Goal: Task Accomplishment & Management: Complete application form

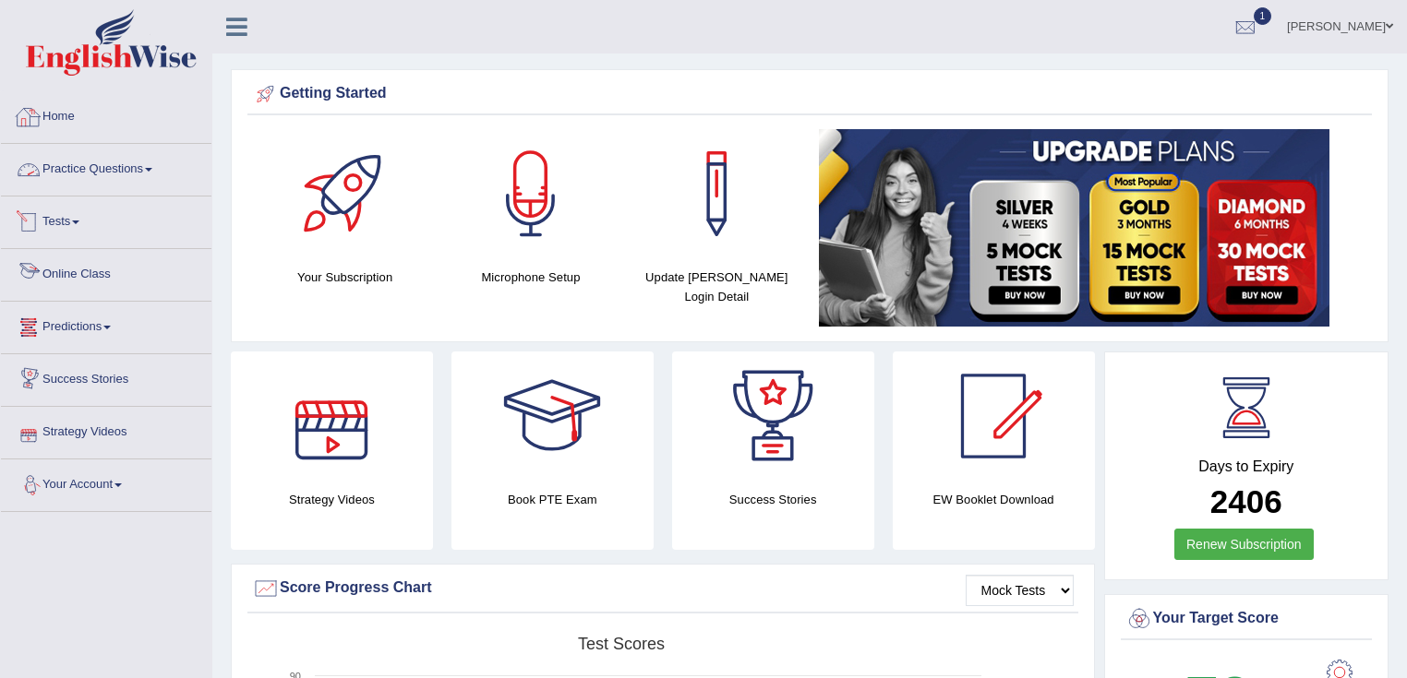
click at [126, 154] on link "Practice Questions" at bounding box center [106, 167] width 210 height 46
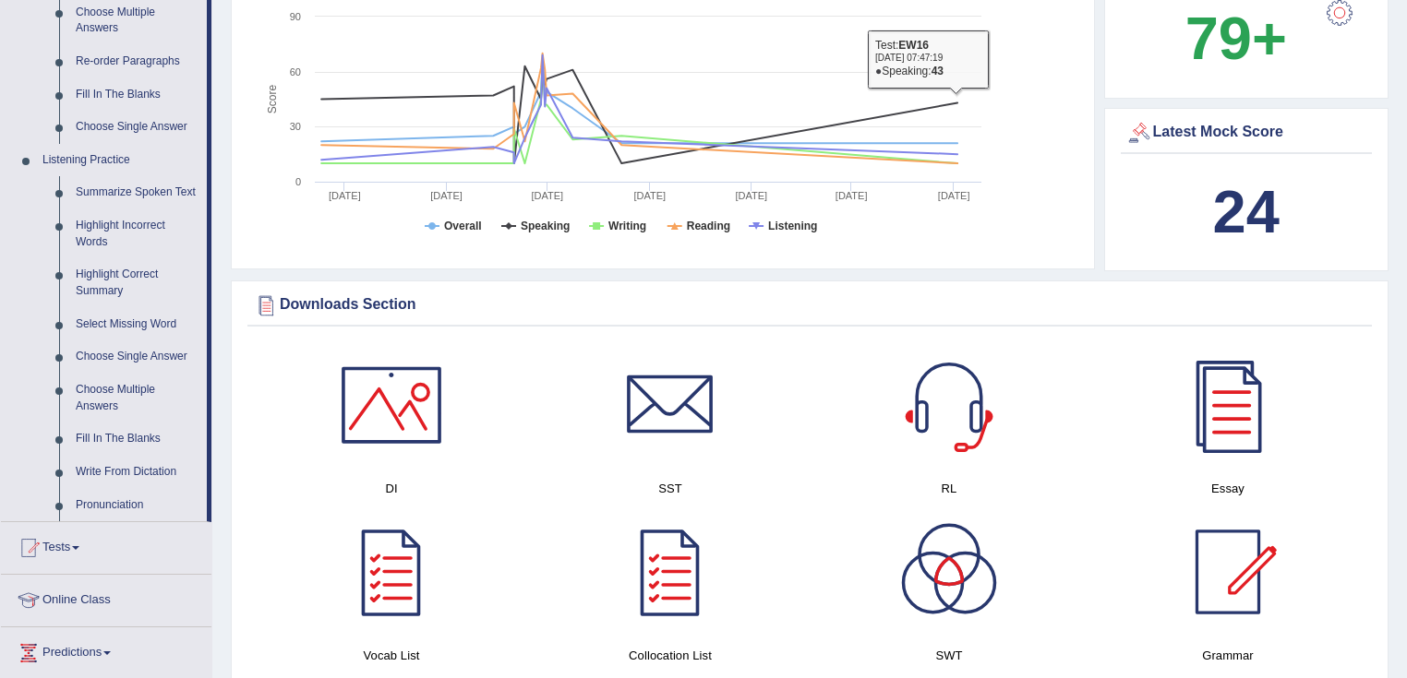
scroll to position [886, 0]
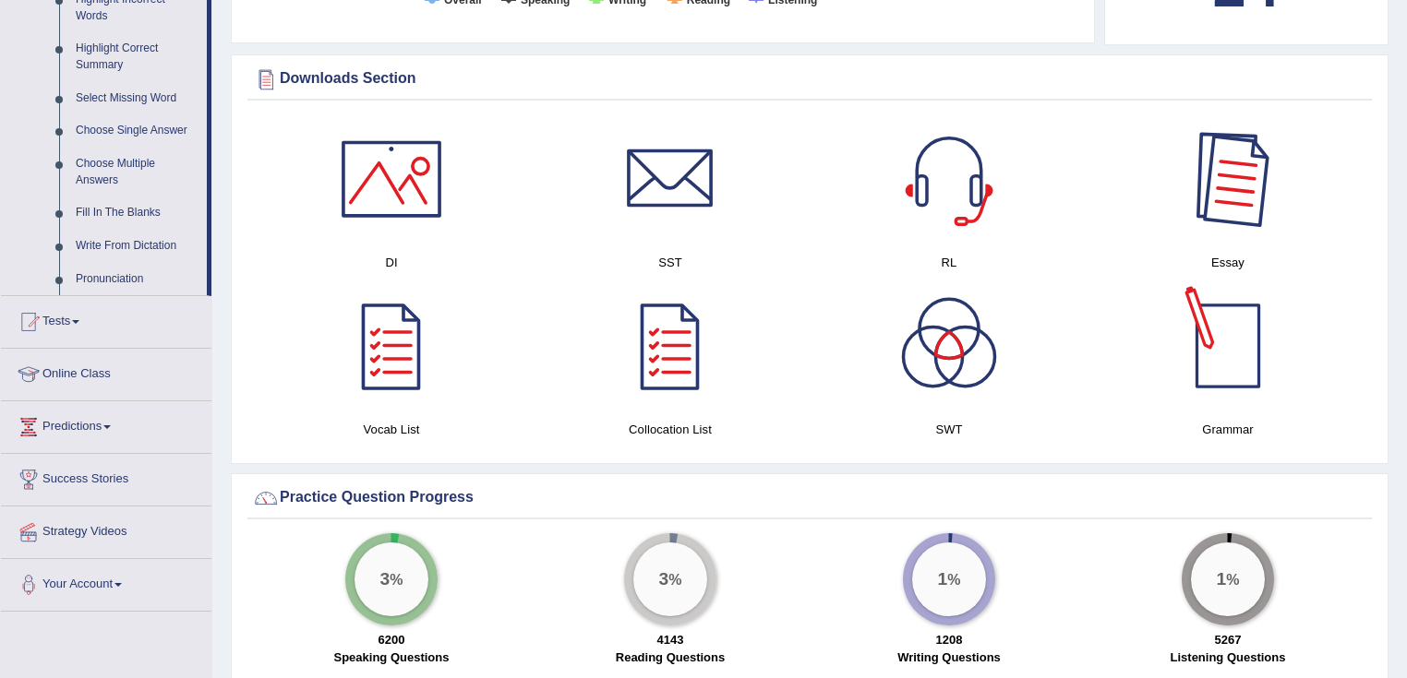
click at [1215, 225] on div at bounding box center [1227, 178] width 129 height 129
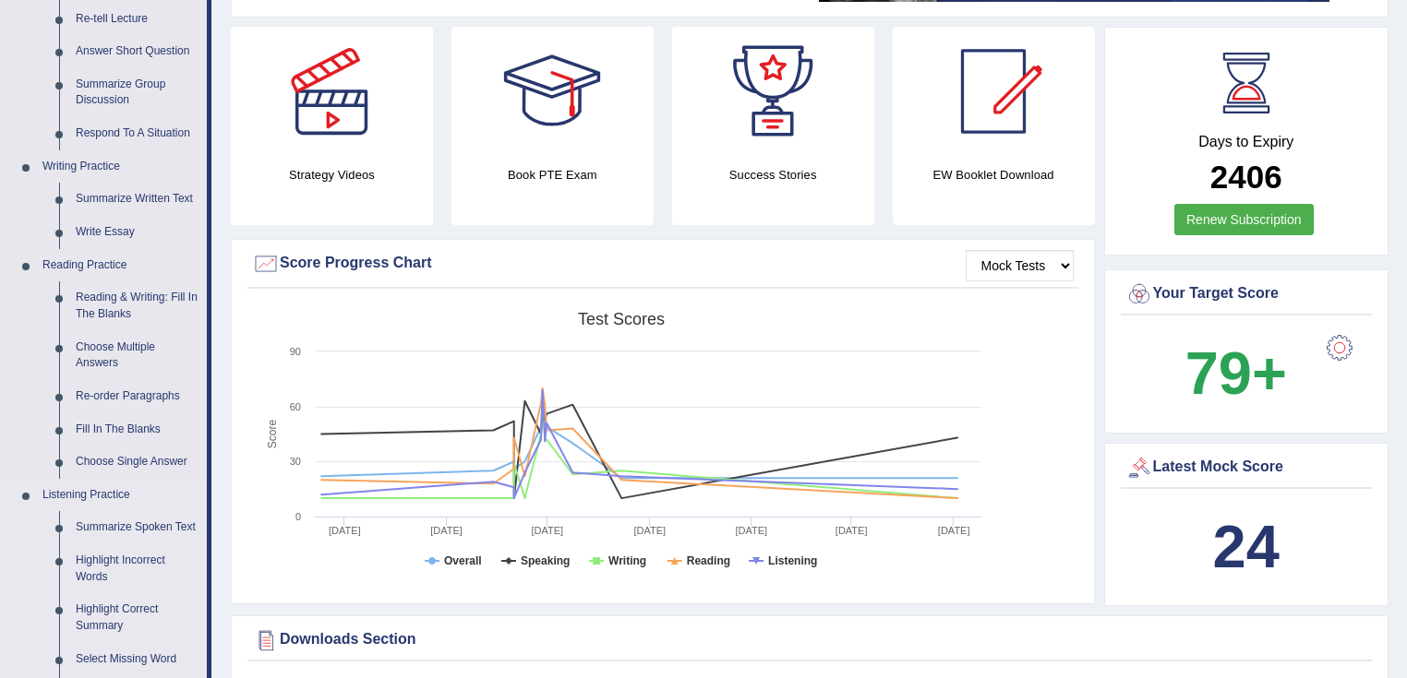
scroll to position [74, 0]
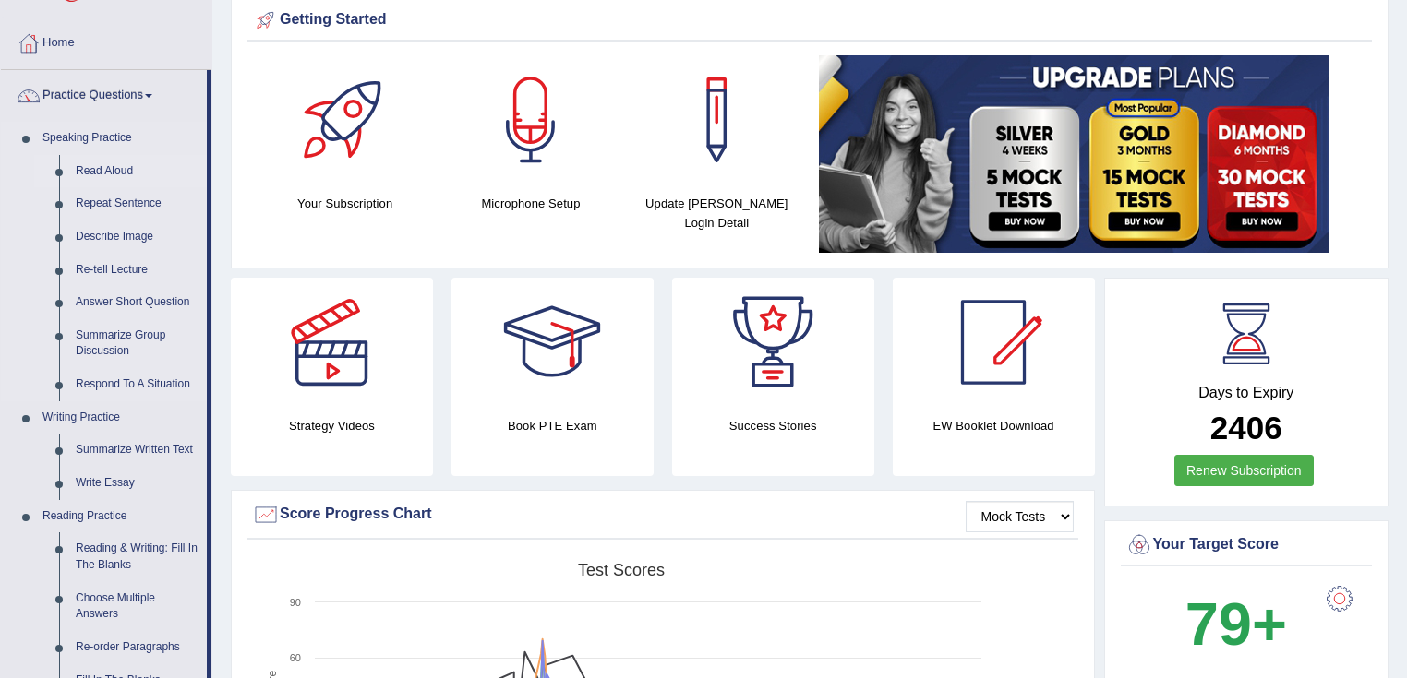
click at [122, 167] on link "Read Aloud" at bounding box center [136, 171] width 139 height 33
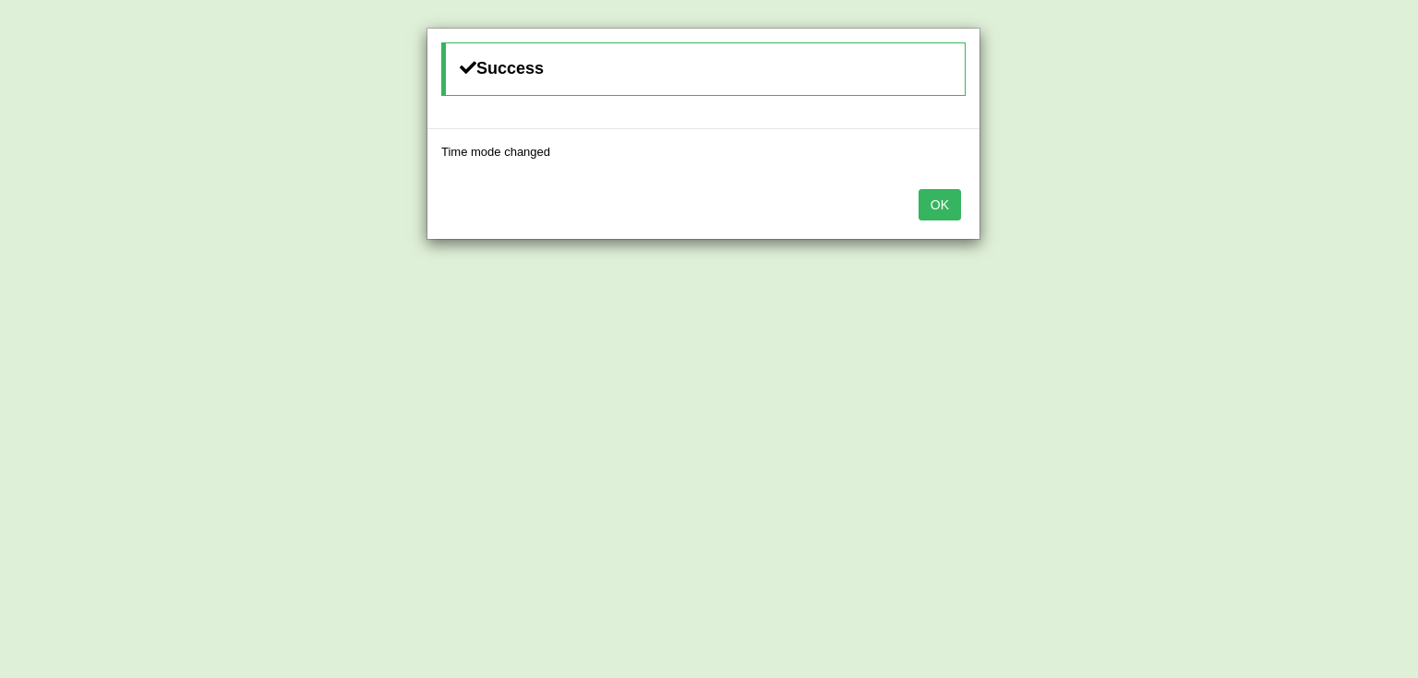
click at [952, 191] on button "OK" at bounding box center [939, 204] width 42 height 31
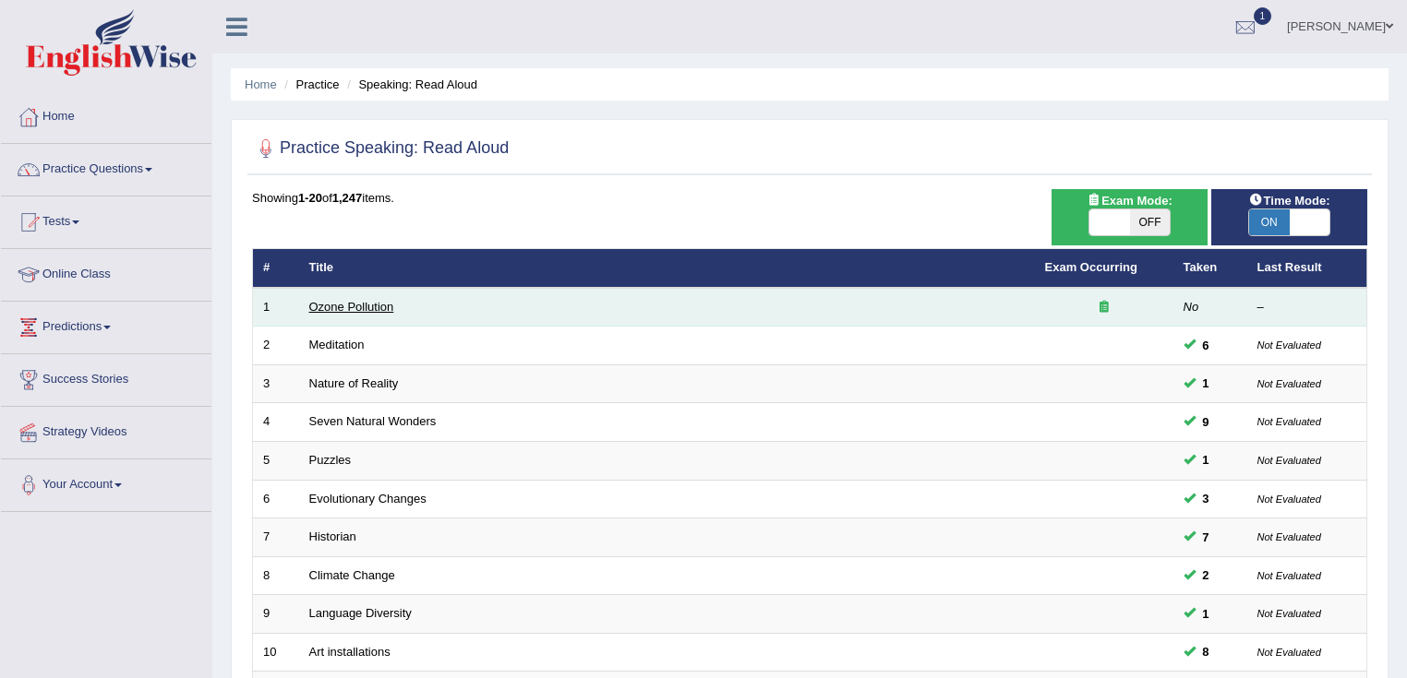
click at [368, 305] on link "Ozone Pollution" at bounding box center [351, 307] width 85 height 14
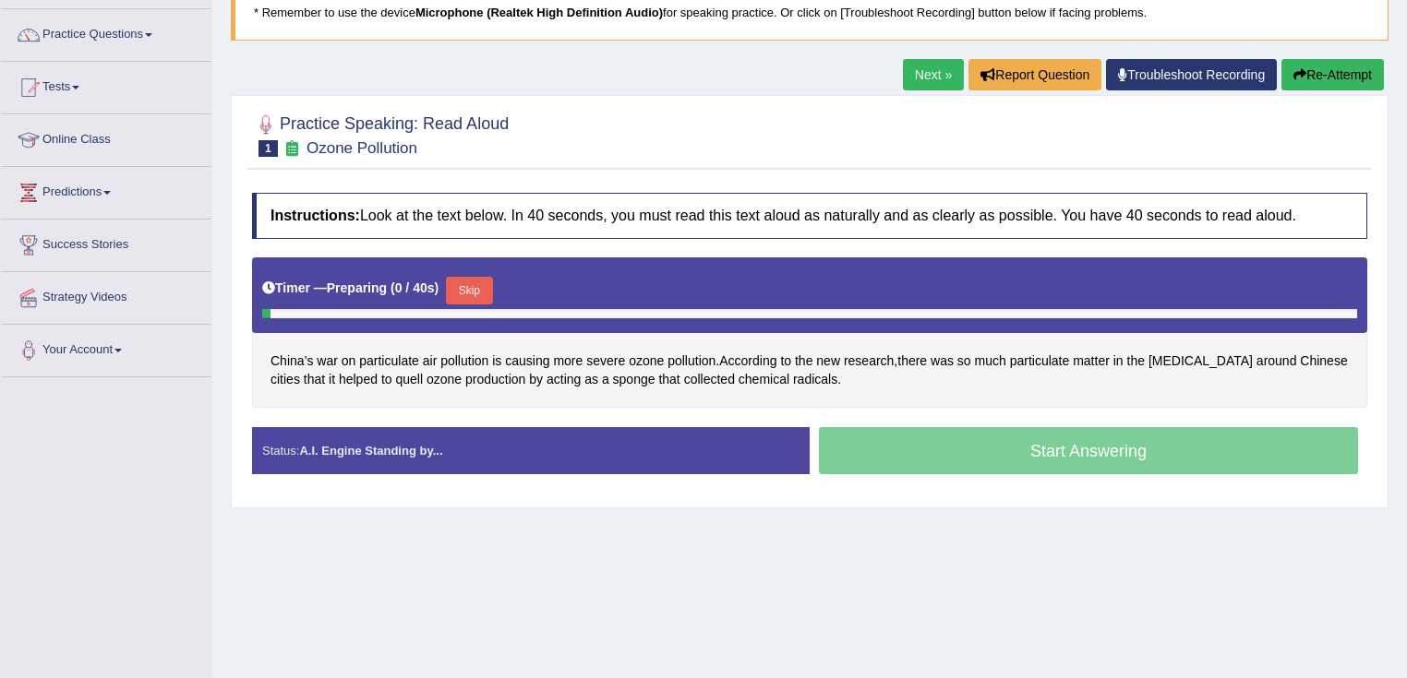
scroll to position [291, 0]
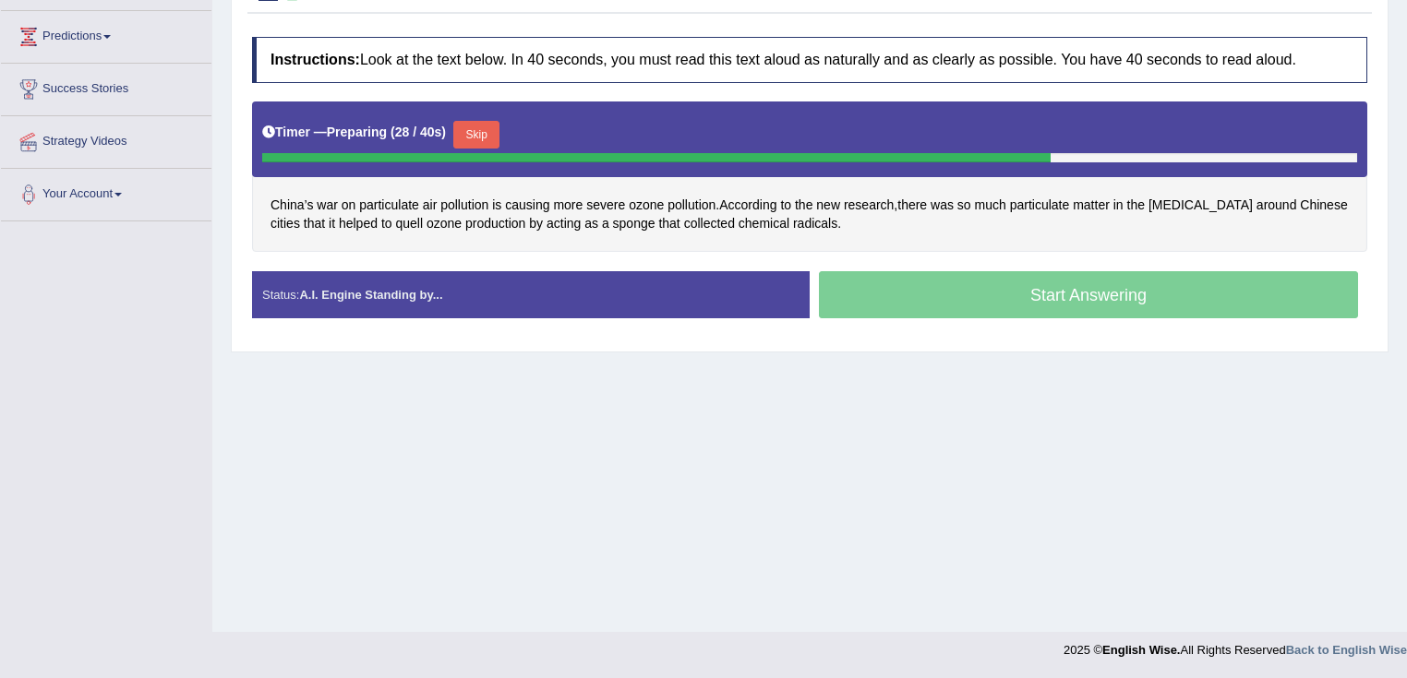
click at [1366, 519] on div "Home Practice Speaking: Read Aloud Ozone Pollution * Remember to use the device…" at bounding box center [809, 170] width 1194 height 923
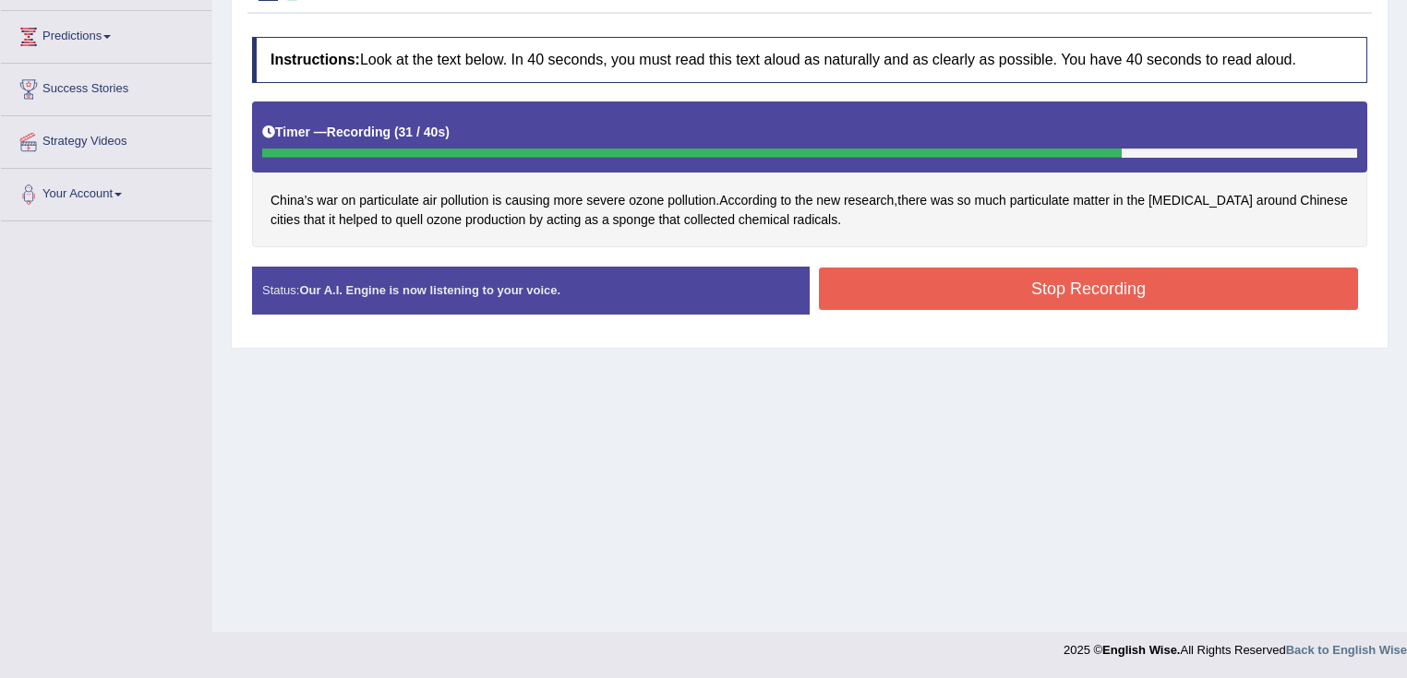
click at [1091, 304] on button "Stop Recording" at bounding box center [1088, 289] width 539 height 42
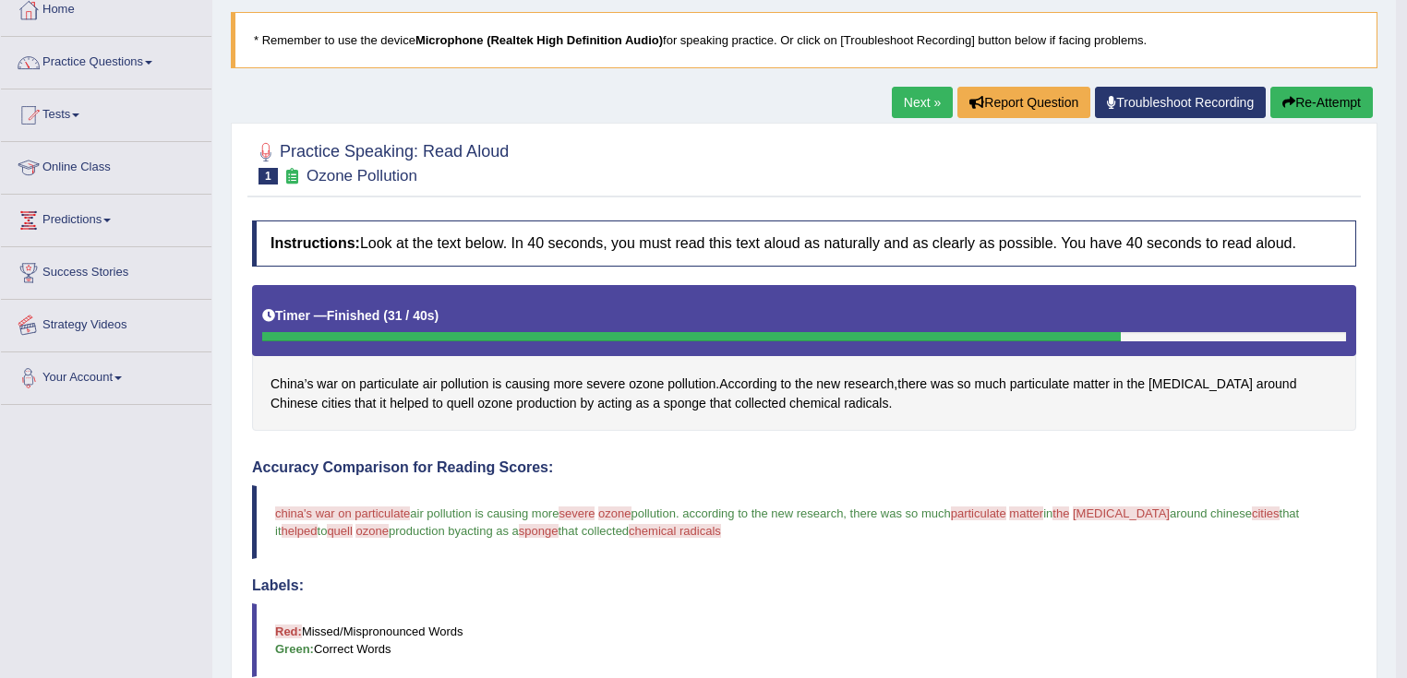
scroll to position [0, 0]
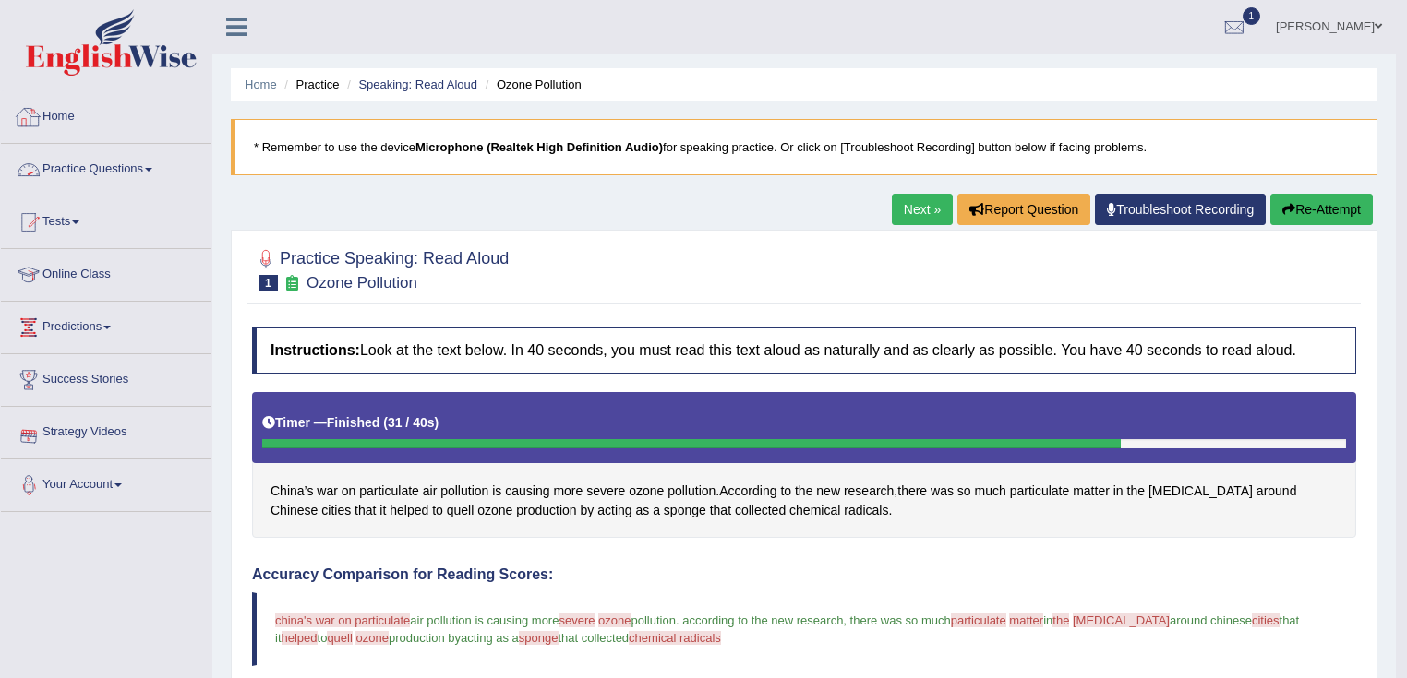
click at [112, 171] on link "Practice Questions" at bounding box center [106, 167] width 210 height 46
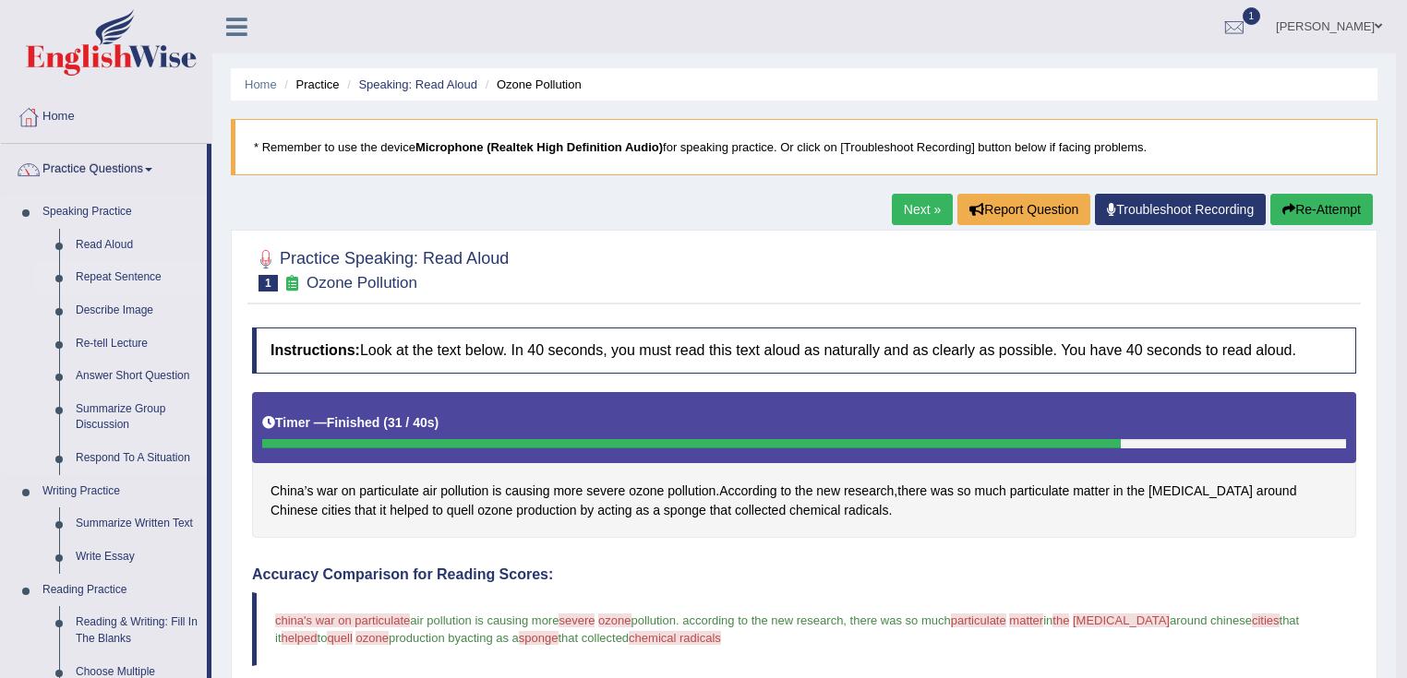
click at [99, 269] on link "Repeat Sentence" at bounding box center [136, 277] width 139 height 33
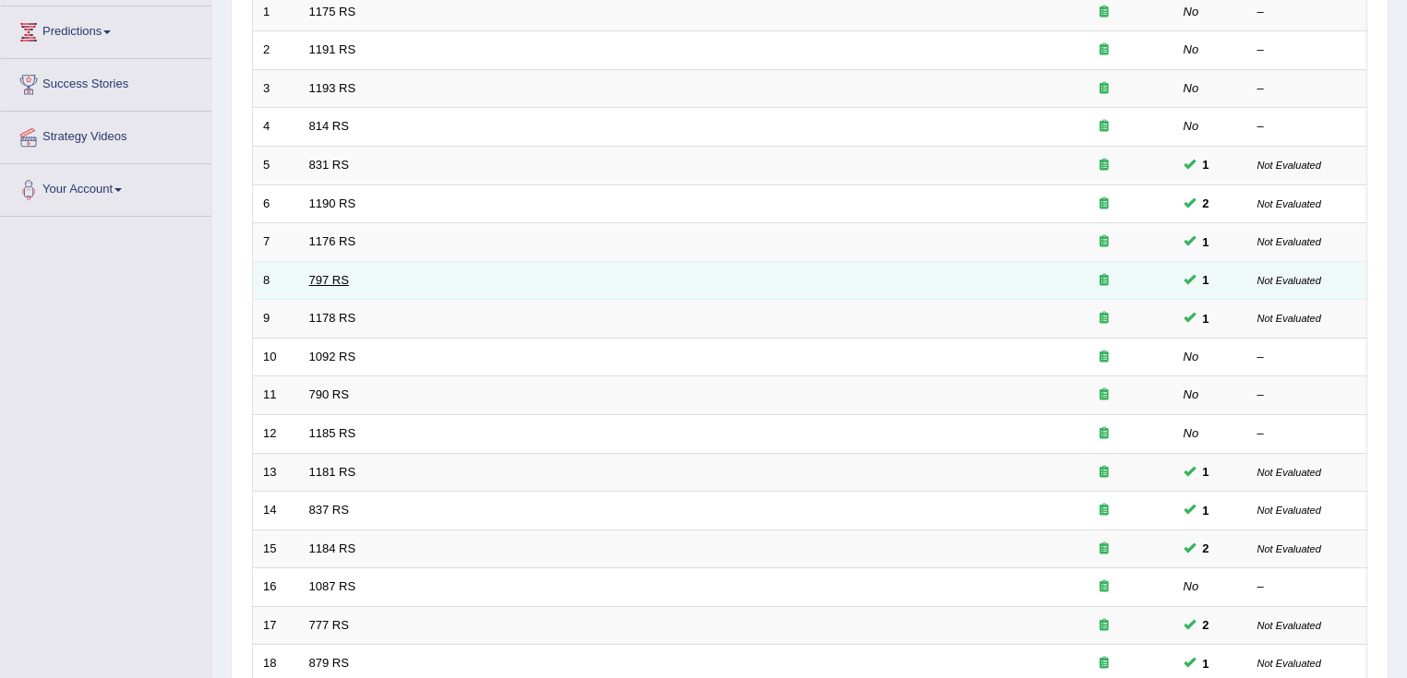
click at [327, 275] on link "797 RS" at bounding box center [329, 280] width 40 height 14
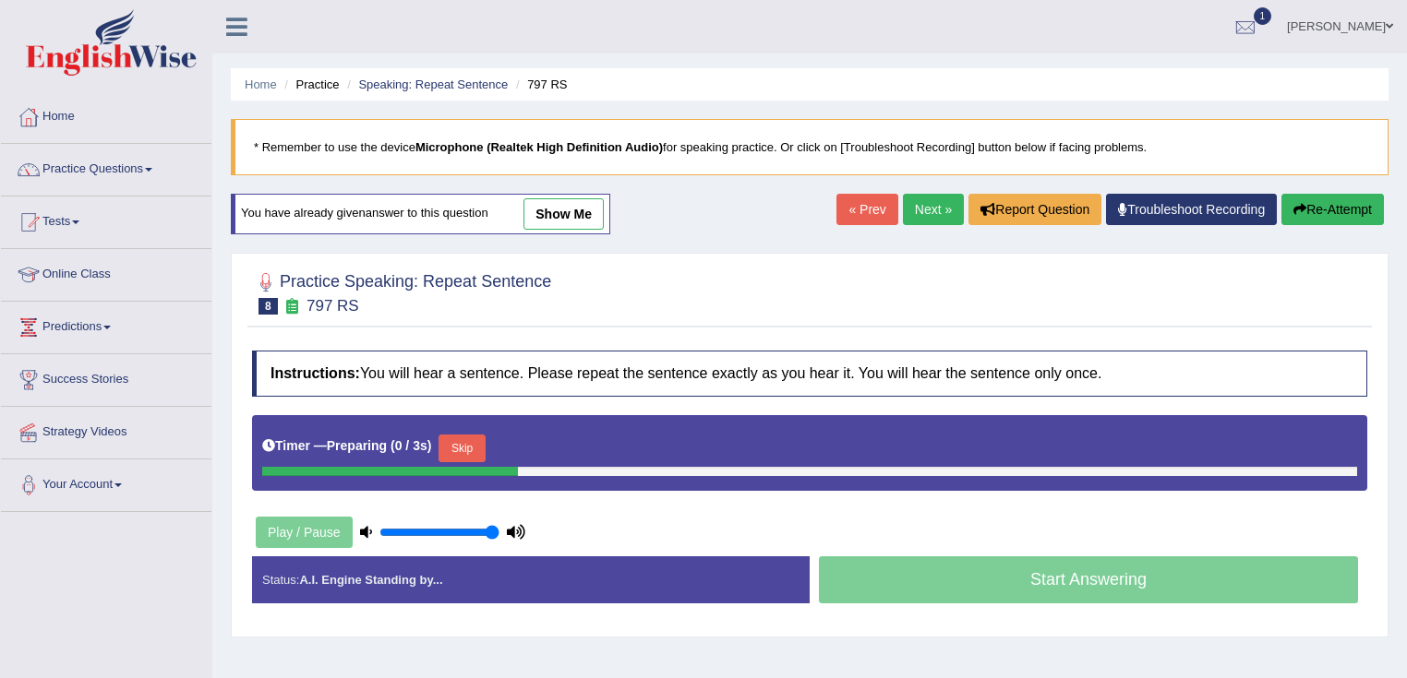
click at [474, 446] on button "Skip" at bounding box center [461, 449] width 46 height 28
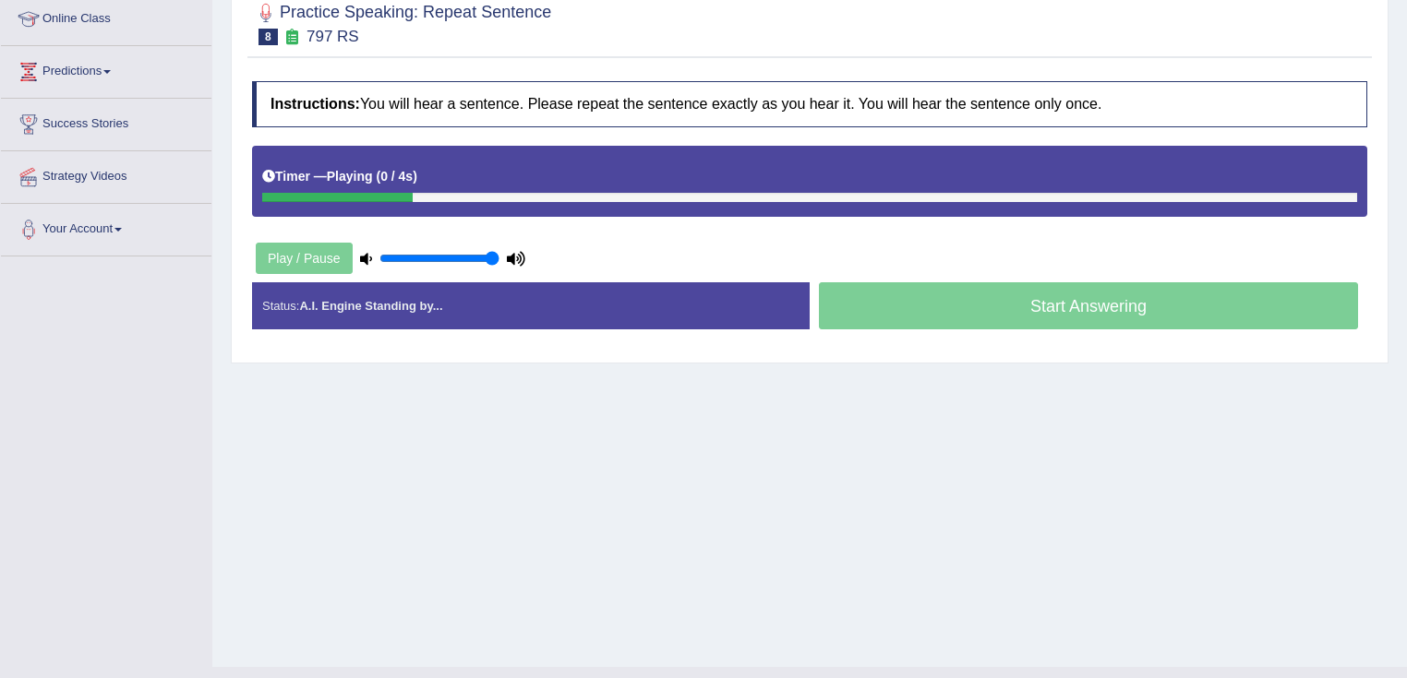
scroll to position [291, 0]
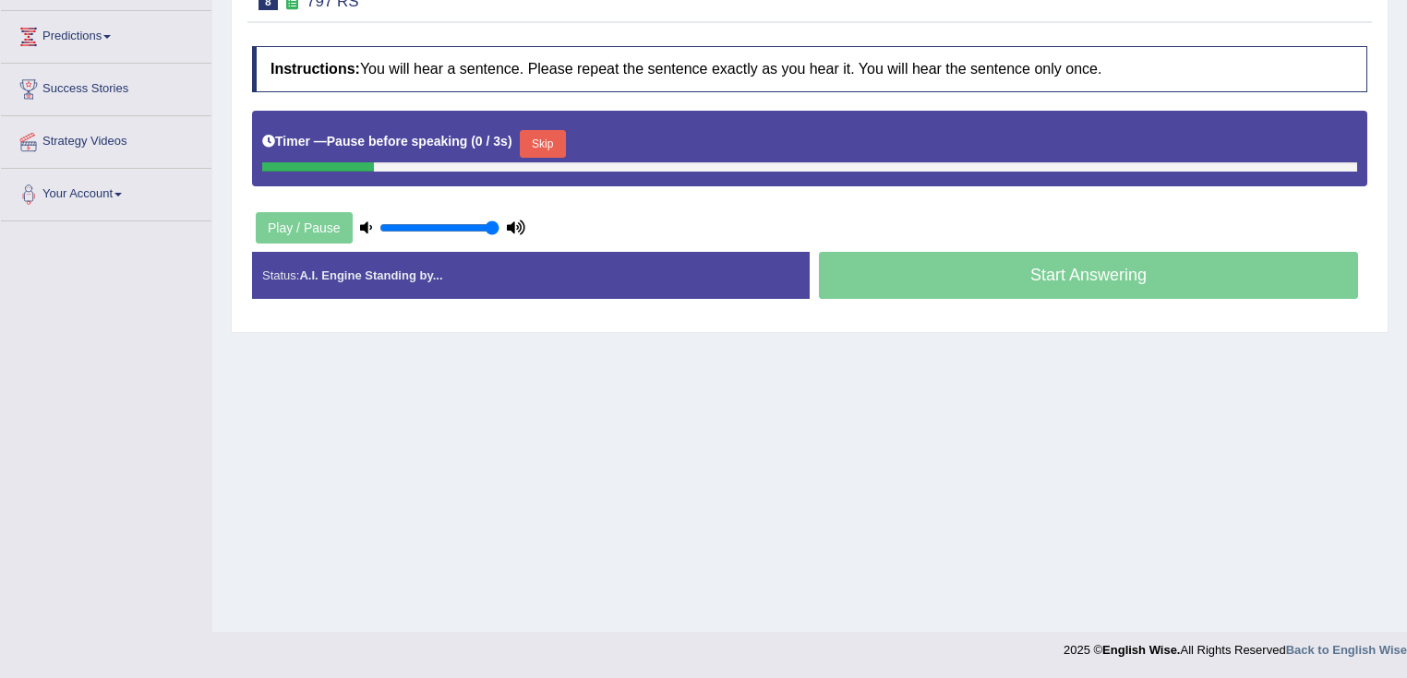
click at [539, 144] on button "Skip" at bounding box center [543, 144] width 46 height 28
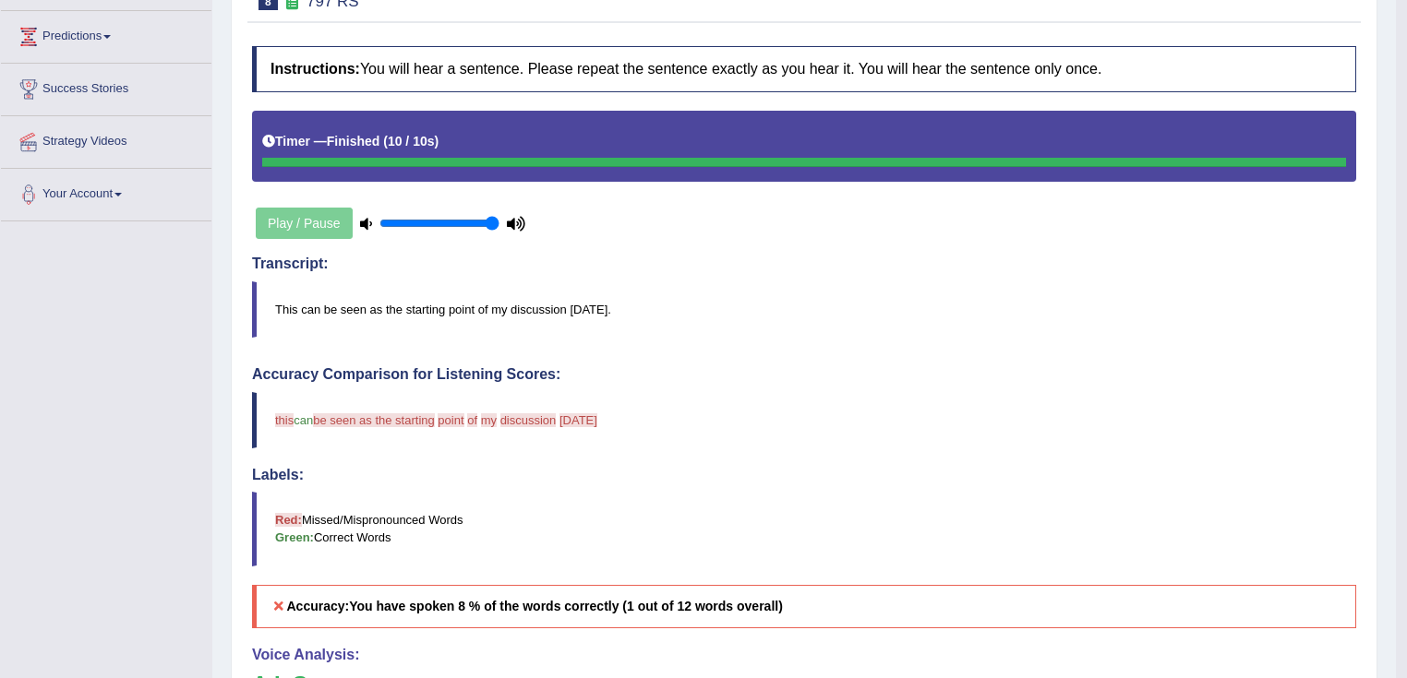
scroll to position [0, 0]
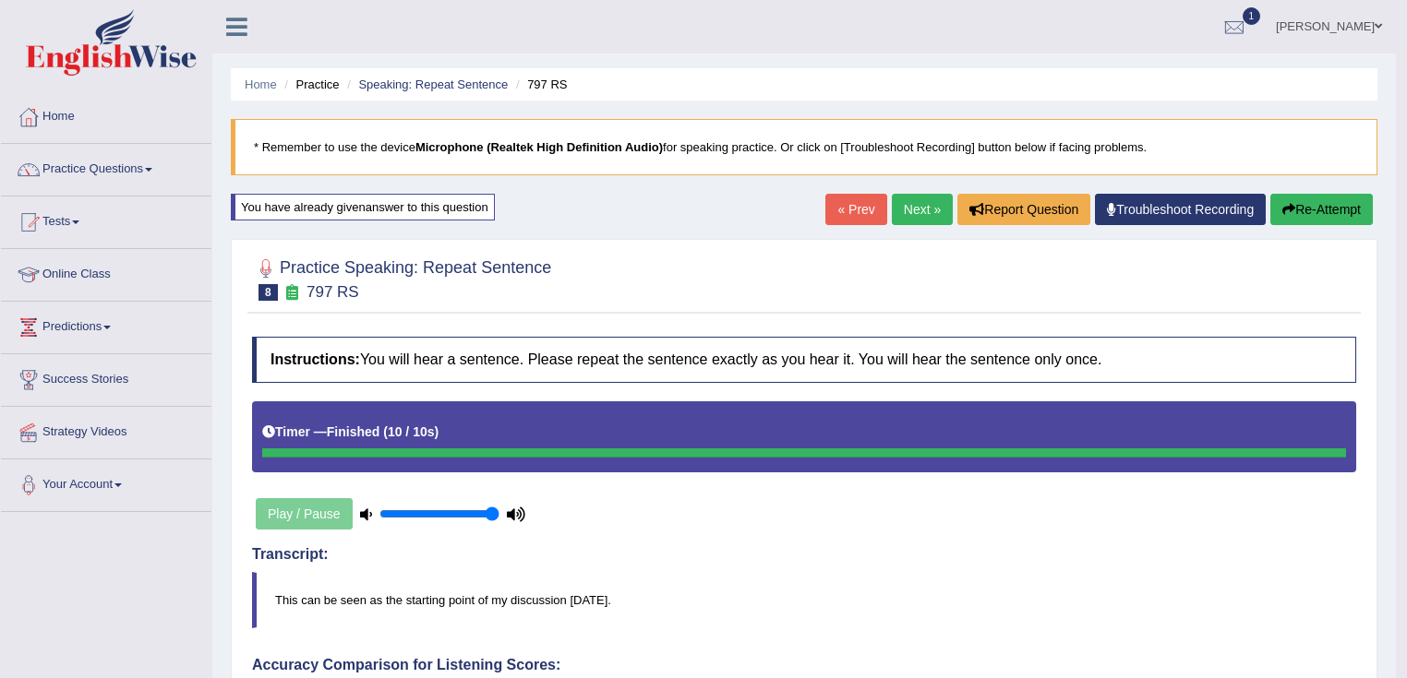
click at [919, 210] on link "Next »" at bounding box center [922, 209] width 61 height 31
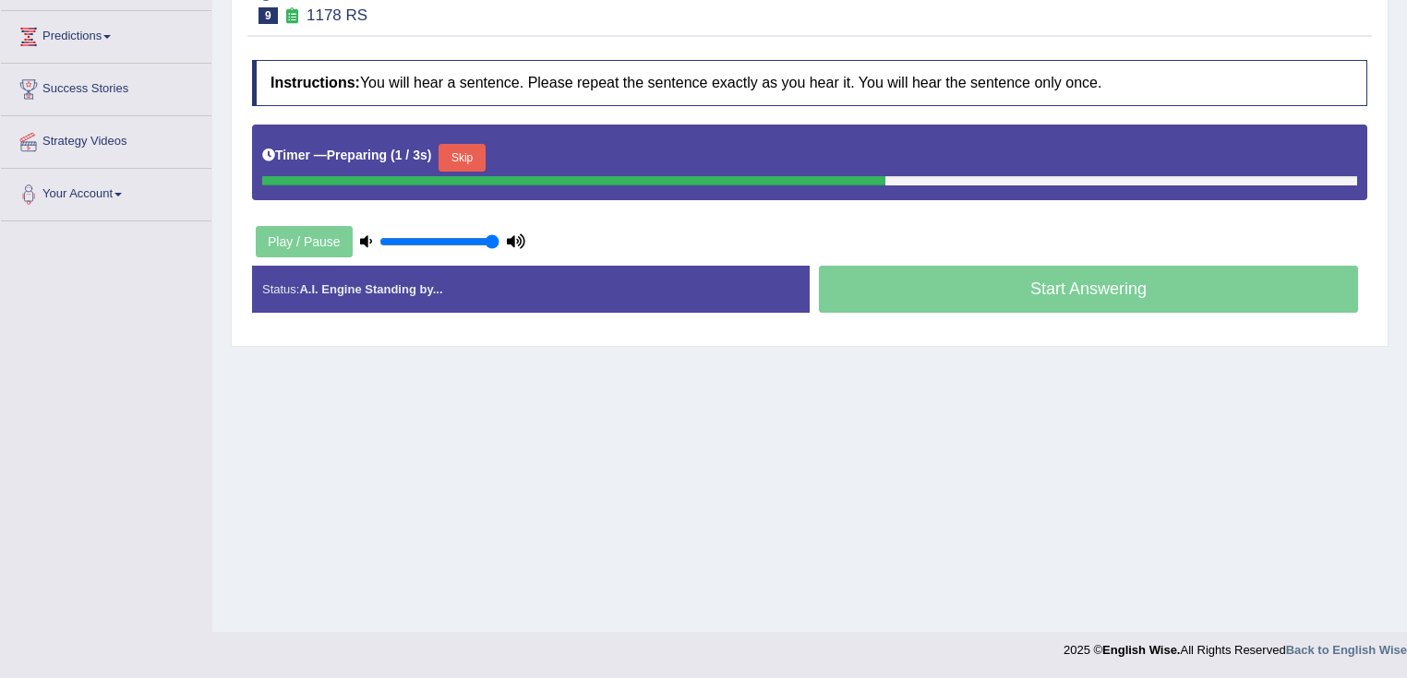
click at [469, 150] on button "Skip" at bounding box center [461, 158] width 46 height 28
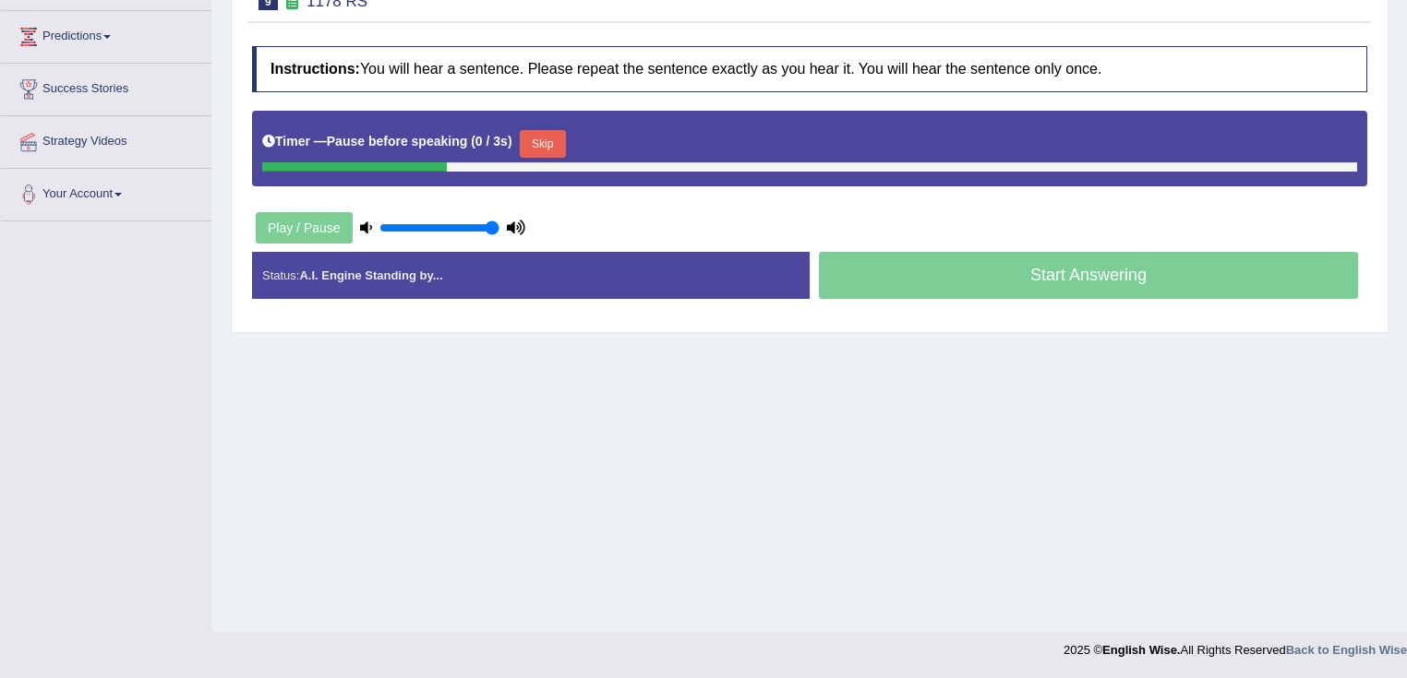
drag, startPoint x: 538, startPoint y: 144, endPoint x: 757, endPoint y: 205, distance: 227.1
click at [539, 144] on button "Skip" at bounding box center [543, 144] width 46 height 28
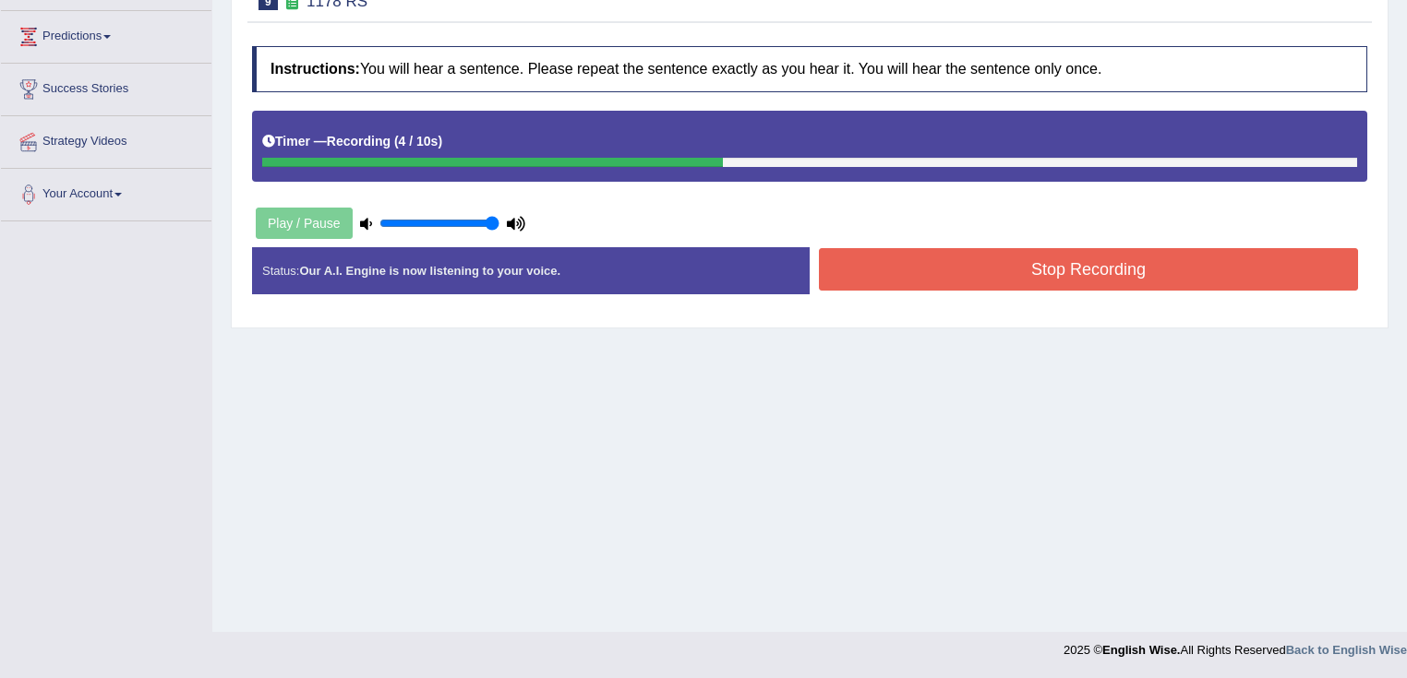
click at [897, 274] on button "Stop Recording" at bounding box center [1088, 269] width 539 height 42
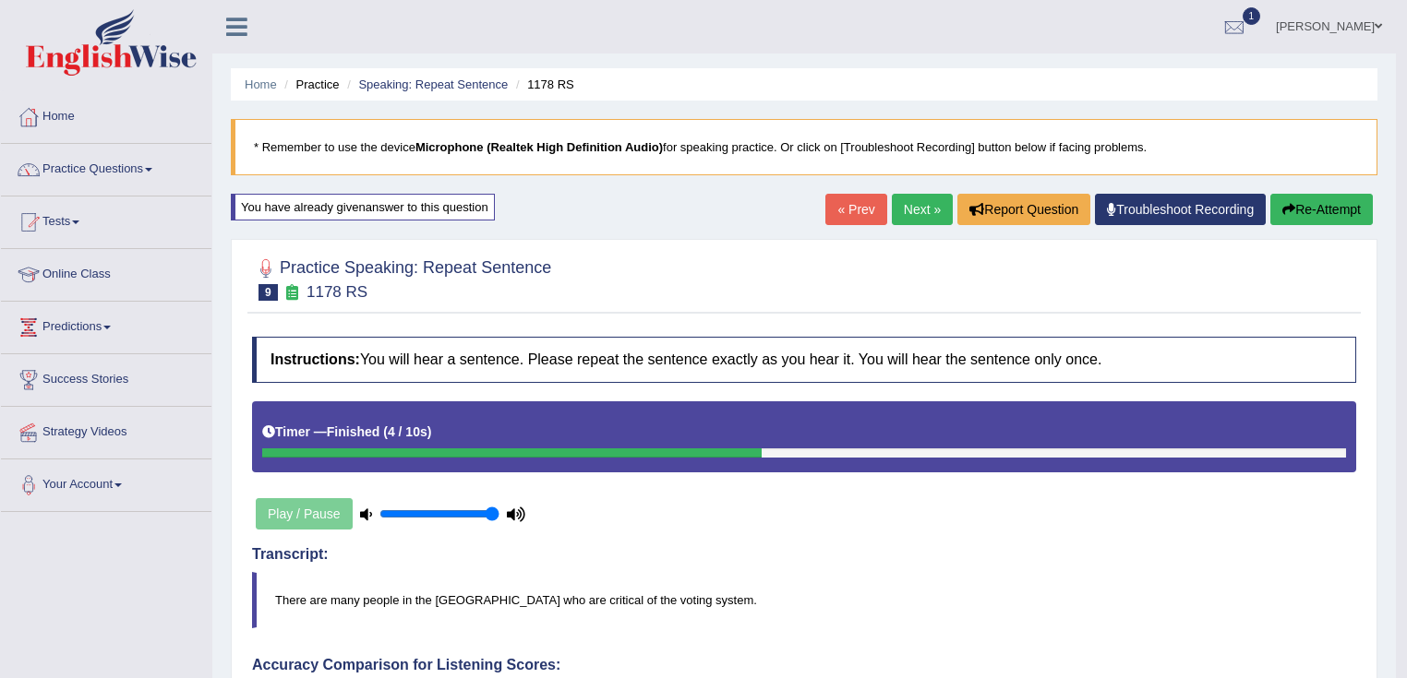
click at [914, 210] on link "Next »" at bounding box center [922, 209] width 61 height 31
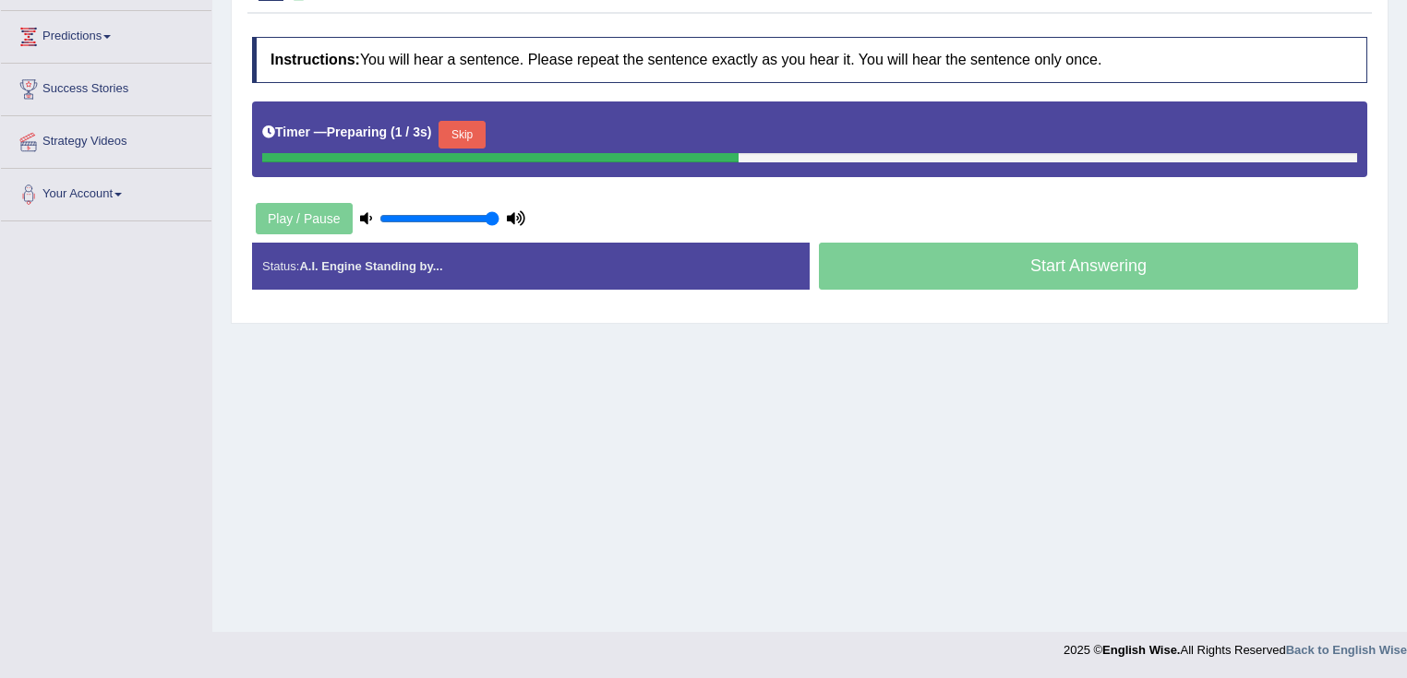
click at [482, 139] on button "Skip" at bounding box center [461, 135] width 46 height 28
click at [541, 131] on button "Skip" at bounding box center [543, 135] width 46 height 28
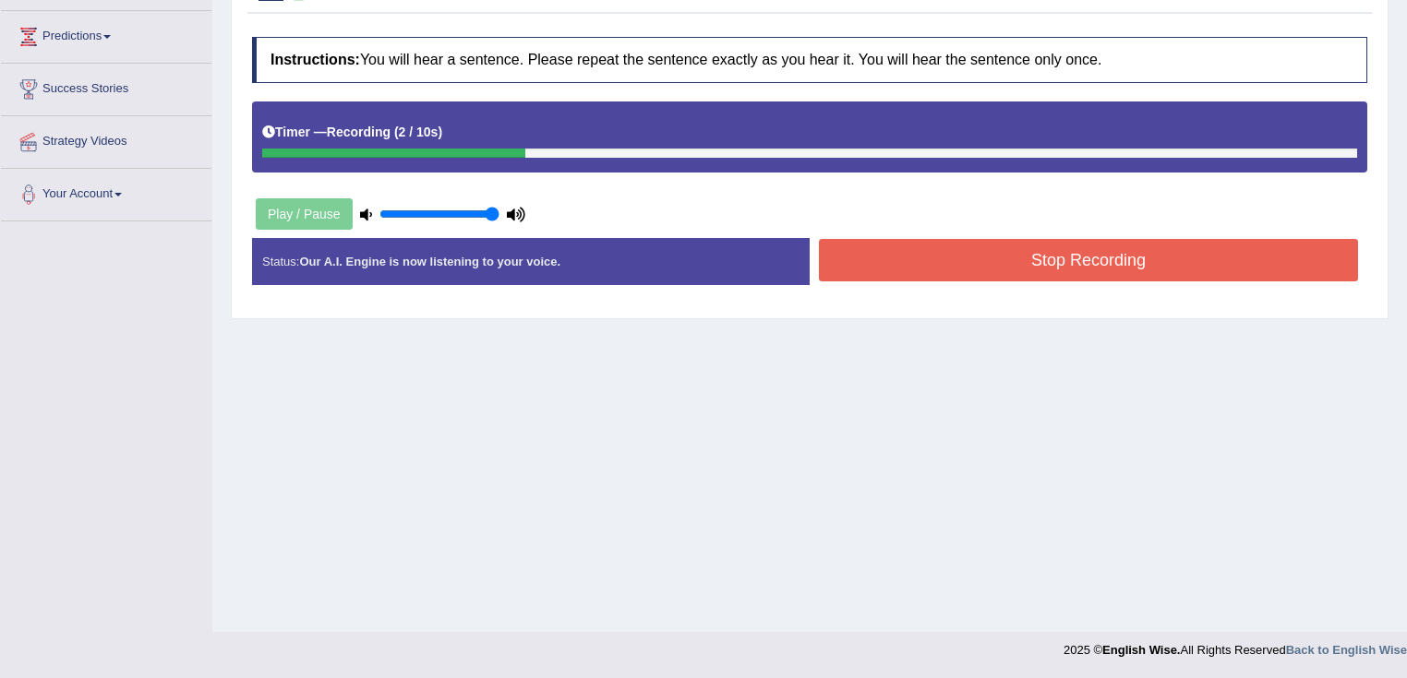
click at [958, 258] on button "Stop Recording" at bounding box center [1088, 260] width 539 height 42
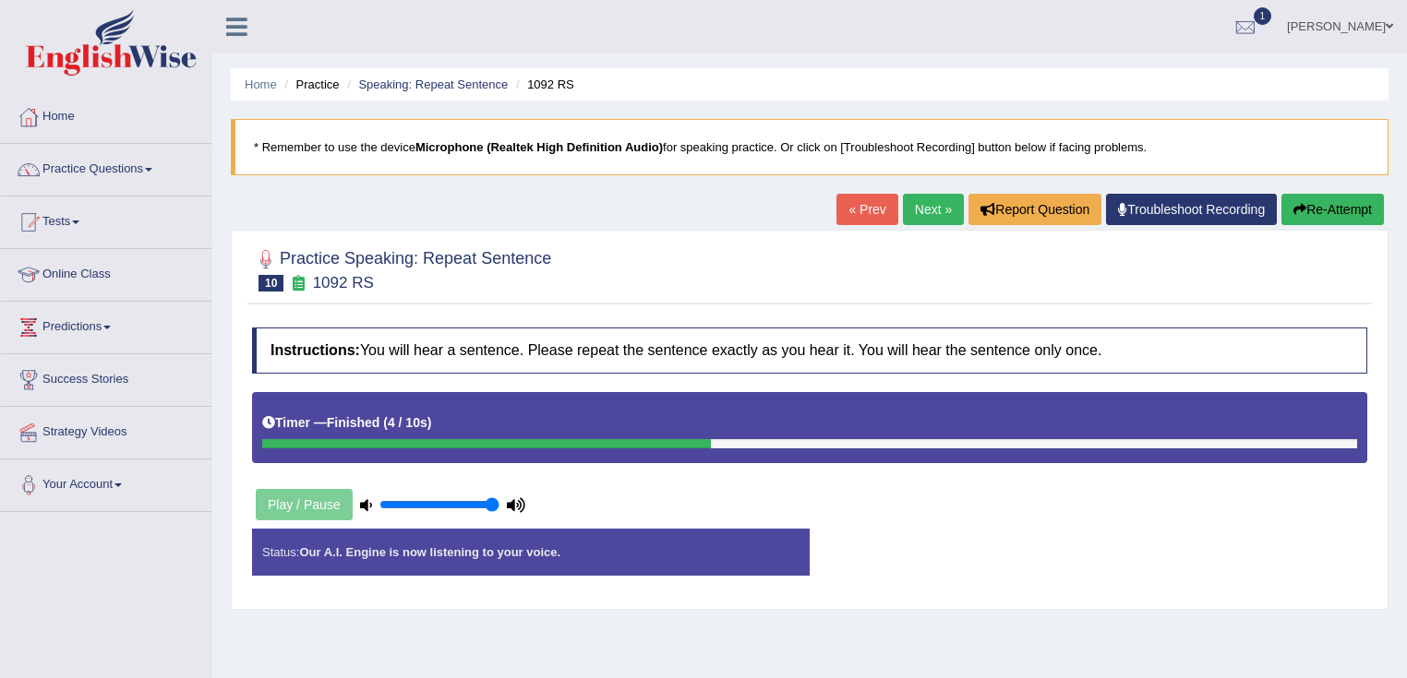
click at [924, 210] on link "Next »" at bounding box center [933, 209] width 61 height 31
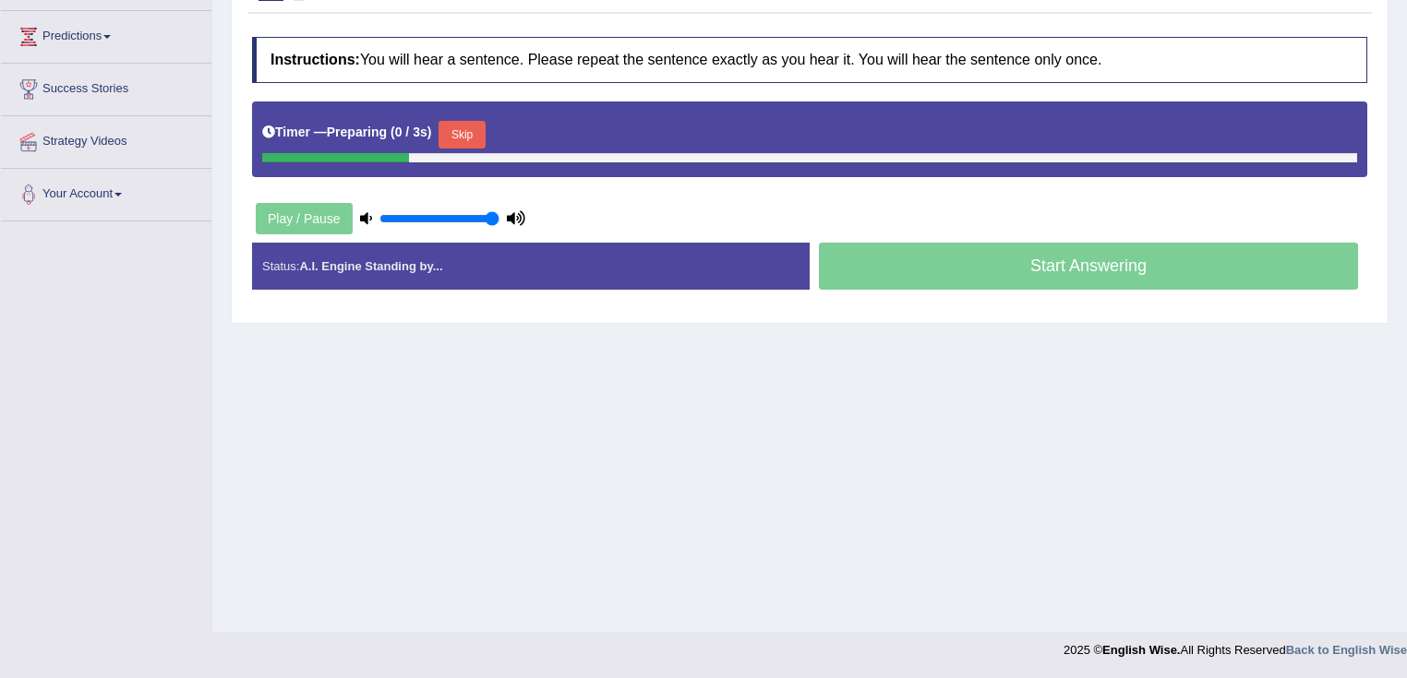
scroll to position [291, 0]
click at [452, 140] on button "Skip" at bounding box center [461, 135] width 46 height 28
click at [535, 129] on button "Skip" at bounding box center [543, 135] width 46 height 28
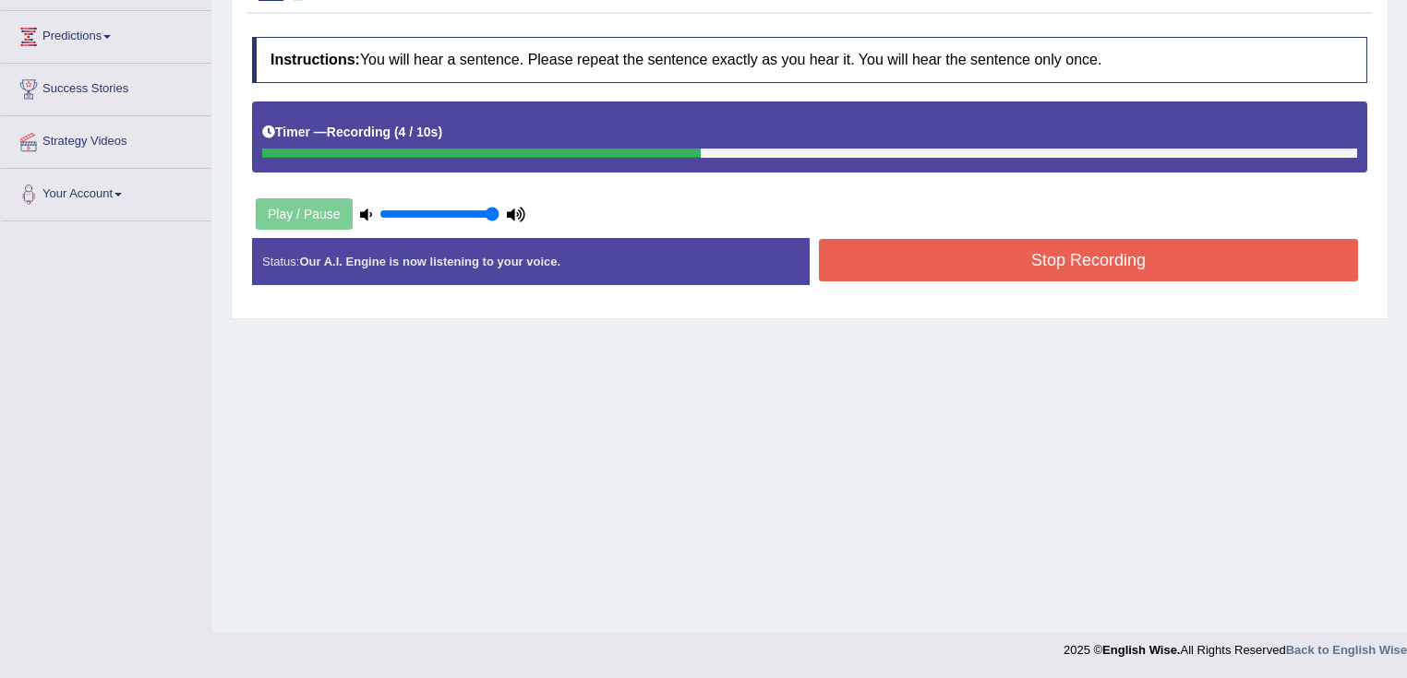
click at [1004, 268] on button "Stop Recording" at bounding box center [1088, 260] width 539 height 42
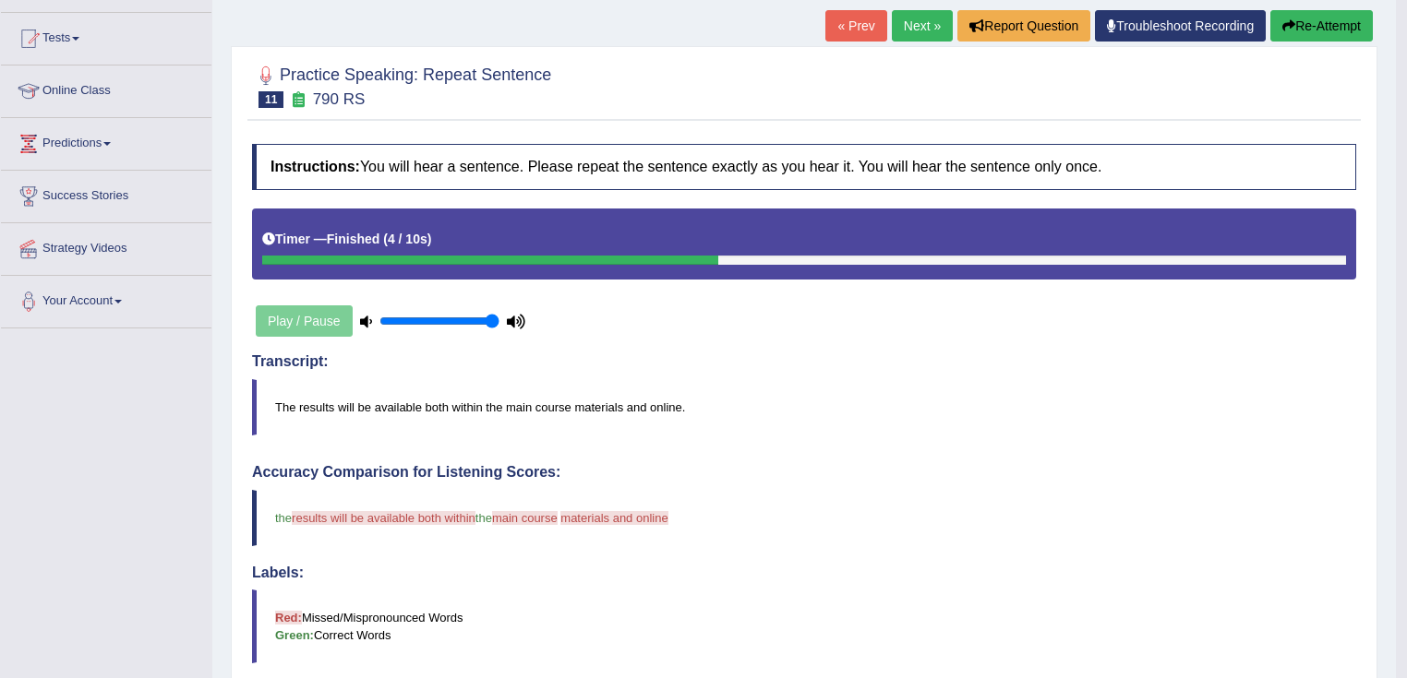
scroll to position [0, 0]
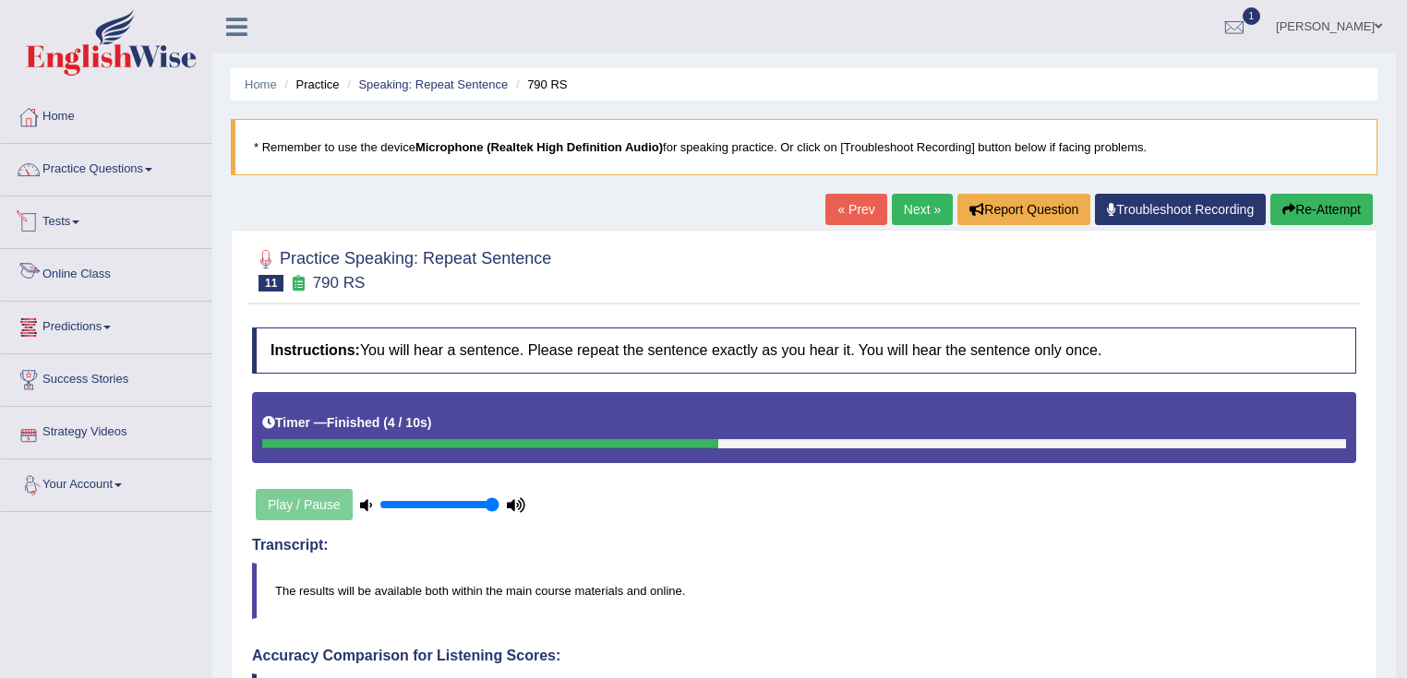
click at [66, 234] on link "Tests" at bounding box center [106, 220] width 210 height 46
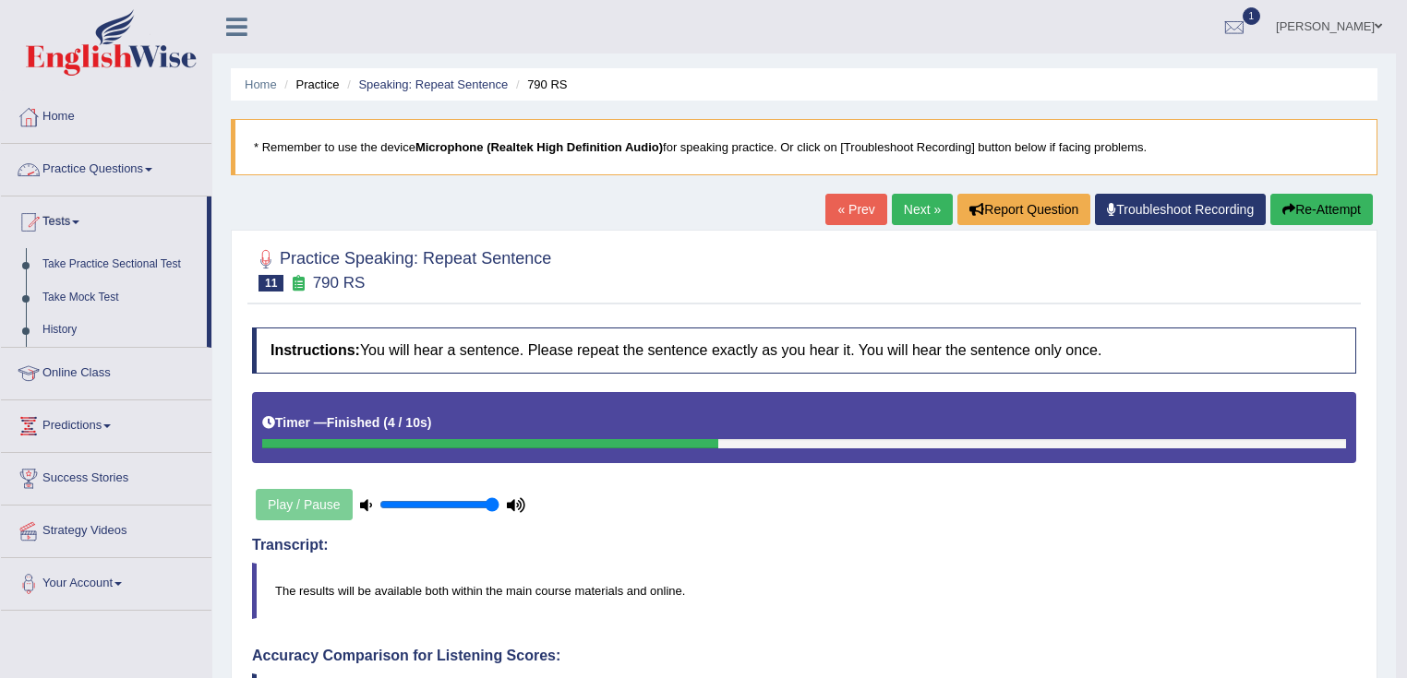
click at [124, 159] on link "Practice Questions" at bounding box center [106, 167] width 210 height 46
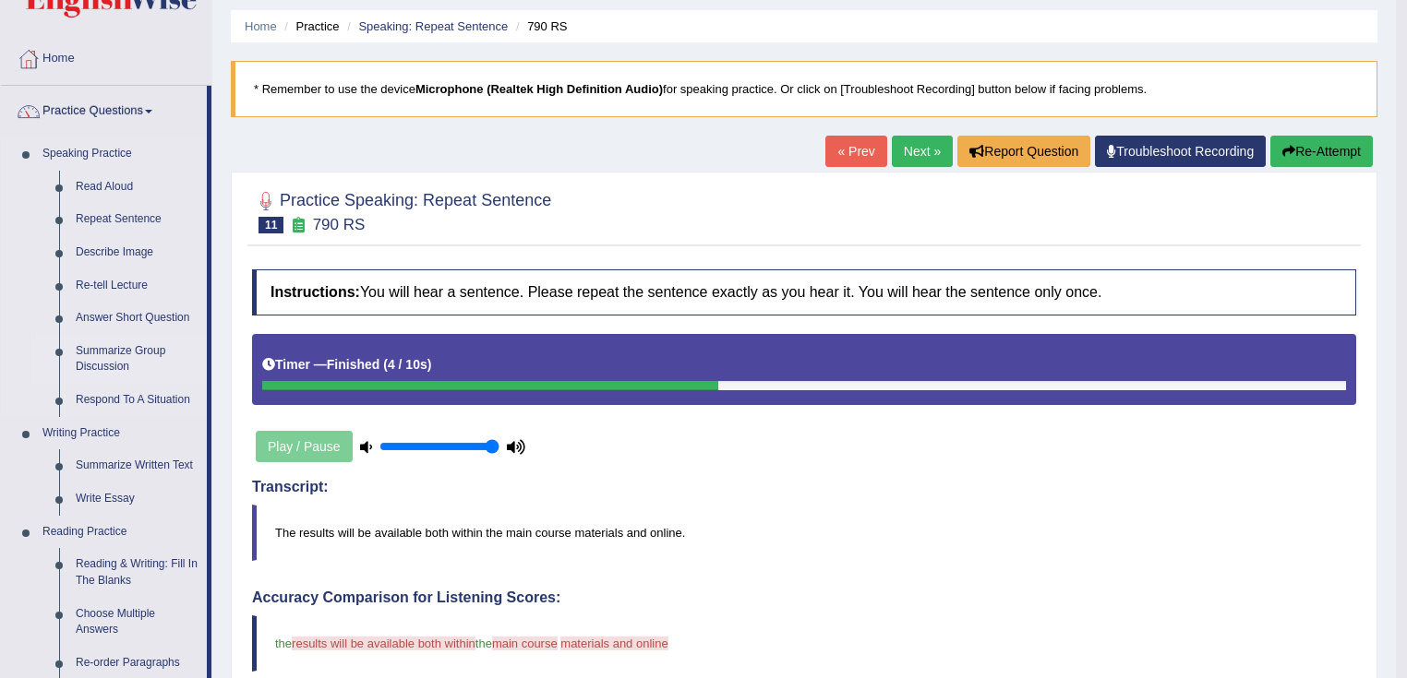
scroll to position [148, 0]
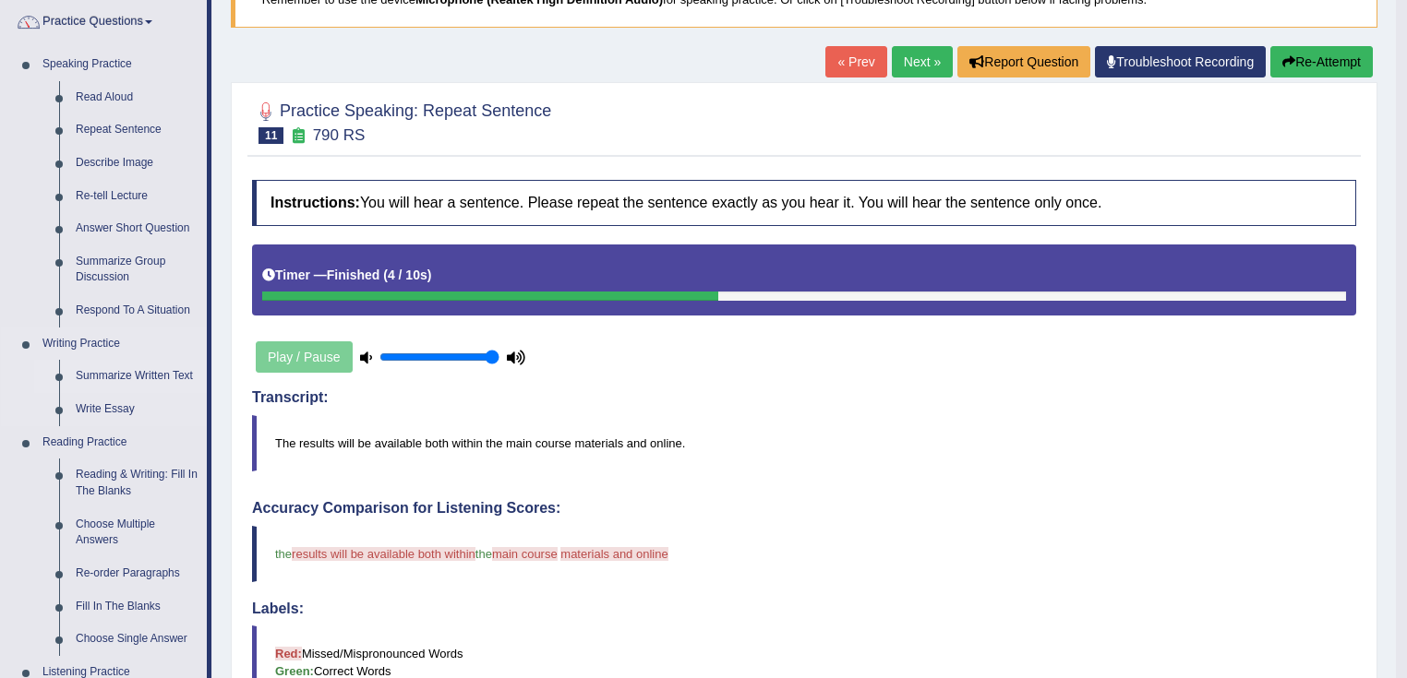
click at [160, 371] on link "Summarize Written Text" at bounding box center [136, 376] width 139 height 33
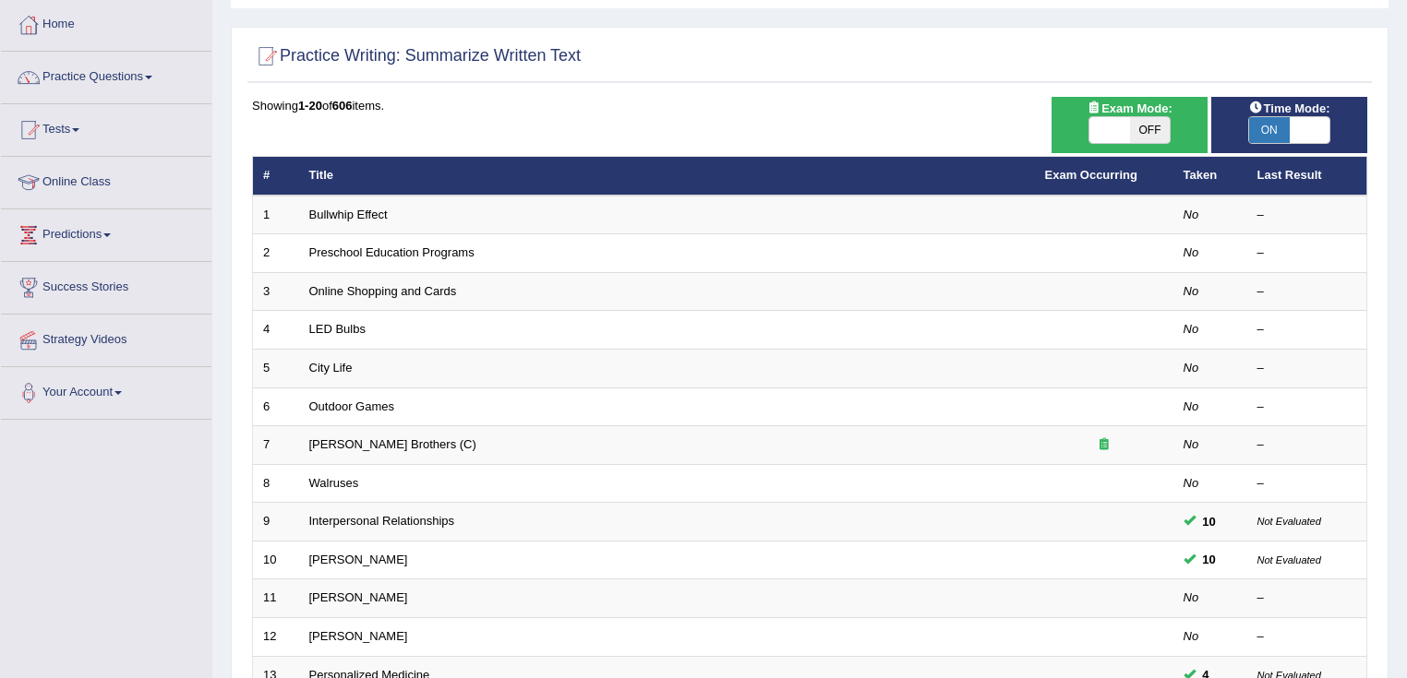
scroll to position [443, 0]
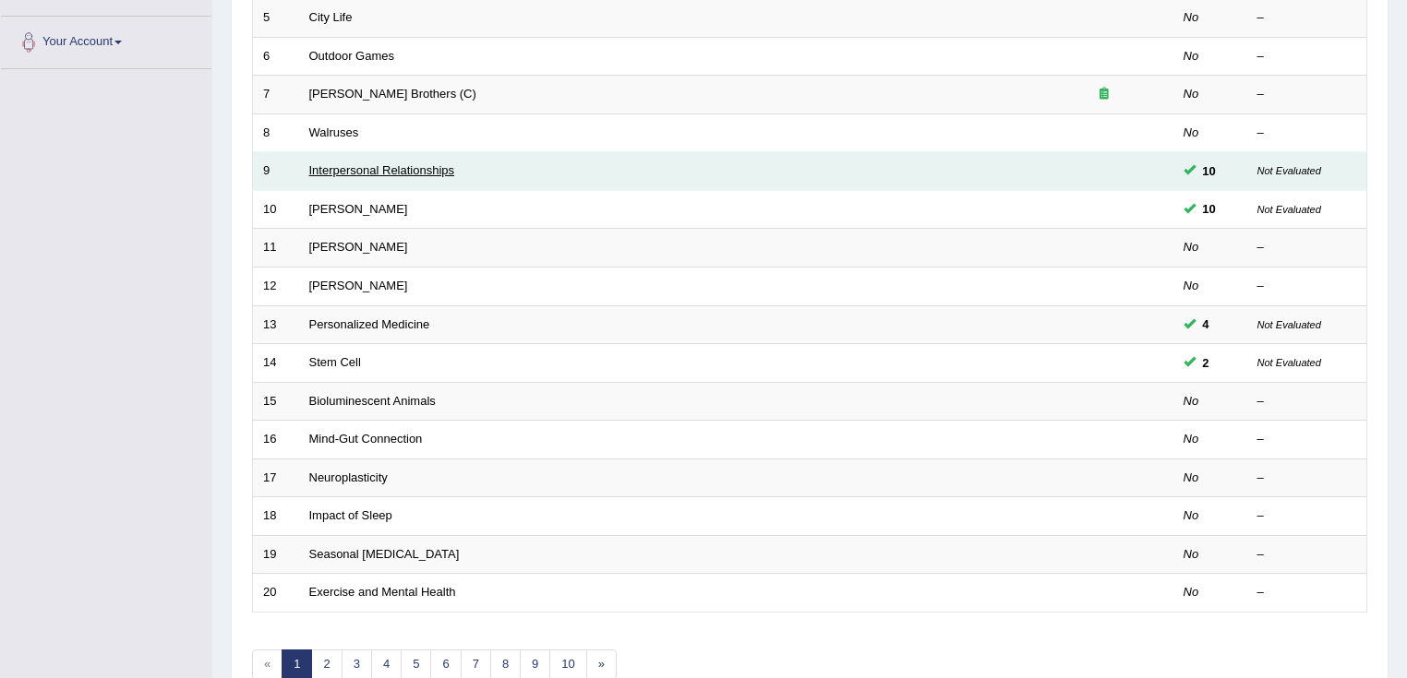
click at [348, 165] on link "Interpersonal Relationships" at bounding box center [382, 170] width 146 height 14
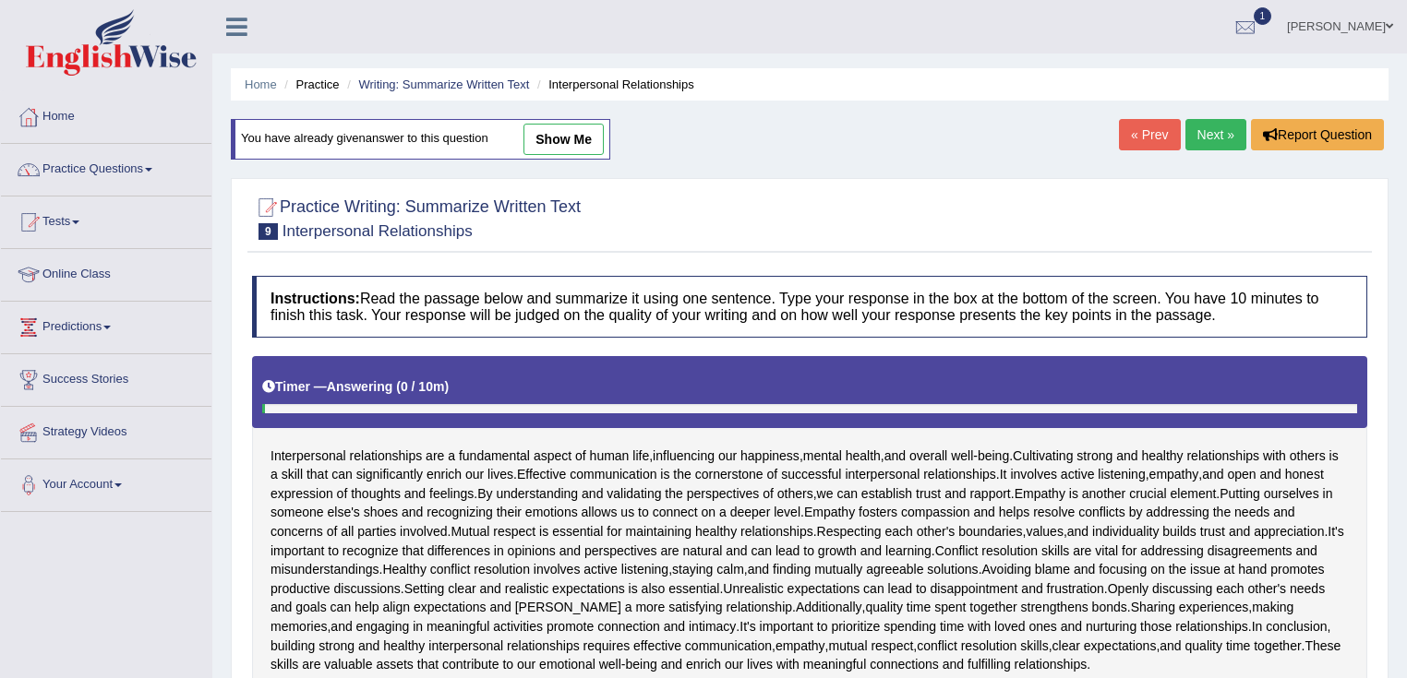
click at [543, 146] on link "show me" at bounding box center [563, 139] width 80 height 31
type textarea "The passage outlines interpersonal relationships as a skill that will enrich ou…"
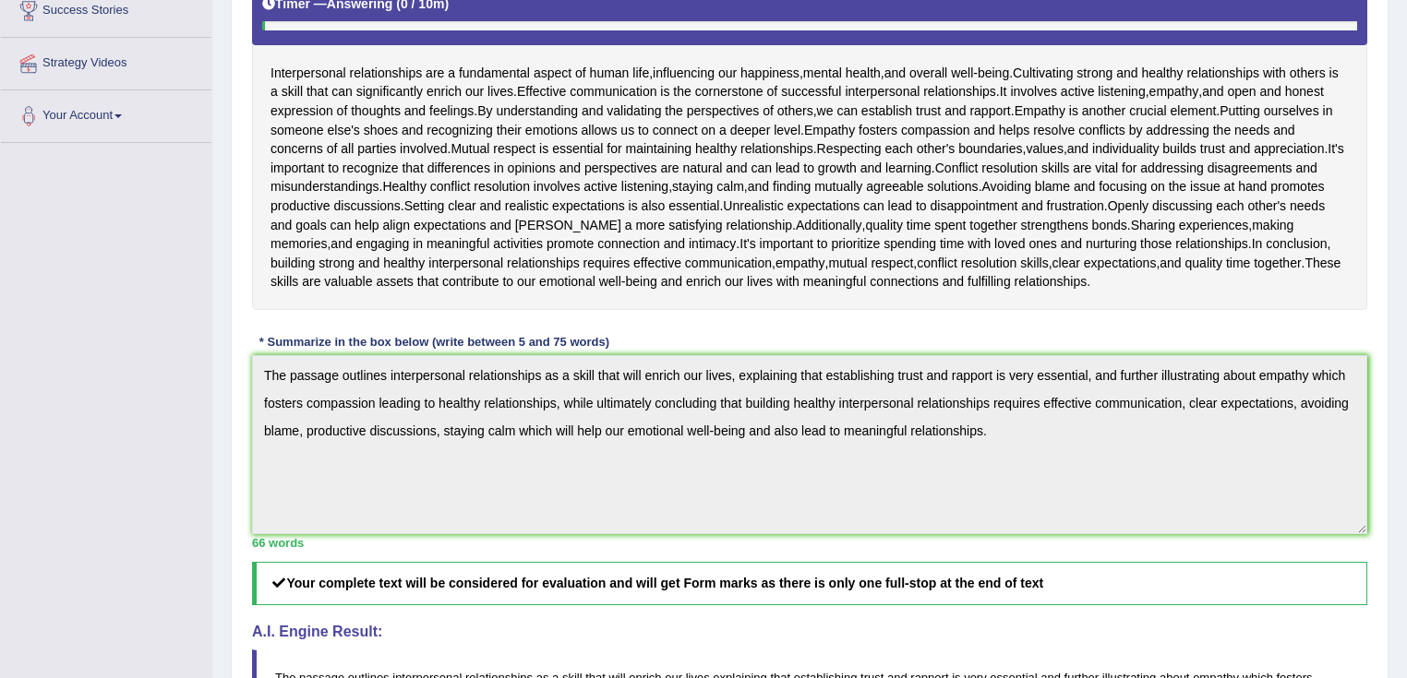
scroll to position [517, 0]
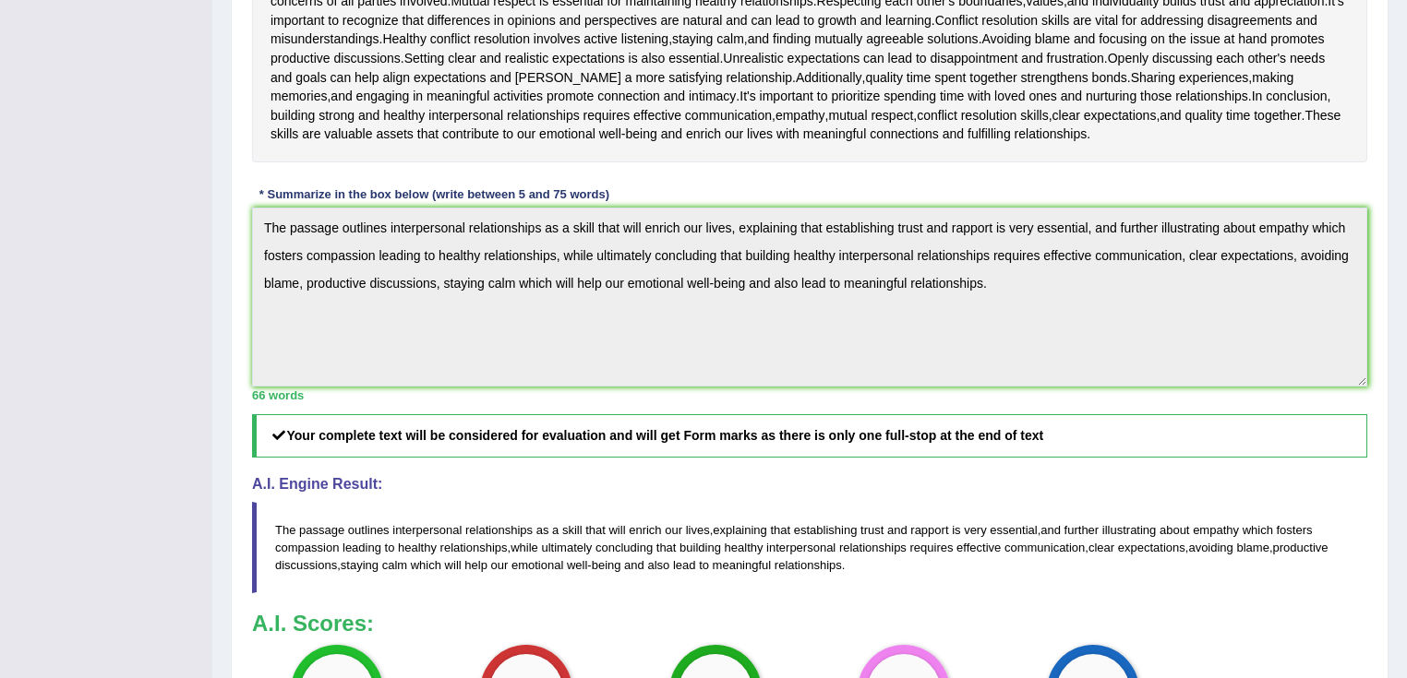
click at [147, 143] on div "Toggle navigation Home Practice Questions Speaking Practice Read Aloud Repeat S…" at bounding box center [703, 246] width 1407 height 1526
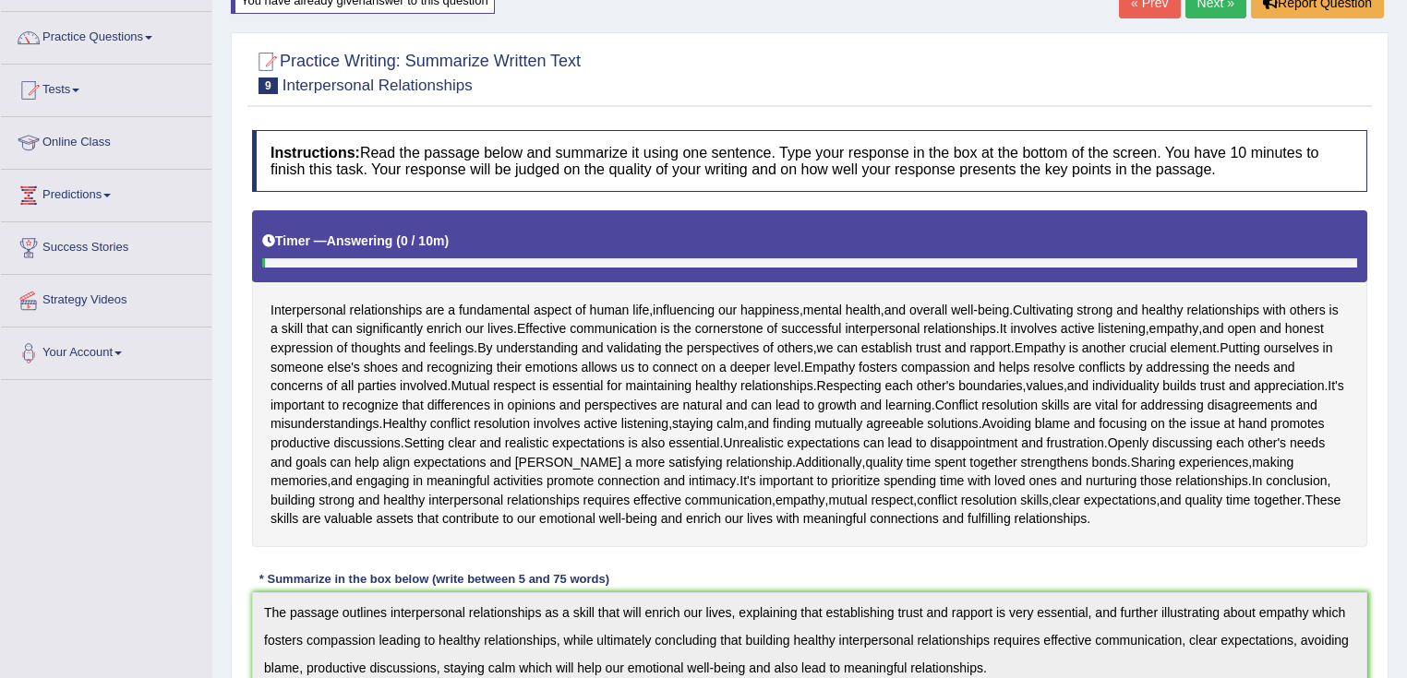
scroll to position [74, 0]
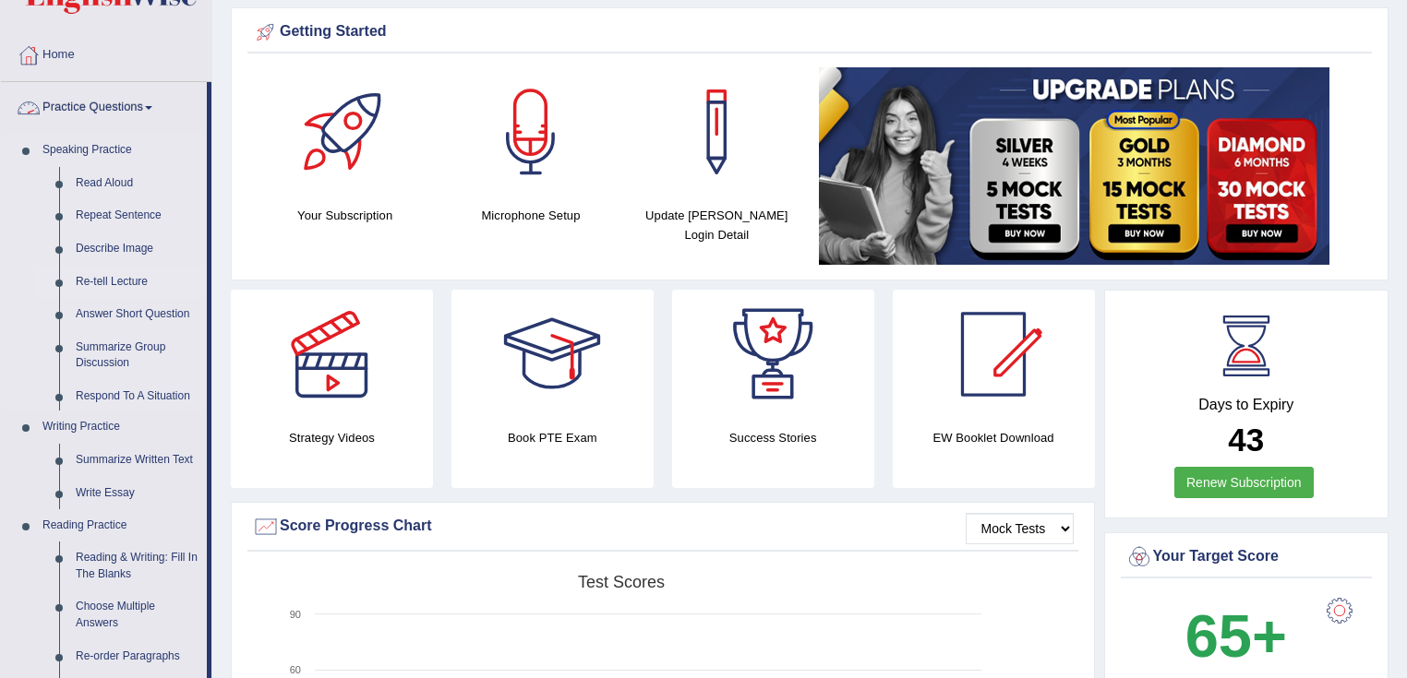
scroll to position [148, 0]
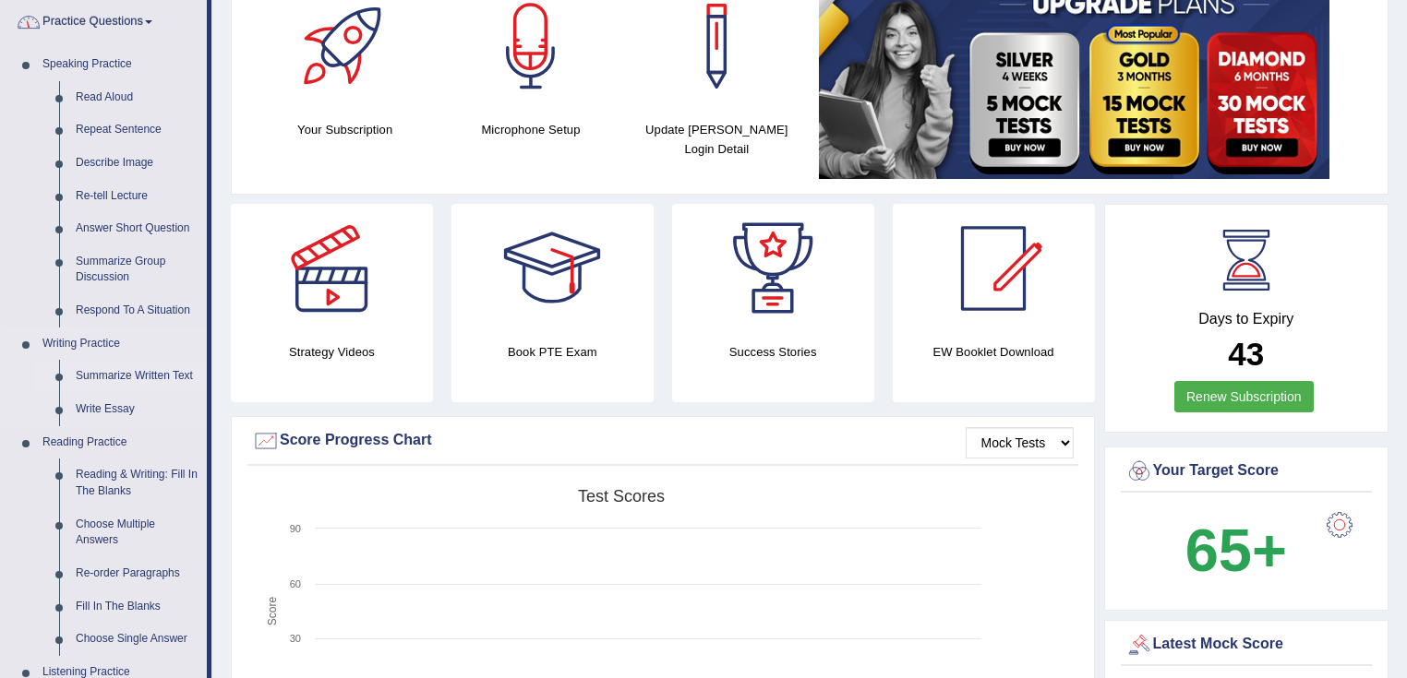
click at [114, 374] on link "Summarize Written Text" at bounding box center [136, 376] width 139 height 33
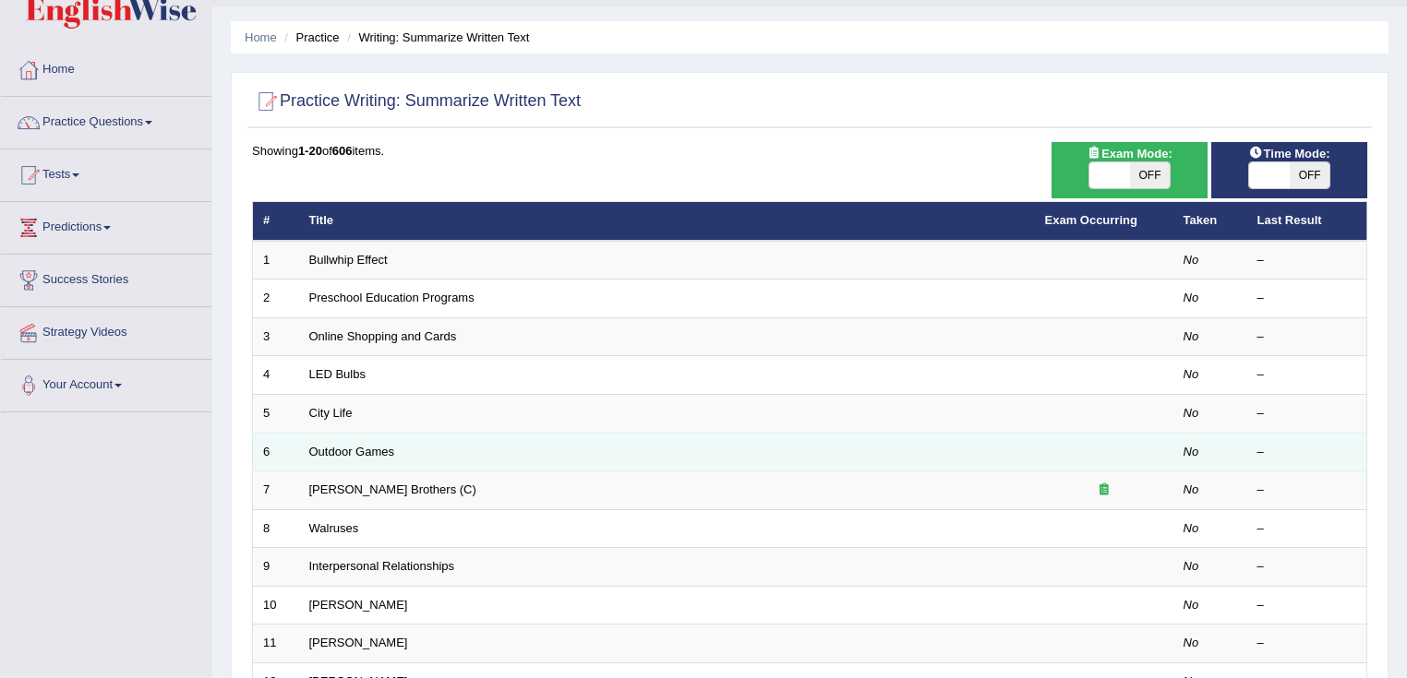
scroll to position [74, 0]
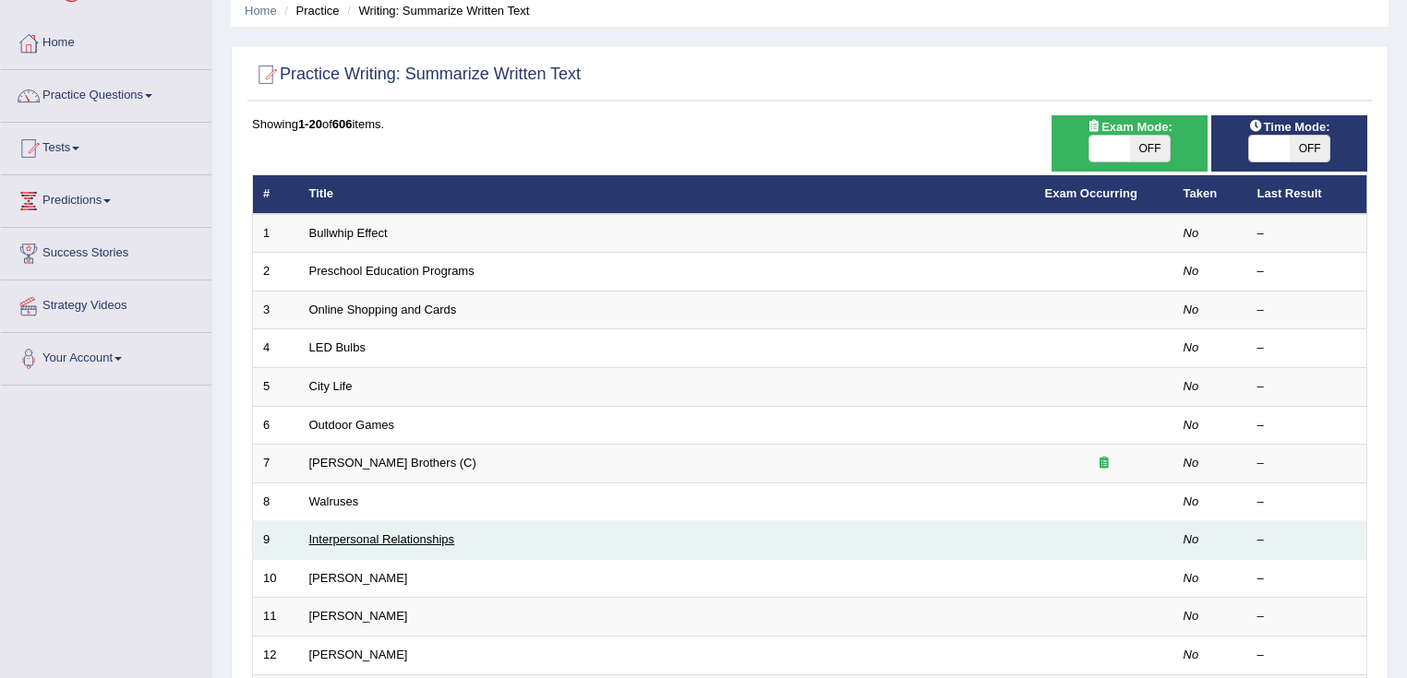
click at [385, 534] on link "Interpersonal Relationships" at bounding box center [382, 540] width 146 height 14
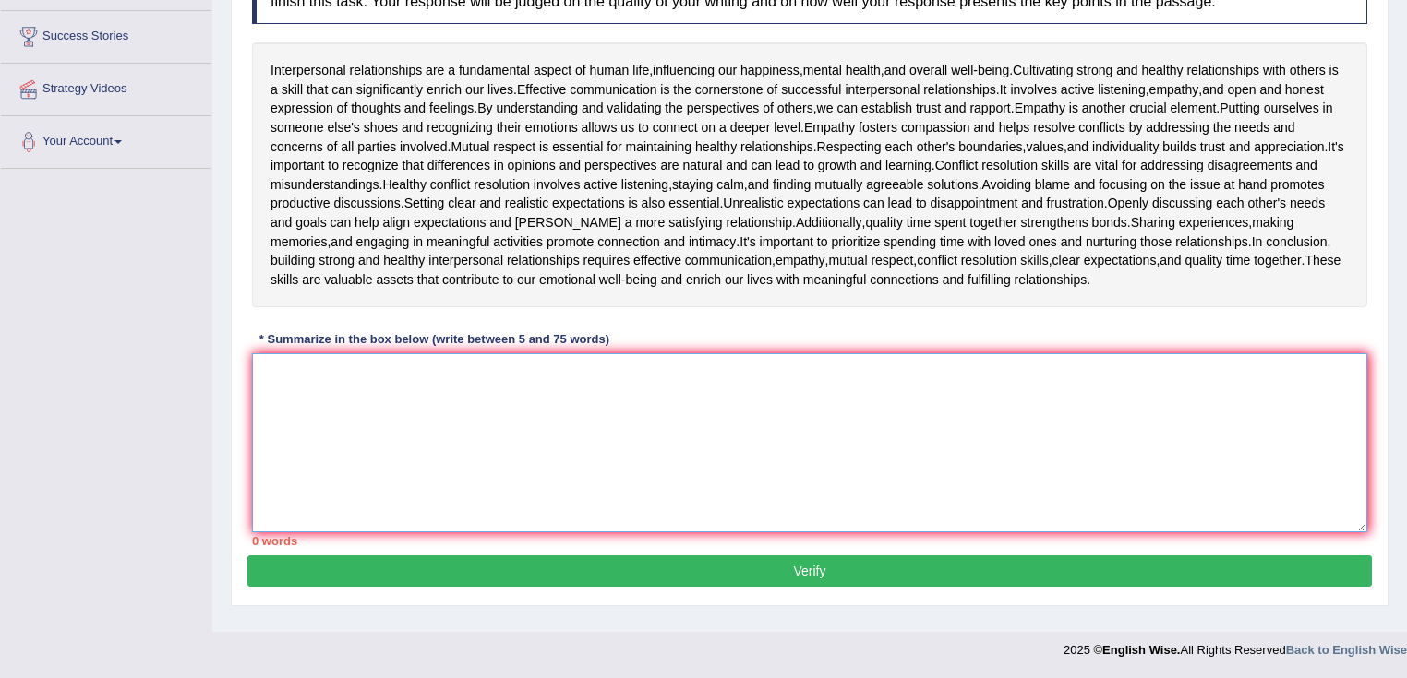
paste textarea "The passage outlines interpersonal relationships as a skill that will enrich ou…"
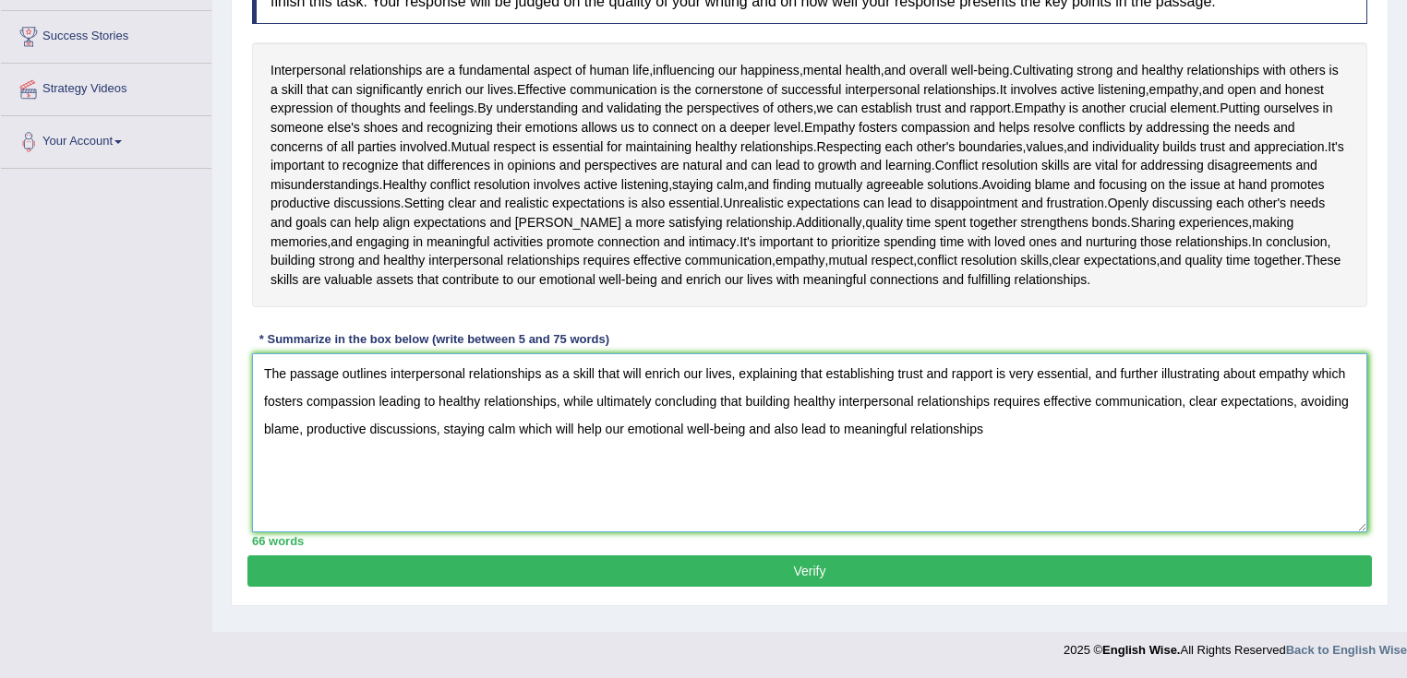
type textarea "The passage outlines interpersonal relationships as a skill that will enrich ou…"
click at [857, 570] on button "Verify" at bounding box center [809, 571] width 1124 height 31
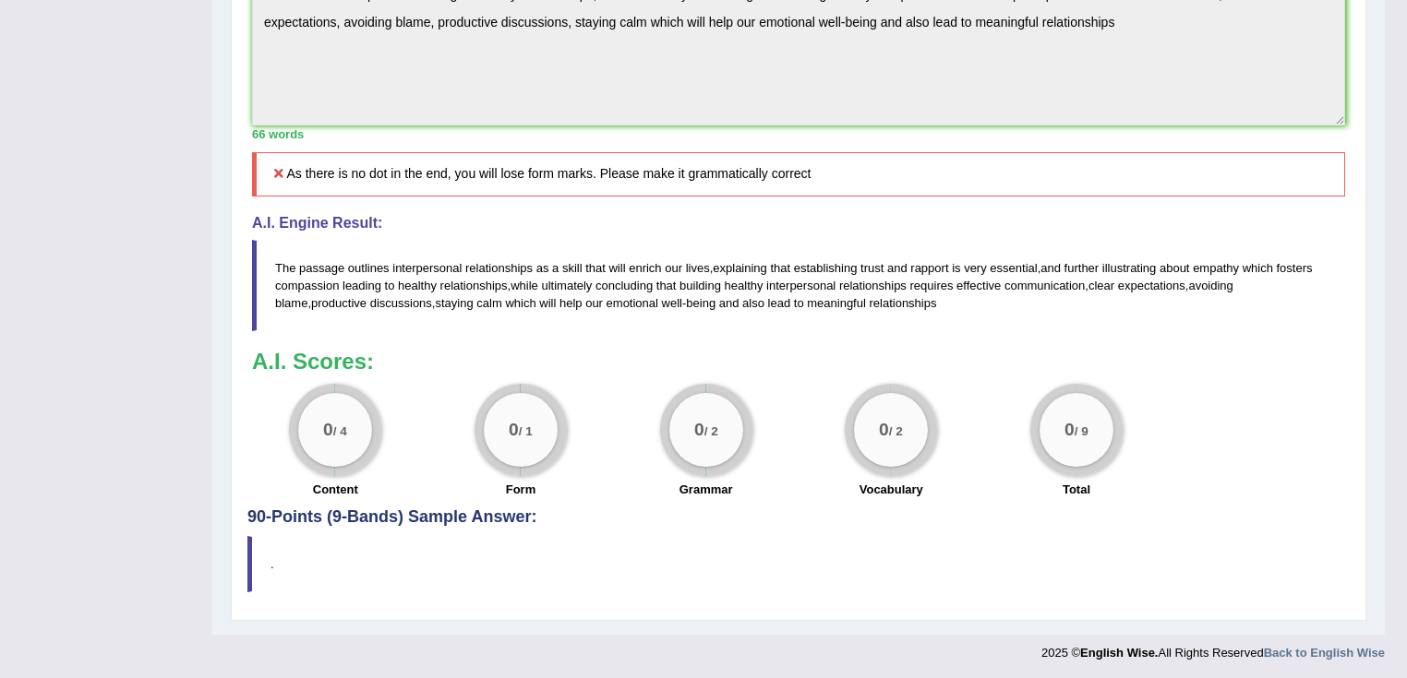
scroll to position [99, 0]
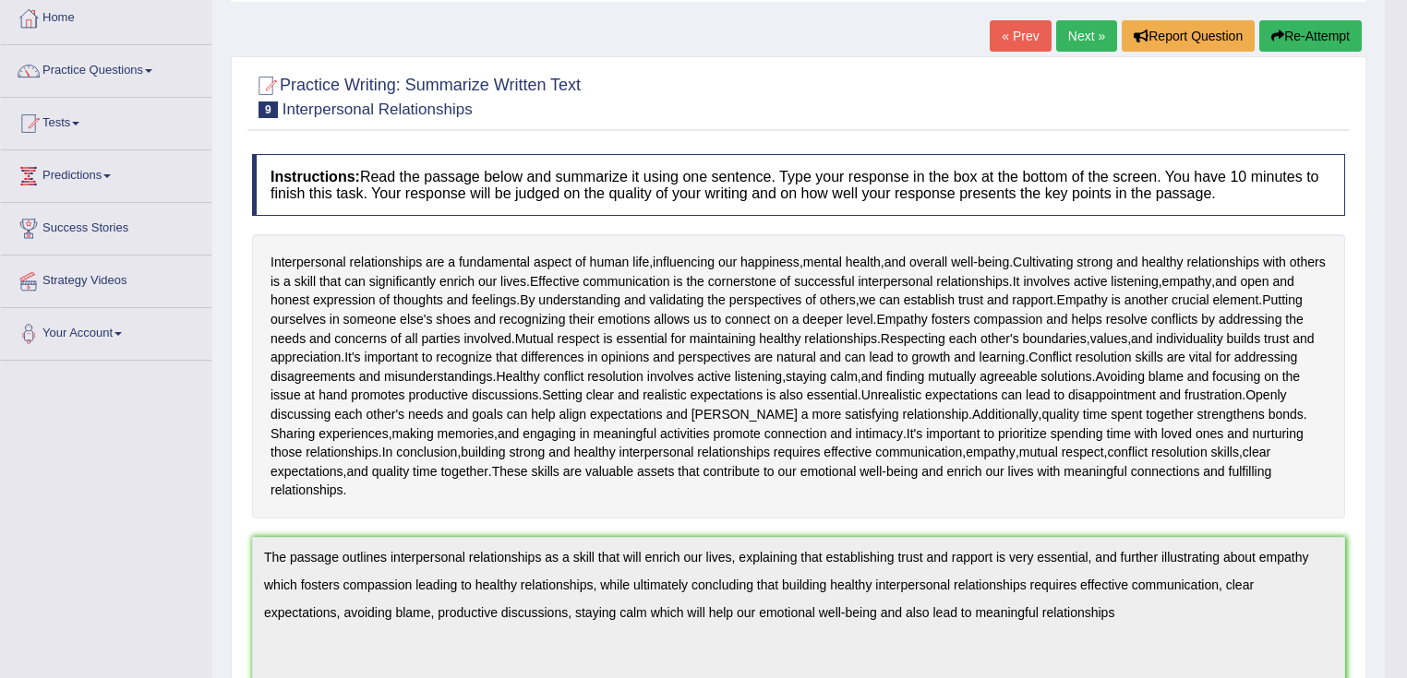
click at [1314, 43] on button "Re-Attempt" at bounding box center [1310, 35] width 102 height 31
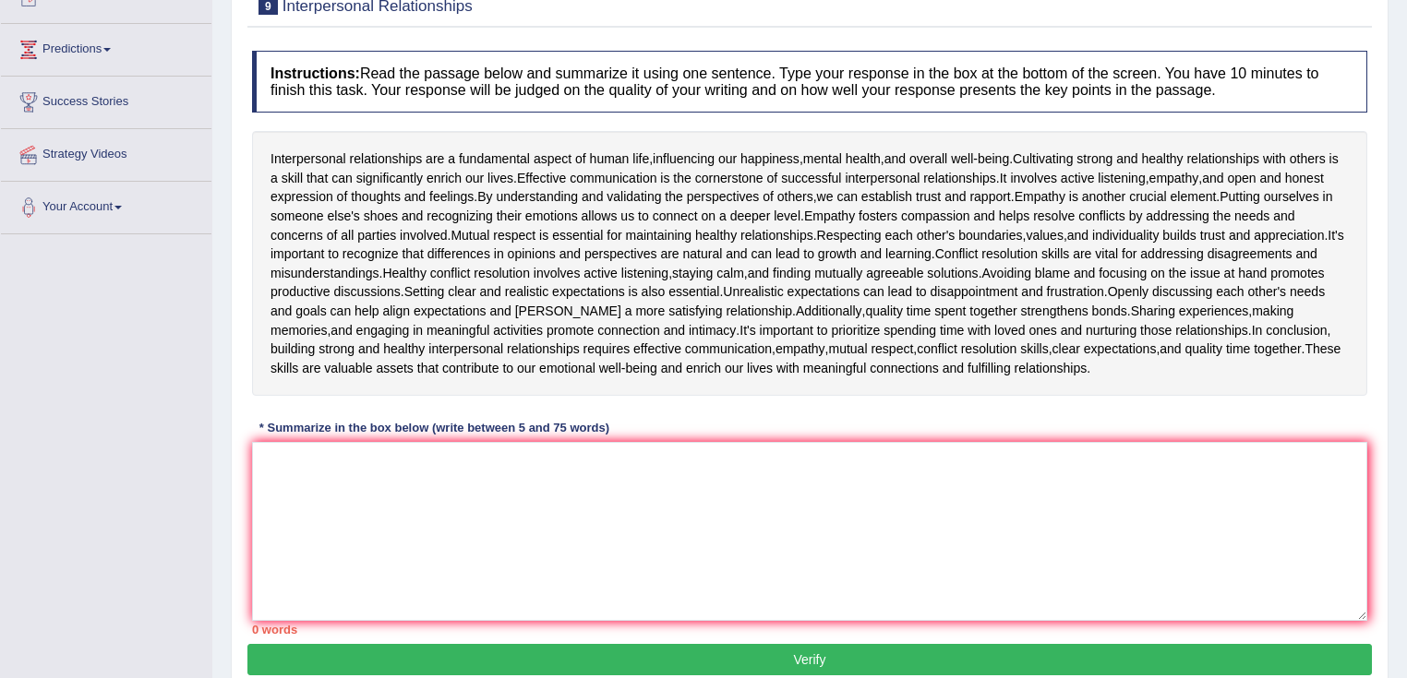
scroll to position [299, 0]
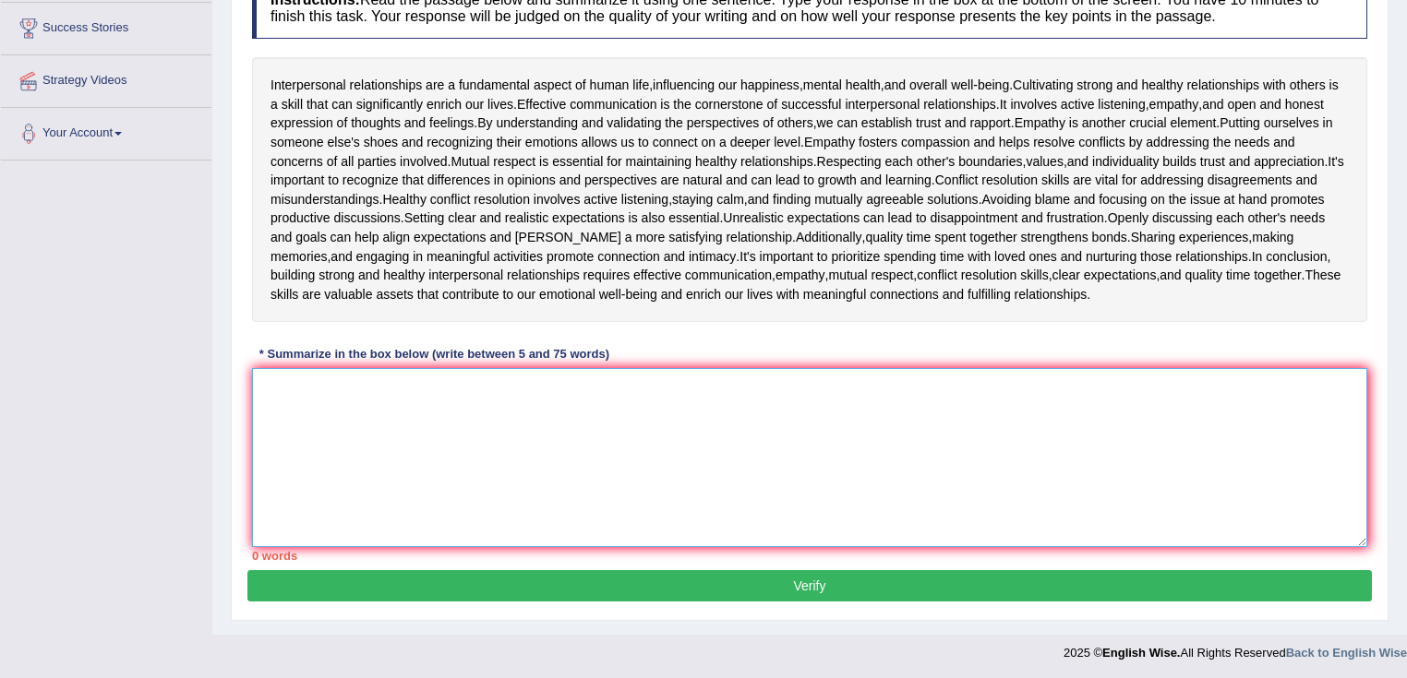
paste textarea "The passage outlines interpersonal relationships as a skill that will enrich ou…"
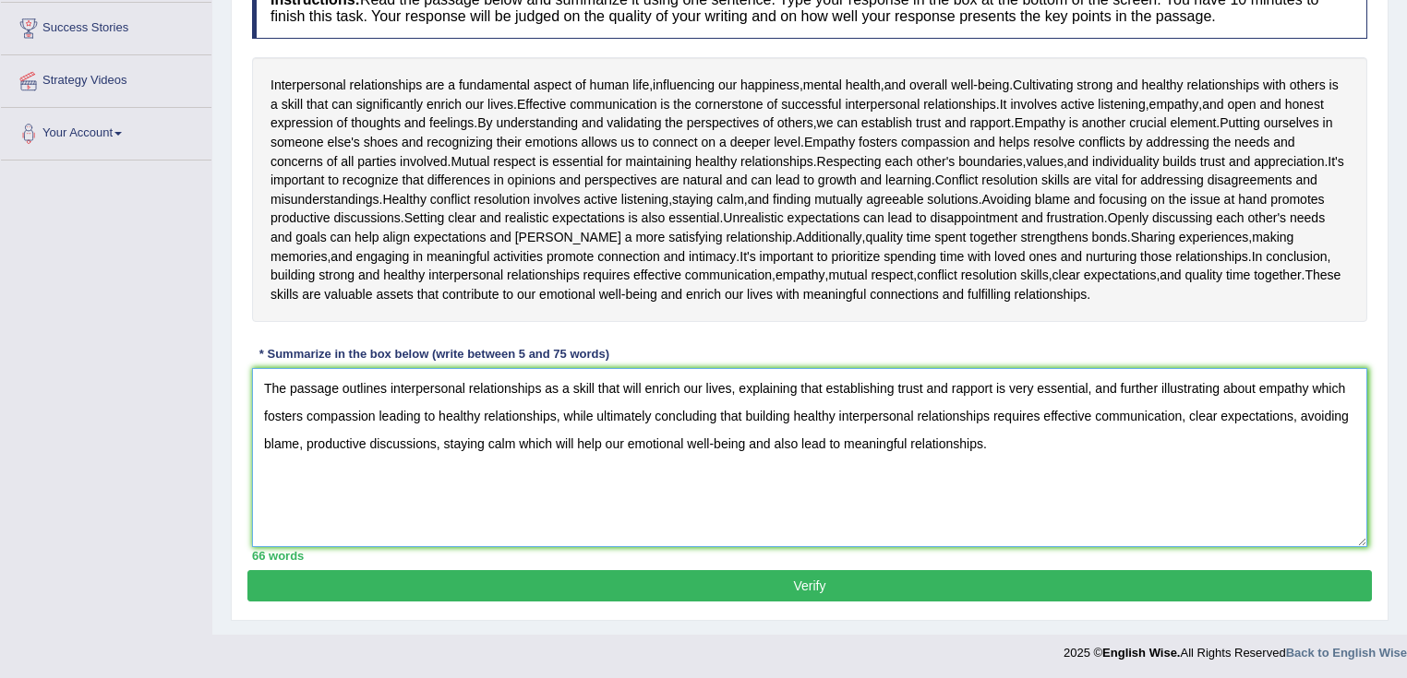
type textarea "The passage outlines interpersonal relationships as a skill that will enrich ou…"
click at [779, 595] on button "Verify" at bounding box center [809, 585] width 1124 height 31
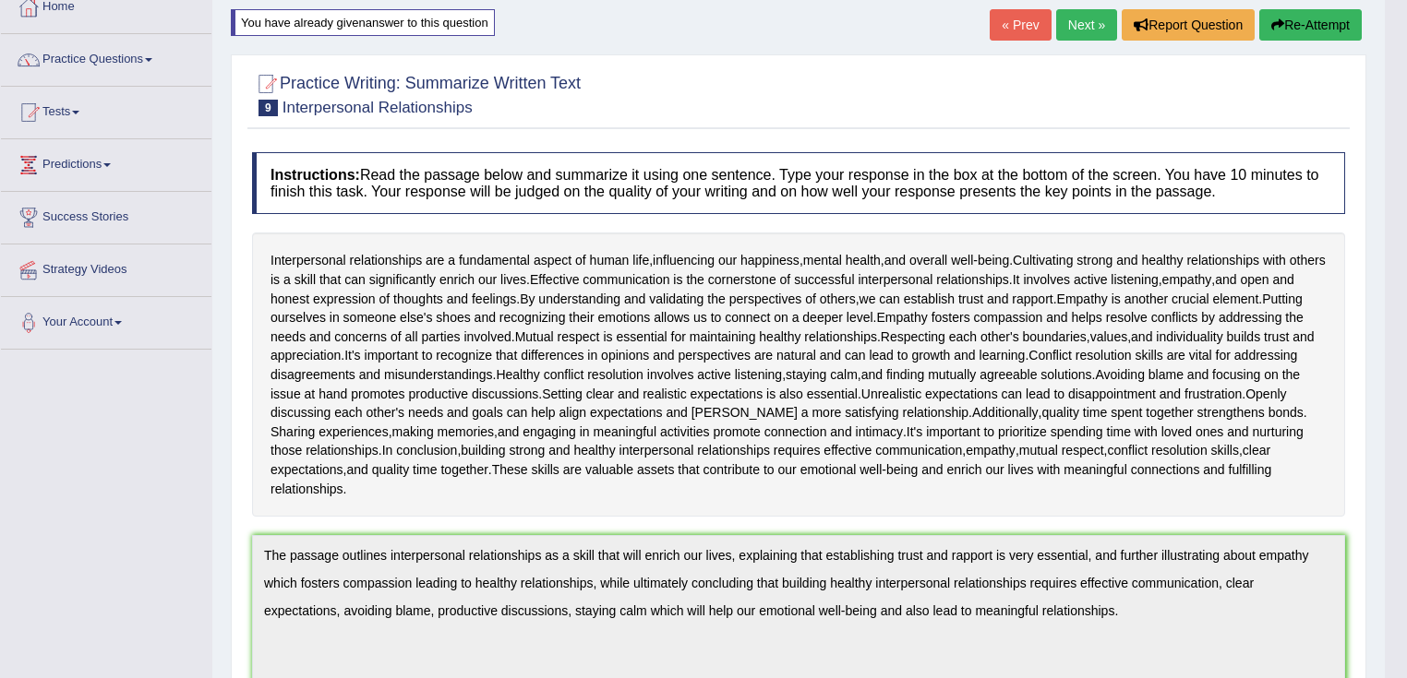
scroll to position [0, 0]
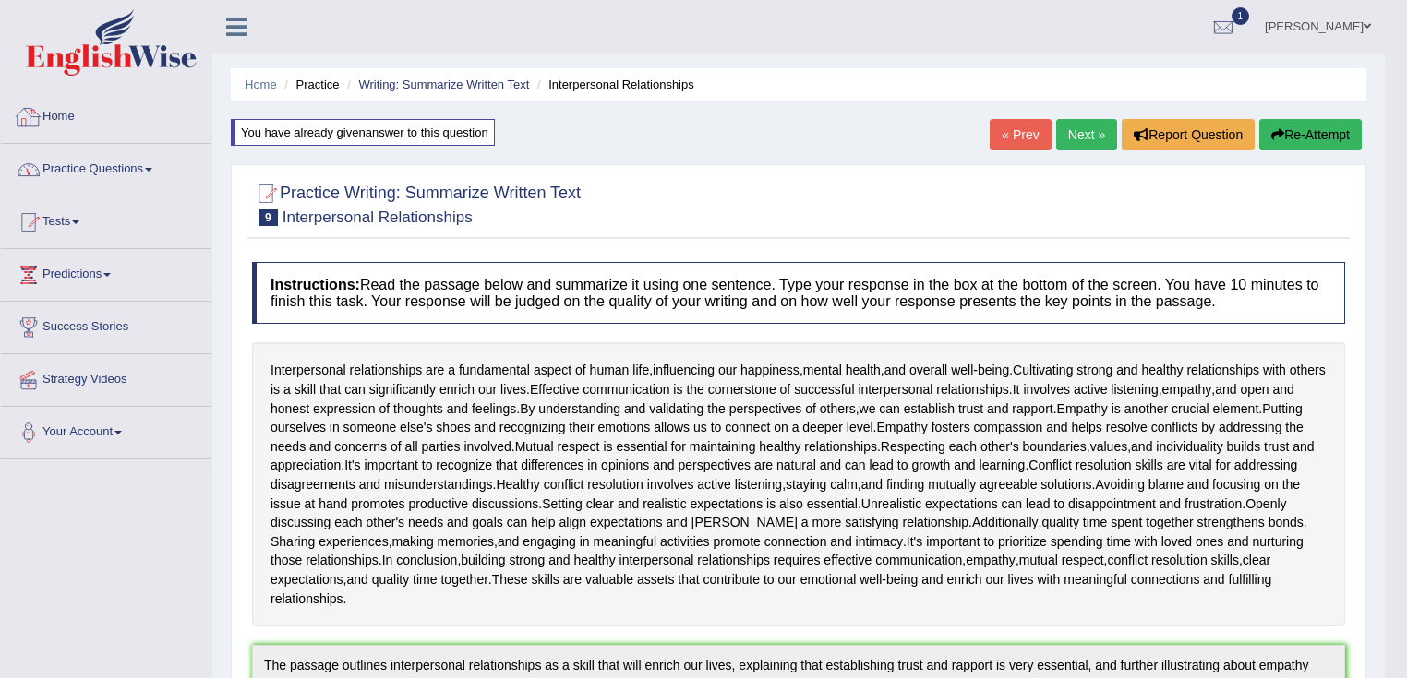
click at [91, 164] on link "Practice Questions" at bounding box center [106, 167] width 210 height 46
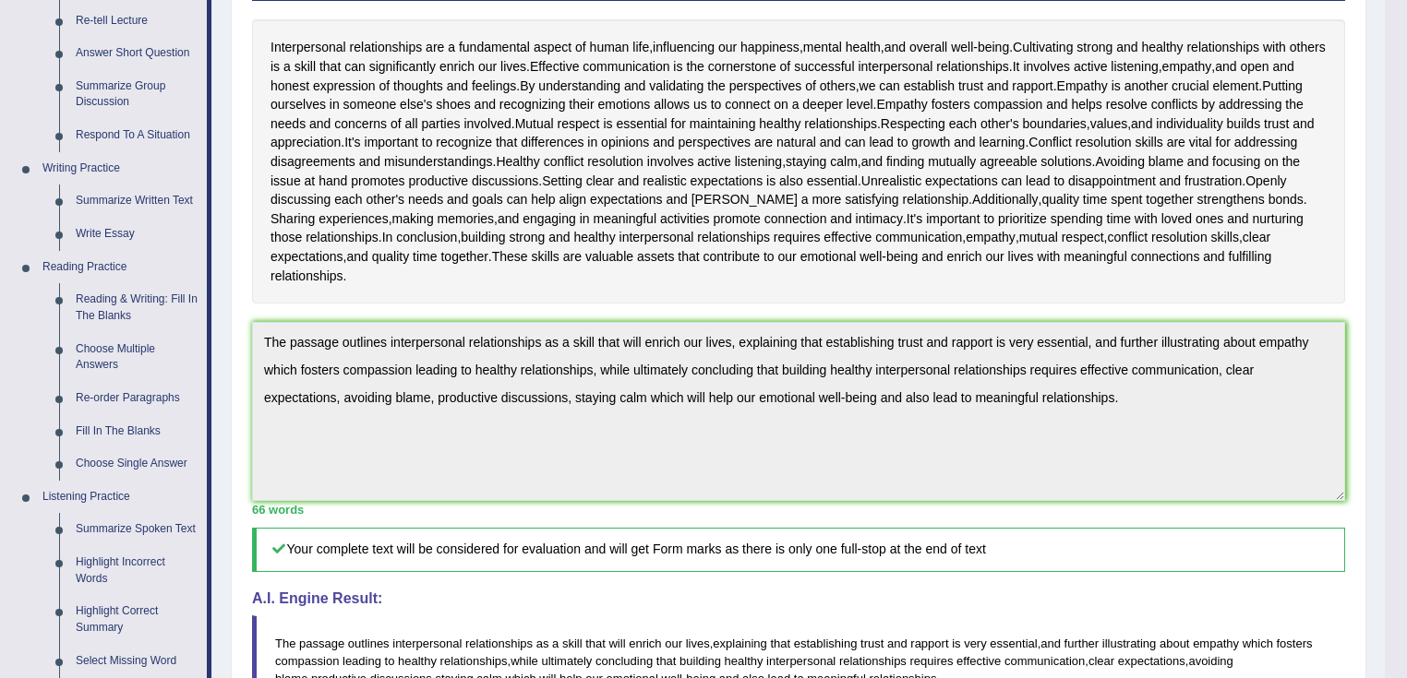
scroll to position [249, 0]
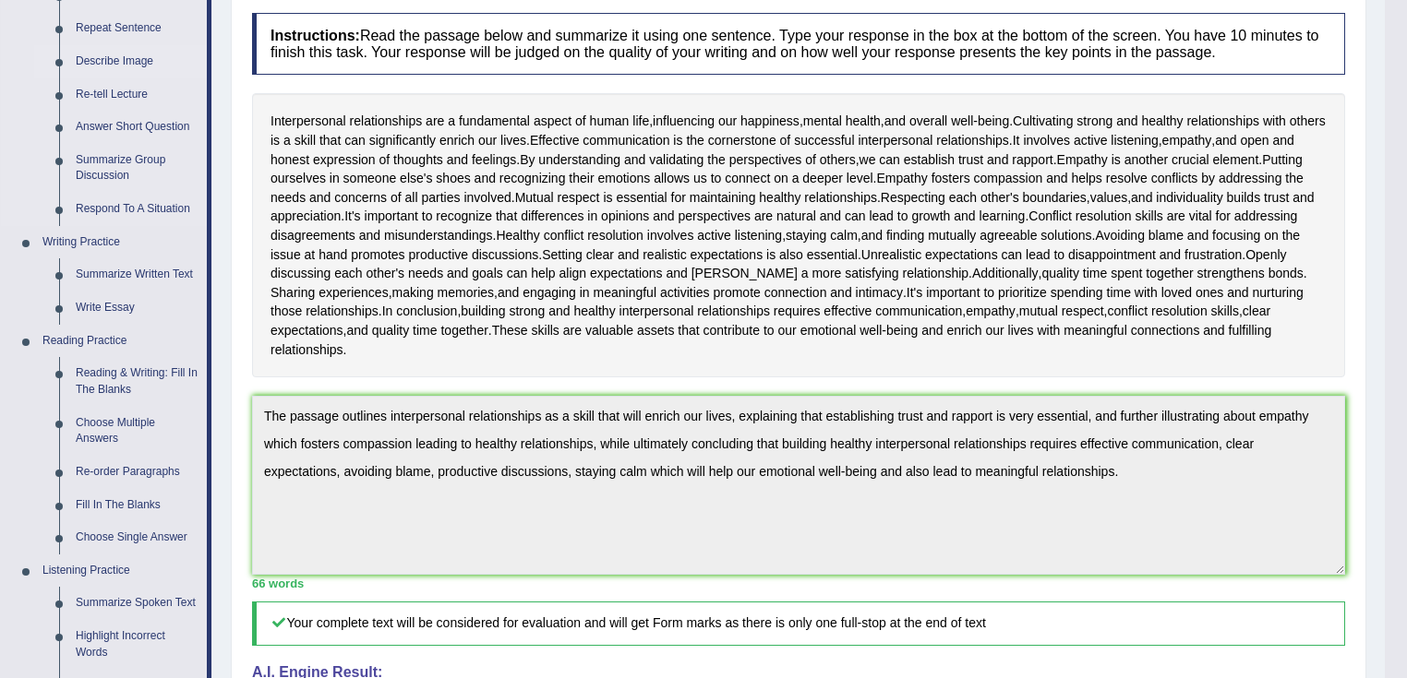
click at [144, 66] on link "Describe Image" at bounding box center [136, 61] width 139 height 33
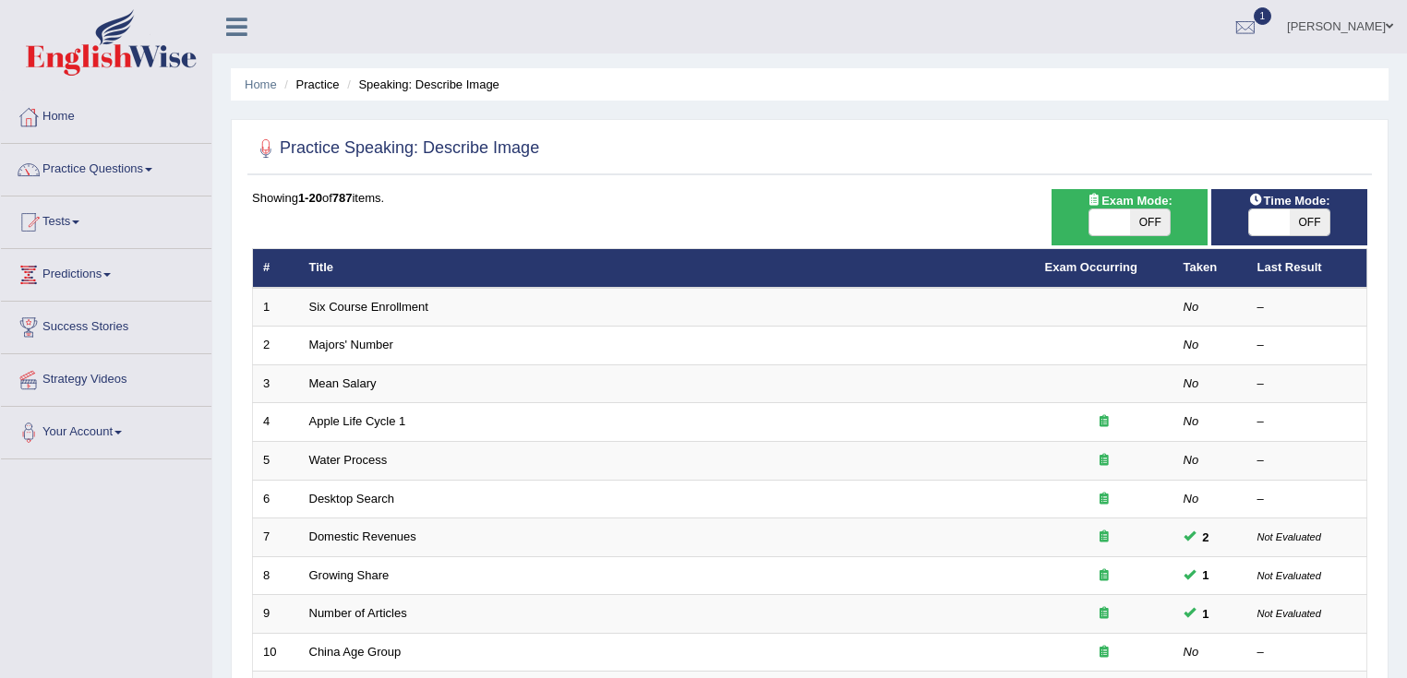
click at [380, 306] on link "Six Course Enrollment" at bounding box center [368, 307] width 119 height 14
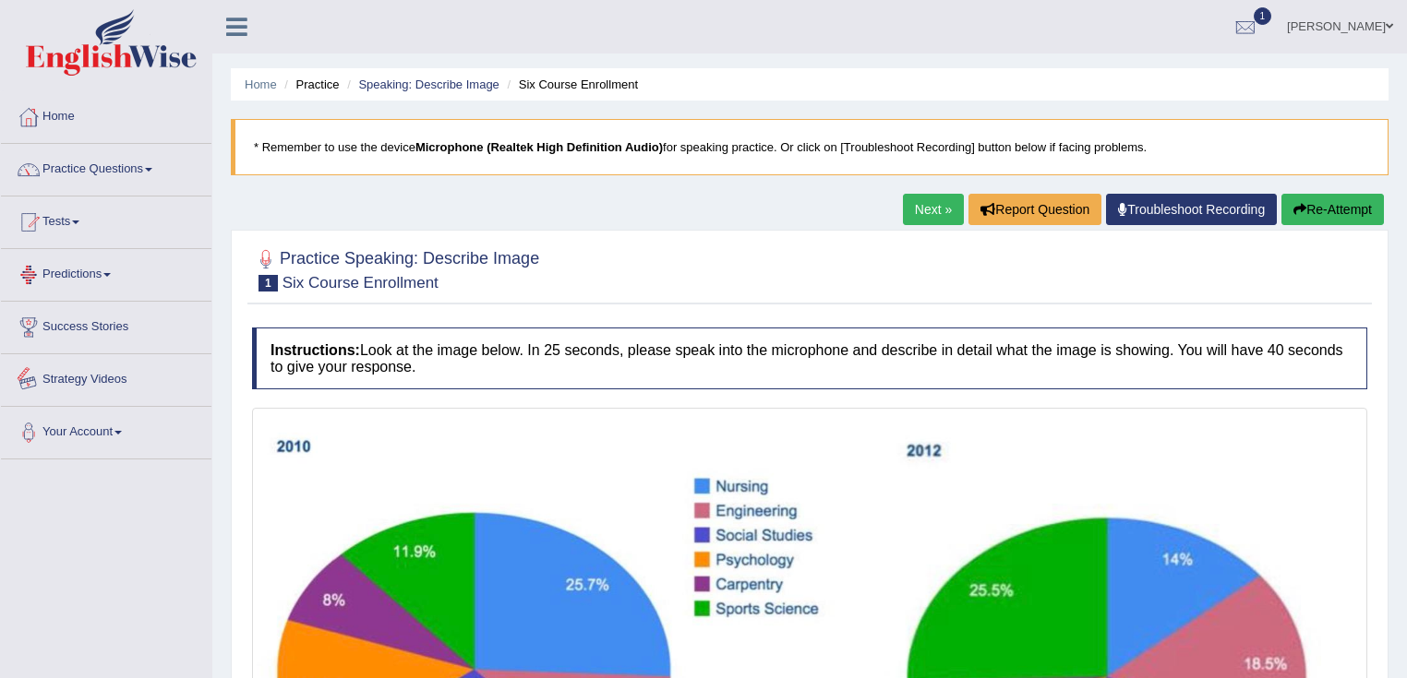
click at [79, 222] on span at bounding box center [75, 223] width 7 height 4
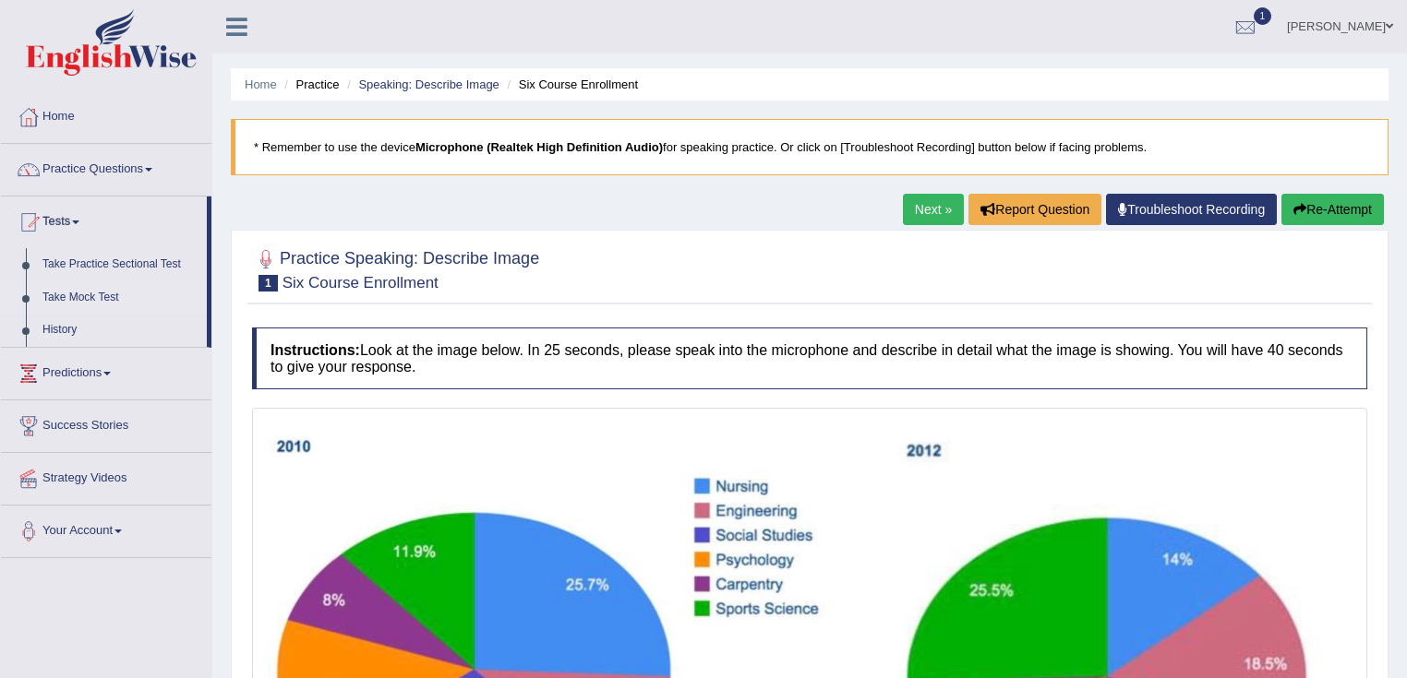
click at [101, 302] on link "Take Mock Test" at bounding box center [120, 298] width 173 height 33
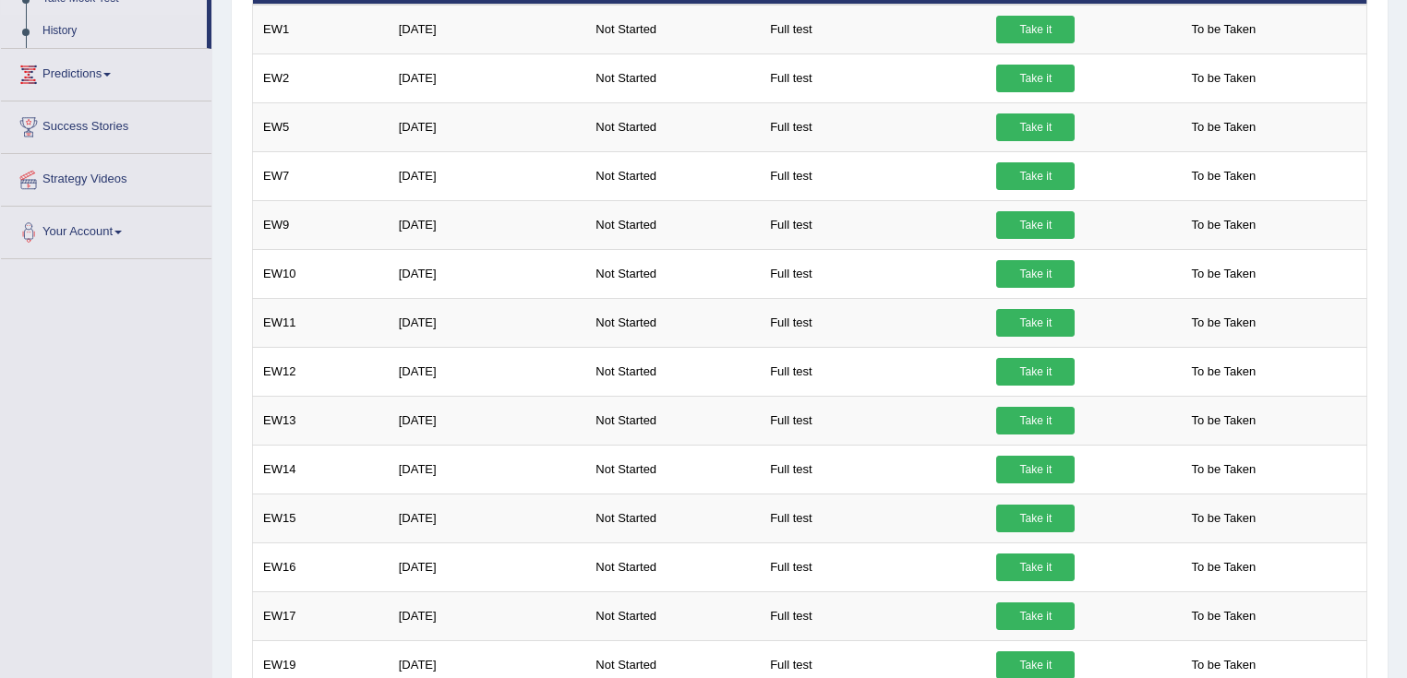
scroll to position [14, 0]
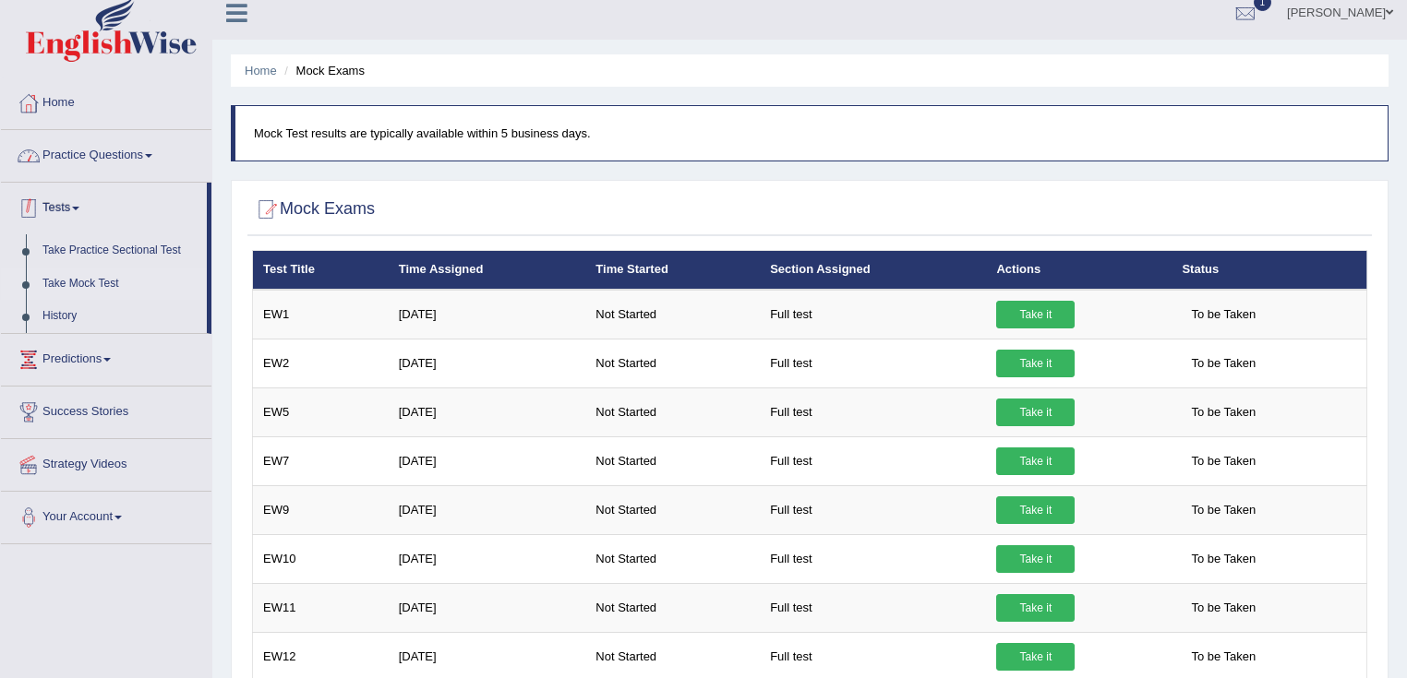
click at [111, 225] on link "Tests" at bounding box center [104, 206] width 206 height 46
click at [121, 183] on link "Tests" at bounding box center [106, 206] width 210 height 46
click at [125, 168] on link "Practice Questions" at bounding box center [106, 153] width 210 height 46
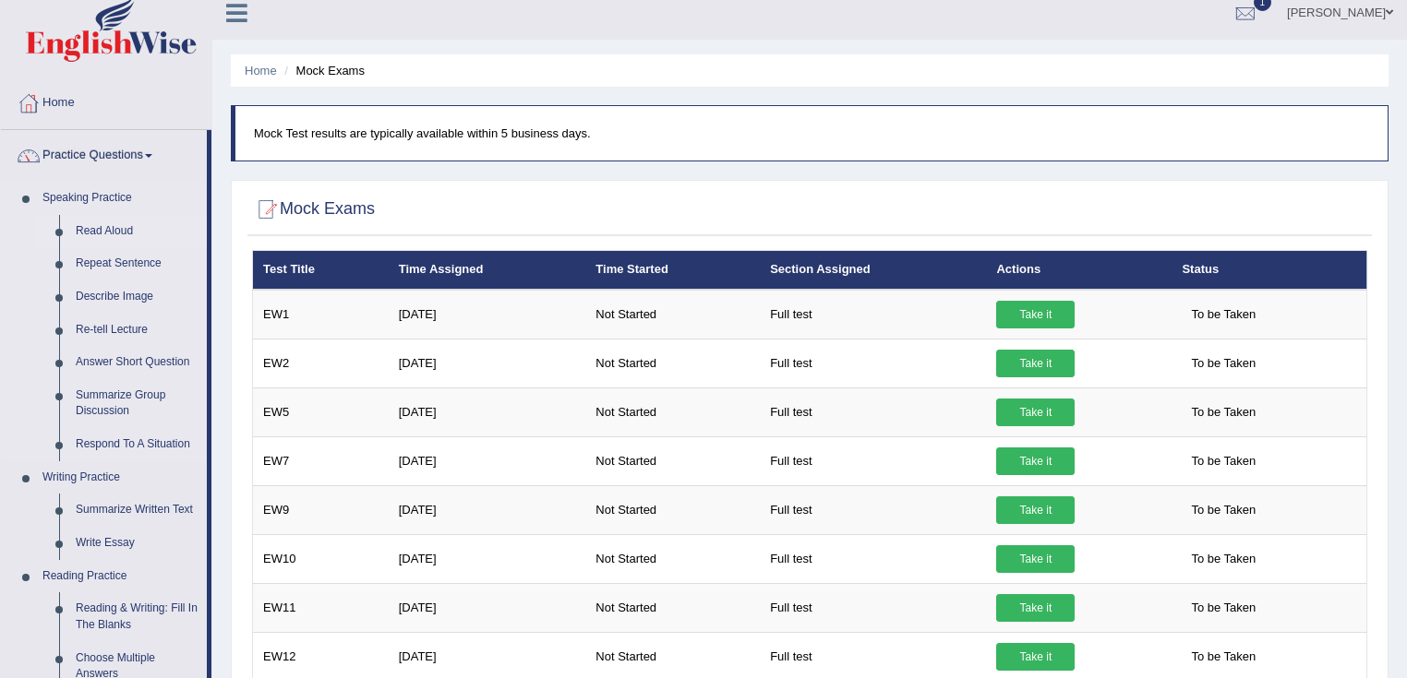
click at [118, 222] on link "Read Aloud" at bounding box center [136, 231] width 139 height 33
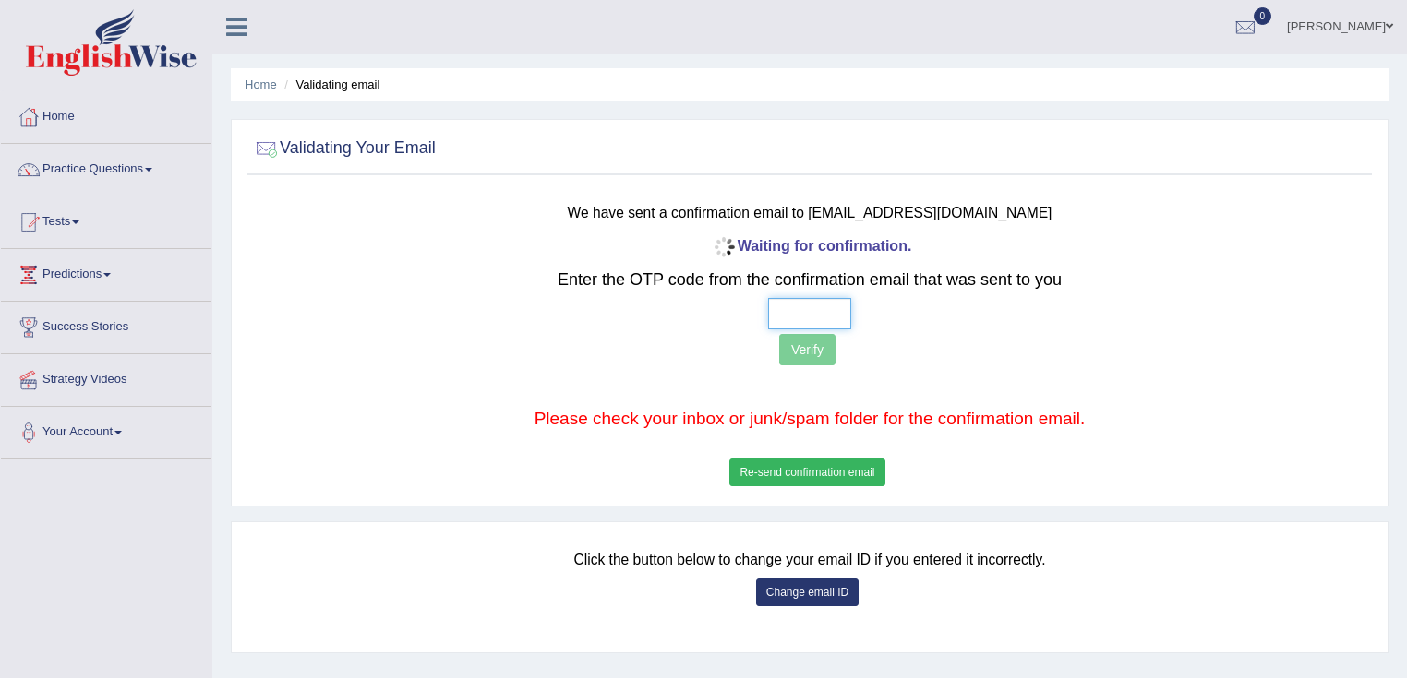
click at [776, 314] on input "text" at bounding box center [809, 313] width 83 height 31
type input "8 0 8 8"
click at [818, 345] on button "Verify" at bounding box center [807, 349] width 56 height 31
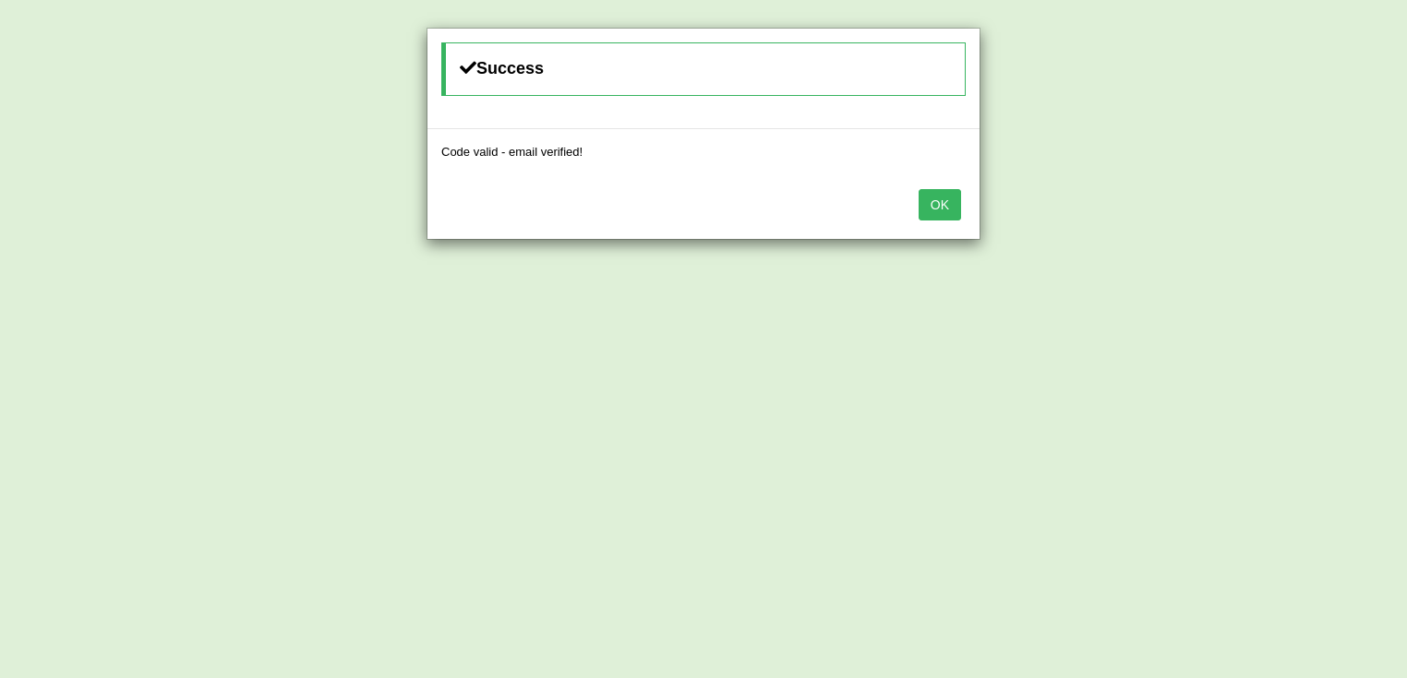
drag, startPoint x: 948, startPoint y: 214, endPoint x: 846, endPoint y: 201, distance: 103.3
click at [946, 214] on button "OK" at bounding box center [939, 204] width 42 height 31
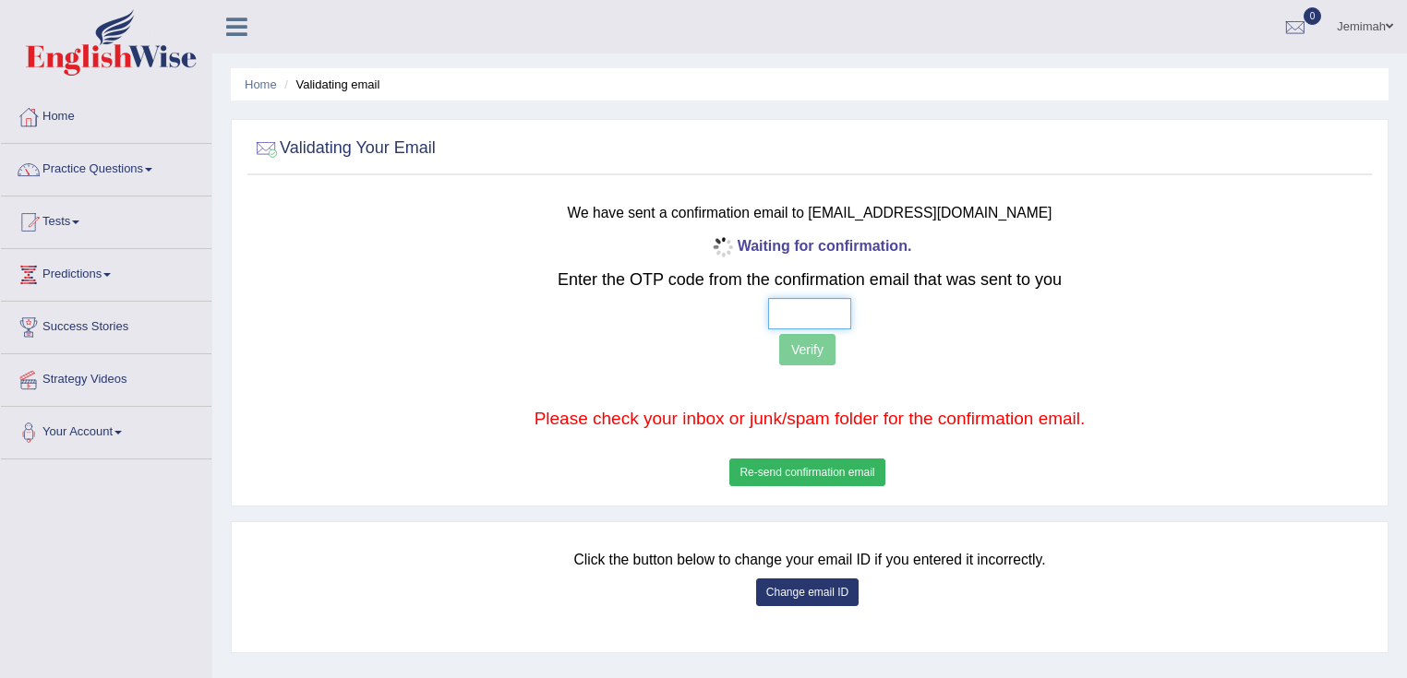
click at [783, 321] on input "text" at bounding box center [809, 313] width 83 height 31
click at [785, 311] on input "text" at bounding box center [809, 313] width 83 height 31
type input "6 6 0 0"
click at [809, 341] on button "Verify" at bounding box center [807, 349] width 56 height 31
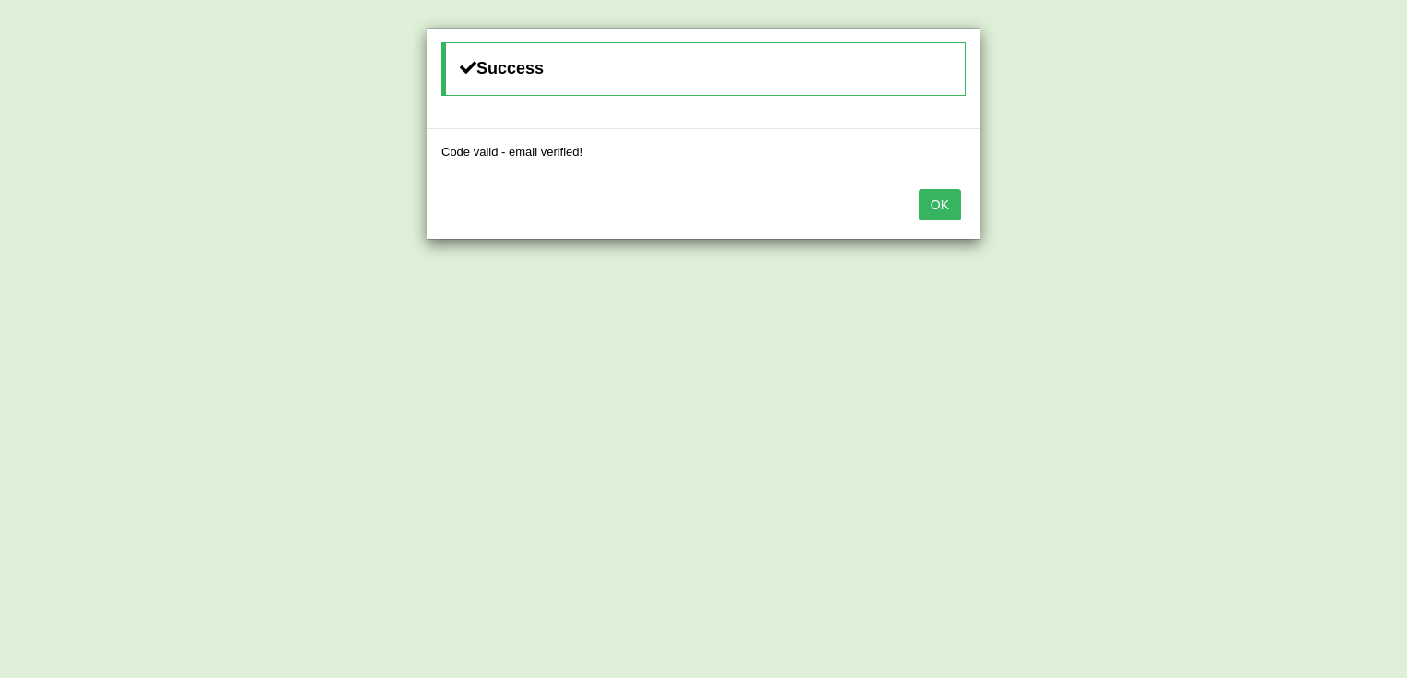
click at [938, 197] on button "OK" at bounding box center [939, 204] width 42 height 31
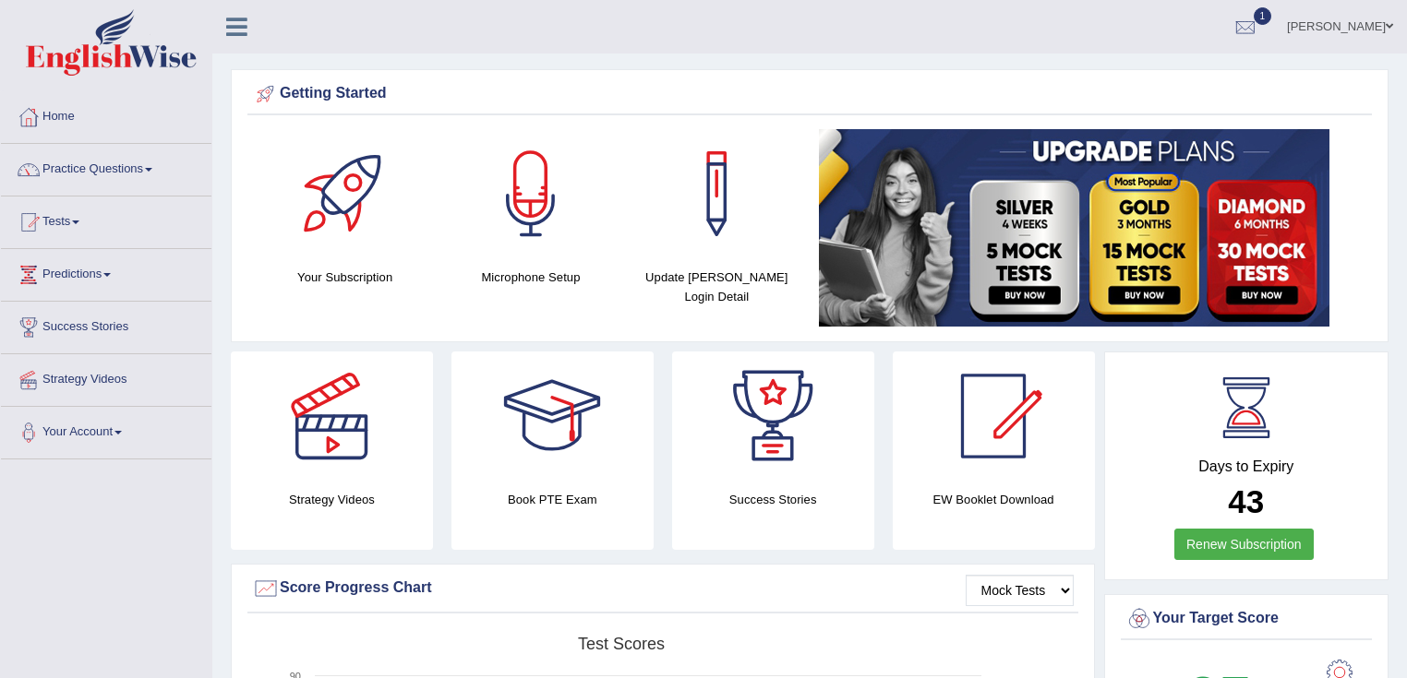
click at [126, 159] on link "Practice Questions" at bounding box center [106, 167] width 210 height 46
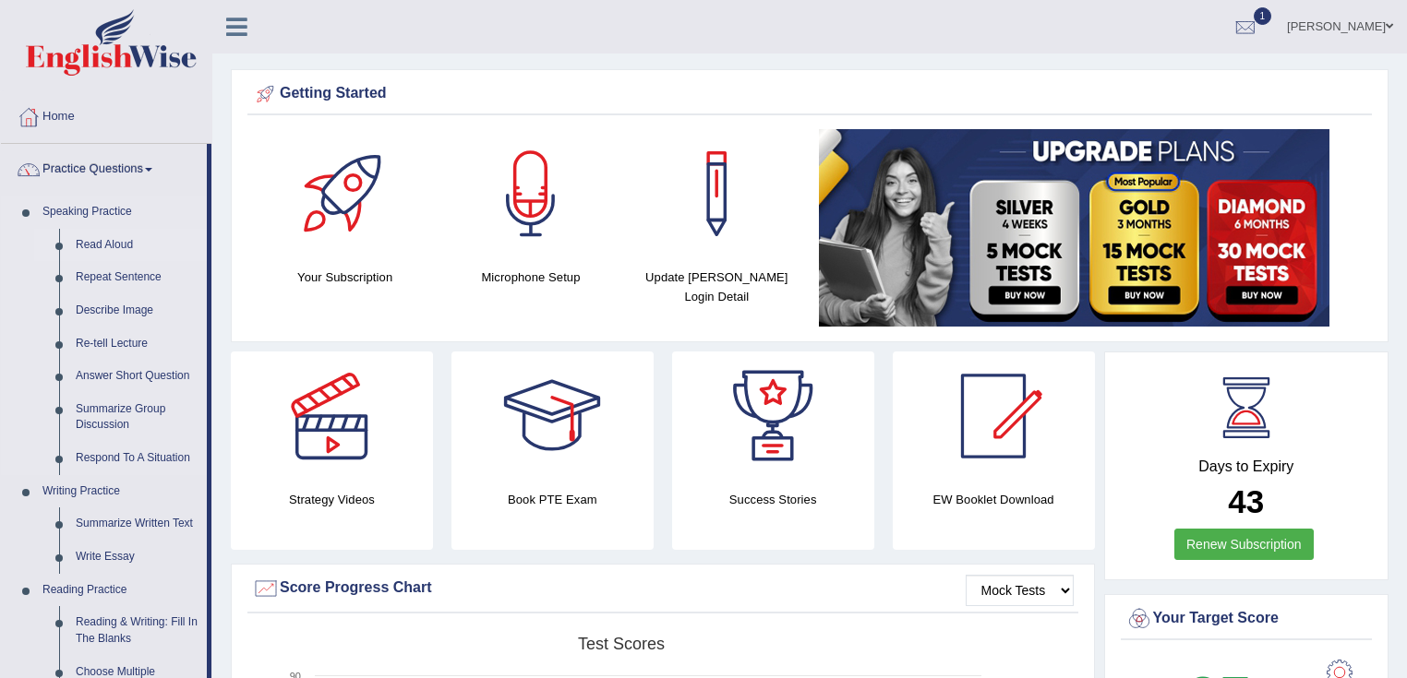
click at [111, 251] on link "Read Aloud" at bounding box center [136, 245] width 139 height 33
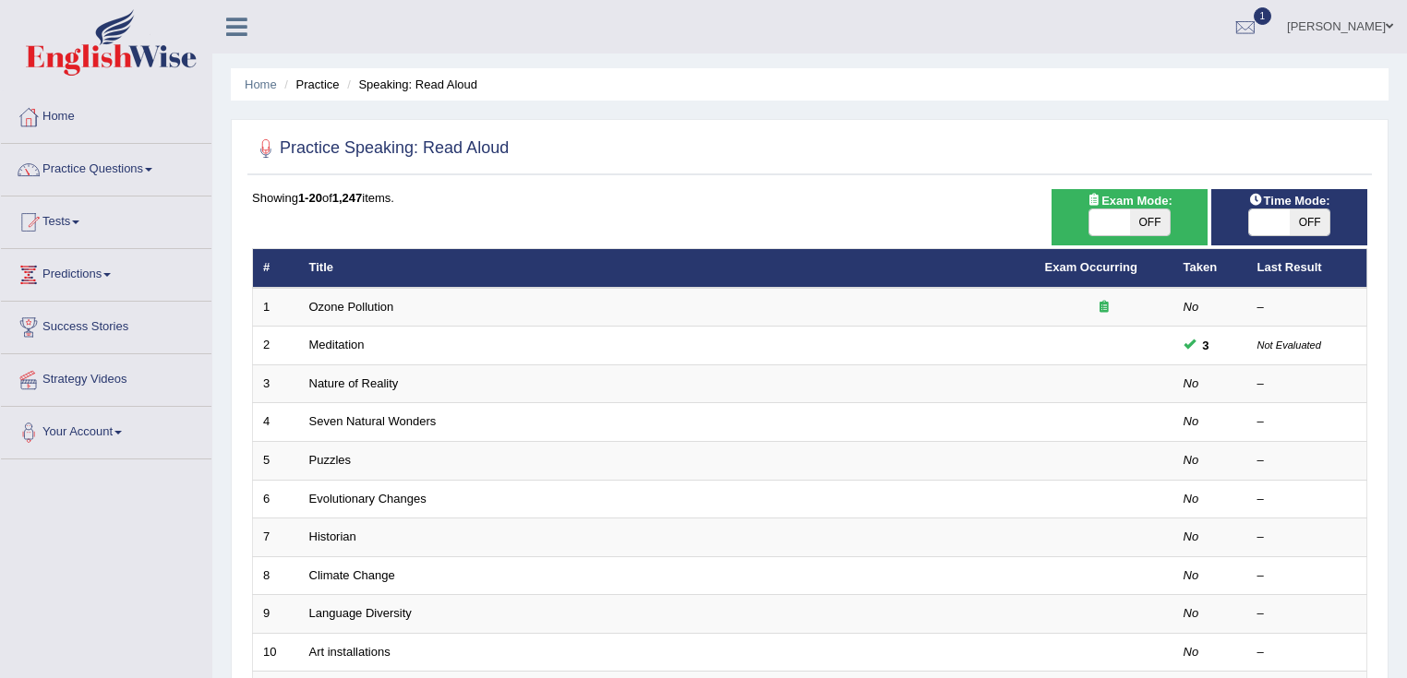
click at [1280, 219] on span at bounding box center [1269, 223] width 41 height 26
click at [1309, 227] on span "OFF" at bounding box center [1310, 223] width 41 height 26
checkbox input "true"
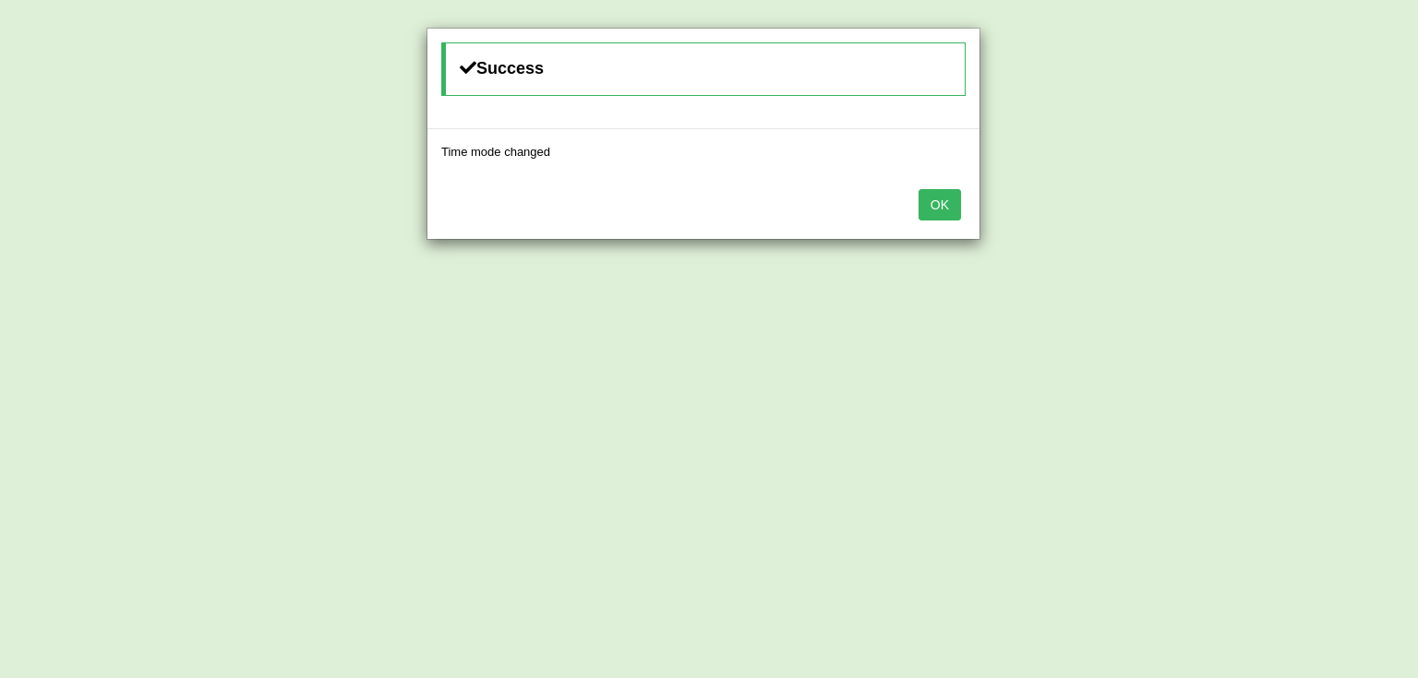
click at [938, 210] on button "OK" at bounding box center [939, 204] width 42 height 31
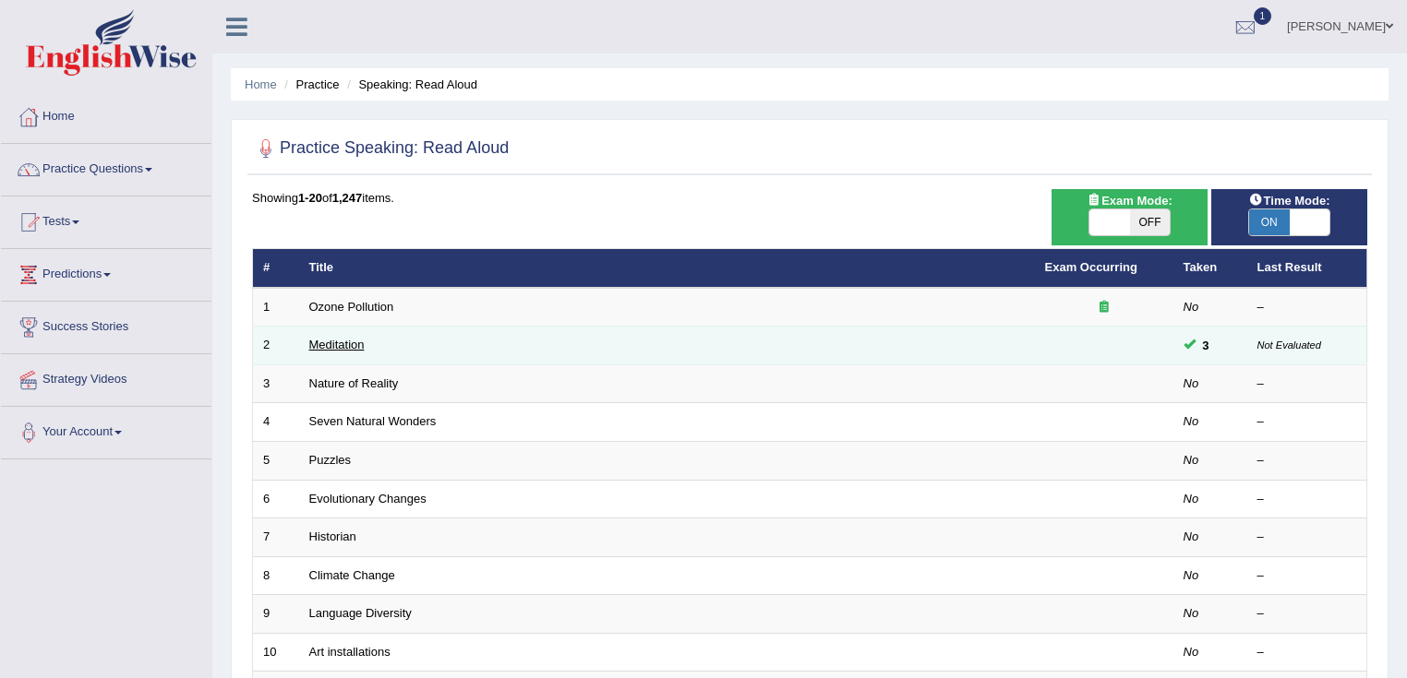
click at [333, 344] on link "Meditation" at bounding box center [336, 345] width 55 height 14
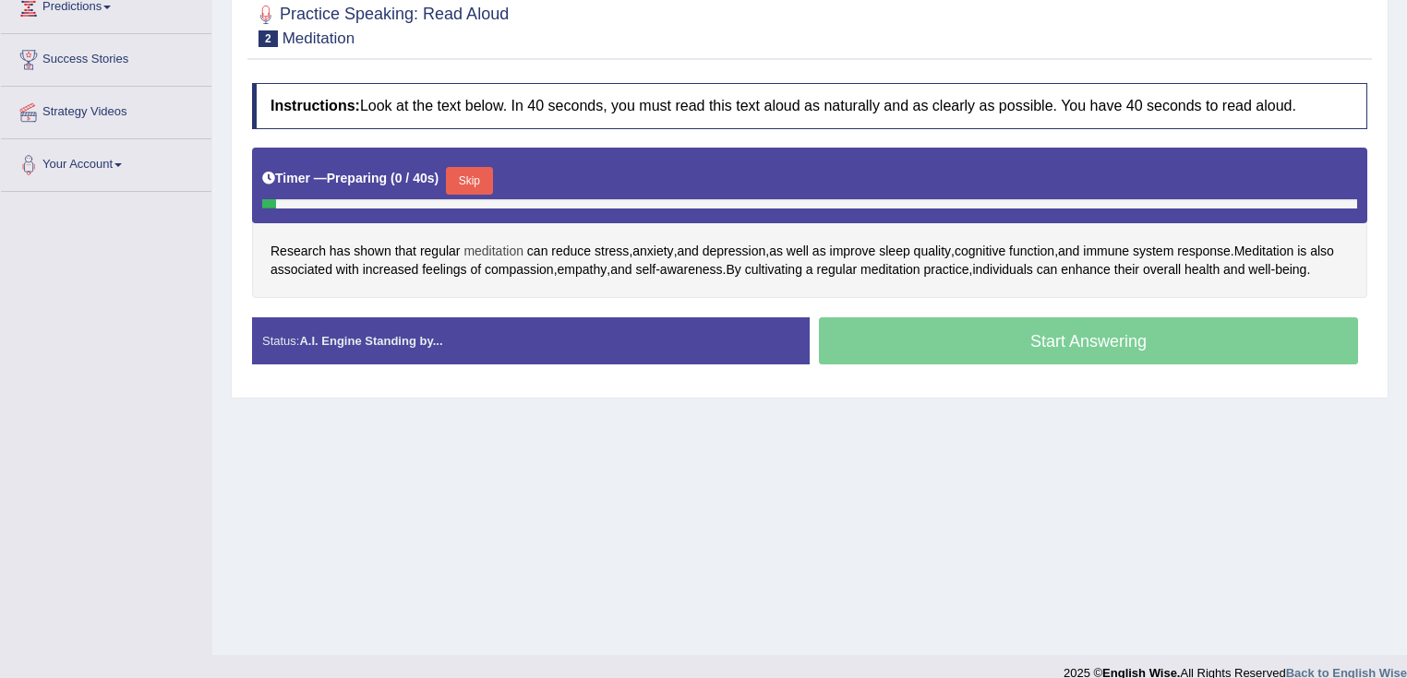
scroll to position [291, 0]
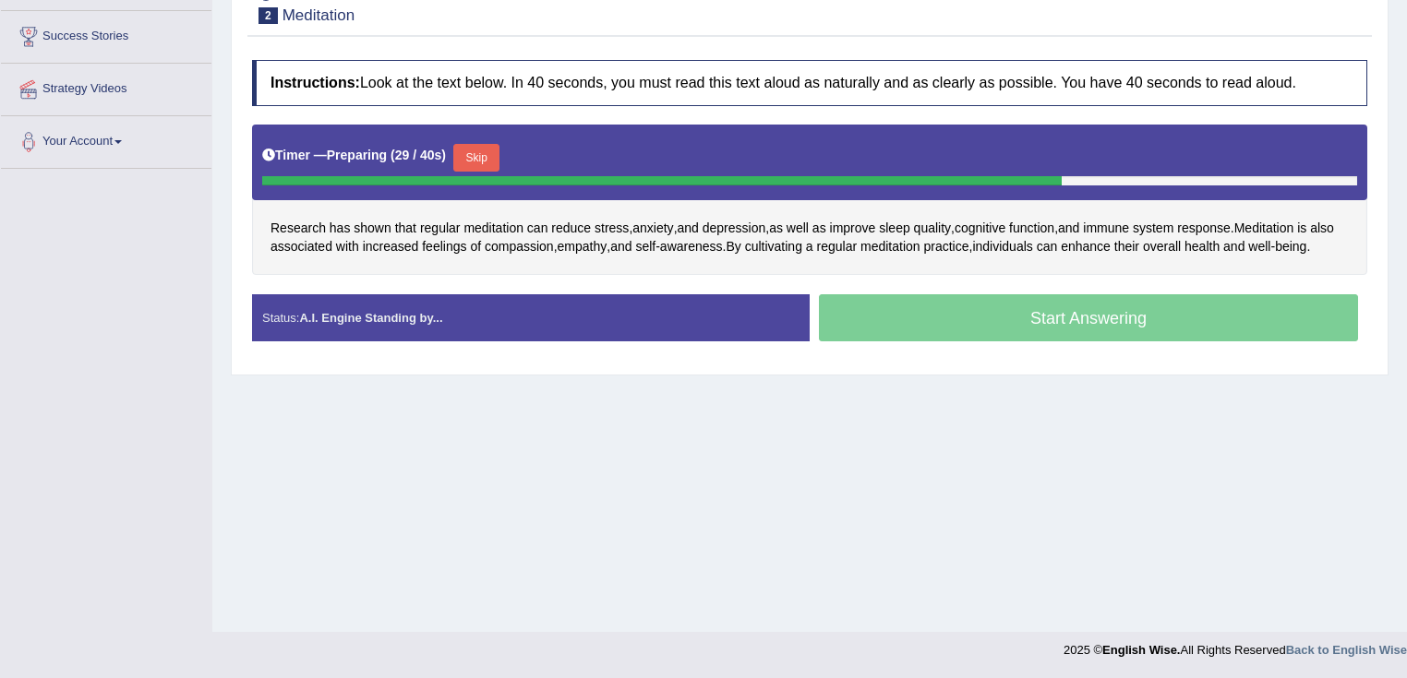
click at [495, 149] on button "Skip" at bounding box center [476, 158] width 46 height 28
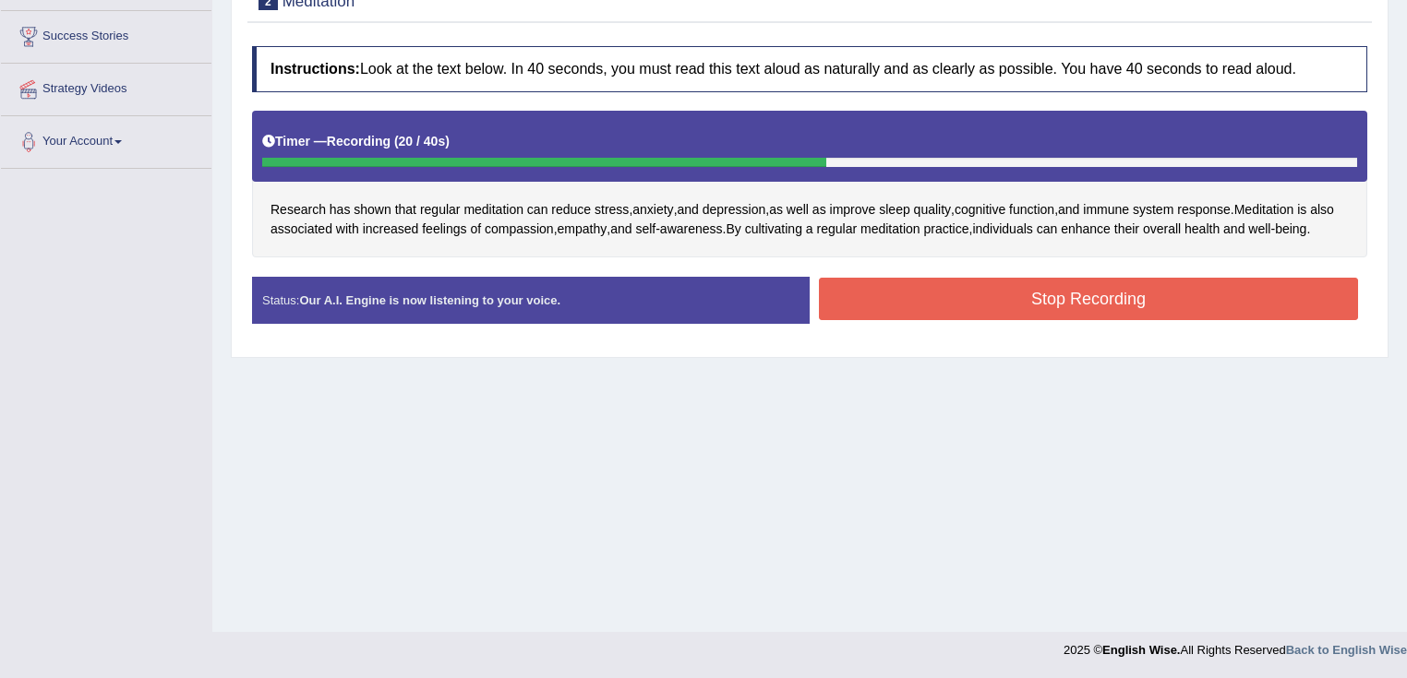
click at [1002, 318] on button "Stop Recording" at bounding box center [1088, 299] width 539 height 42
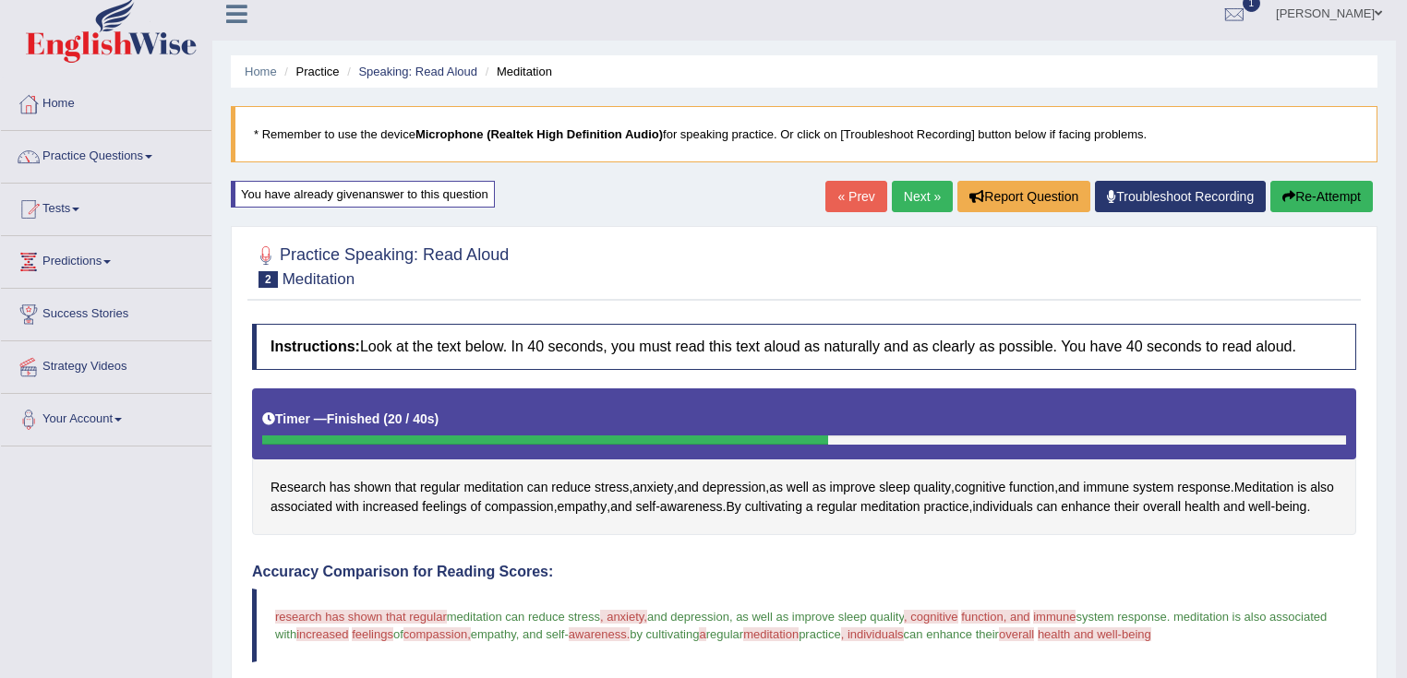
scroll to position [0, 0]
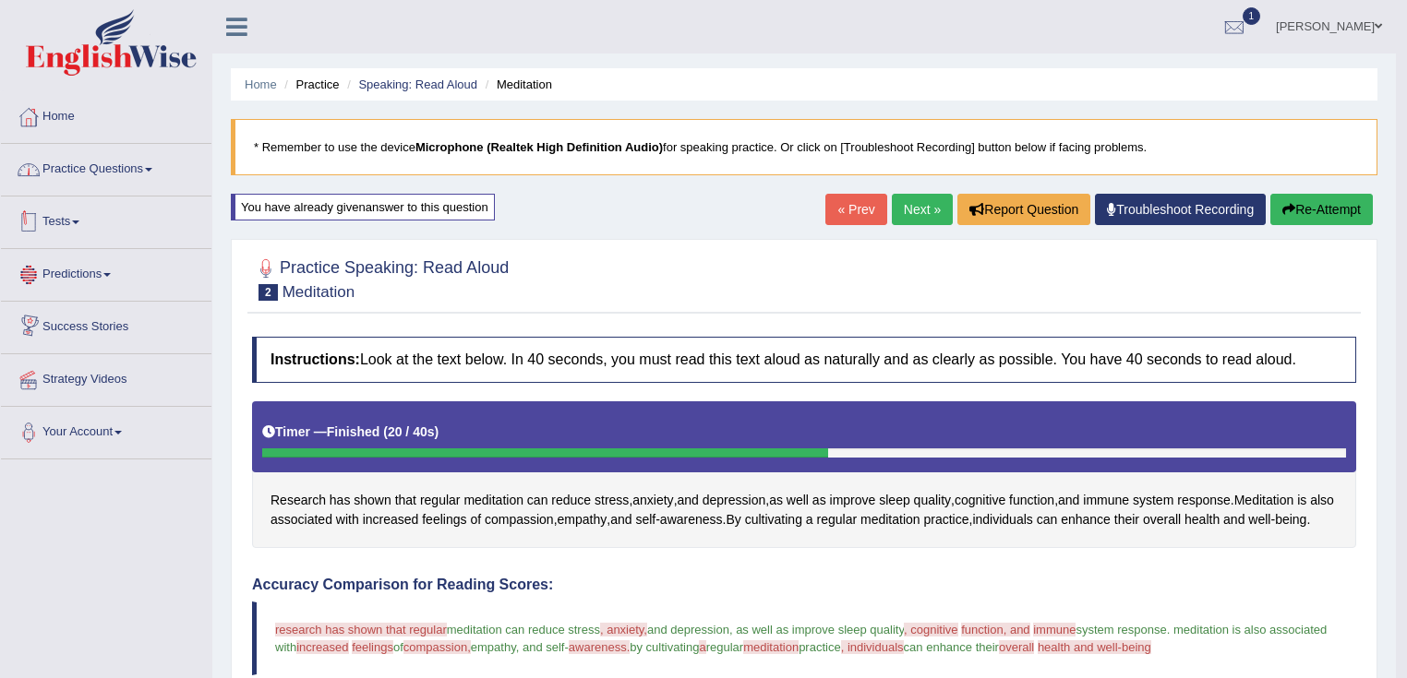
click at [148, 144] on link "Practice Questions" at bounding box center [106, 167] width 210 height 46
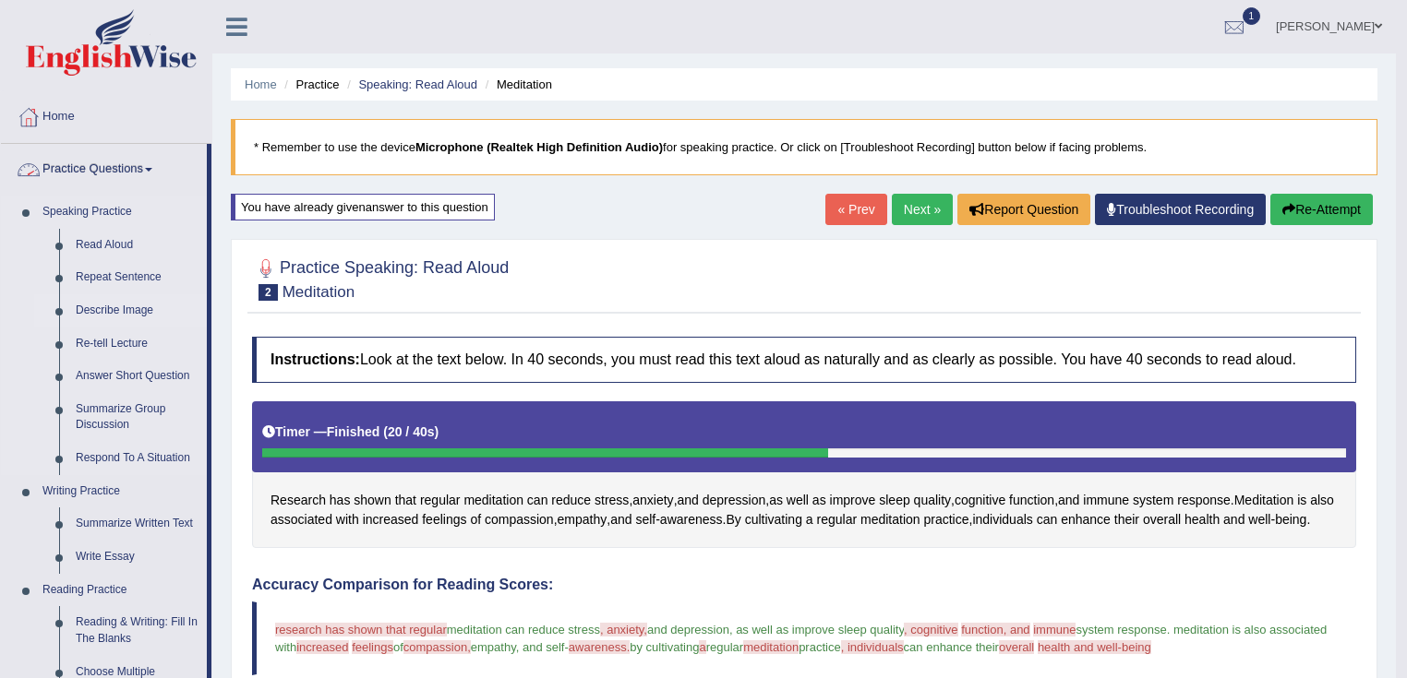
click at [131, 310] on link "Describe Image" at bounding box center [136, 310] width 139 height 33
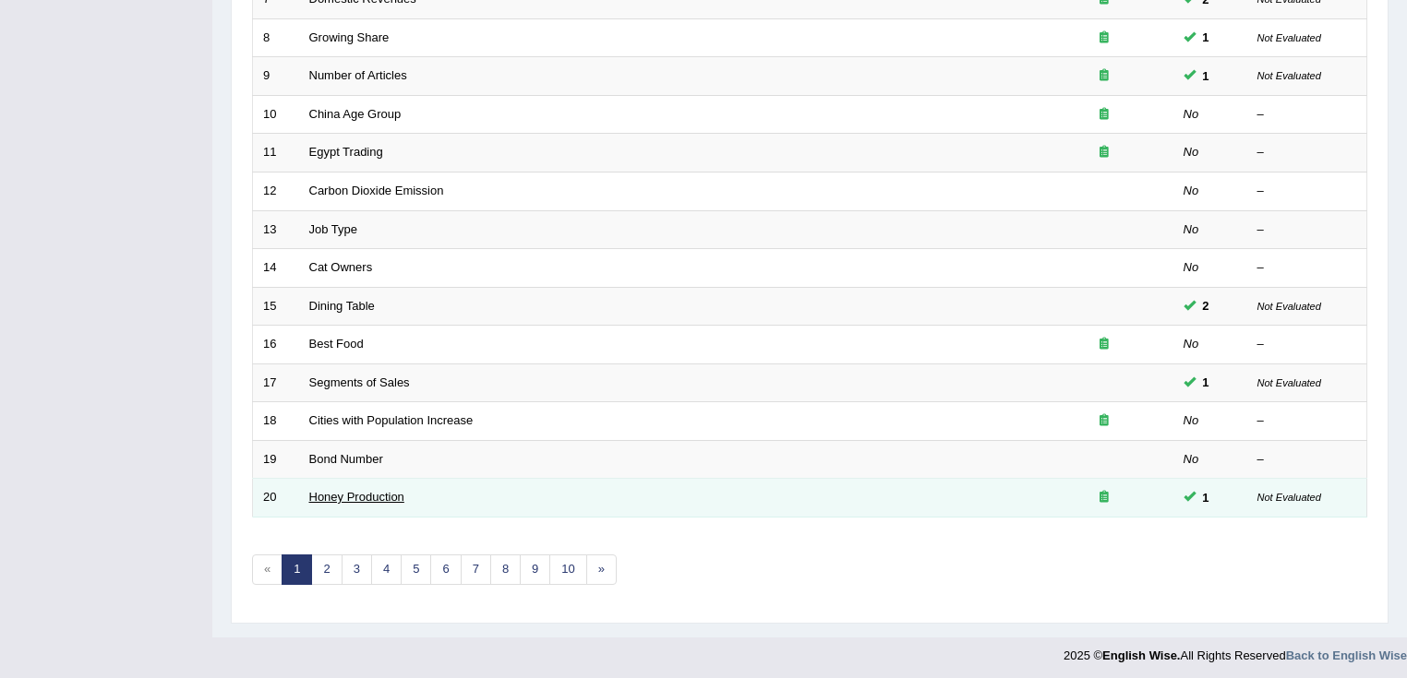
click at [368, 493] on link "Honey Production" at bounding box center [356, 497] width 95 height 14
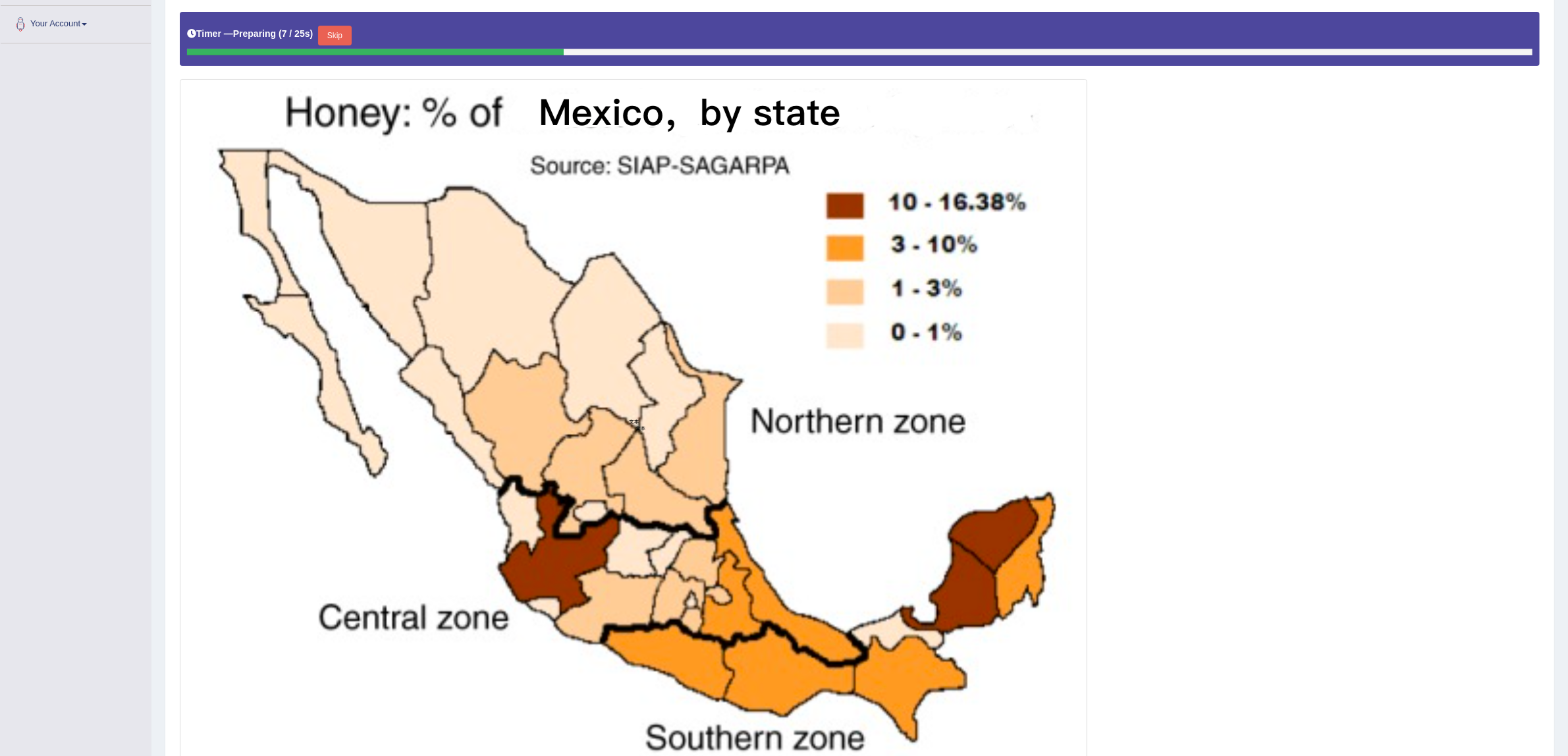
scroll to position [313, 0]
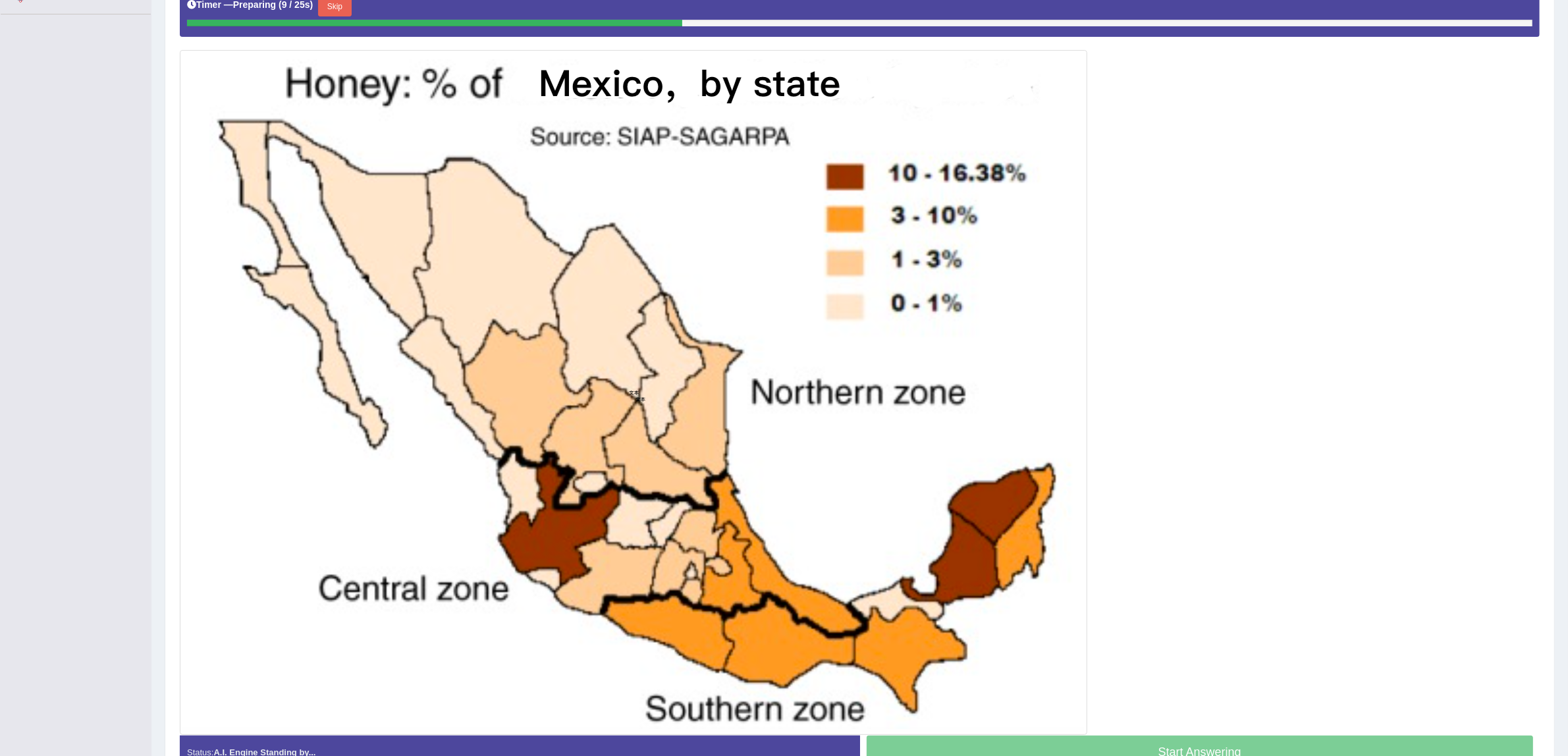
click at [335, 4] on button "Skip" at bounding box center [335, 6] width 33 height 20
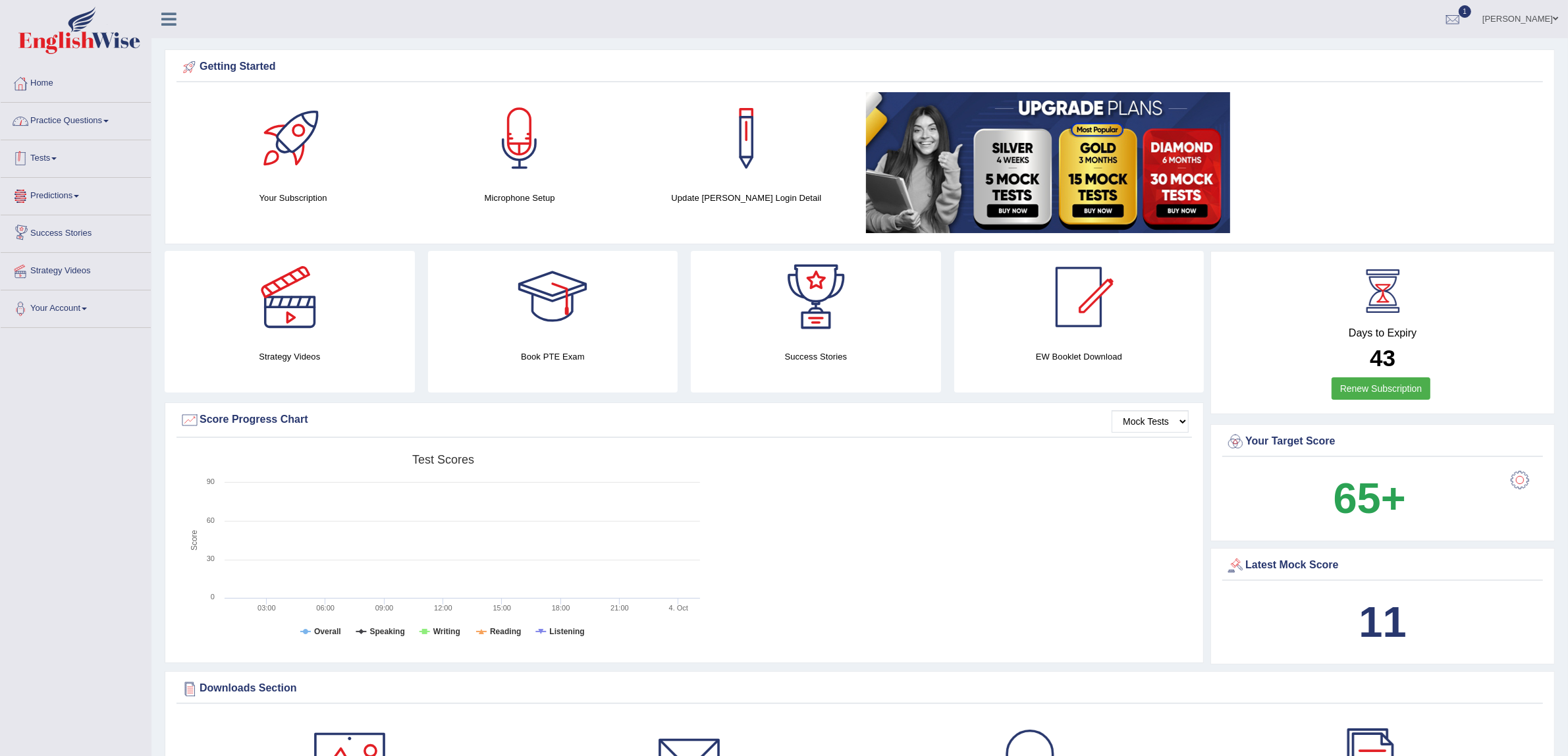
click at [60, 116] on link "Practice Questions" at bounding box center [76, 119] width 150 height 33
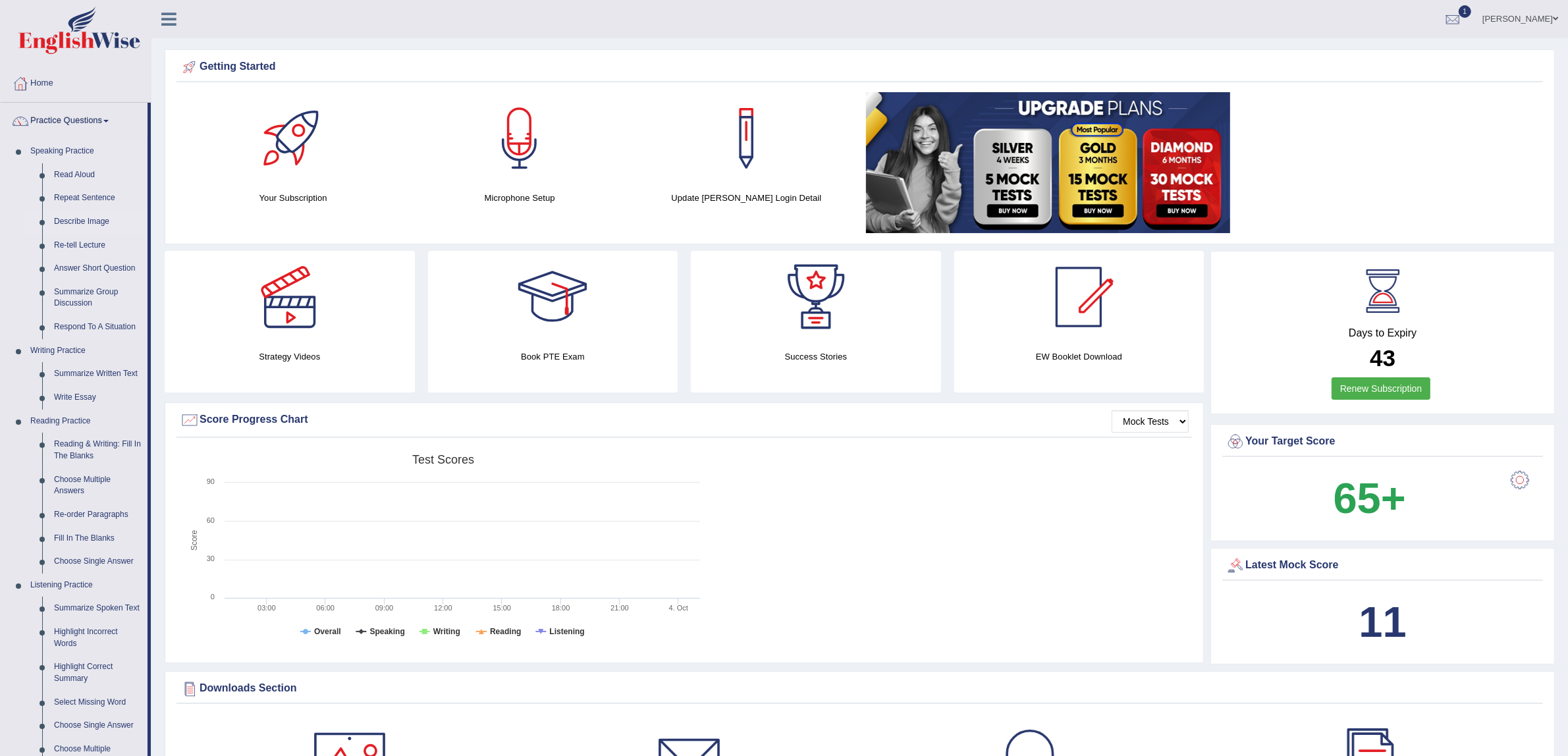
click at [92, 214] on link "Describe Image" at bounding box center [97, 221] width 99 height 24
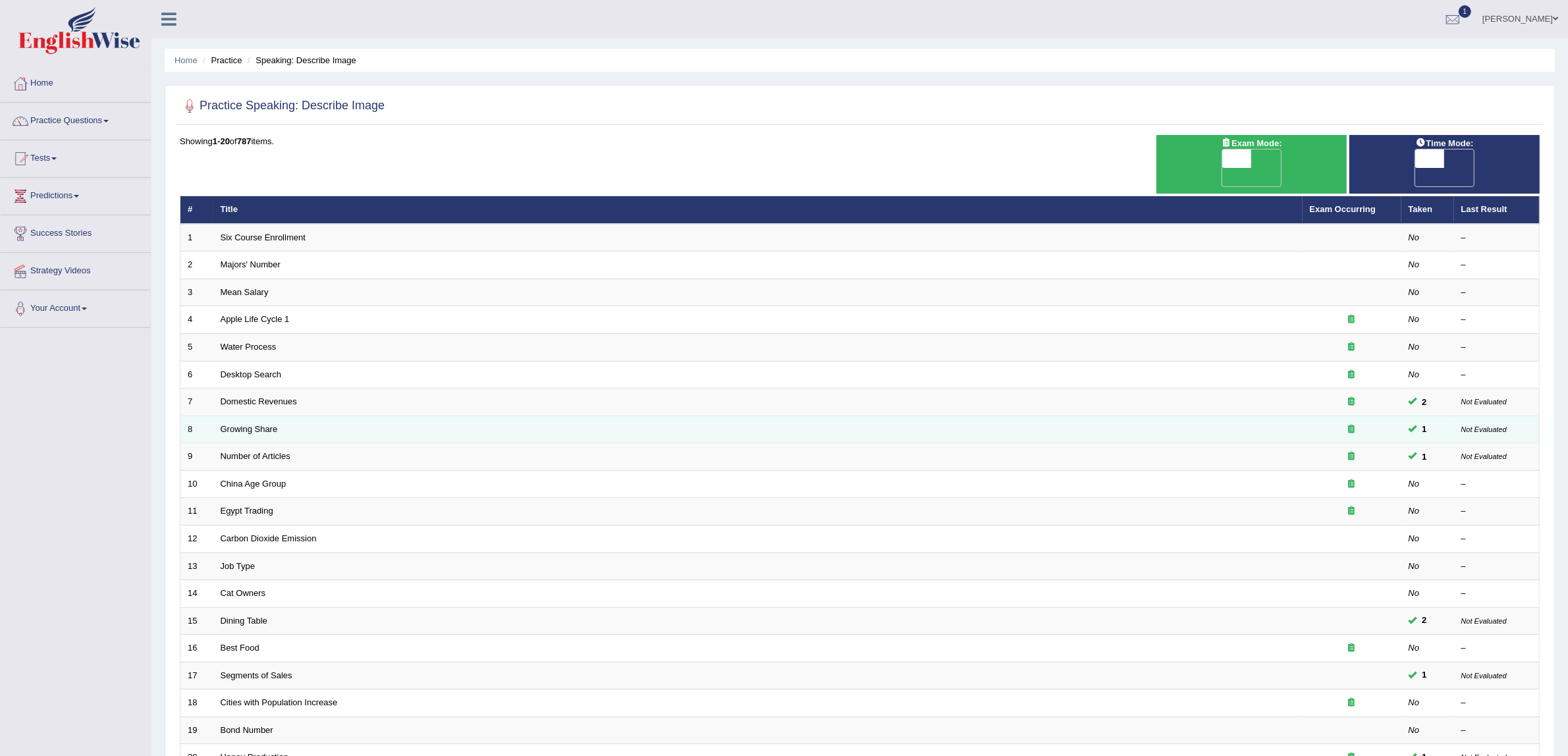
scroll to position [119, 0]
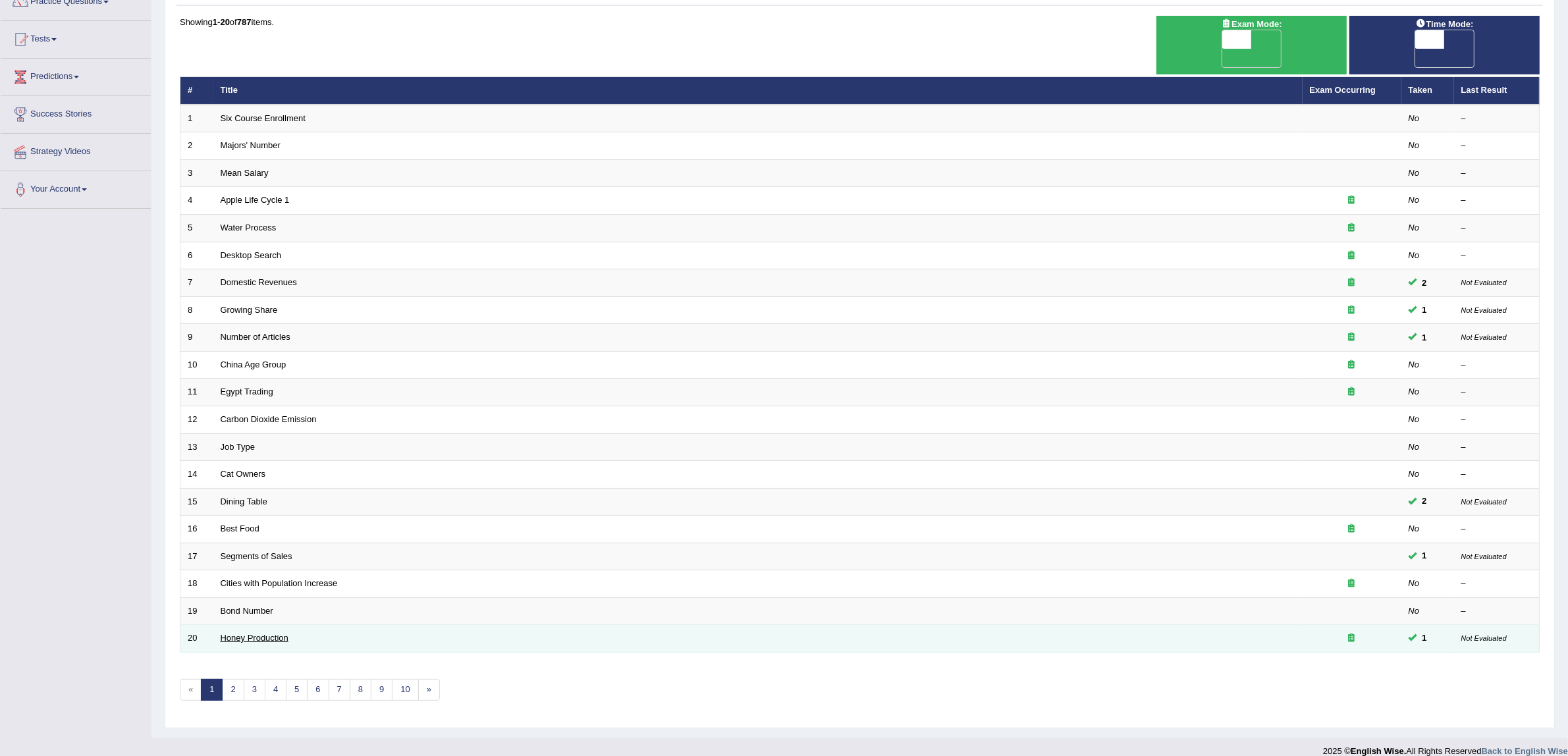
click at [269, 633] on link "Honey Production" at bounding box center [254, 638] width 68 height 10
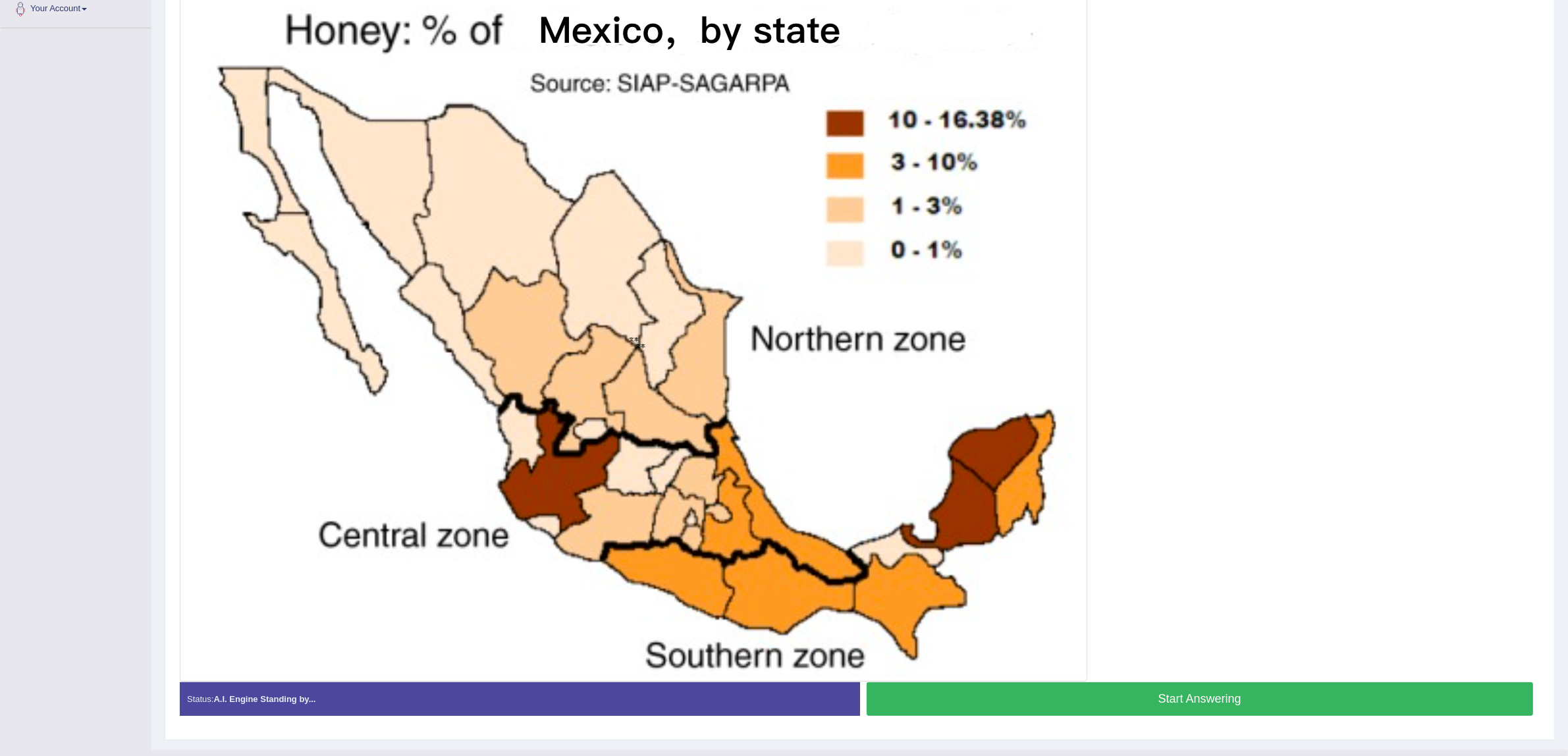
scroll to position [328, 0]
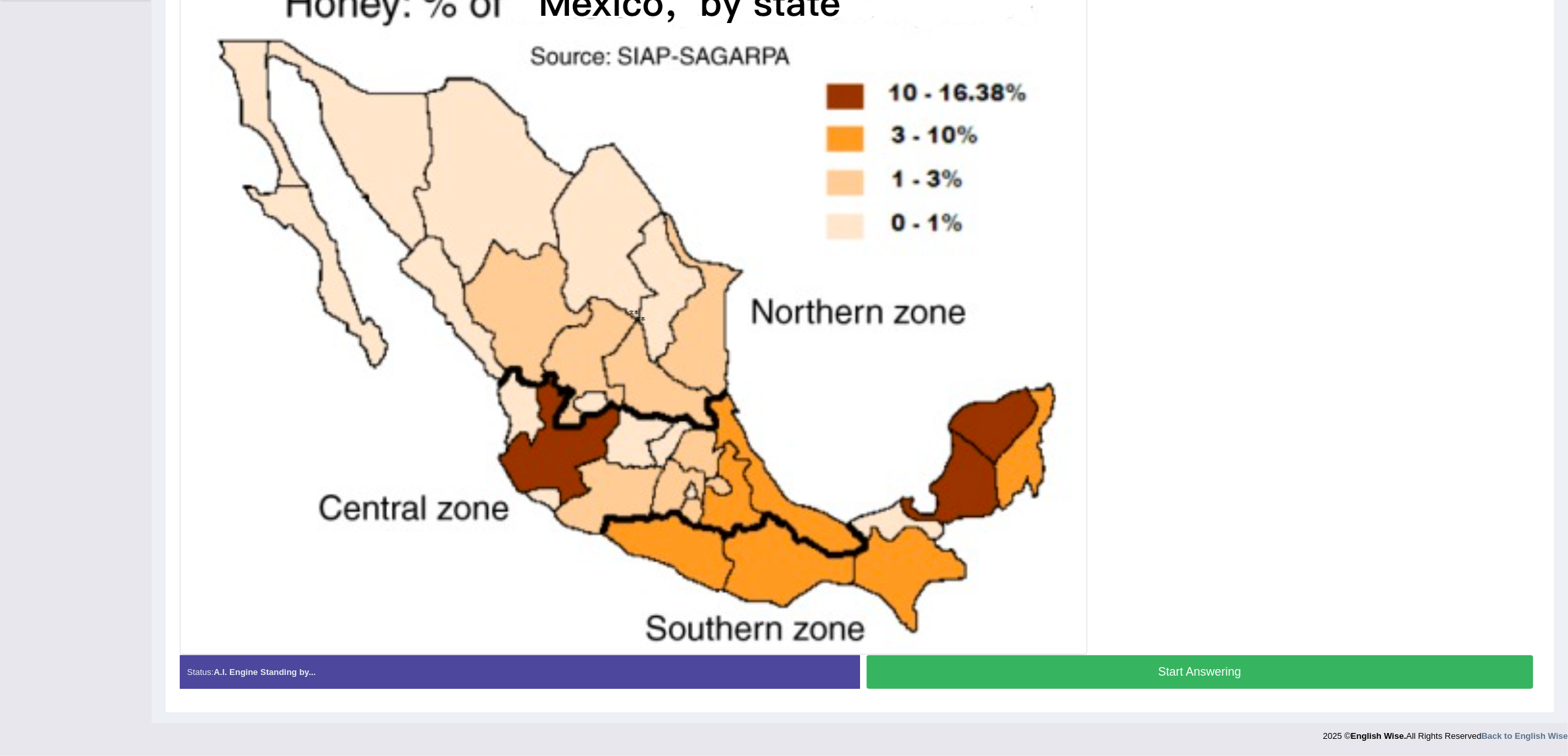
click at [1183, 673] on button "Start Answering" at bounding box center [1200, 671] width 667 height 34
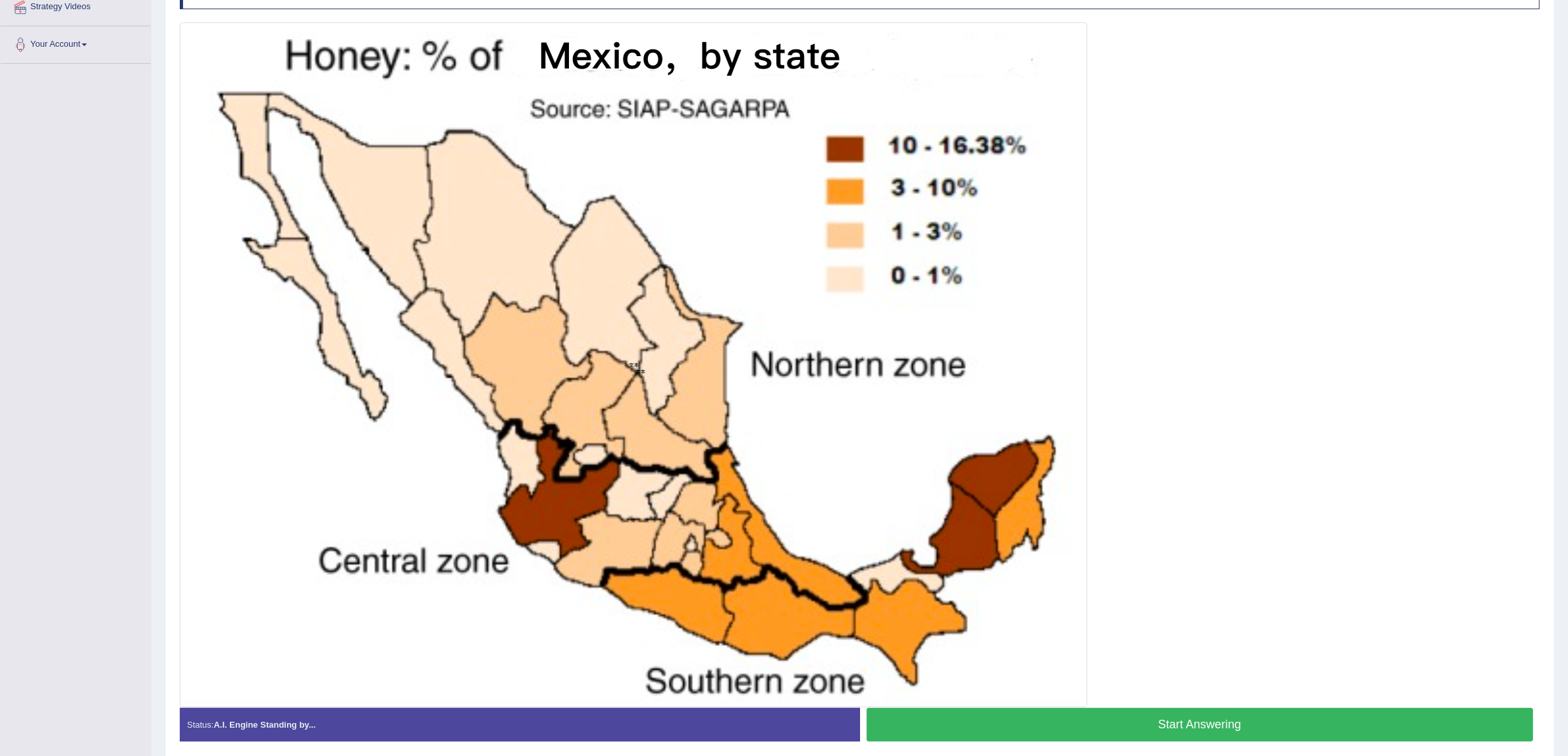
scroll to position [235, 0]
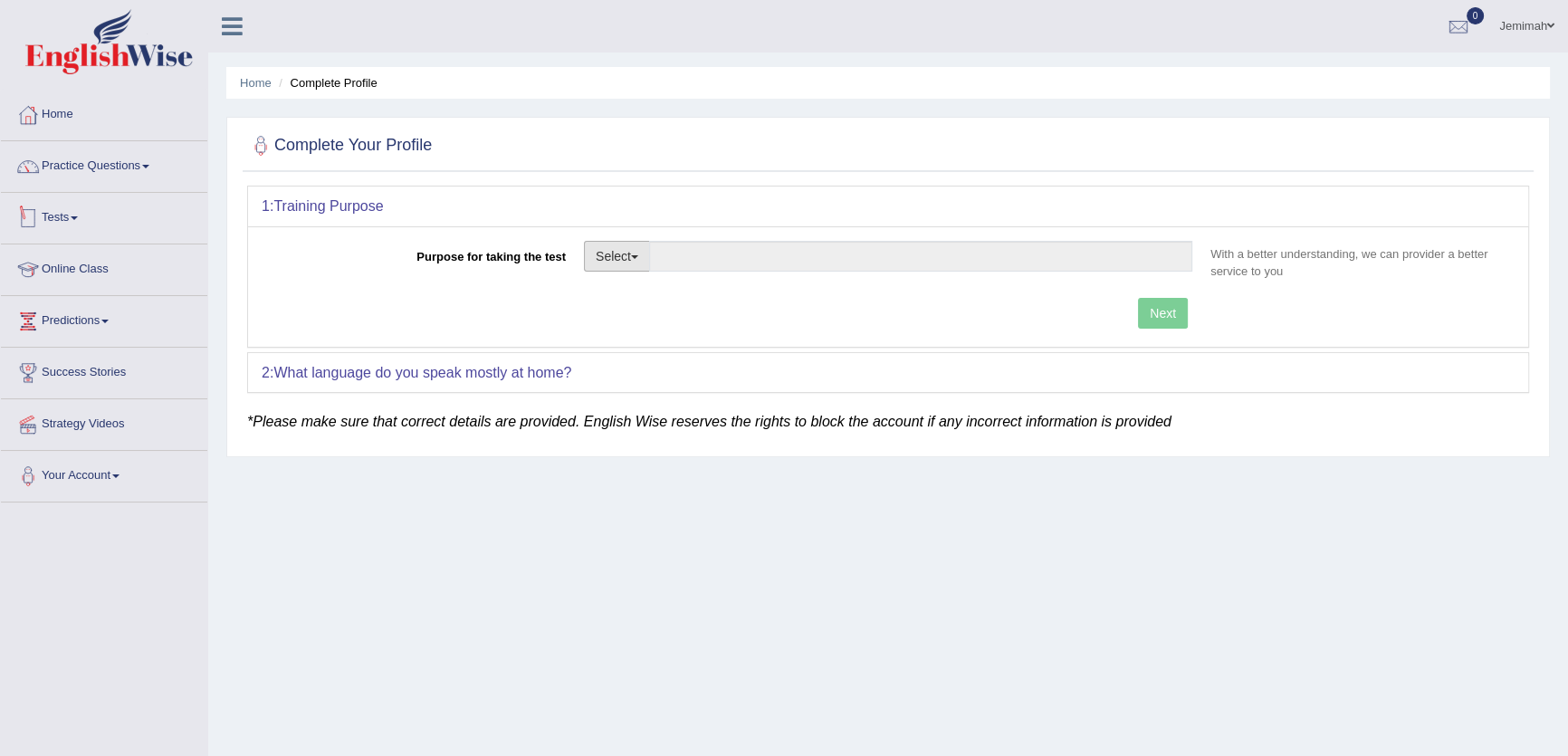
click at [621, 267] on button "Select" at bounding box center [616, 256] width 66 height 30
click at [628, 304] on link "Student Visa" at bounding box center [665, 295] width 161 height 24
type input "Student Visa"
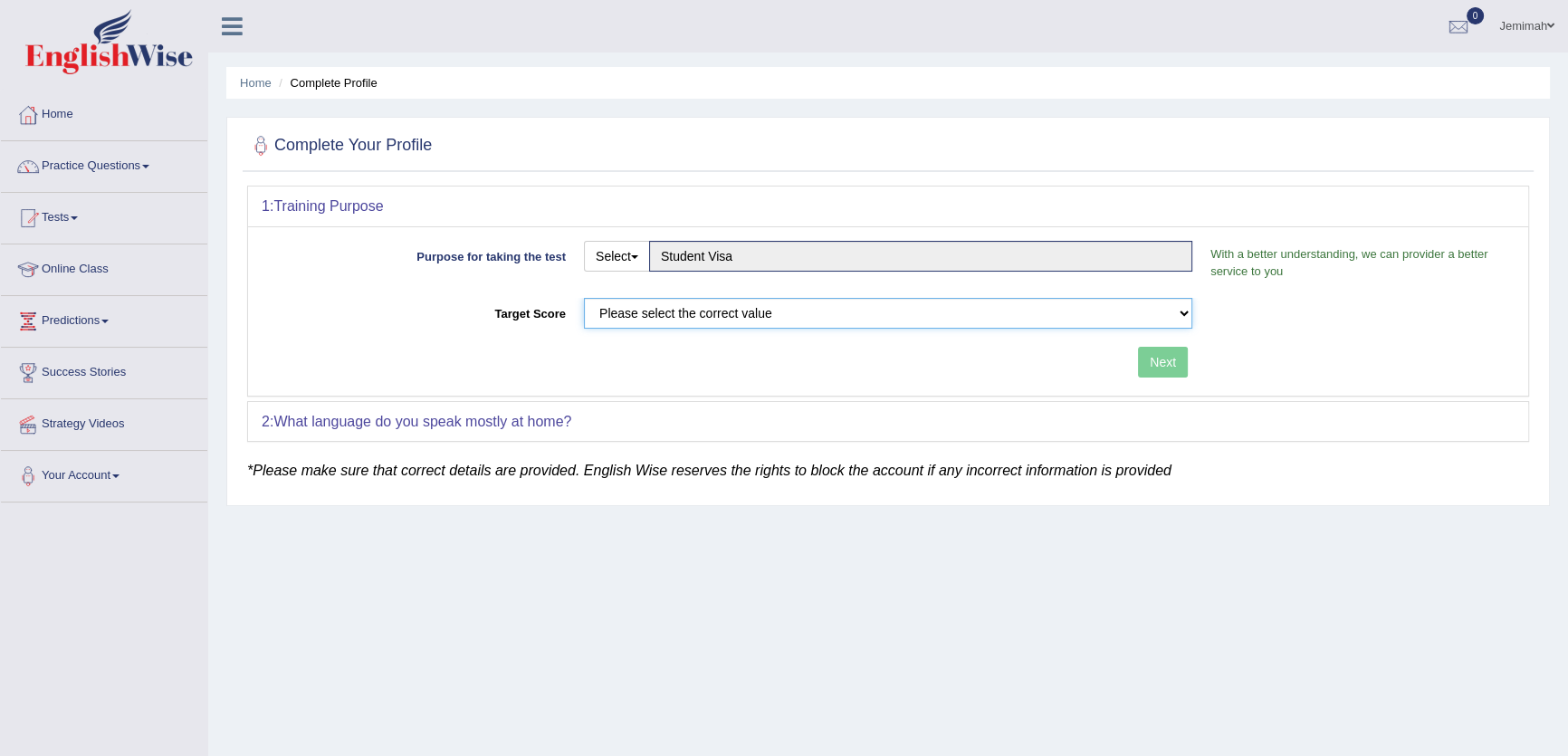
click at [682, 311] on select "Please select the correct value 50 (6 bands) 58 (6.5 bands) 65 (7 bands) 79 (8 …" at bounding box center [887, 313] width 608 height 30
select select "50"
click at [583, 298] on select "Please select the correct value 50 (6 bands) 58 (6.5 bands) 65 (7 bands) 79 (8 …" at bounding box center [887, 313] width 608 height 30
click at [1154, 365] on button "Next" at bounding box center [1162, 362] width 50 height 30
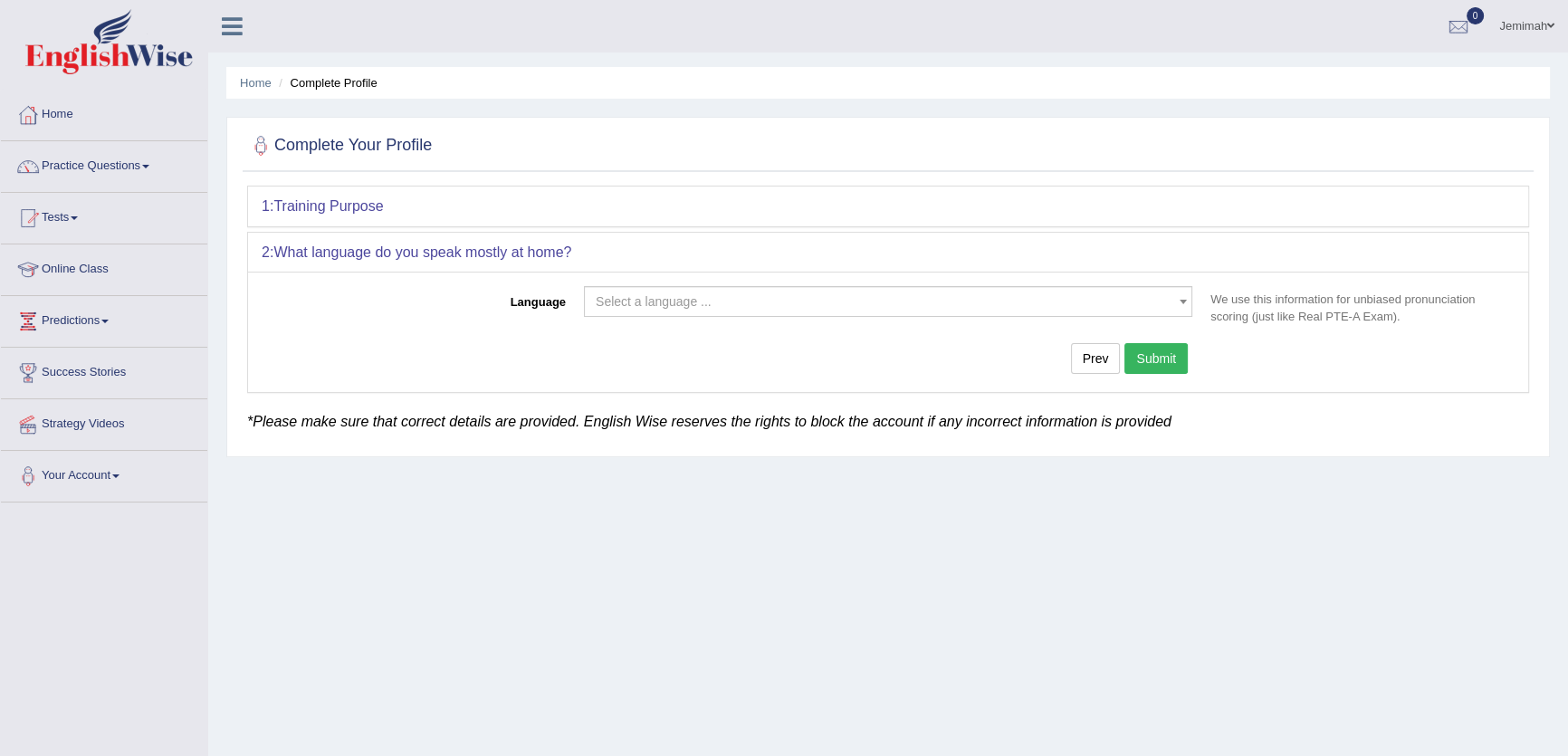
click at [859, 286] on span "Select a language ..." at bounding box center [887, 301] width 608 height 30
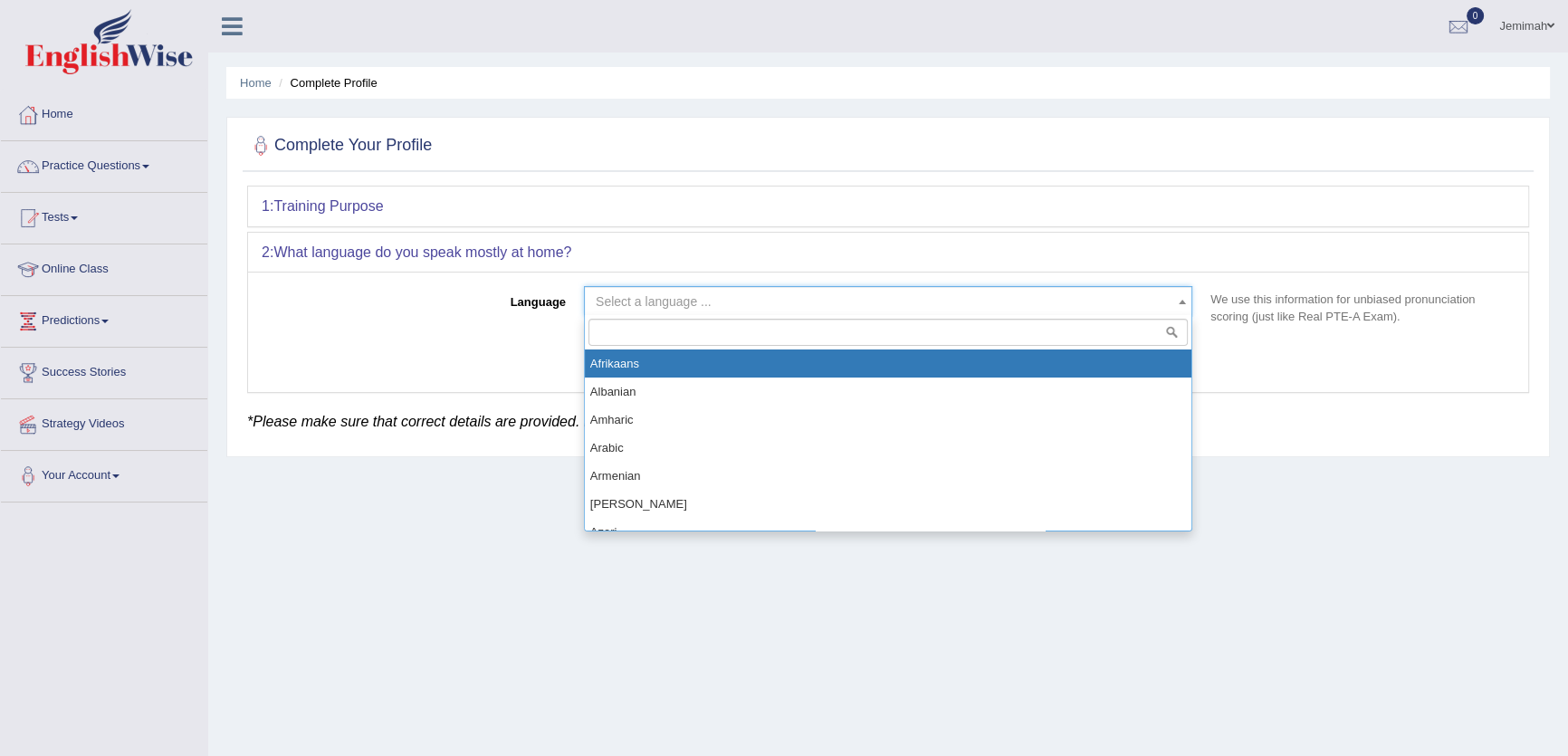
select select "Afrikaans"
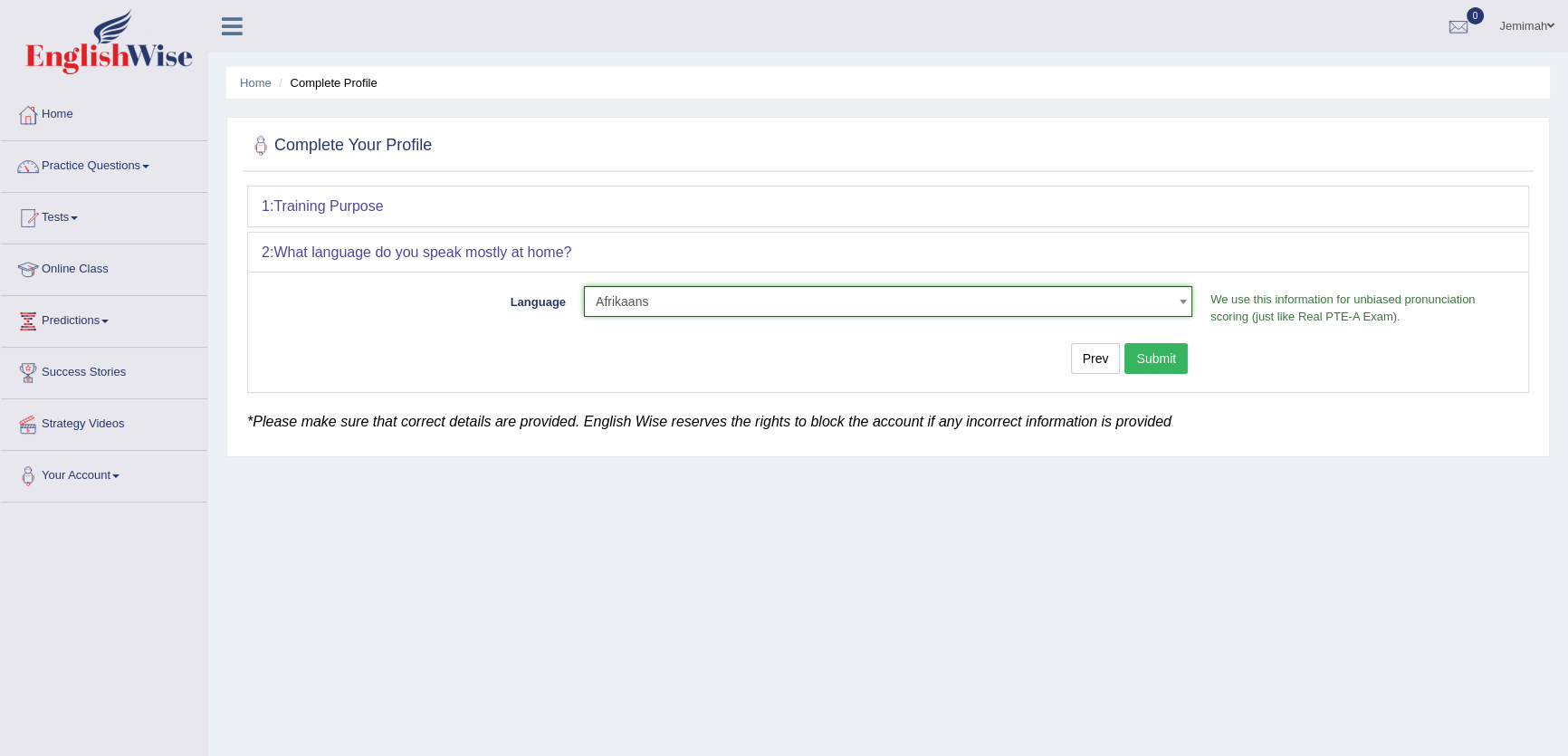
click at [1171, 359] on button "Submit" at bounding box center [1155, 358] width 64 height 30
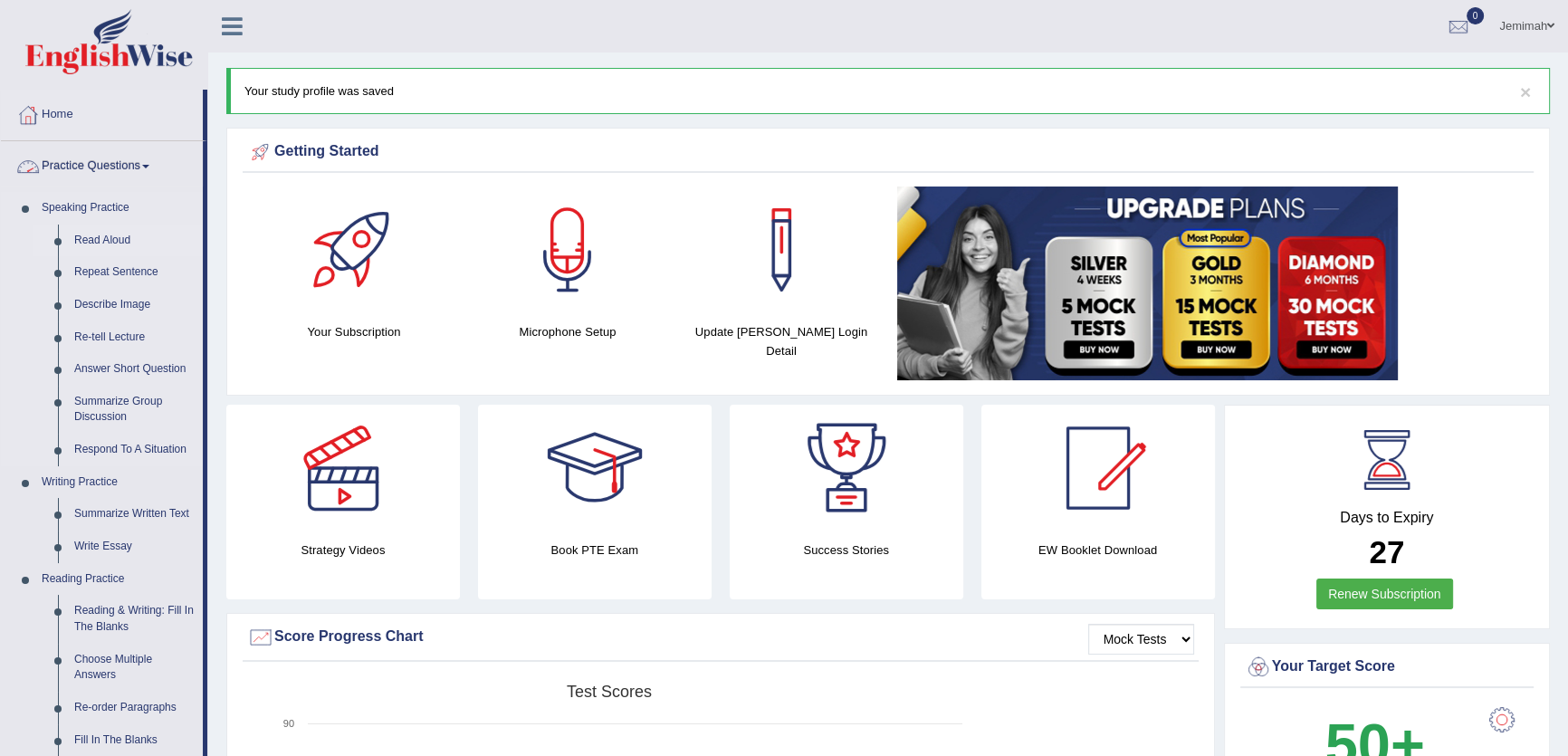
drag, startPoint x: 110, startPoint y: 236, endPoint x: 127, endPoint y: 245, distance: 19.2
click at [109, 236] on link "Read Aloud" at bounding box center [133, 240] width 136 height 32
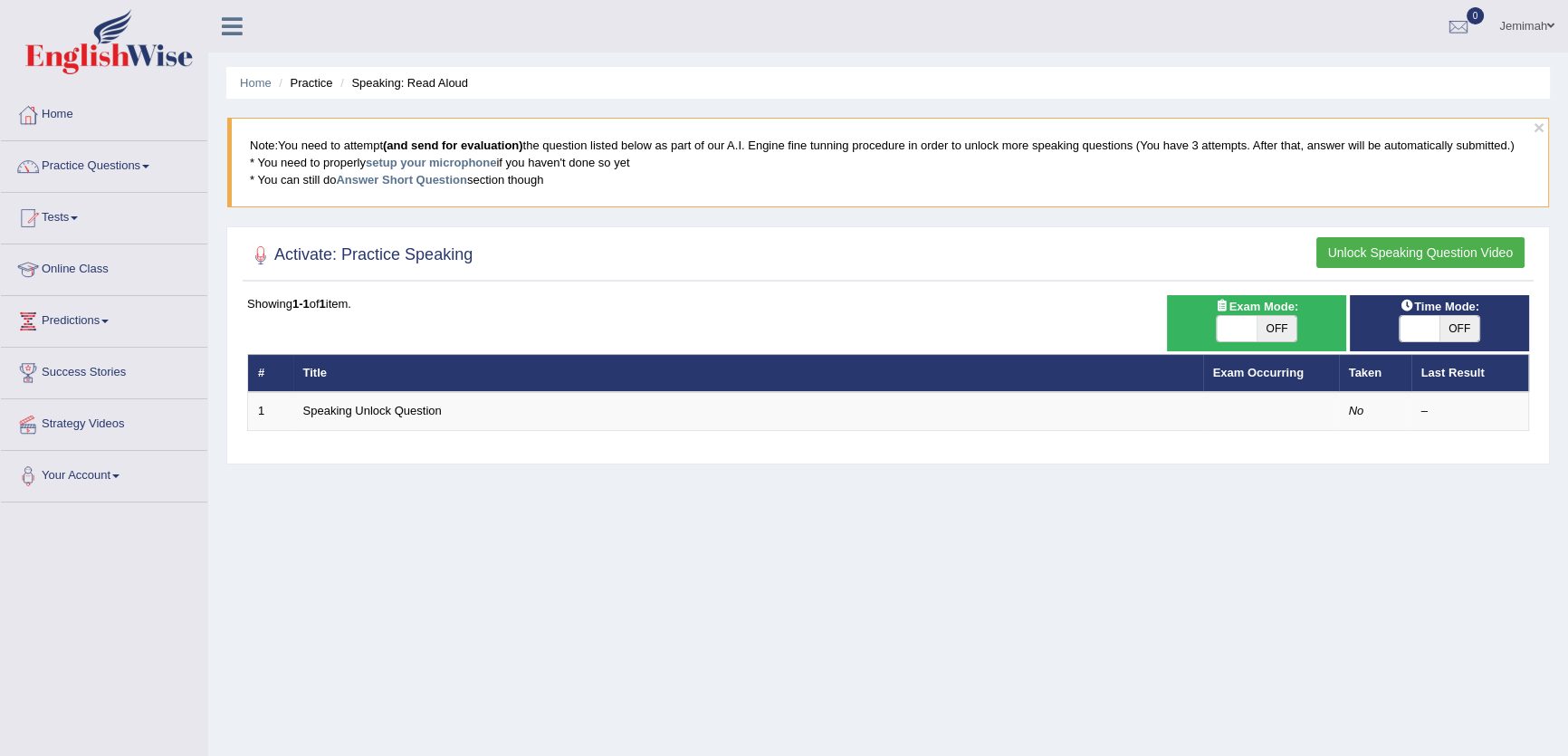
drag, startPoint x: 0, startPoint y: 0, endPoint x: 333, endPoint y: 406, distance: 525.1
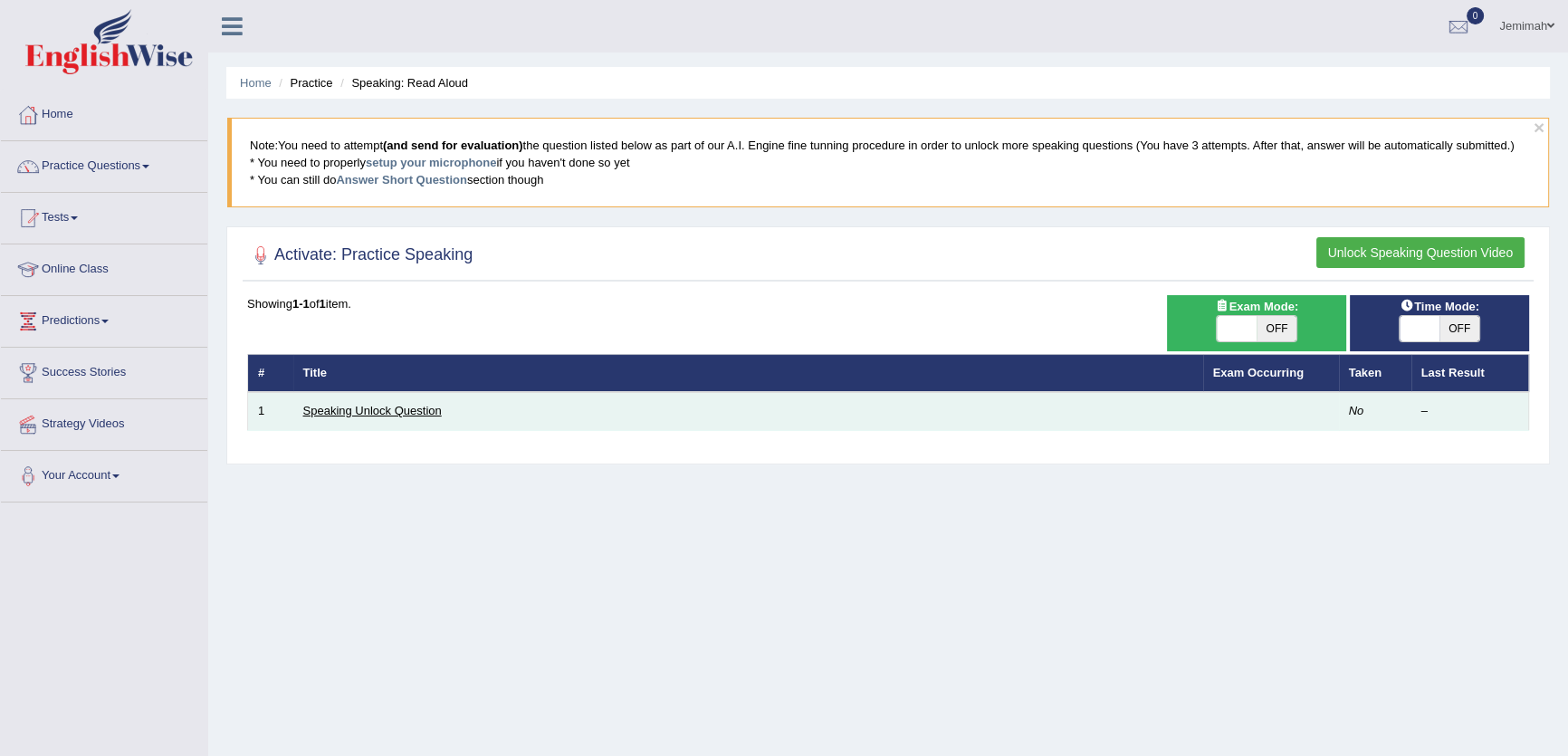
click at [331, 419] on td "Speaking Unlock Question" at bounding box center [748, 411] width 910 height 38
click at [333, 406] on link "Speaking Unlock Question" at bounding box center [372, 411] width 138 height 14
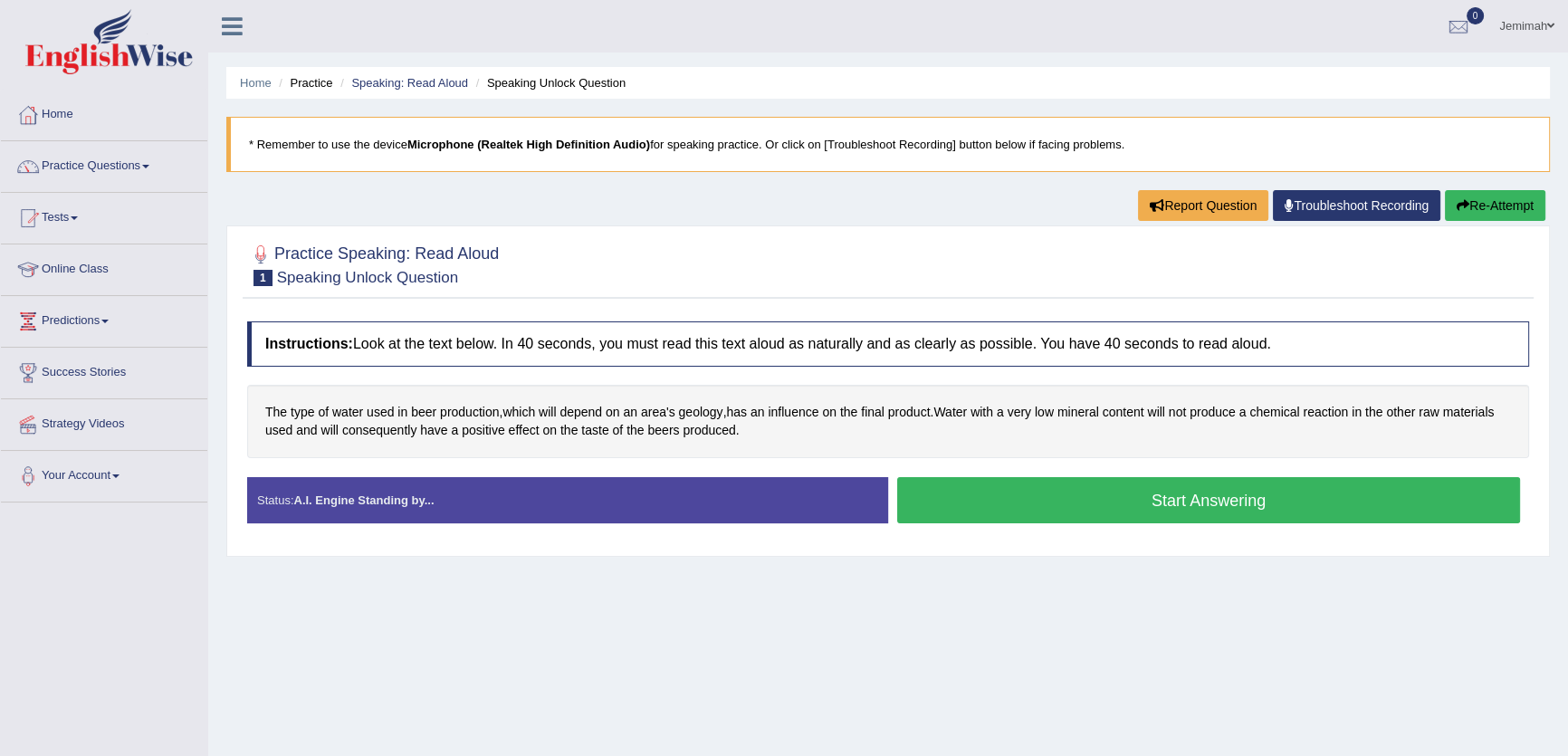
click at [1231, 509] on button "Start Answering" at bounding box center [1208, 499] width 623 height 46
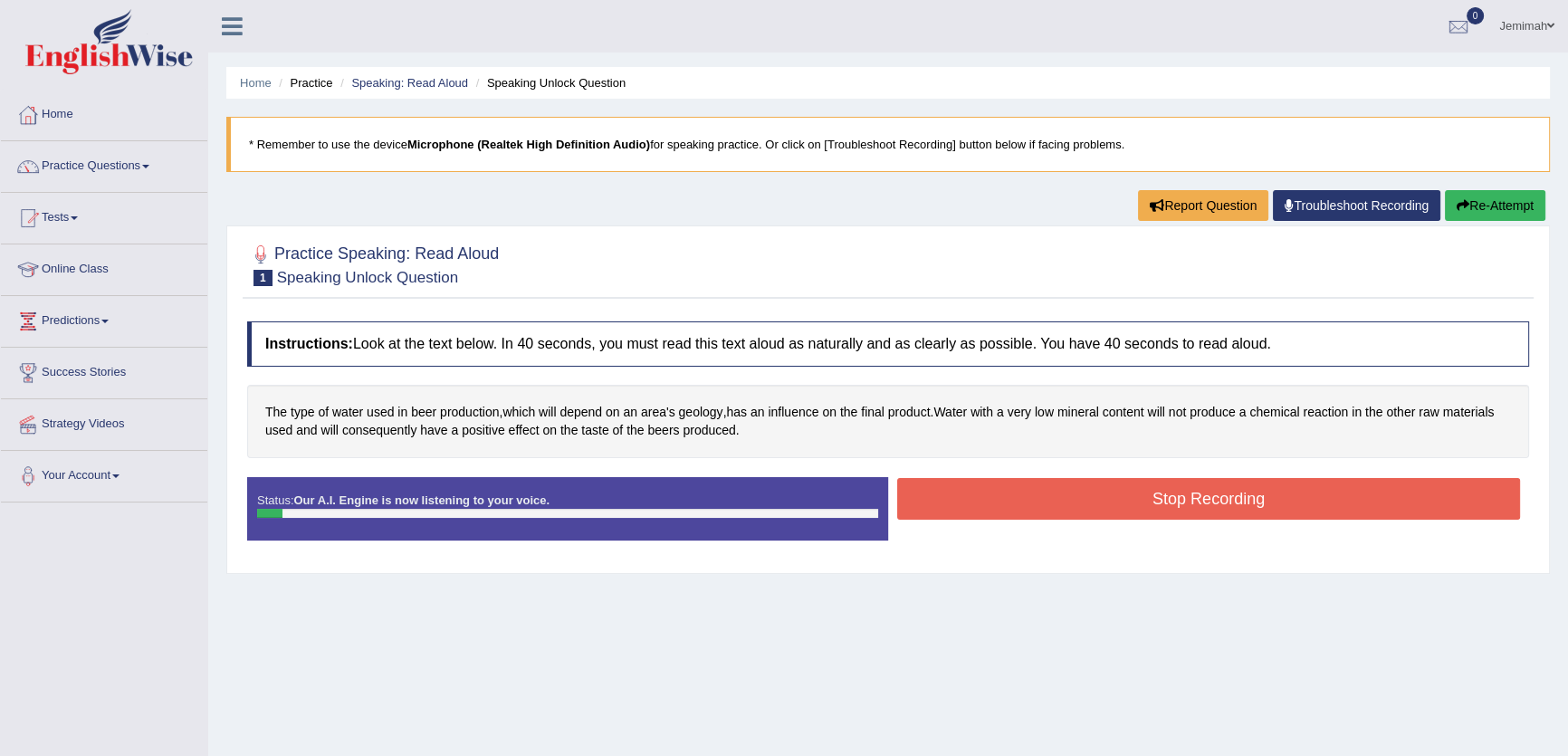
click at [1231, 509] on button "Stop Recording" at bounding box center [1208, 498] width 623 height 41
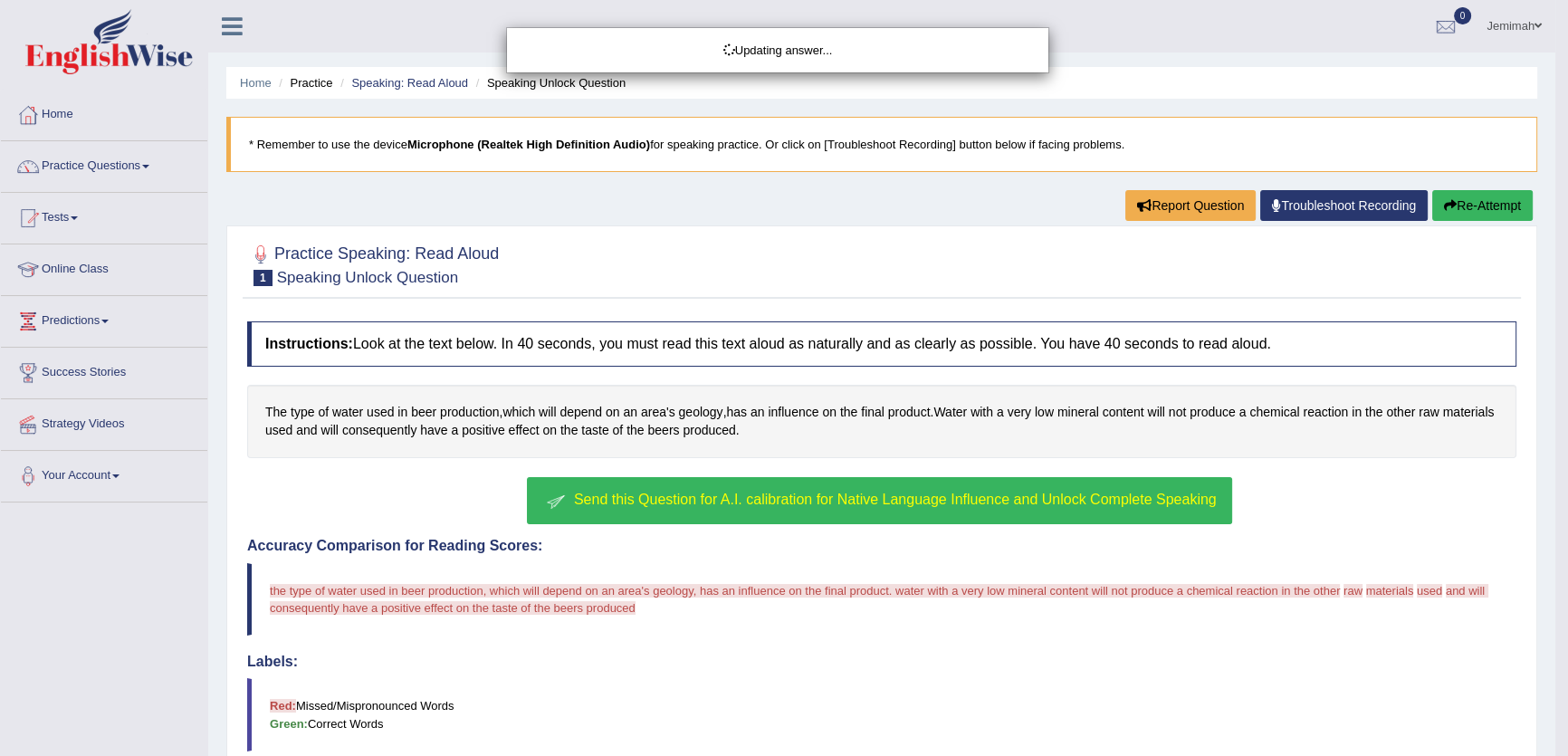
click at [988, 512] on button "Send this Question for A.I. calibration for Native Language Influence and Unloc…" at bounding box center [879, 500] width 704 height 47
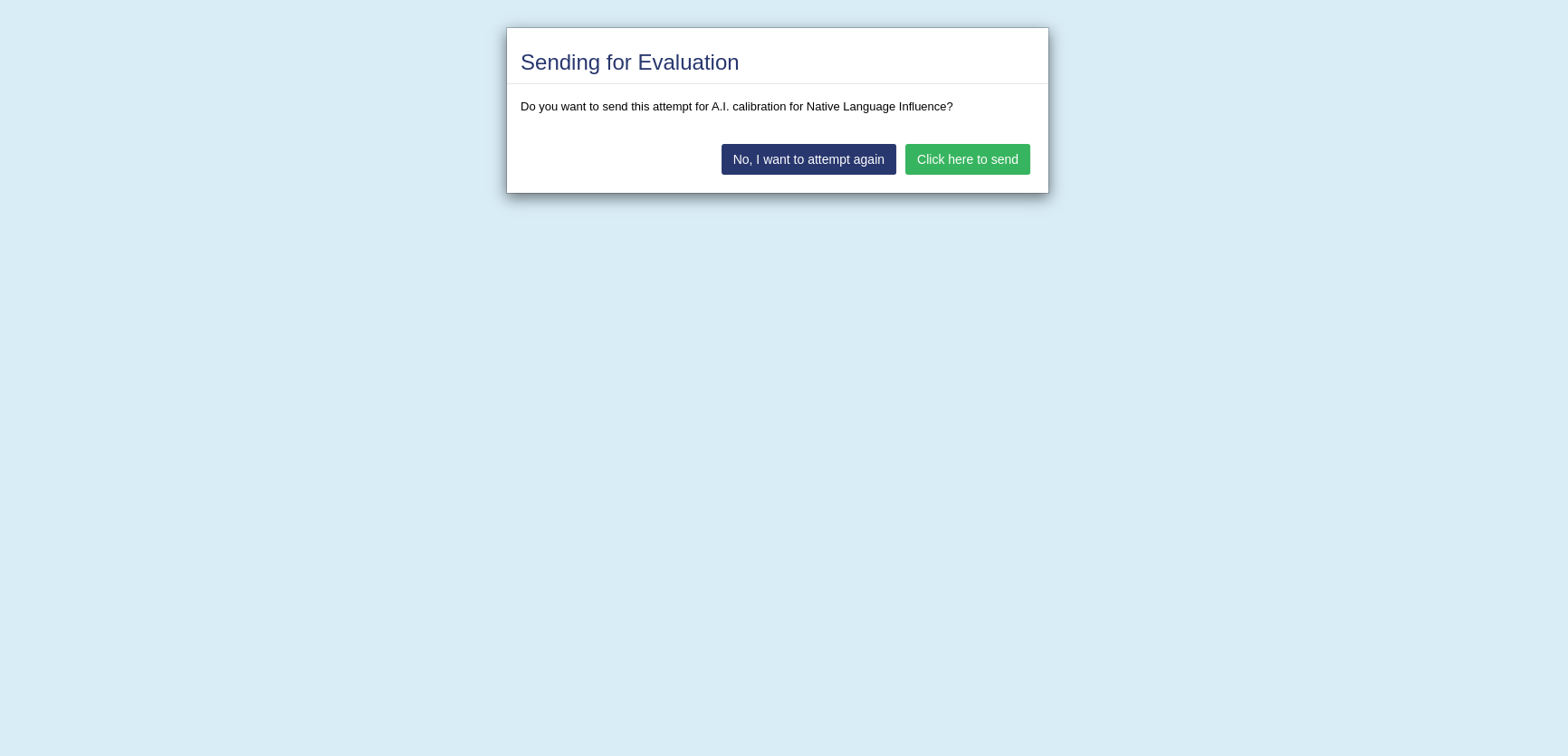
click at [984, 171] on button "Click here to send" at bounding box center [967, 159] width 125 height 30
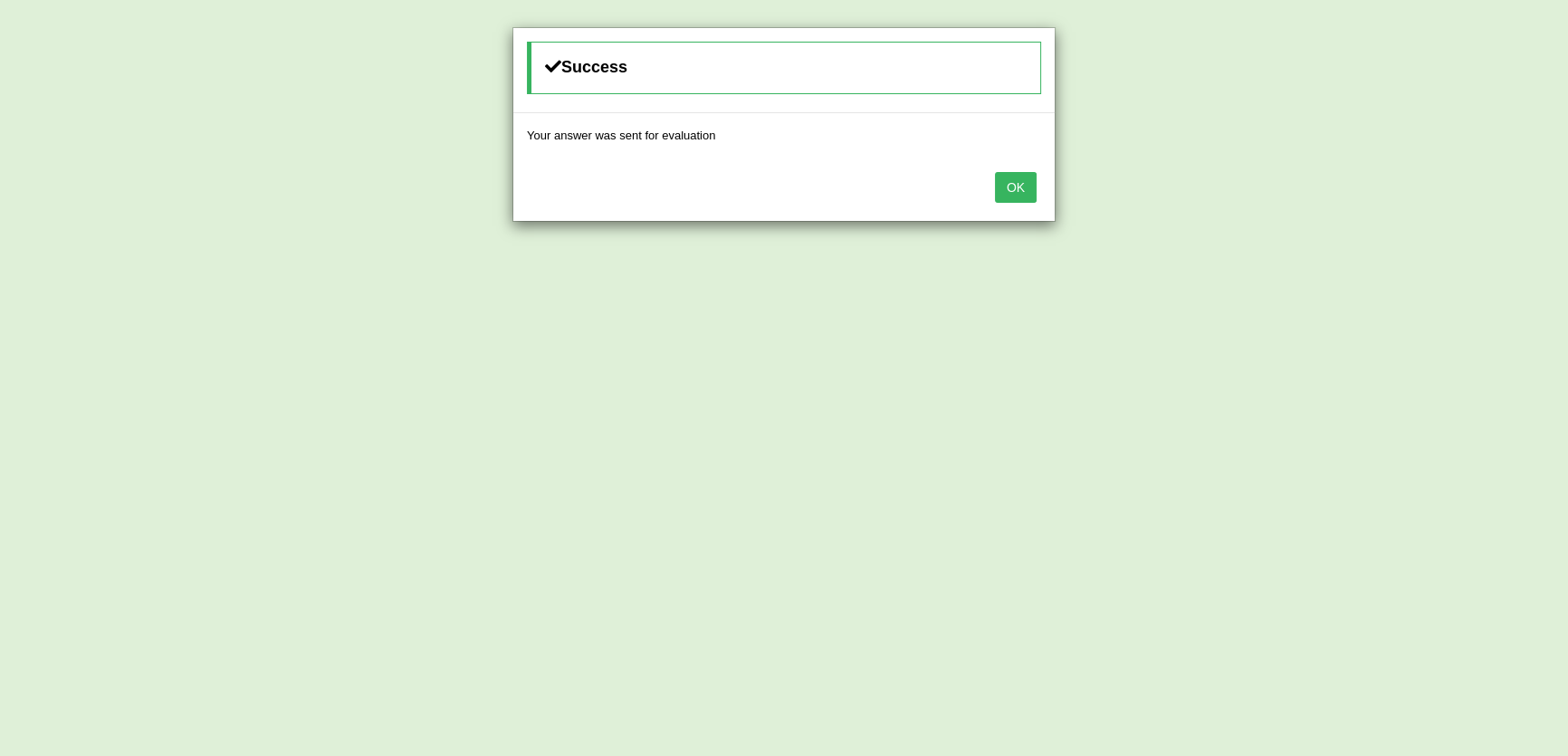
click at [1032, 181] on button "OK" at bounding box center [1015, 186] width 41 height 30
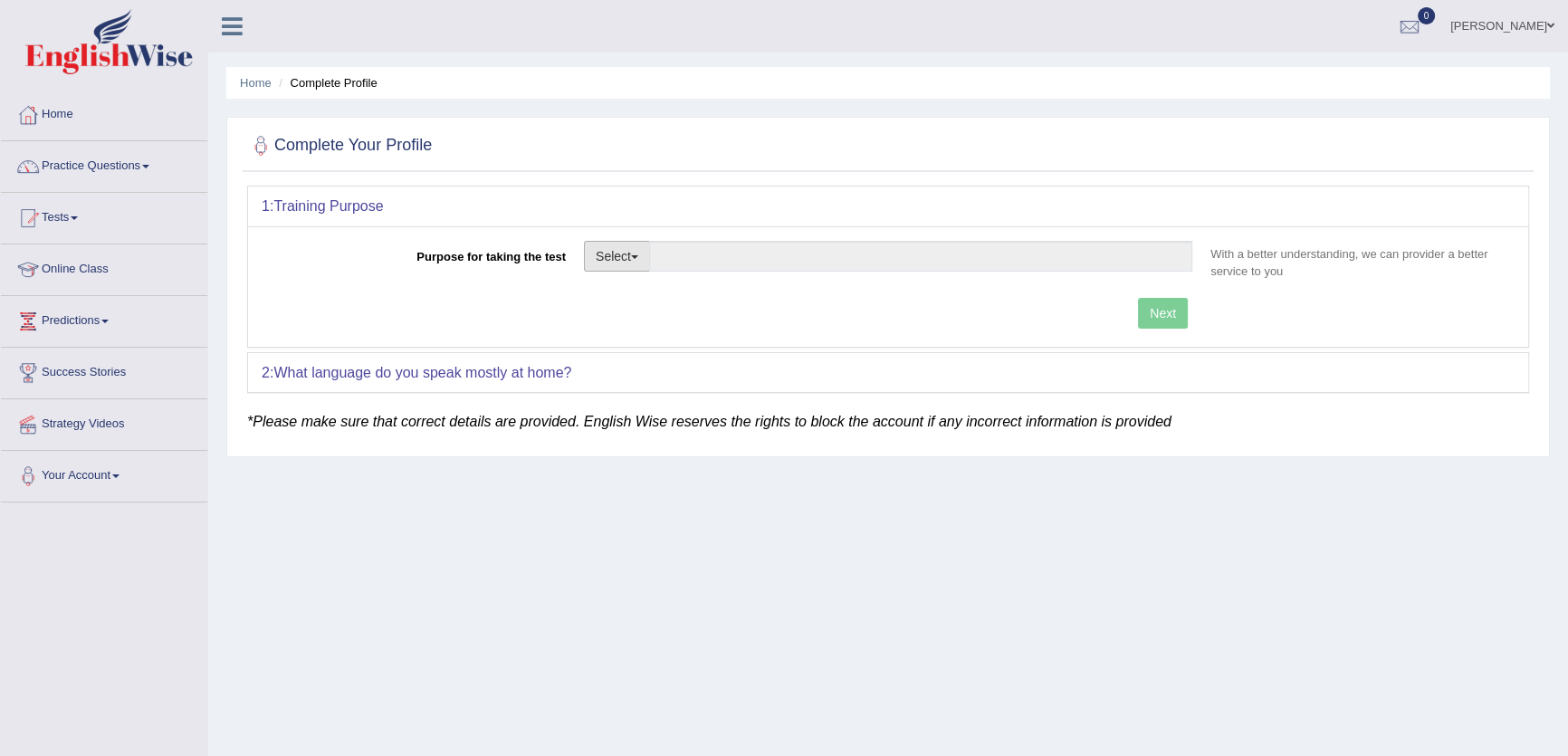
click at [632, 253] on button "Select" at bounding box center [616, 256] width 66 height 30
click at [623, 291] on link "Student Visa" at bounding box center [665, 295] width 161 height 24
type input "Student Visa"
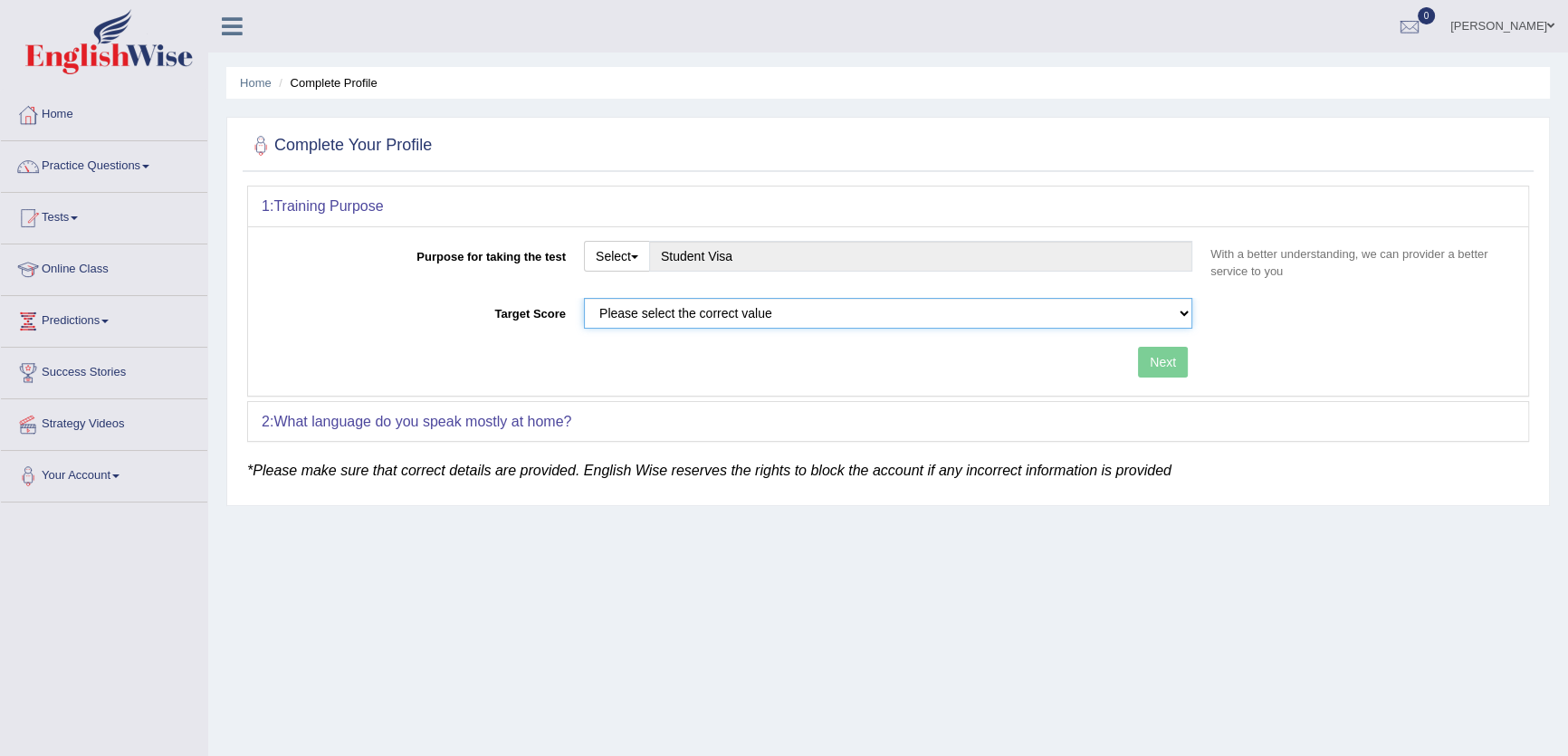
click at [646, 300] on select "Please select the correct value 50 (6 bands) 58 (6.5 bands) 65 (7 bands) 79 (8 …" at bounding box center [887, 313] width 608 height 30
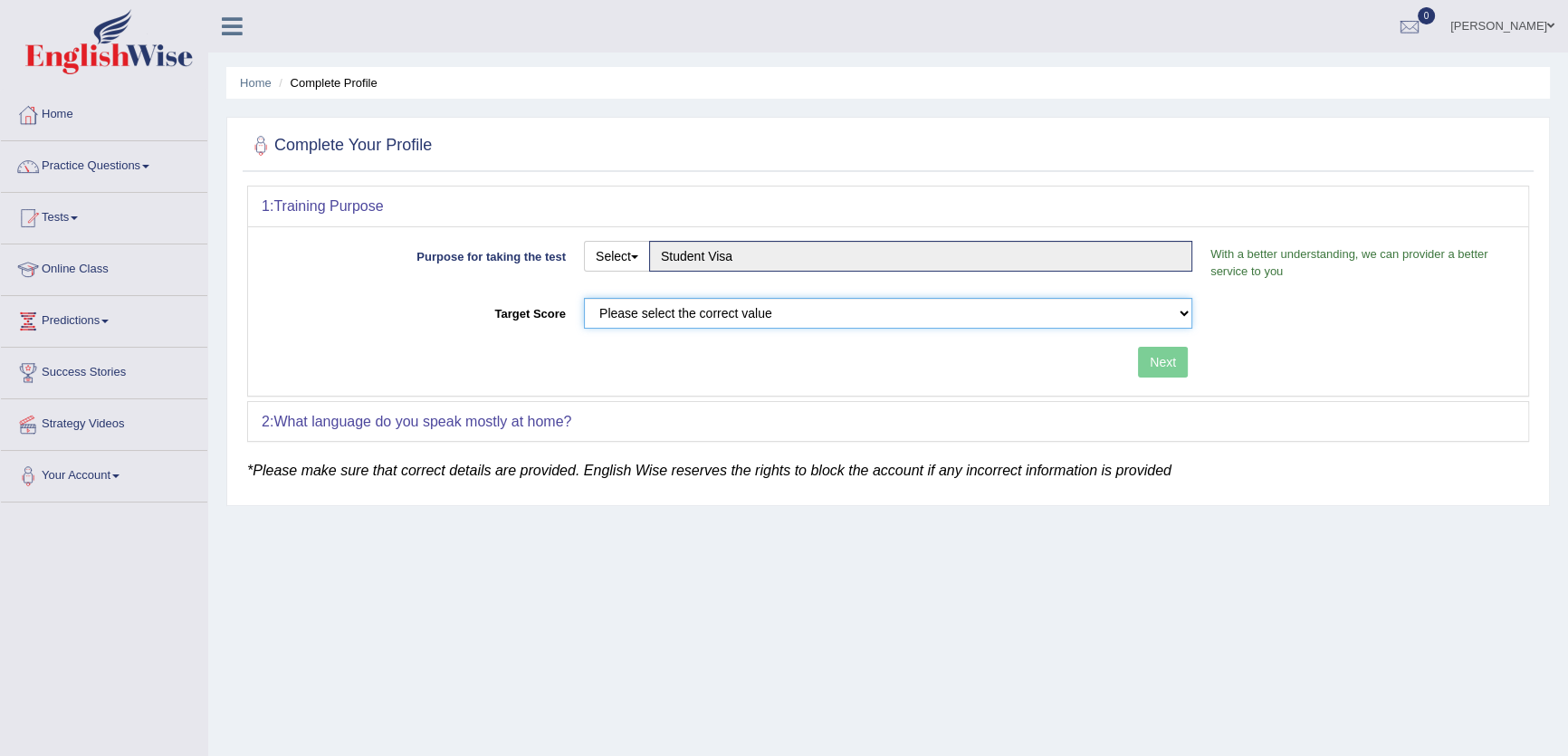
select select "50"
click at [583, 298] on select "Please select the correct value 50 (6 bands) 58 (6.5 bands) 65 (7 bands) 79 (8 …" at bounding box center [887, 313] width 608 height 30
click at [1156, 350] on button "Next" at bounding box center [1162, 362] width 50 height 30
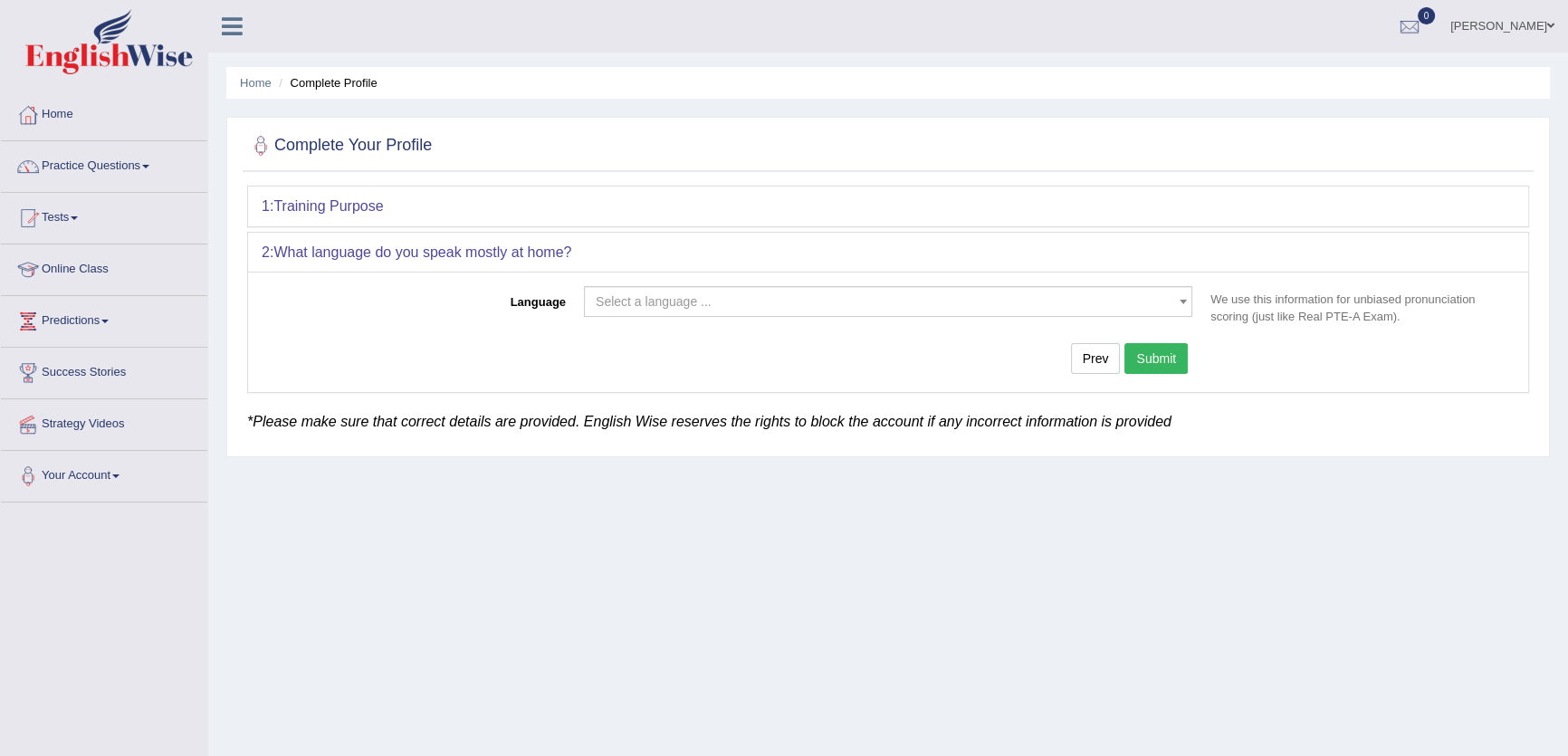
drag, startPoint x: 802, startPoint y: 303, endPoint x: 801, endPoint y: 313, distance: 10.0
click at [801, 303] on span "Select a language ..." at bounding box center [882, 301] width 574 height 18
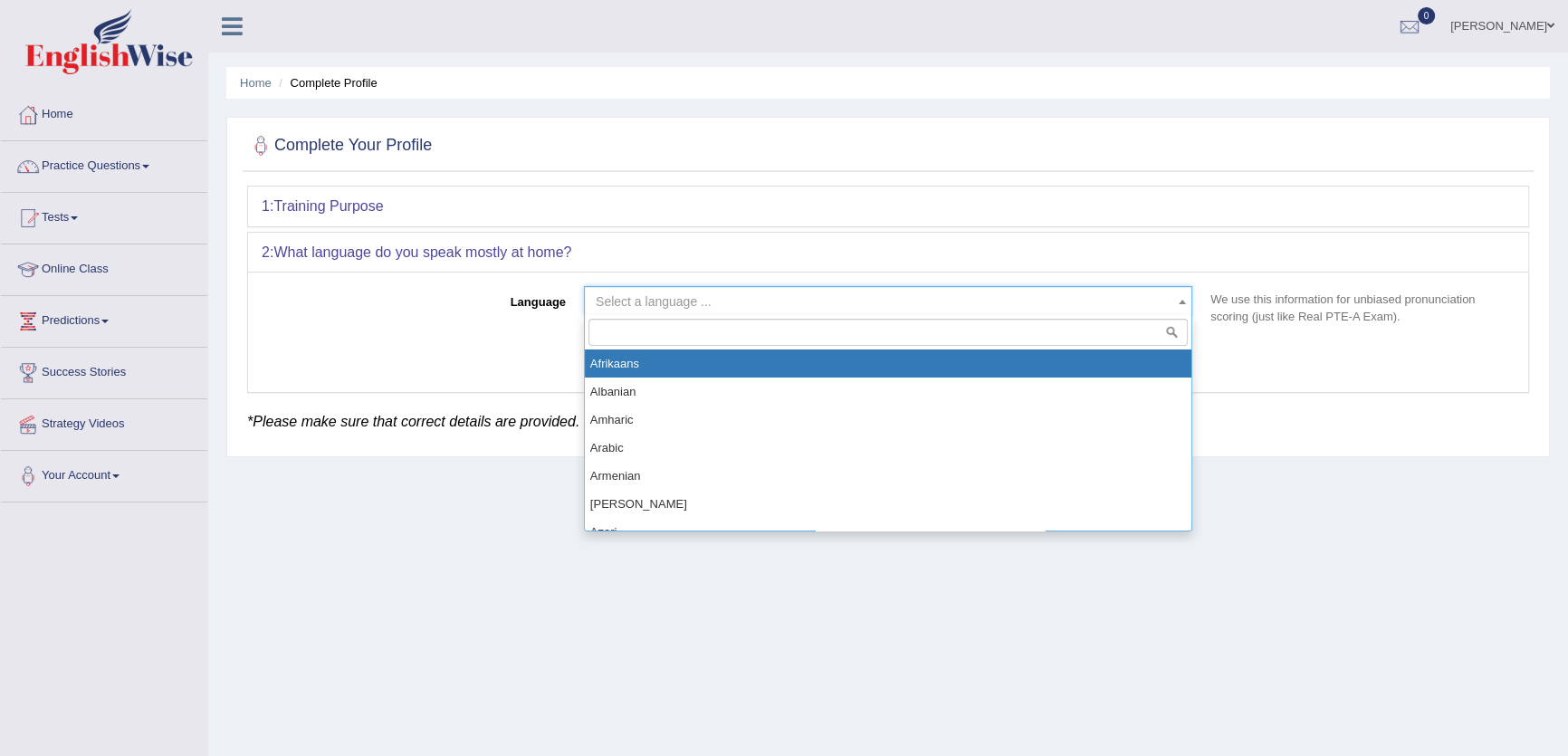
select select "Afrikaans"
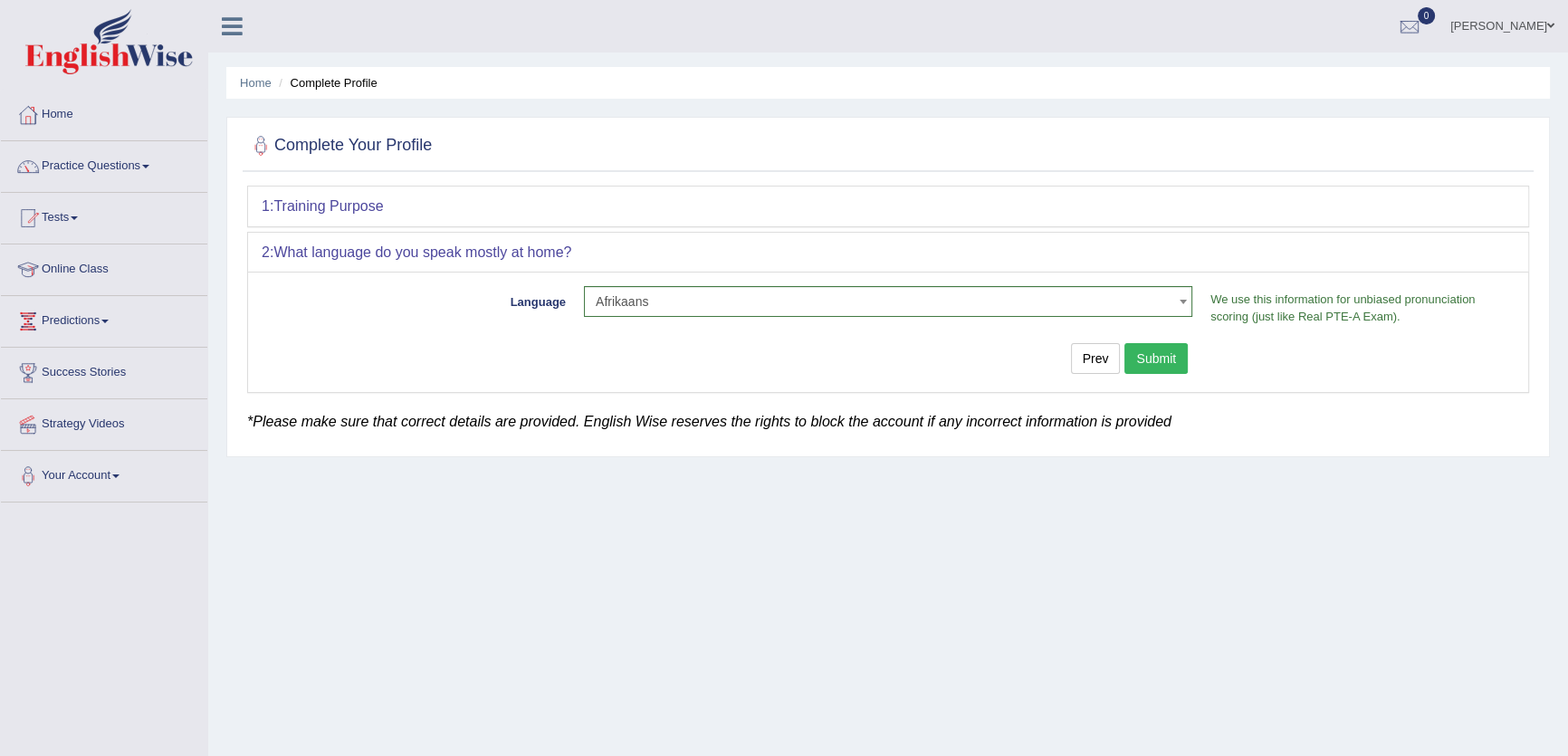
click at [1168, 357] on button "Submit" at bounding box center [1155, 358] width 64 height 30
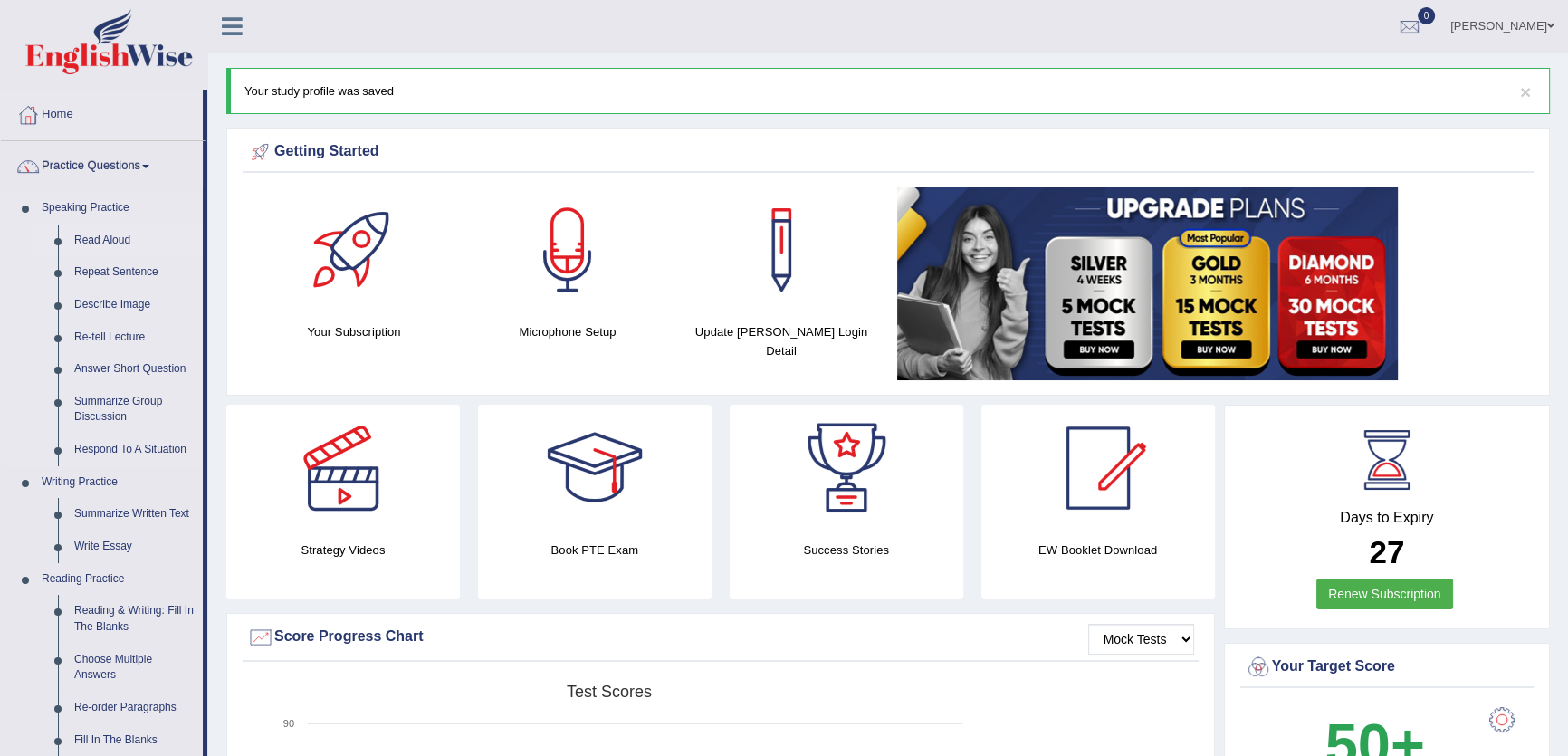
click at [98, 239] on link "Read Aloud" at bounding box center [133, 240] width 136 height 32
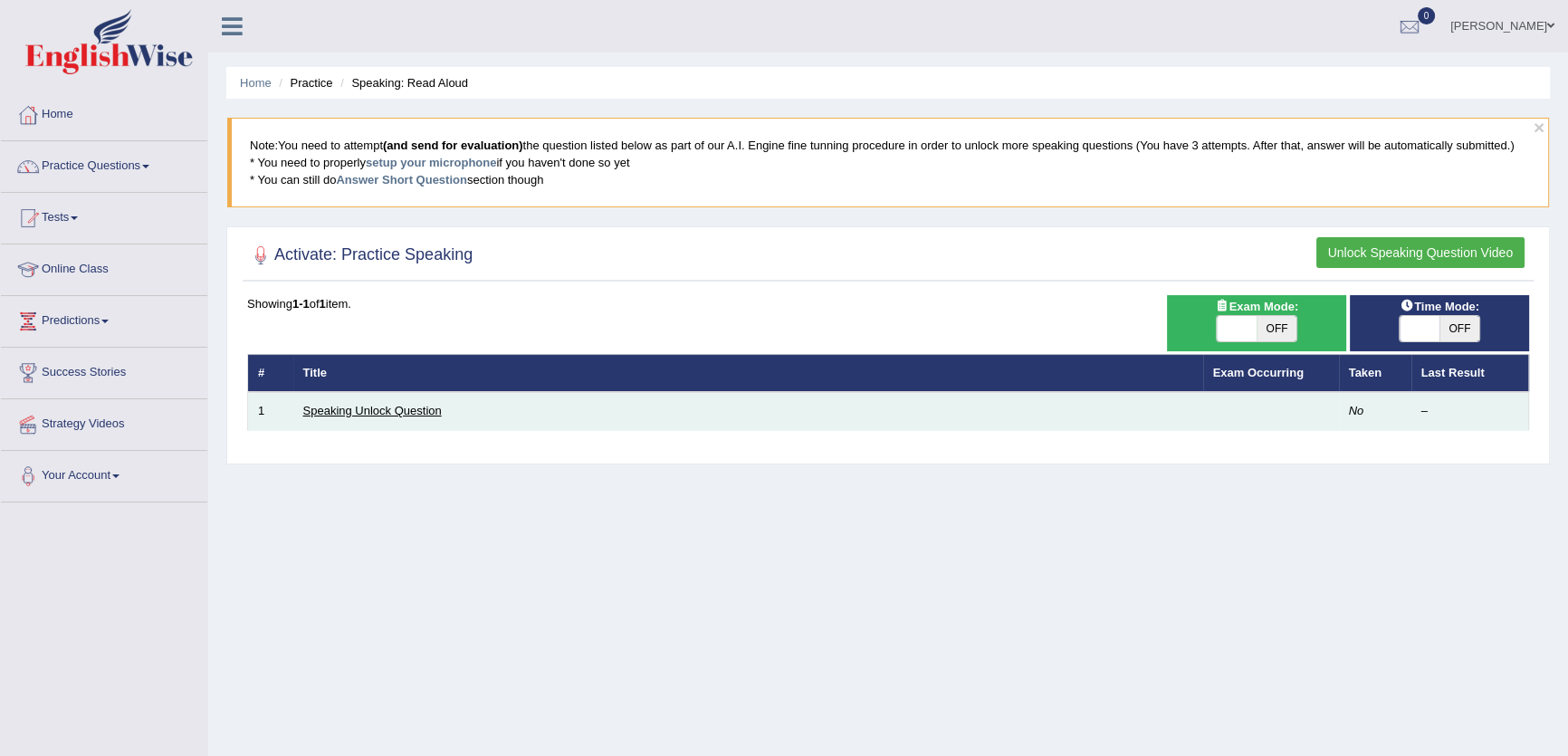
click at [360, 413] on link "Speaking Unlock Question" at bounding box center [372, 411] width 138 height 14
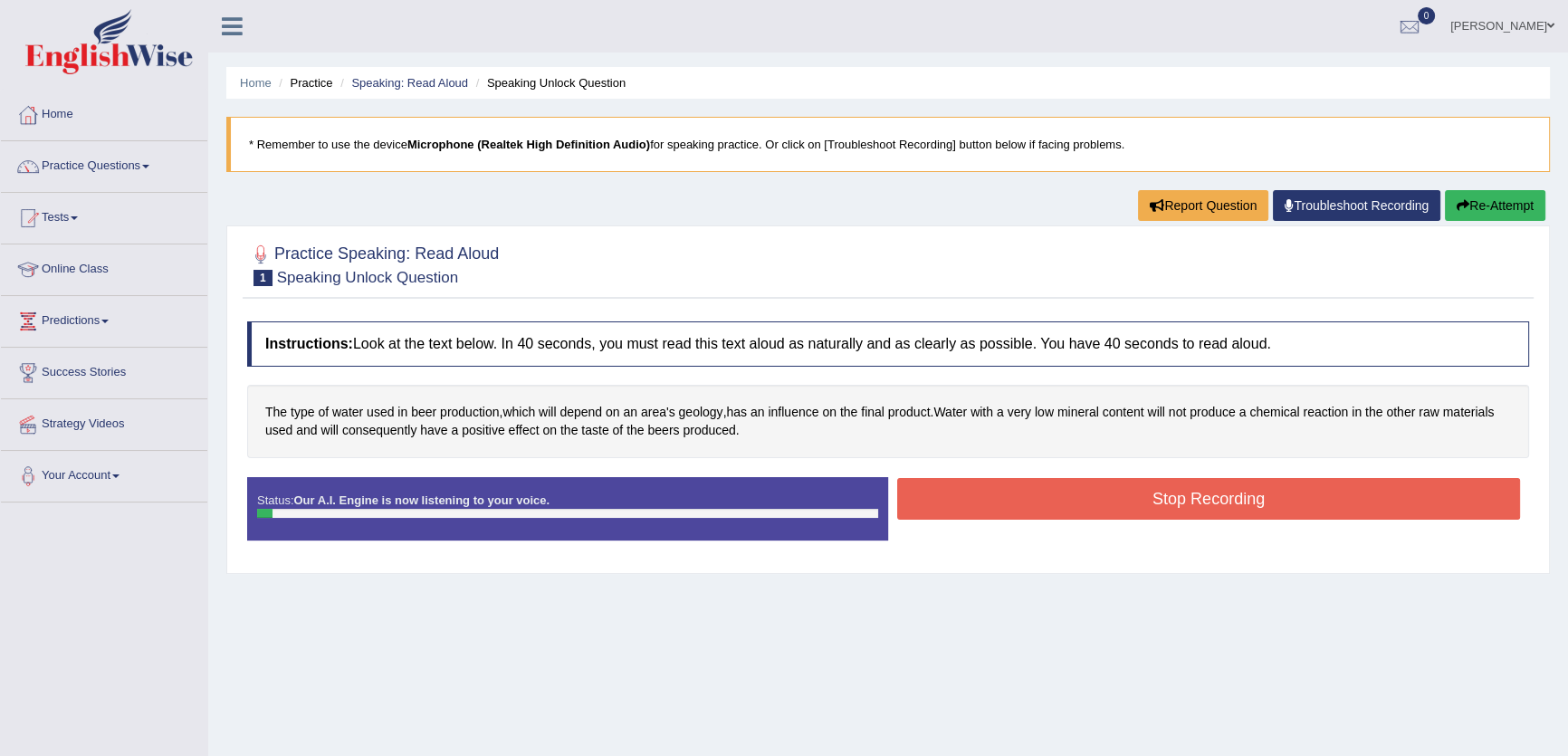
click at [928, 500] on button "Stop Recording" at bounding box center [1208, 498] width 623 height 41
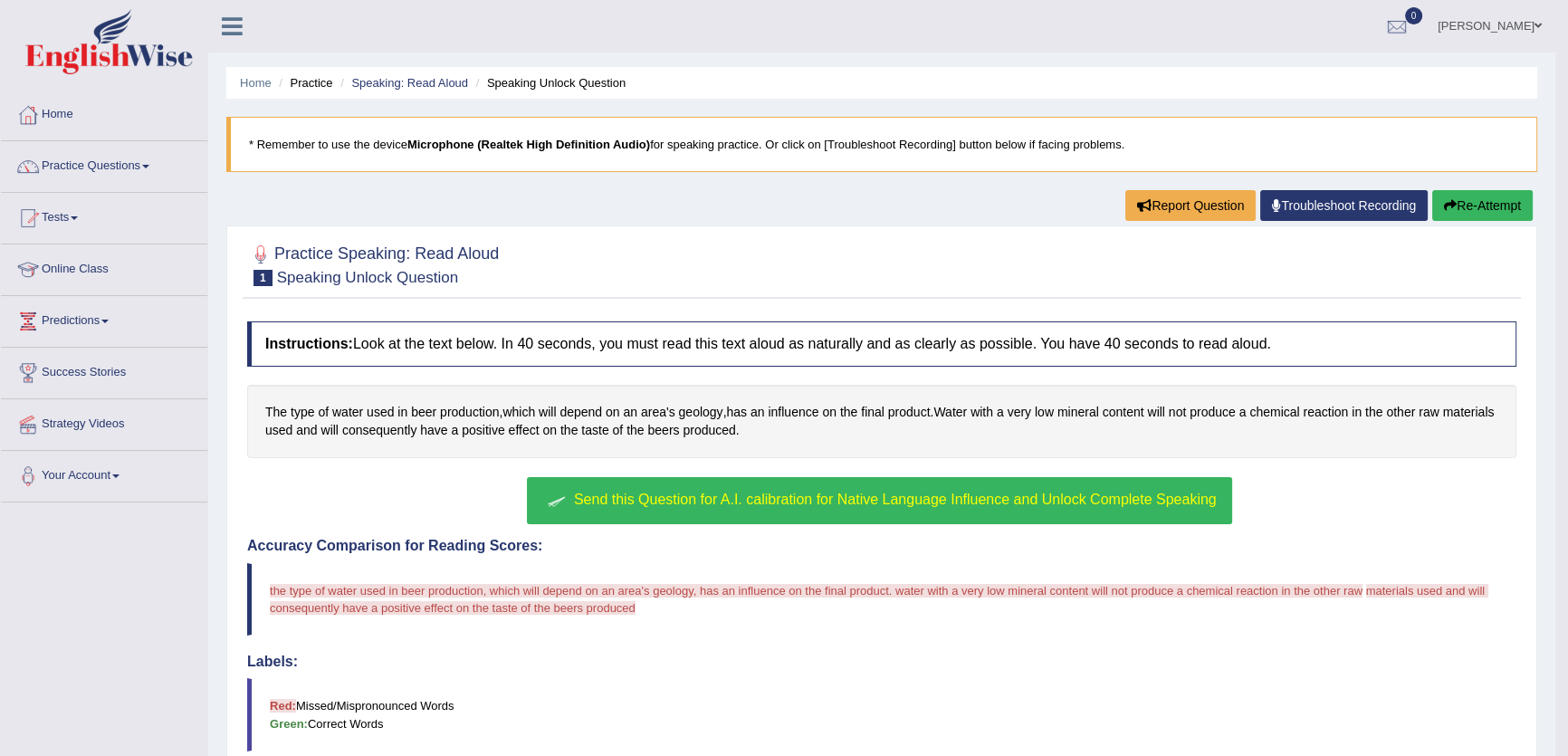
click at [876, 501] on span "Send this Question for A.I. calibration for Native Language Influence and Unloc…" at bounding box center [894, 499] width 642 height 16
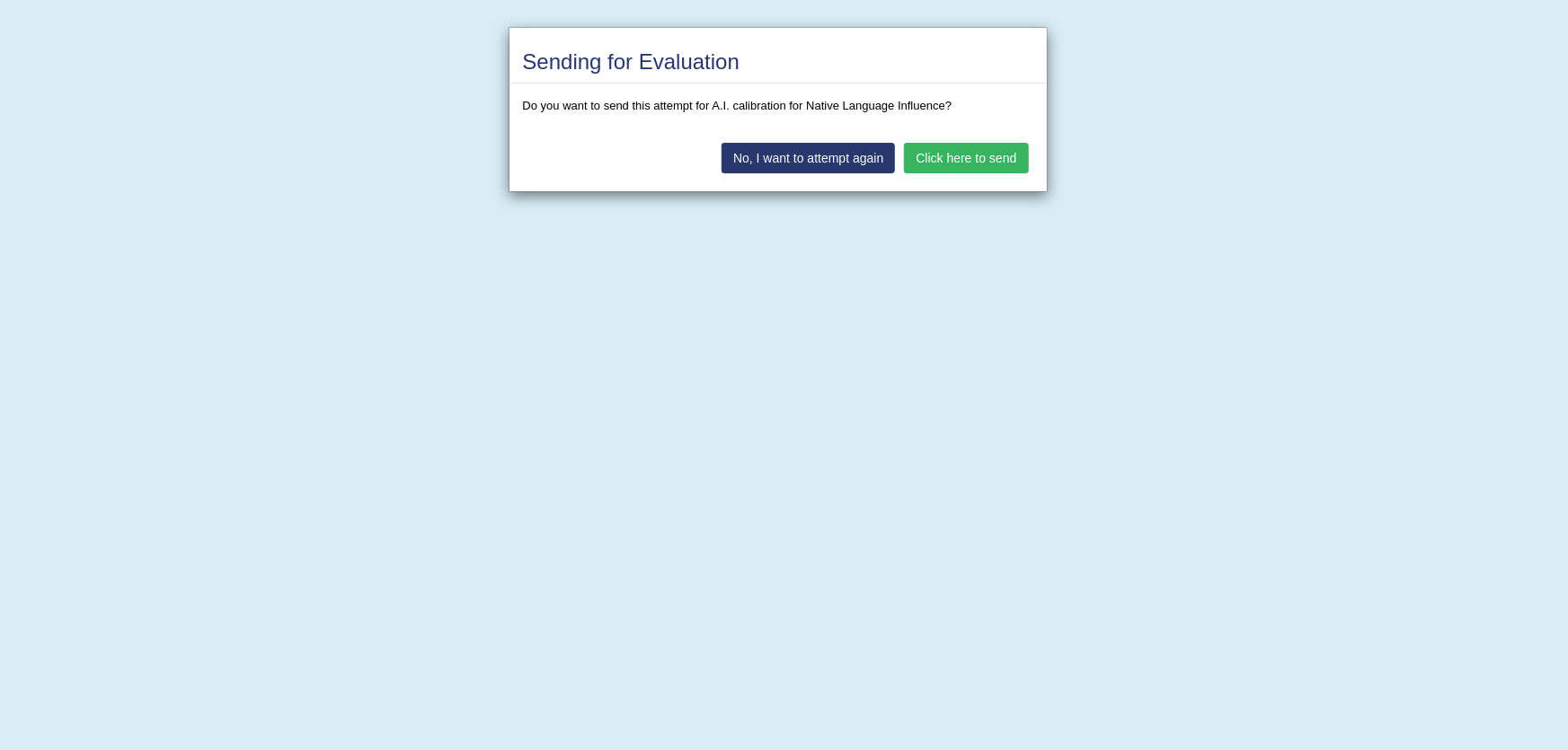
click at [975, 167] on button "Click here to send" at bounding box center [966, 158] width 124 height 30
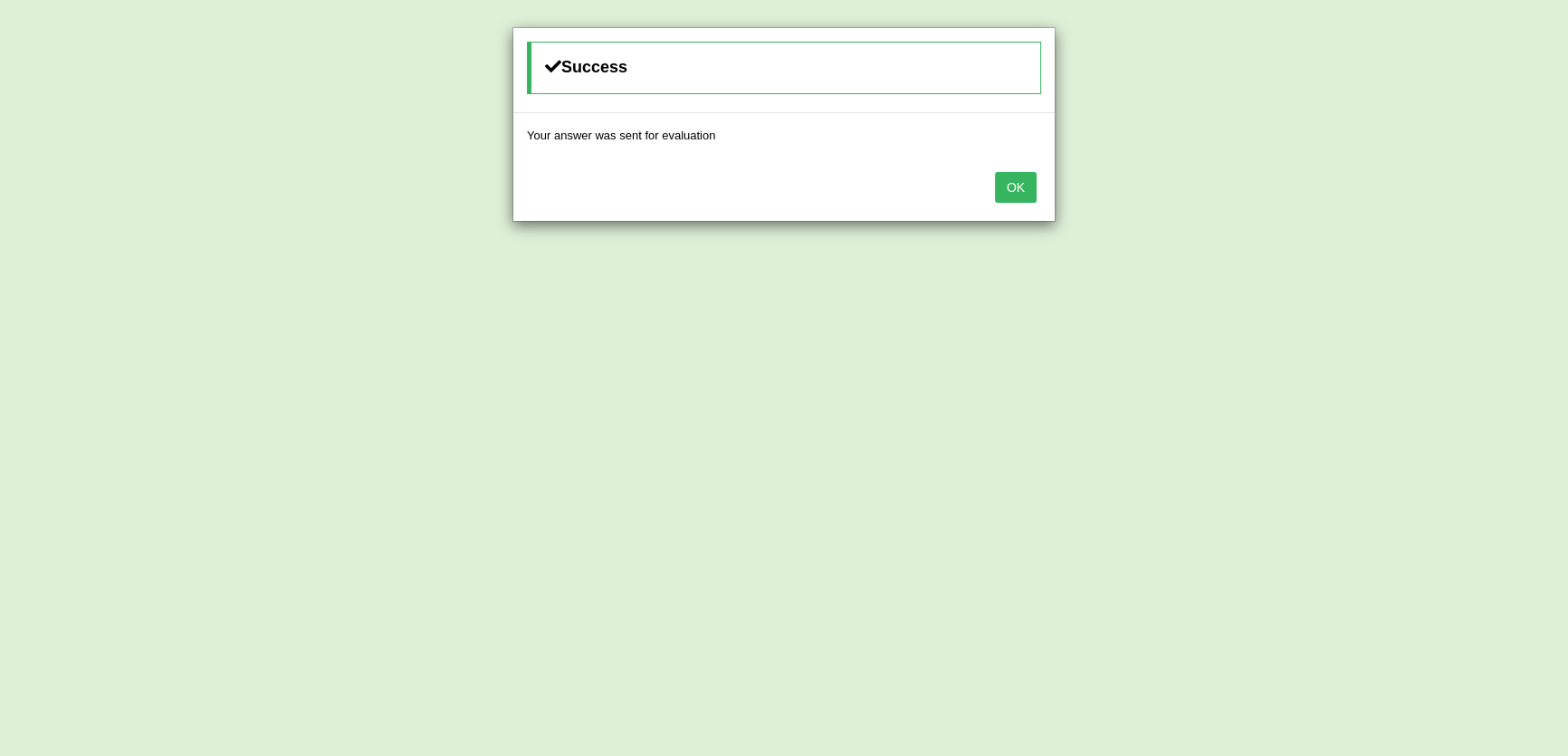
click at [1007, 181] on button "OK" at bounding box center [1015, 186] width 41 height 30
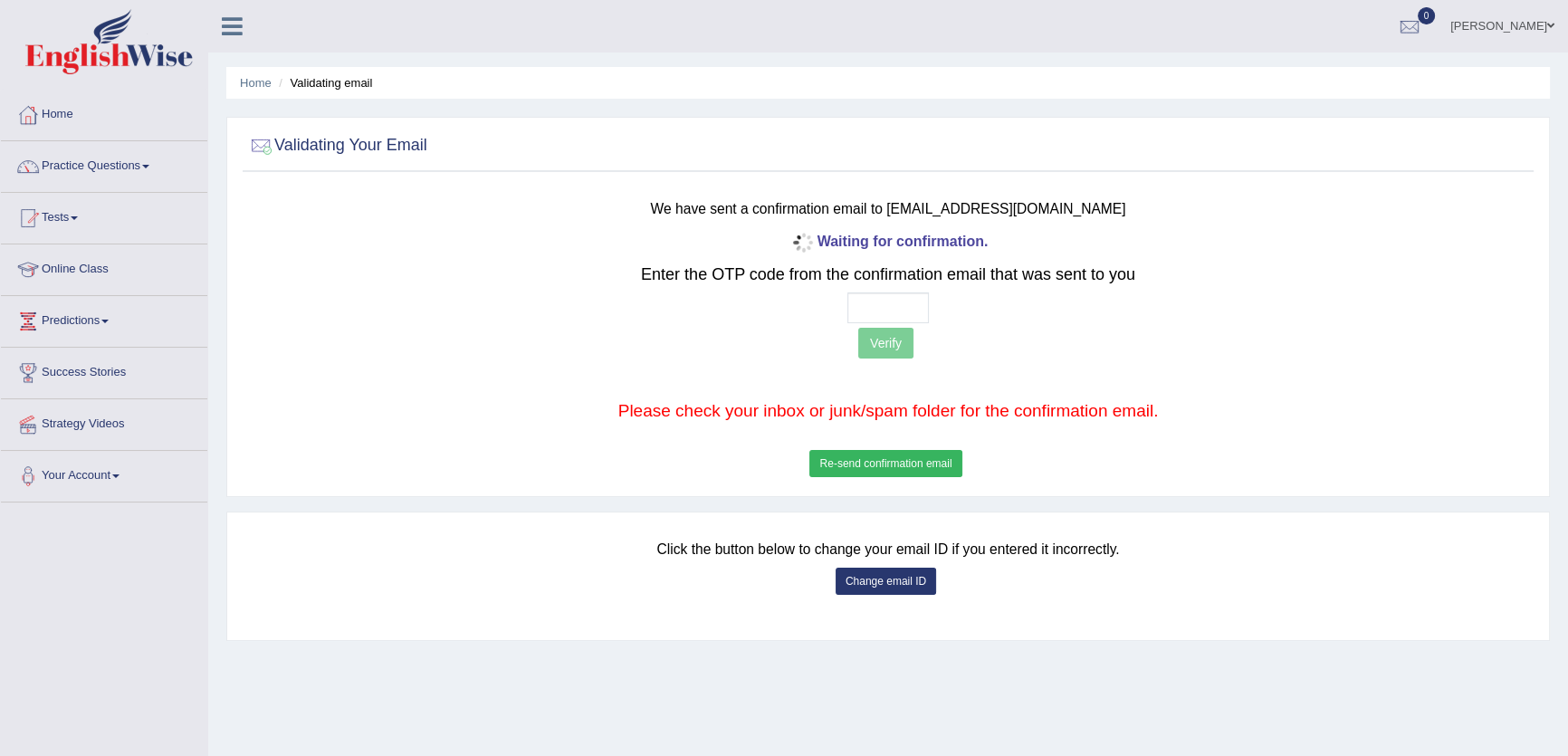
click at [900, 468] on button "Re-send confirmation email" at bounding box center [885, 464] width 152 height 27
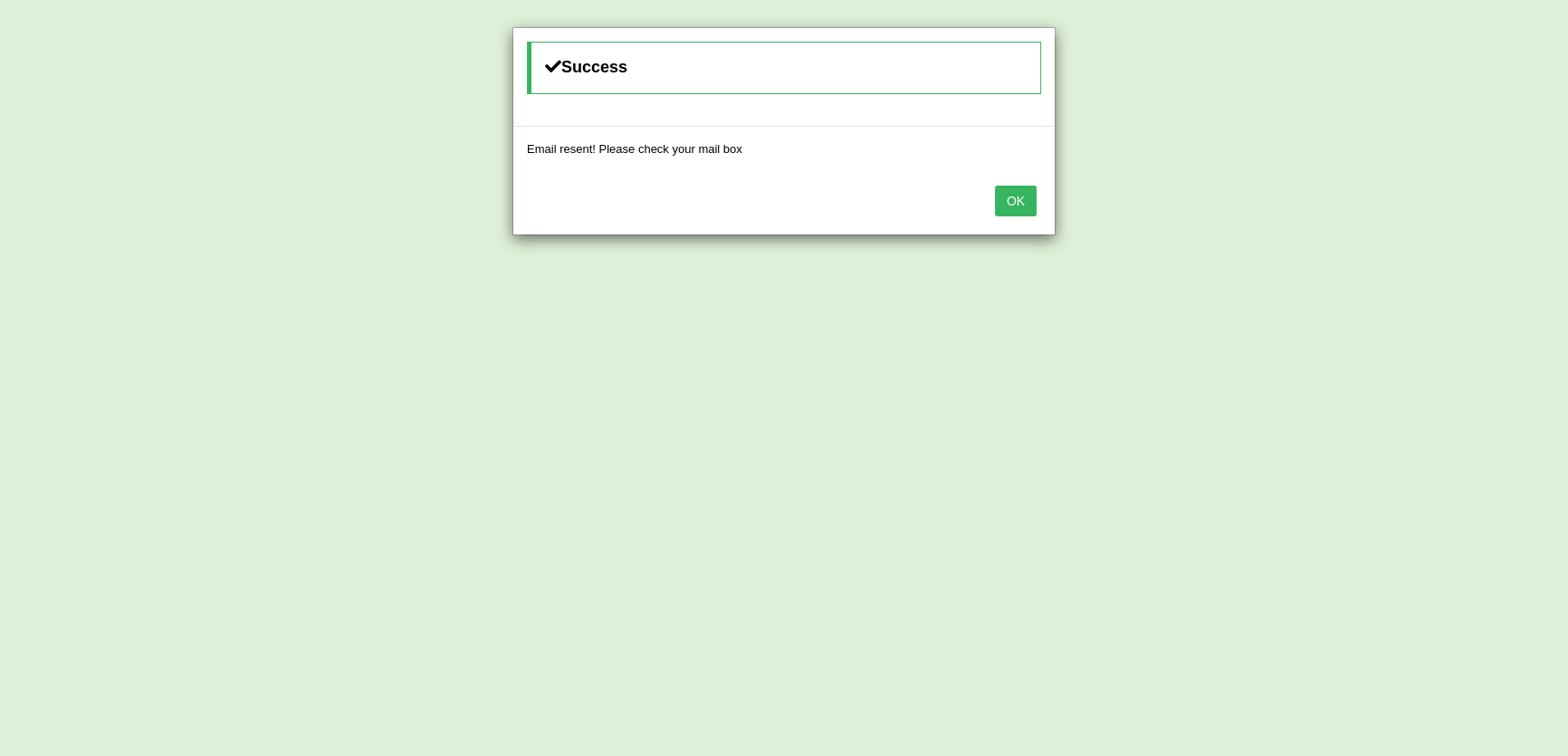
click at [1001, 191] on button "OK" at bounding box center [1015, 200] width 41 height 30
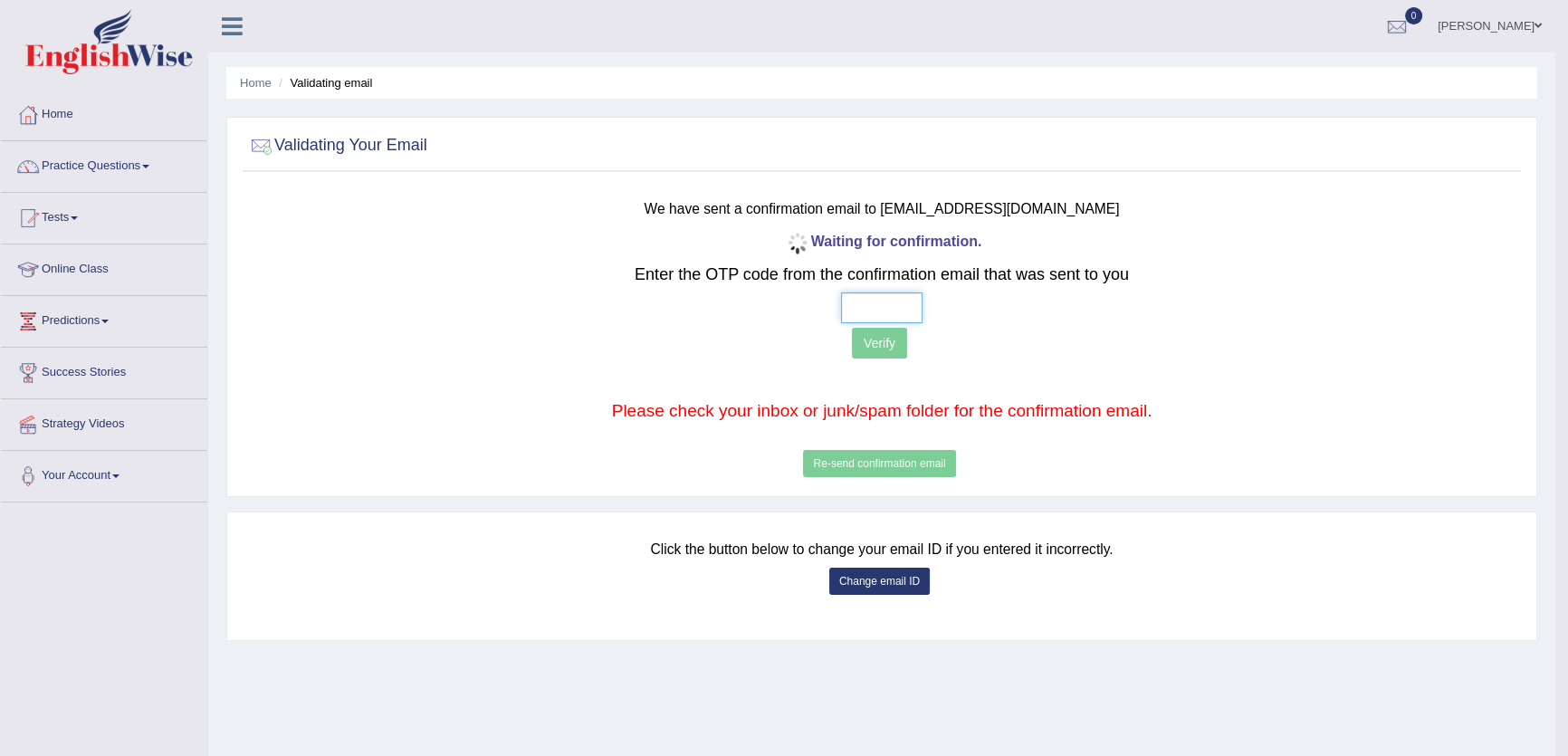
click at [850, 304] on input "text" at bounding box center [882, 307] width 81 height 30
click at [850, 305] on input "text" at bounding box center [882, 307] width 81 height 30
type input "3 7 6 9"
click at [890, 344] on button "Verify" at bounding box center [880, 342] width 55 height 30
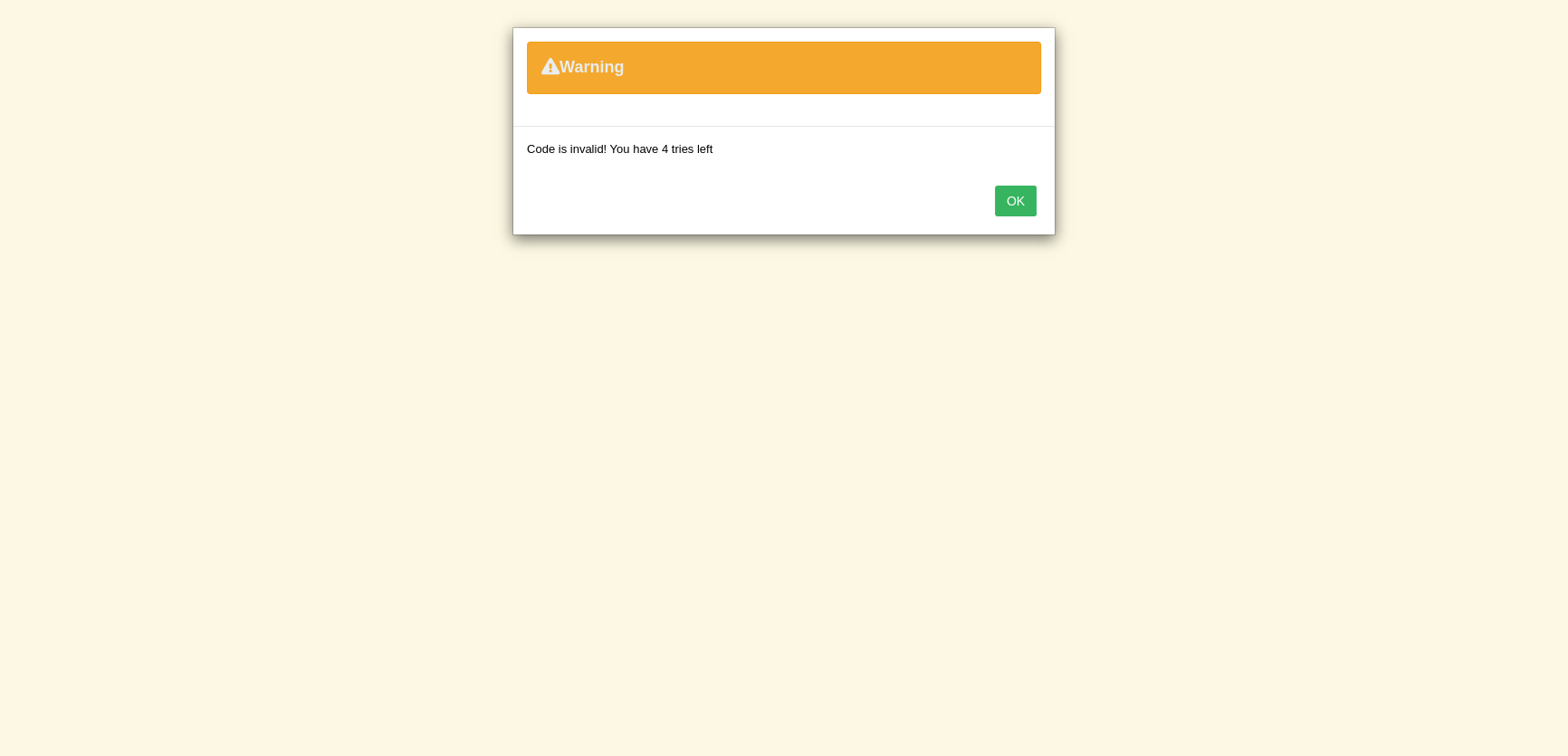
click at [1028, 198] on button "OK" at bounding box center [1015, 200] width 41 height 30
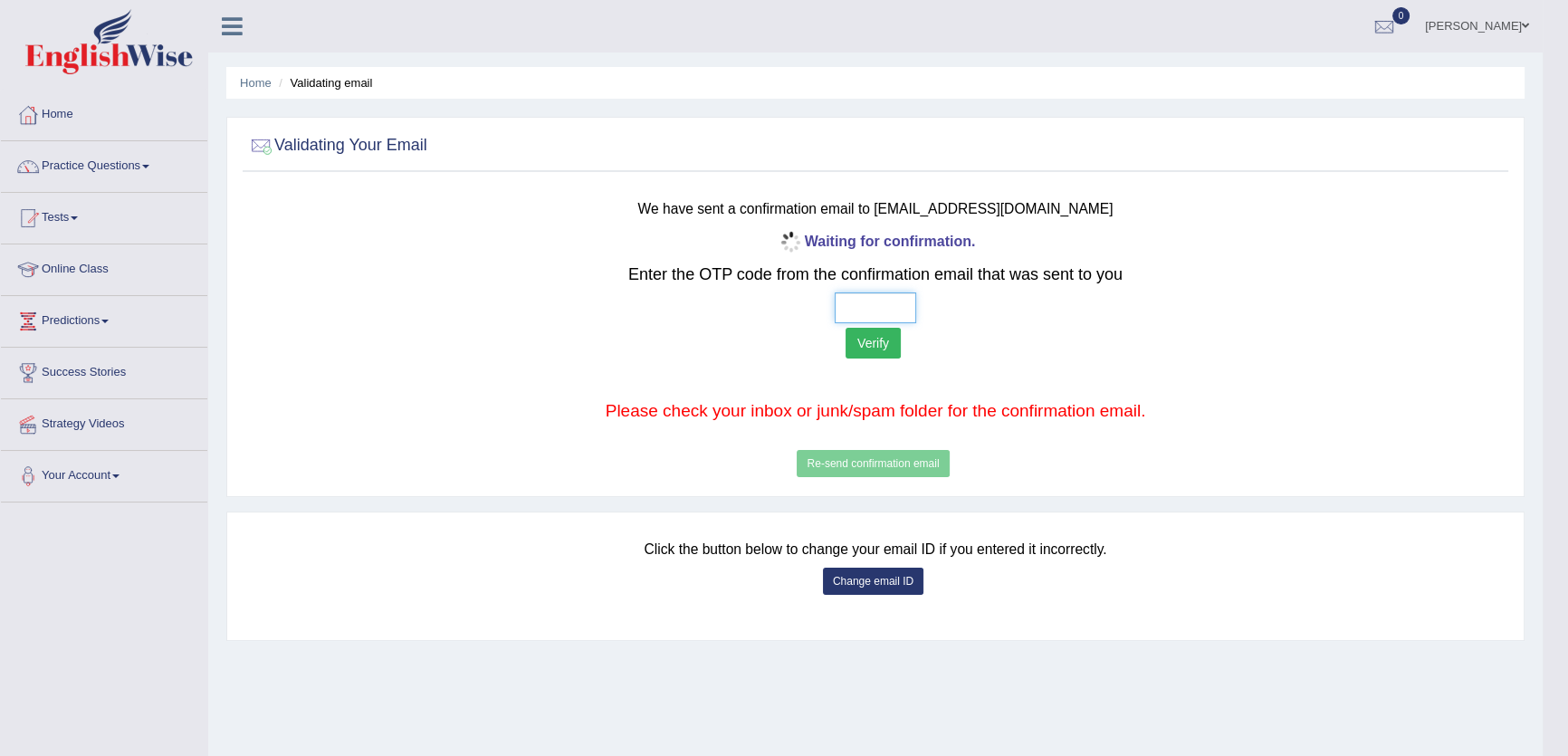
click at [847, 311] on input "text" at bounding box center [875, 307] width 81 height 30
drag, startPoint x: 850, startPoint y: 312, endPoint x: 841, endPoint y: 301, distance: 14.2
click at [850, 312] on input "text" at bounding box center [875, 307] width 81 height 30
type input "1 5 5 5"
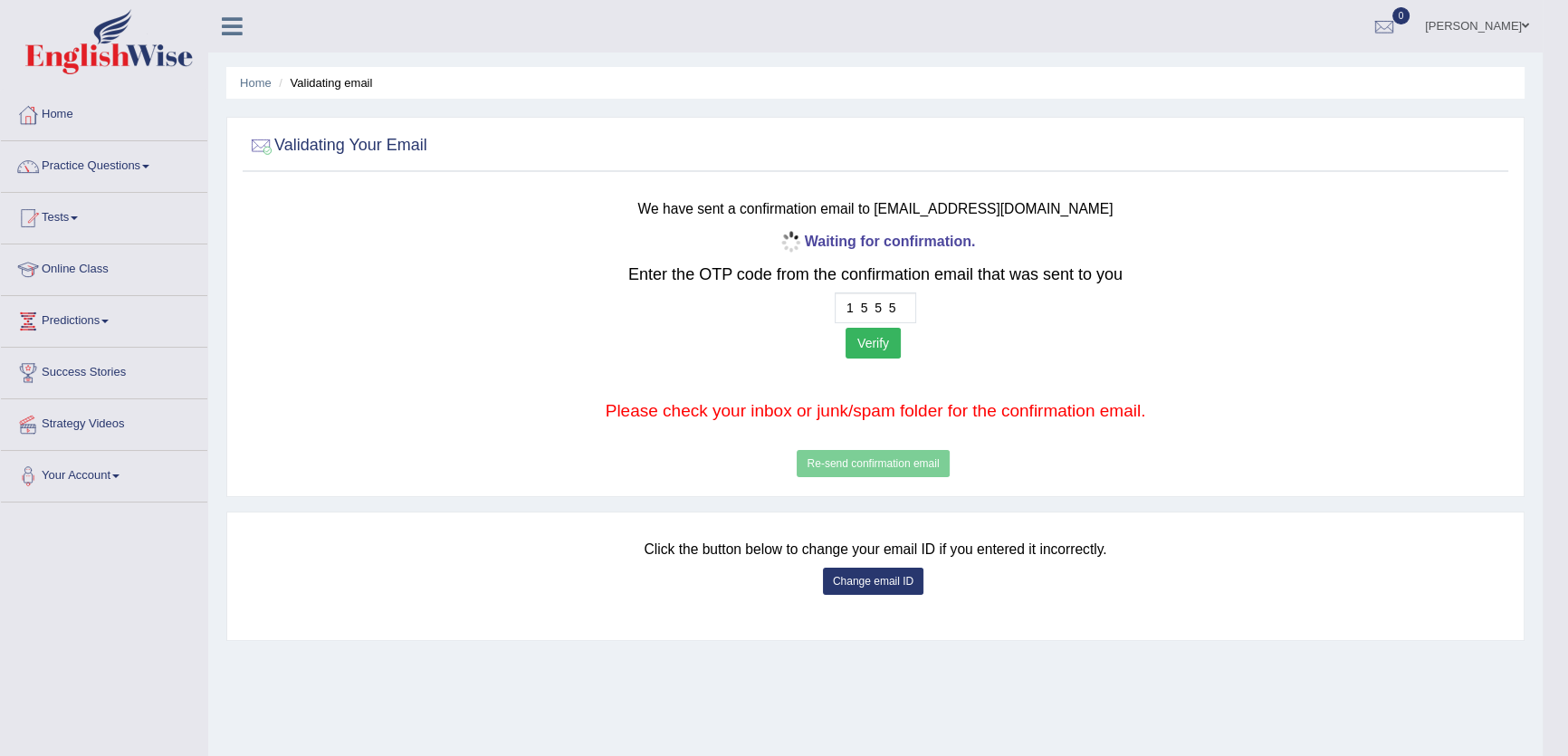
click at [865, 343] on button "Verify" at bounding box center [873, 342] width 55 height 30
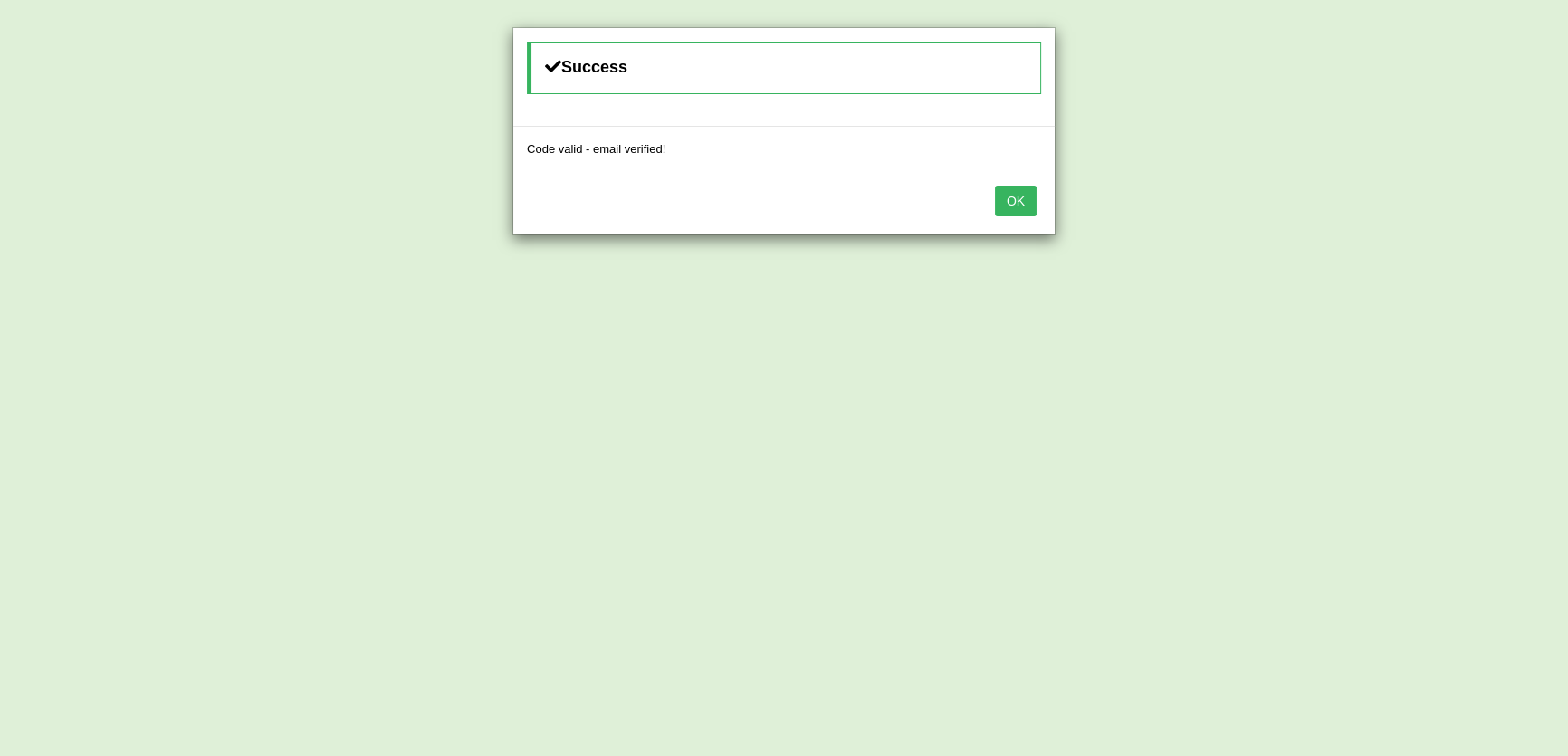
drag, startPoint x: 1023, startPoint y: 198, endPoint x: 1007, endPoint y: 210, distance: 20.0
click at [1022, 198] on button "OK" at bounding box center [1015, 200] width 41 height 30
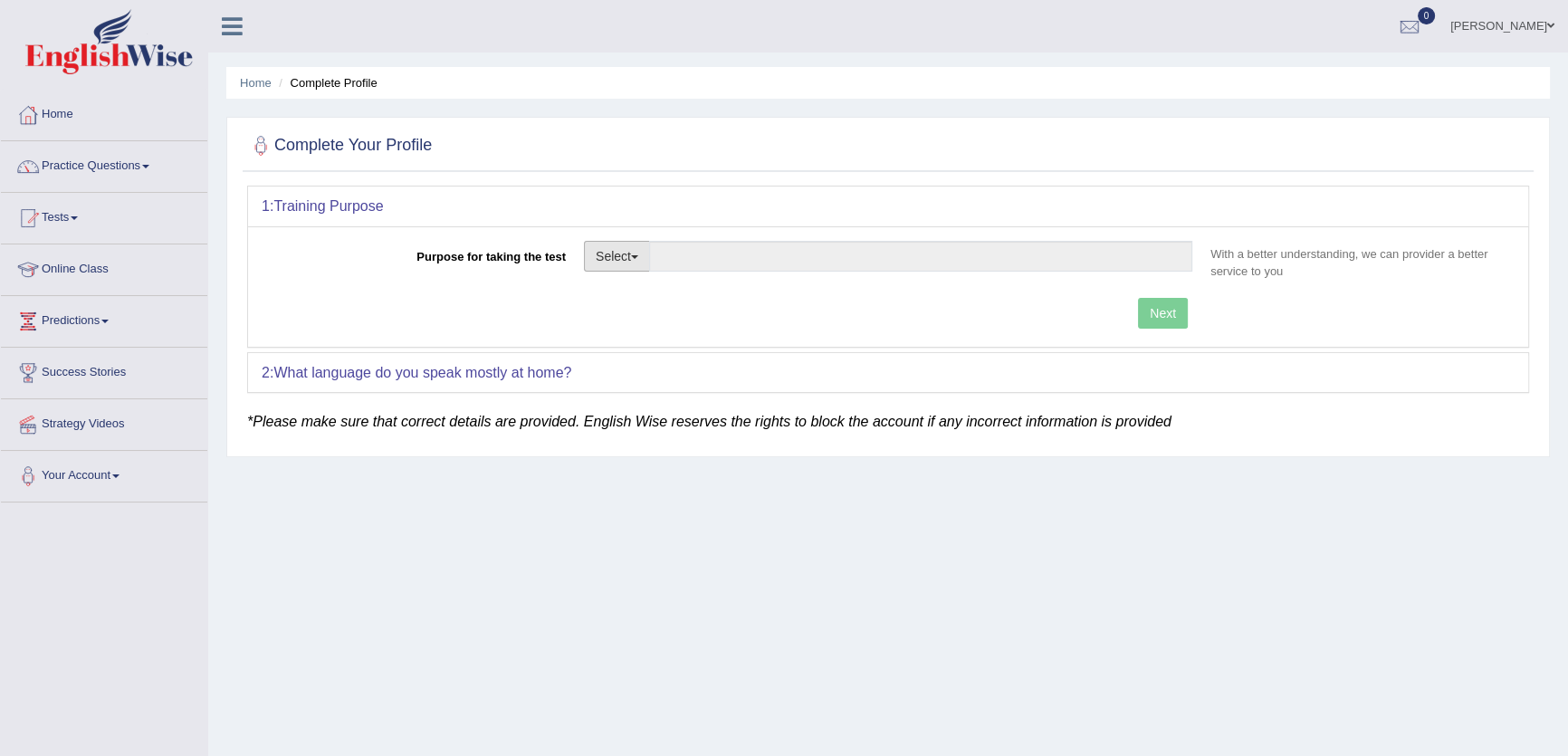
click at [615, 247] on button "Select" at bounding box center [616, 256] width 66 height 30
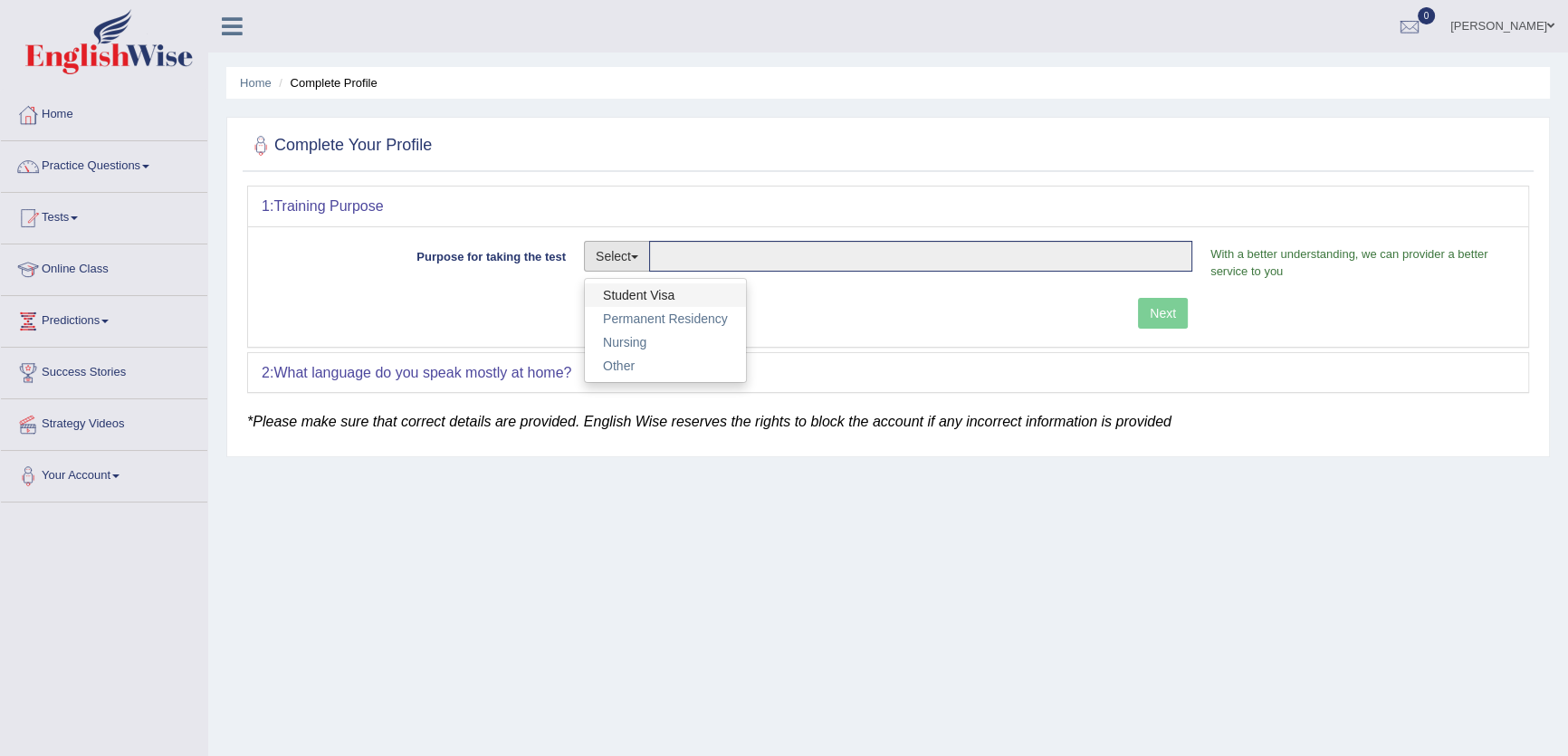
click at [626, 291] on link "Student Visa" at bounding box center [665, 295] width 161 height 24
type input "Student Visa"
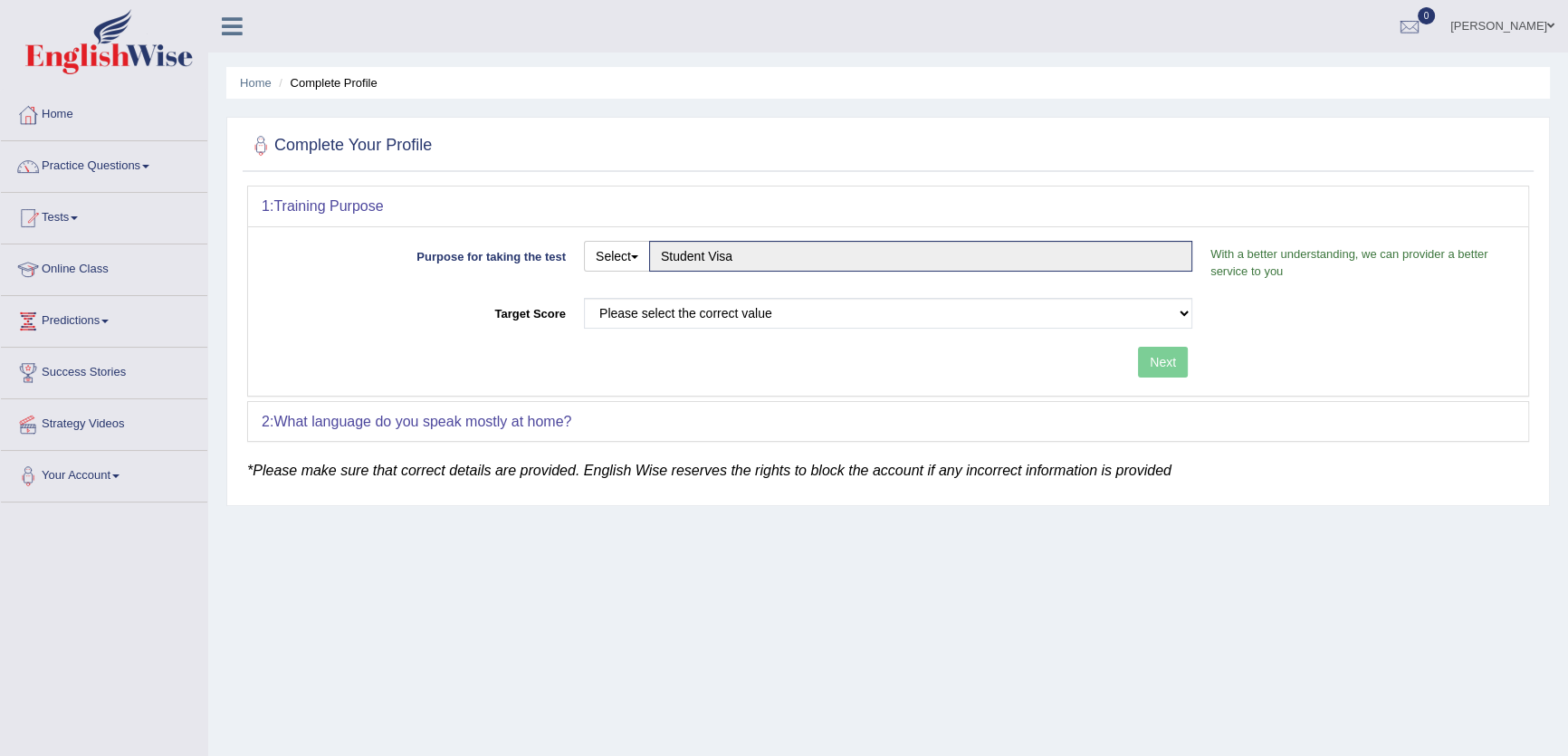
click at [644, 291] on div "Purpose for taking the test Select Student Visa Permanent Residency Nursing Oth…" at bounding box center [887, 311] width 1280 height 170
click at [645, 308] on select "Please select the correct value 50 (6 bands) 58 (6.5 bands) 65 (7 bands) 79 (8 …" at bounding box center [887, 313] width 608 height 30
select select "58"
click at [583, 298] on select "Please select the correct value 50 (6 bands) 58 (6.5 bands) 65 (7 bands) 79 (8 …" at bounding box center [887, 313] width 608 height 30
click at [1171, 362] on button "Next" at bounding box center [1162, 362] width 50 height 30
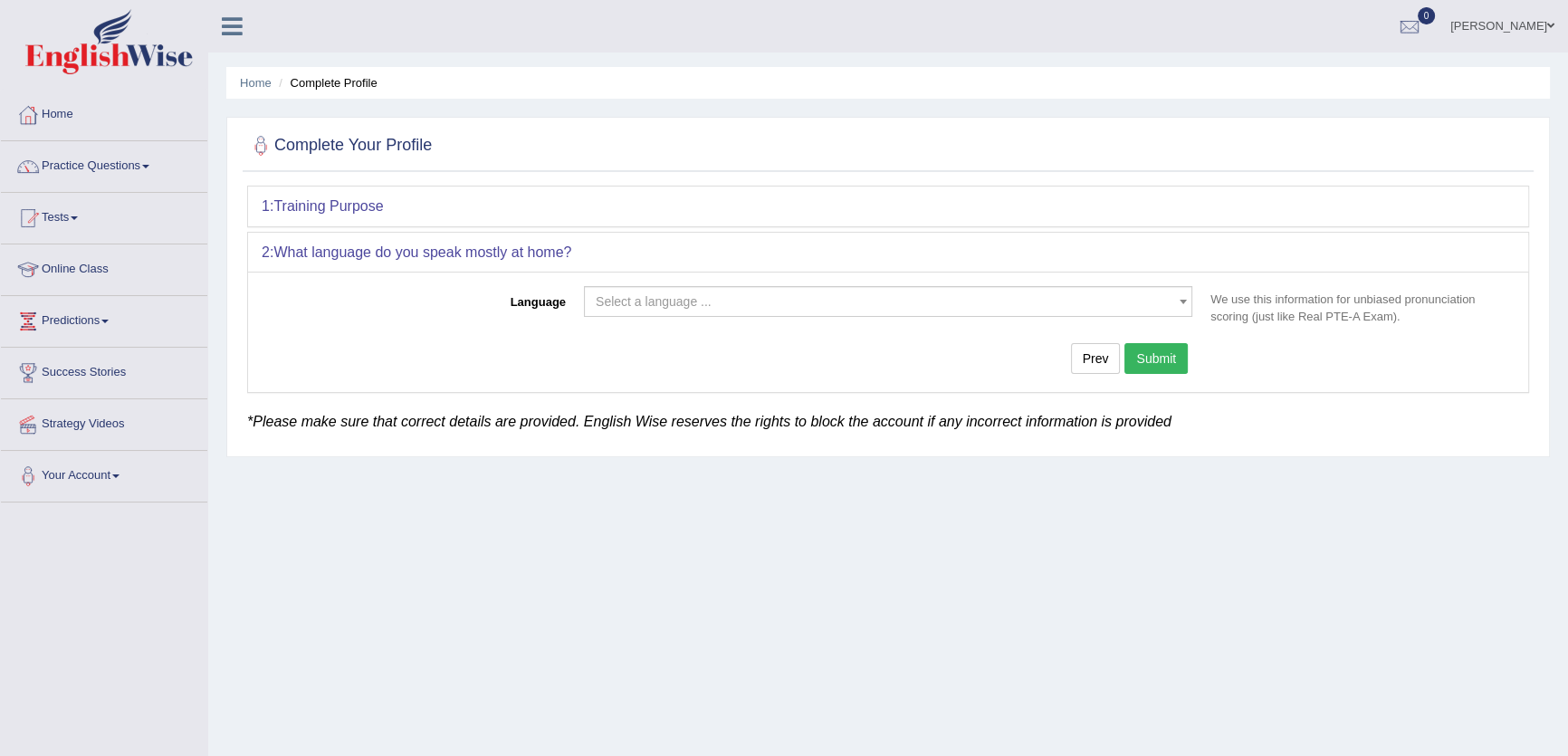
click at [830, 301] on span "Select a language ..." at bounding box center [882, 301] width 574 height 18
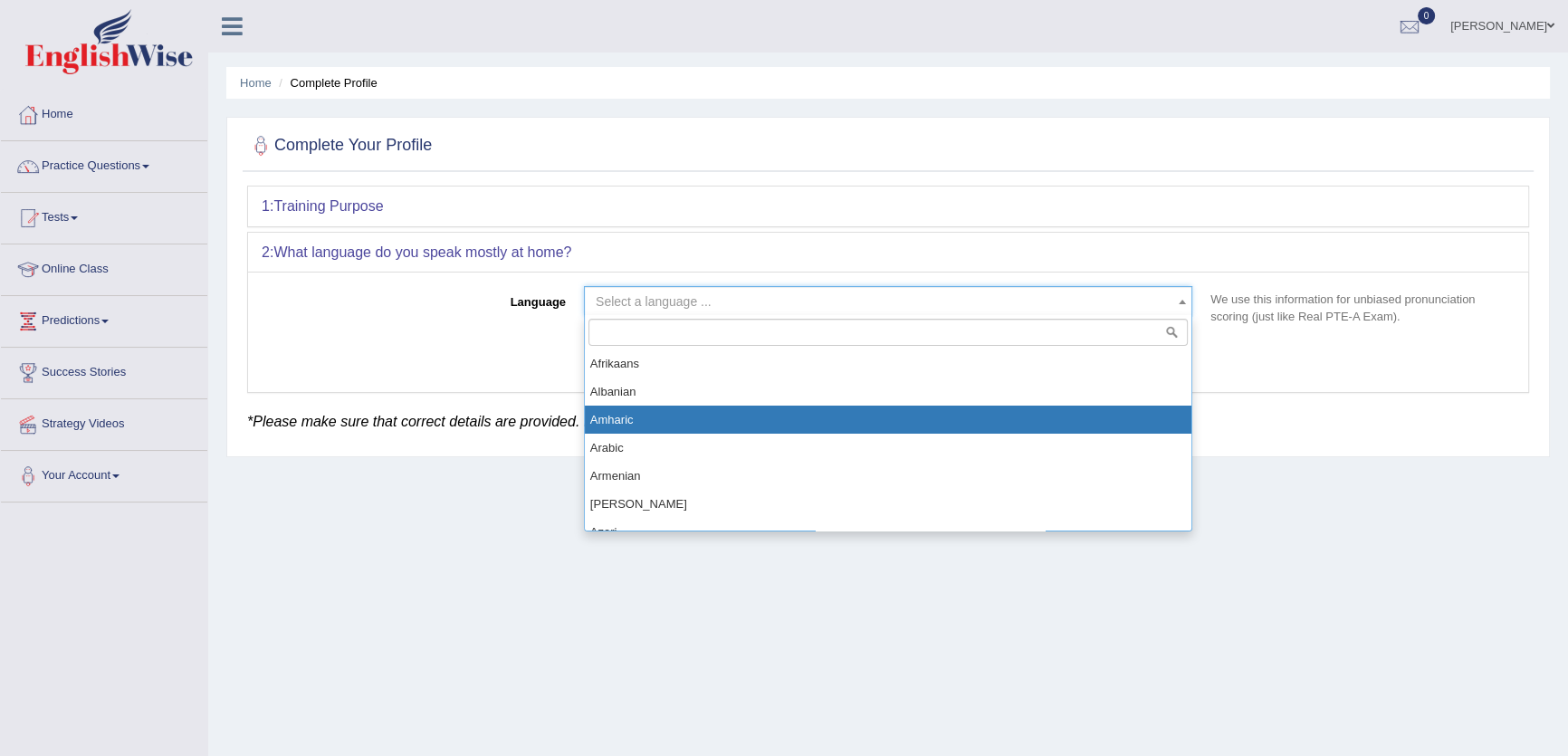
select select "Amharic"
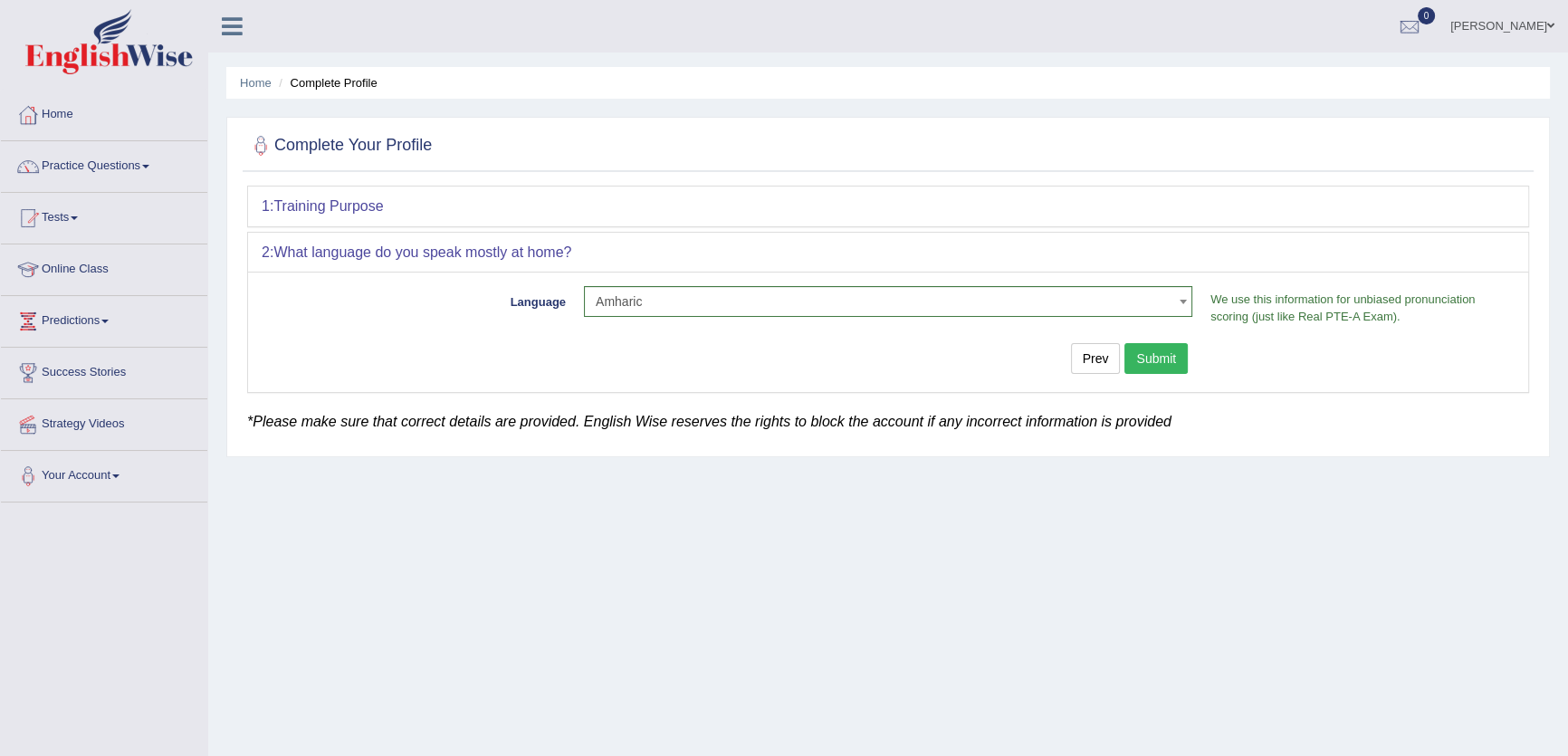
click at [1138, 353] on button "Submit" at bounding box center [1155, 358] width 64 height 30
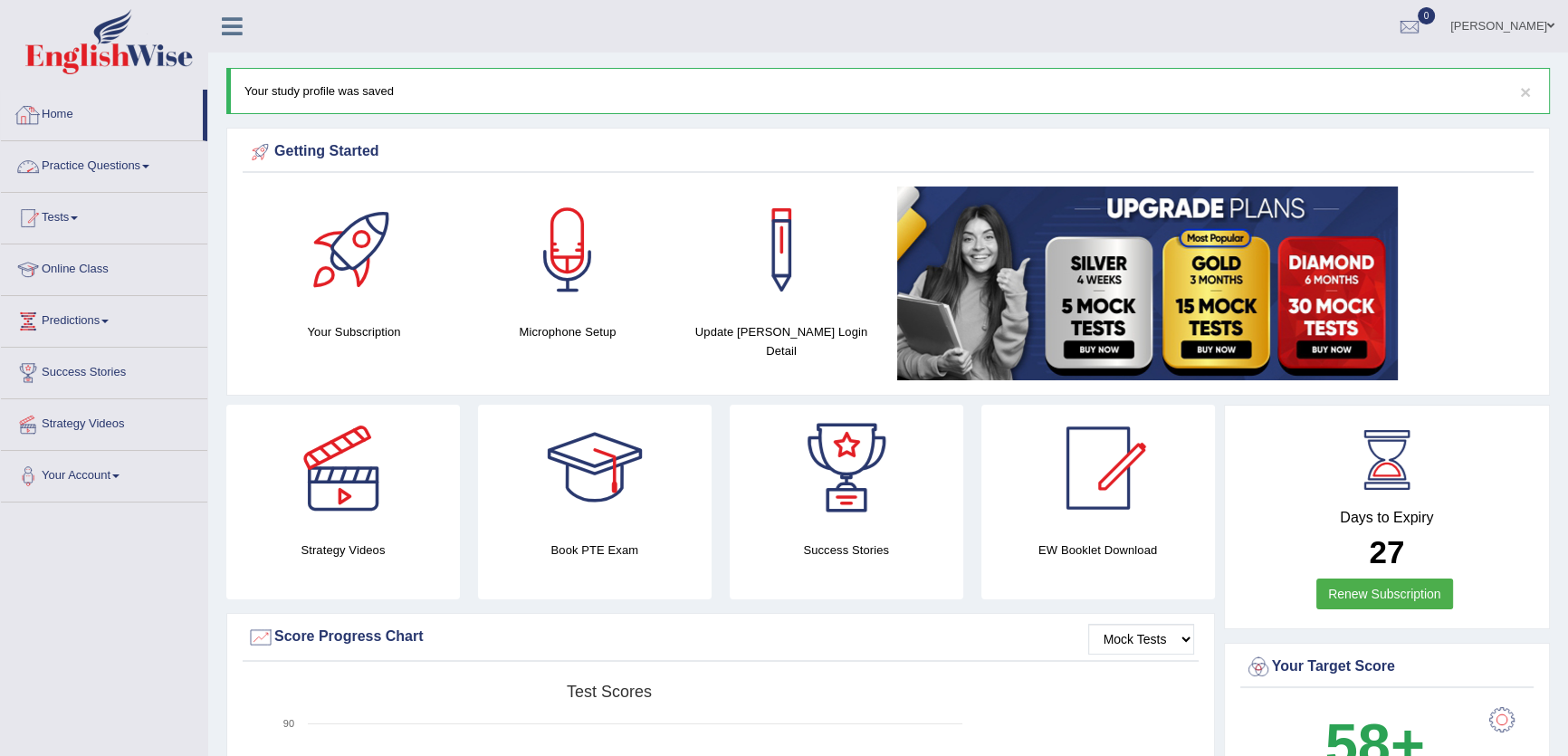
click at [139, 176] on link "Practice Questions" at bounding box center [104, 164] width 206 height 45
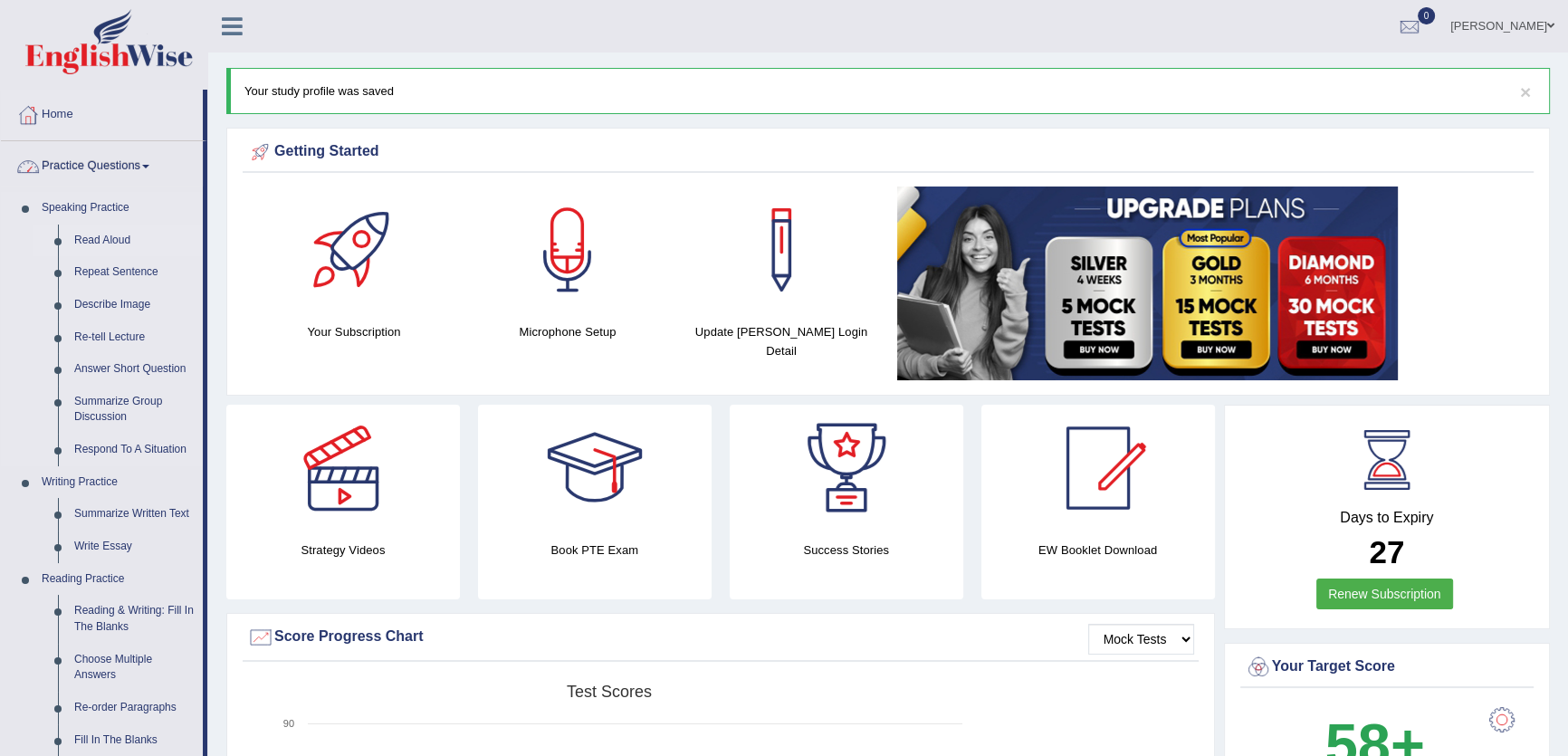
click at [113, 235] on link "Read Aloud" at bounding box center [133, 240] width 136 height 32
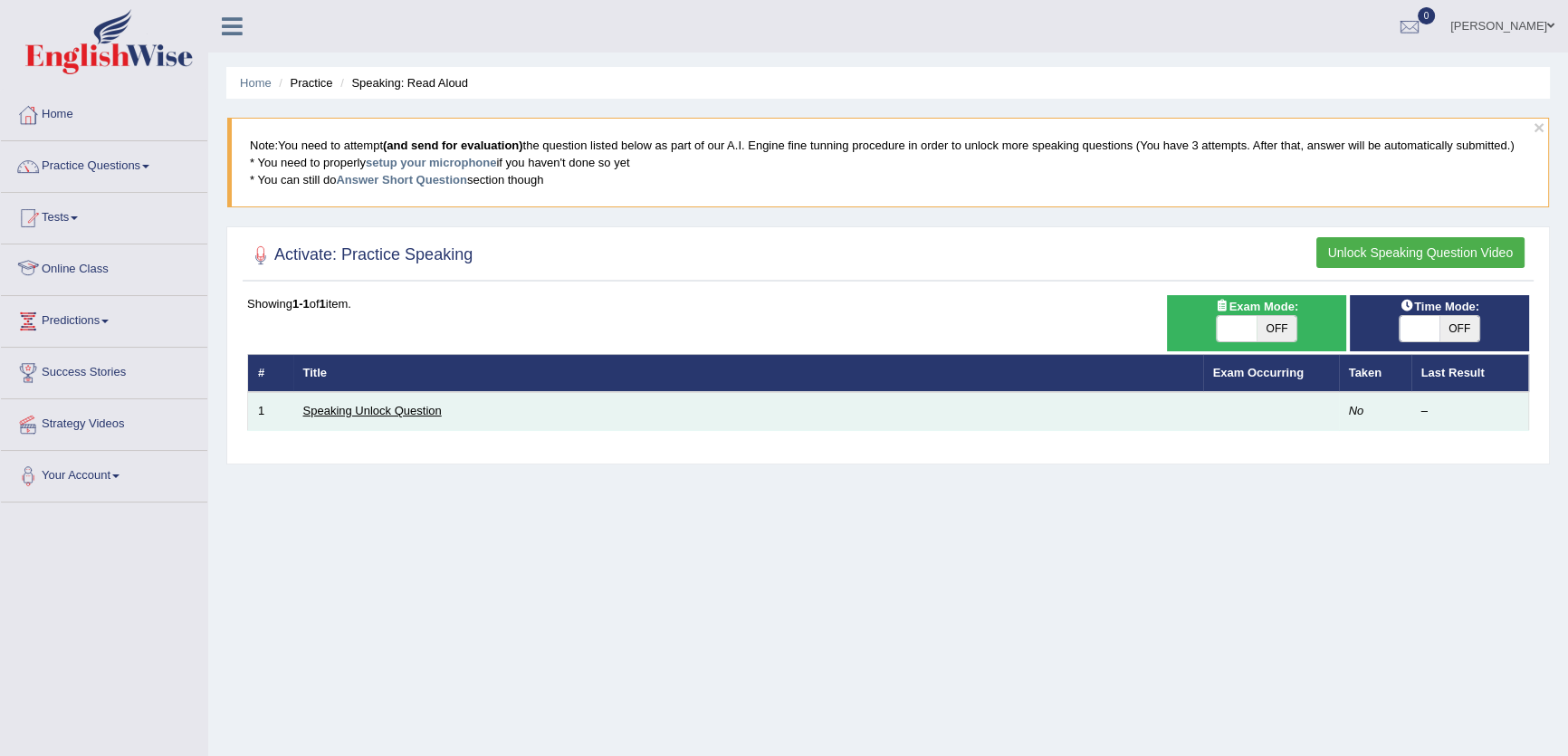
click at [412, 404] on link "Speaking Unlock Question" at bounding box center [372, 411] width 138 height 14
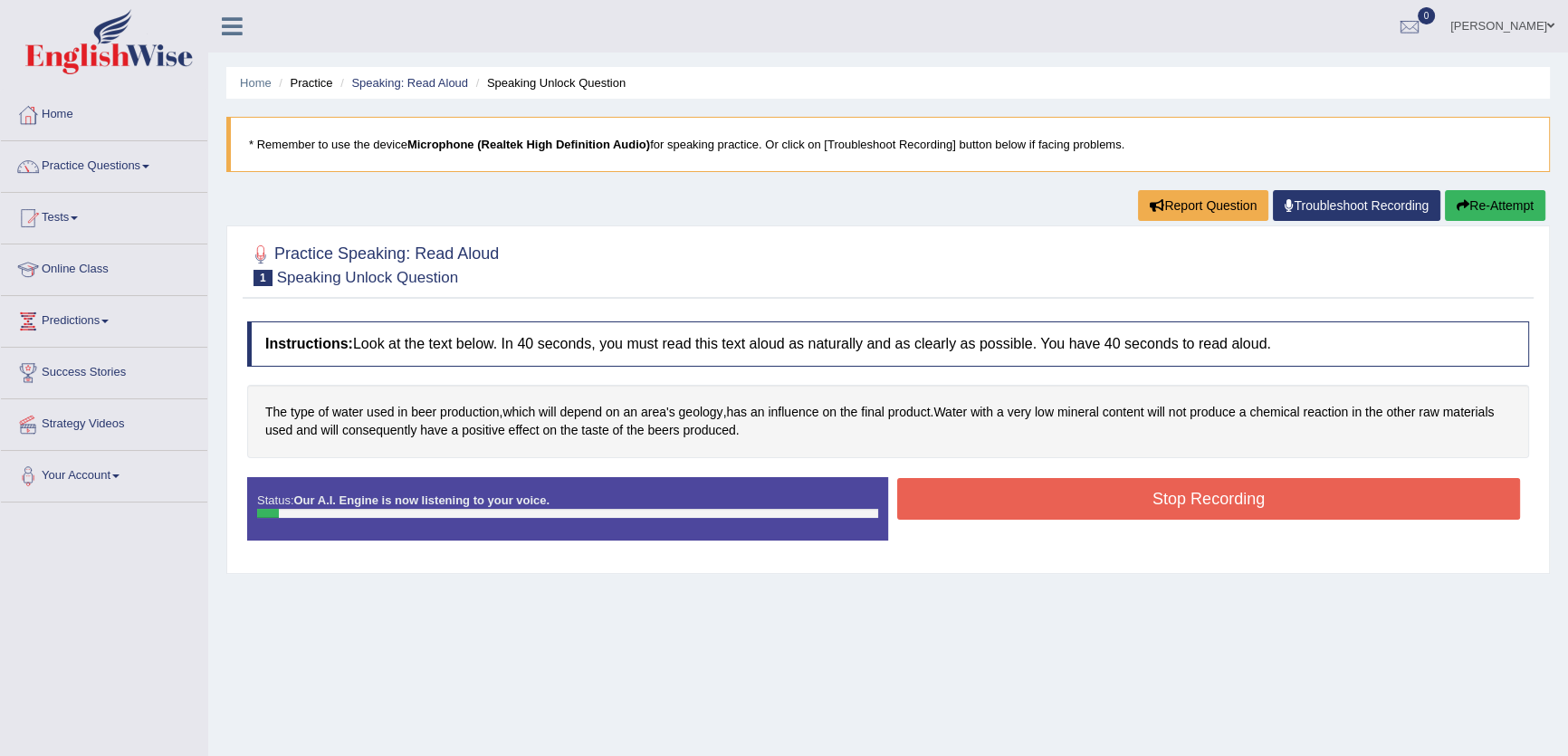
click at [1060, 498] on button "Stop Recording" at bounding box center [1208, 498] width 623 height 41
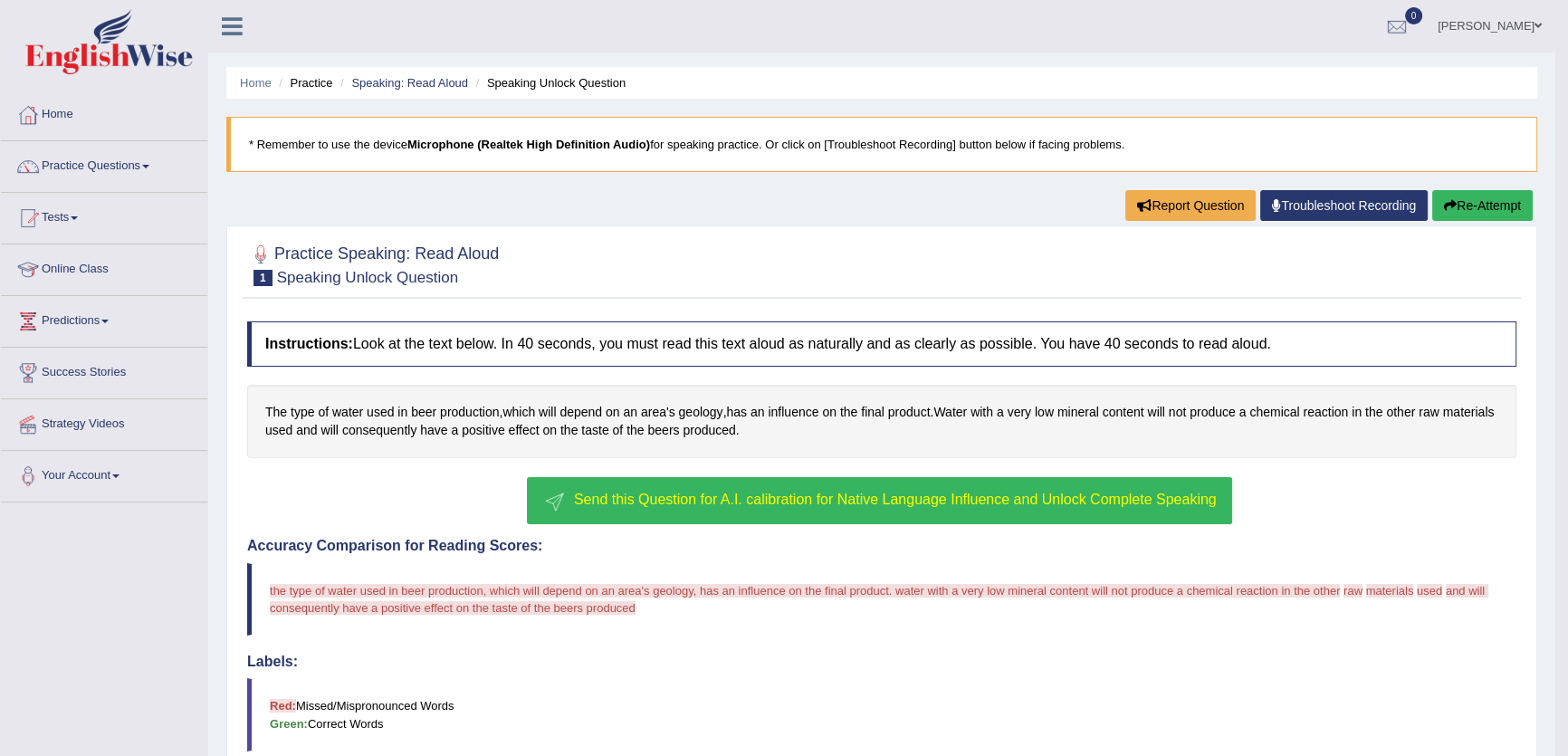
click at [1010, 500] on span "Send this Question for A.I. calibration for Native Language Influence and Unloc…" at bounding box center [894, 499] width 642 height 16
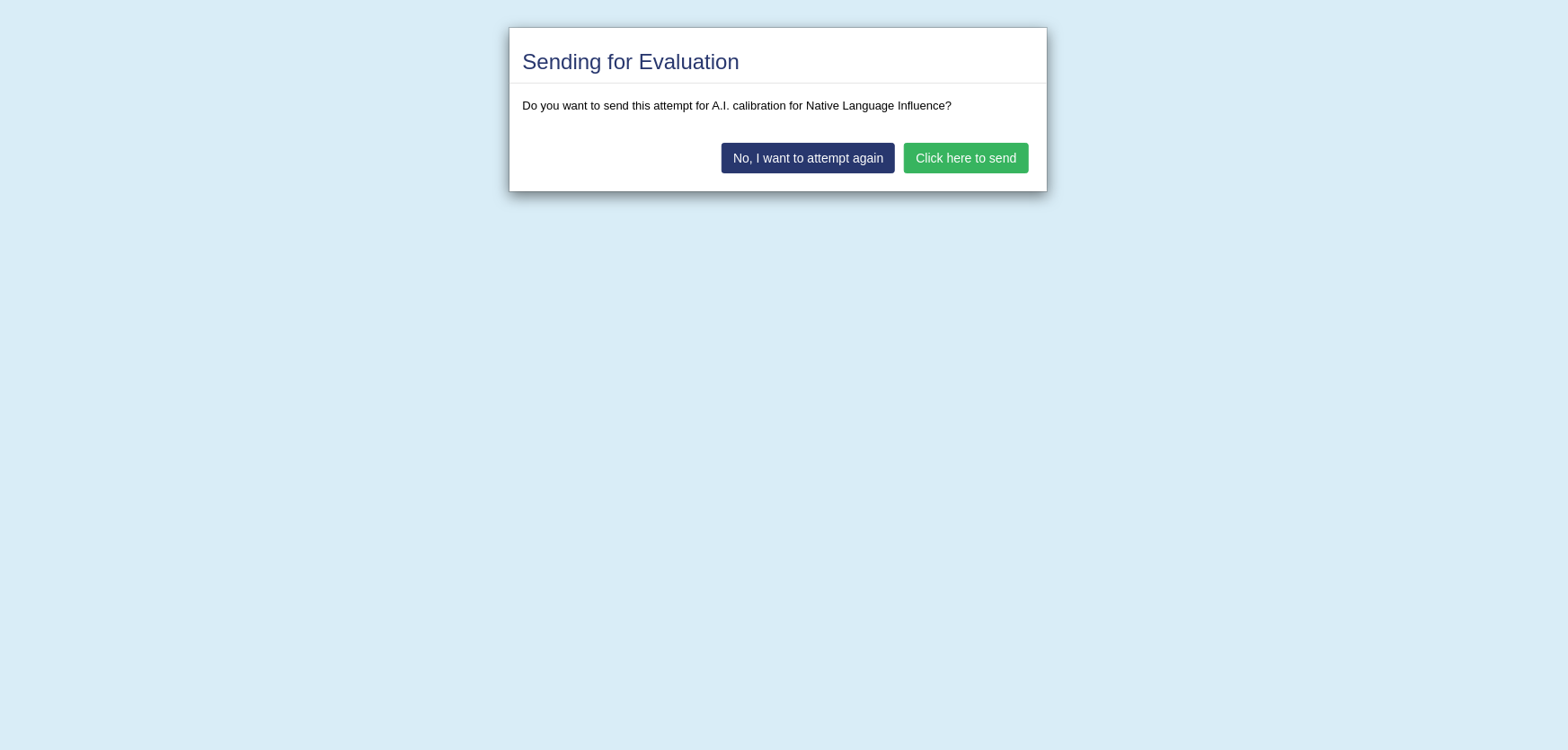
click at [940, 151] on button "Click here to send" at bounding box center [966, 158] width 124 height 30
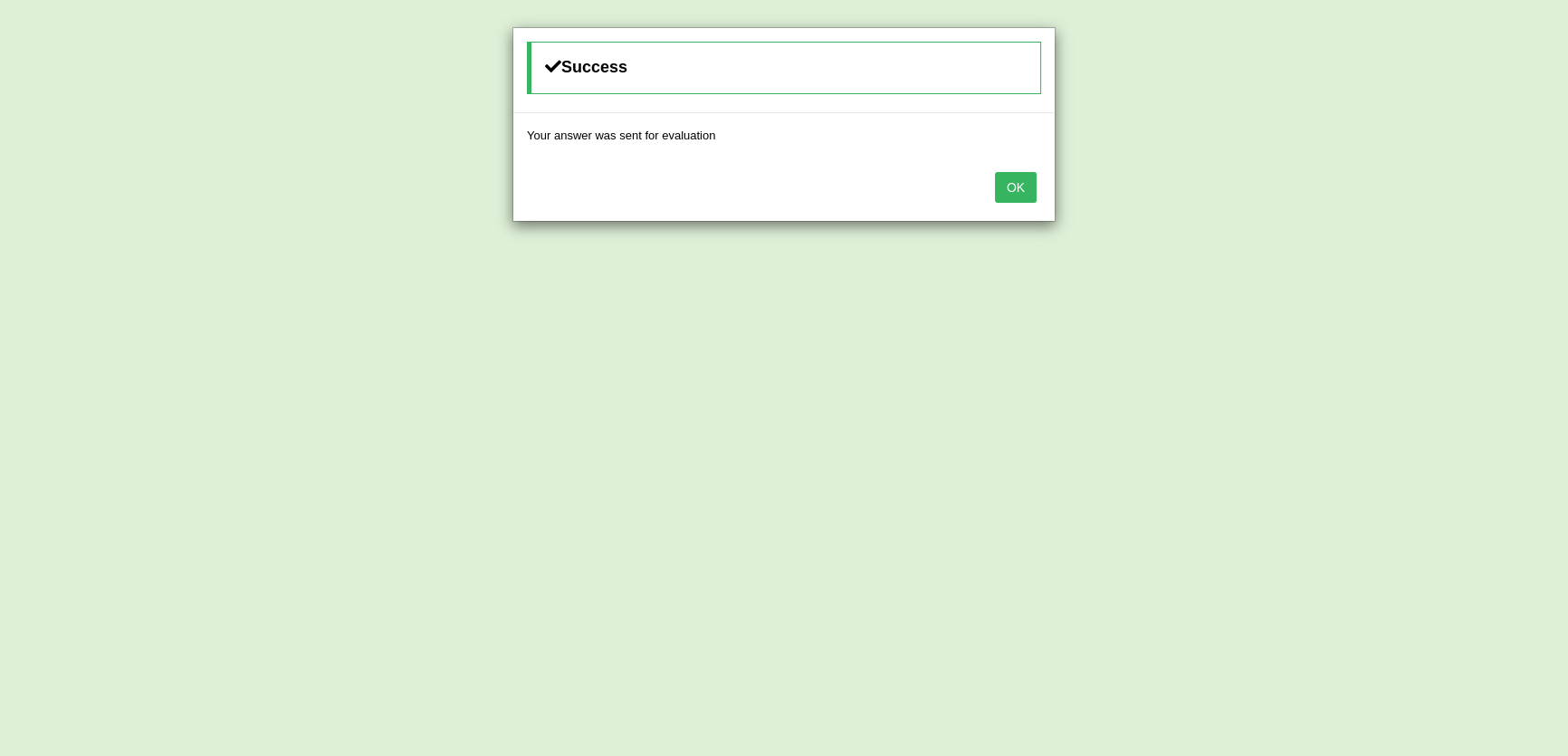
click at [1014, 175] on button "OK" at bounding box center [1015, 186] width 41 height 30
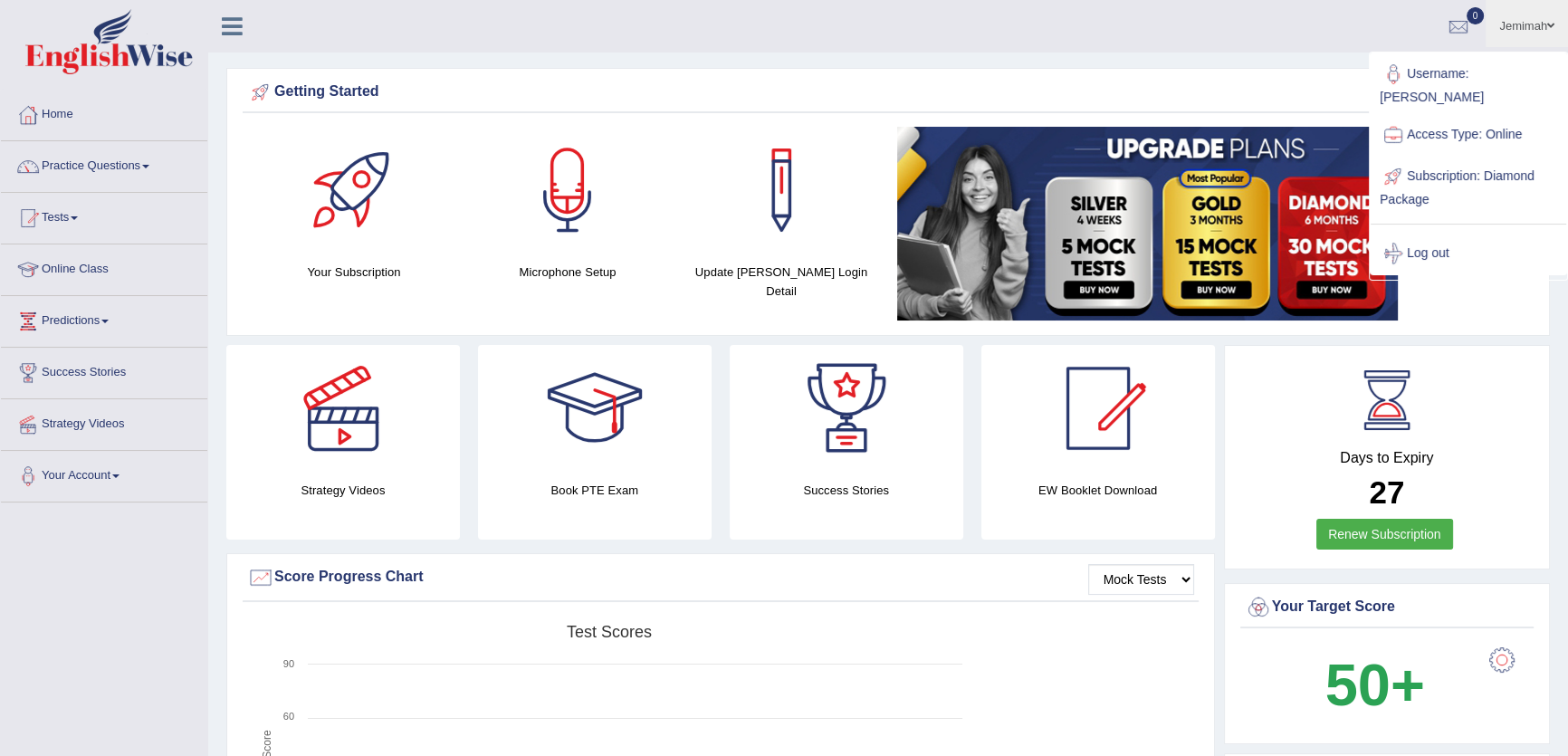
click at [1192, 81] on div "Getting Started" at bounding box center [887, 92] width 1282 height 27
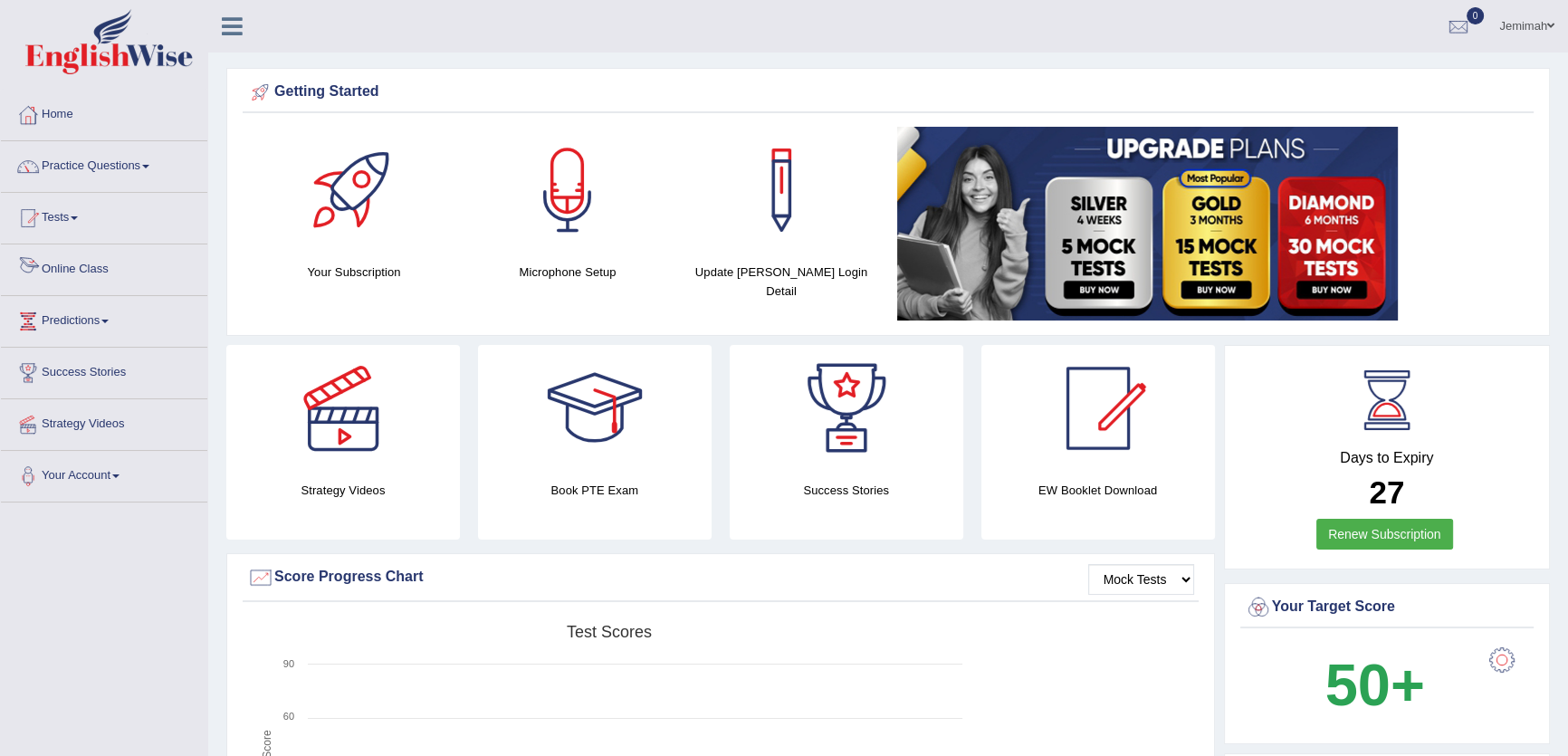
click at [72, 268] on link "Online Class" at bounding box center [104, 267] width 206 height 45
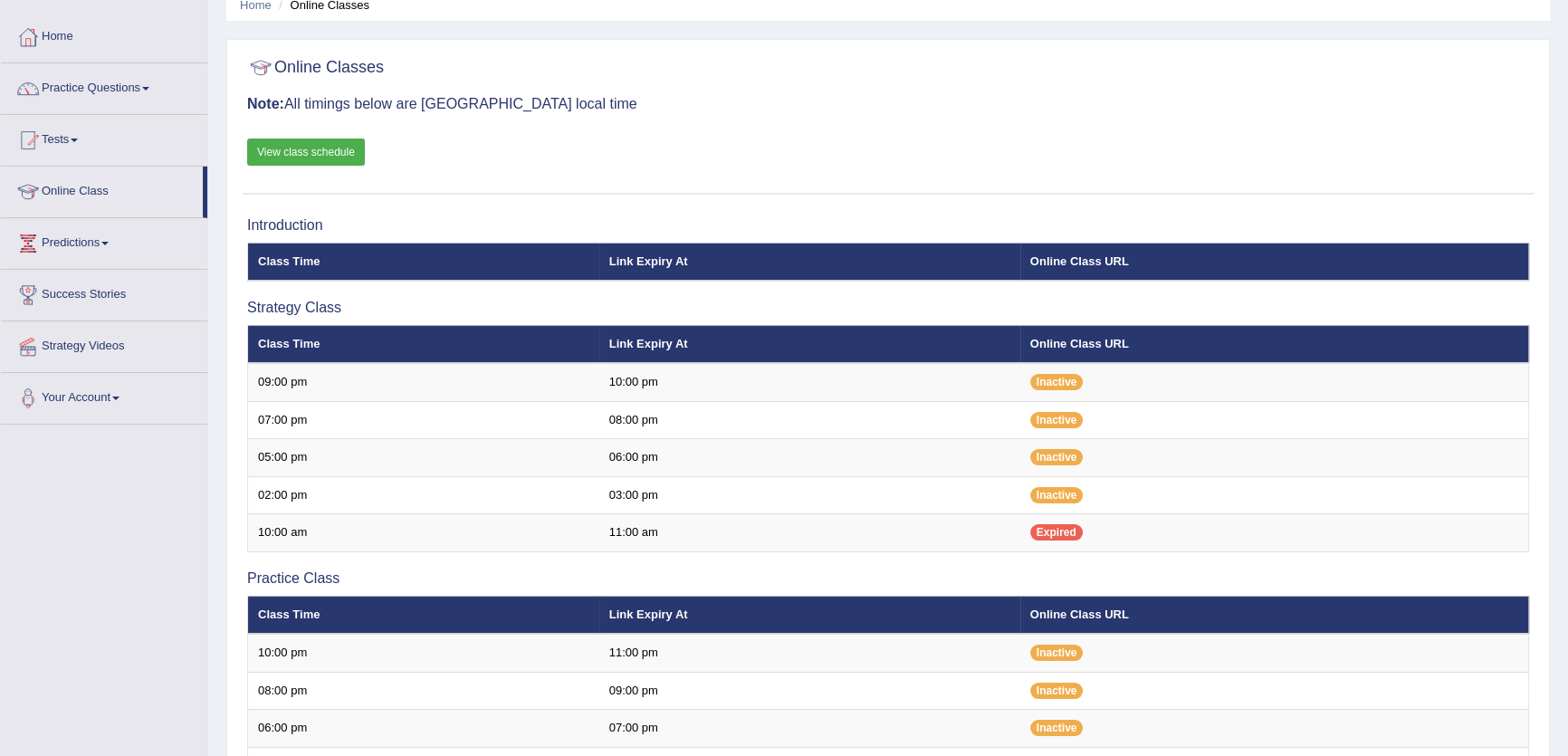
scroll to position [81, 0]
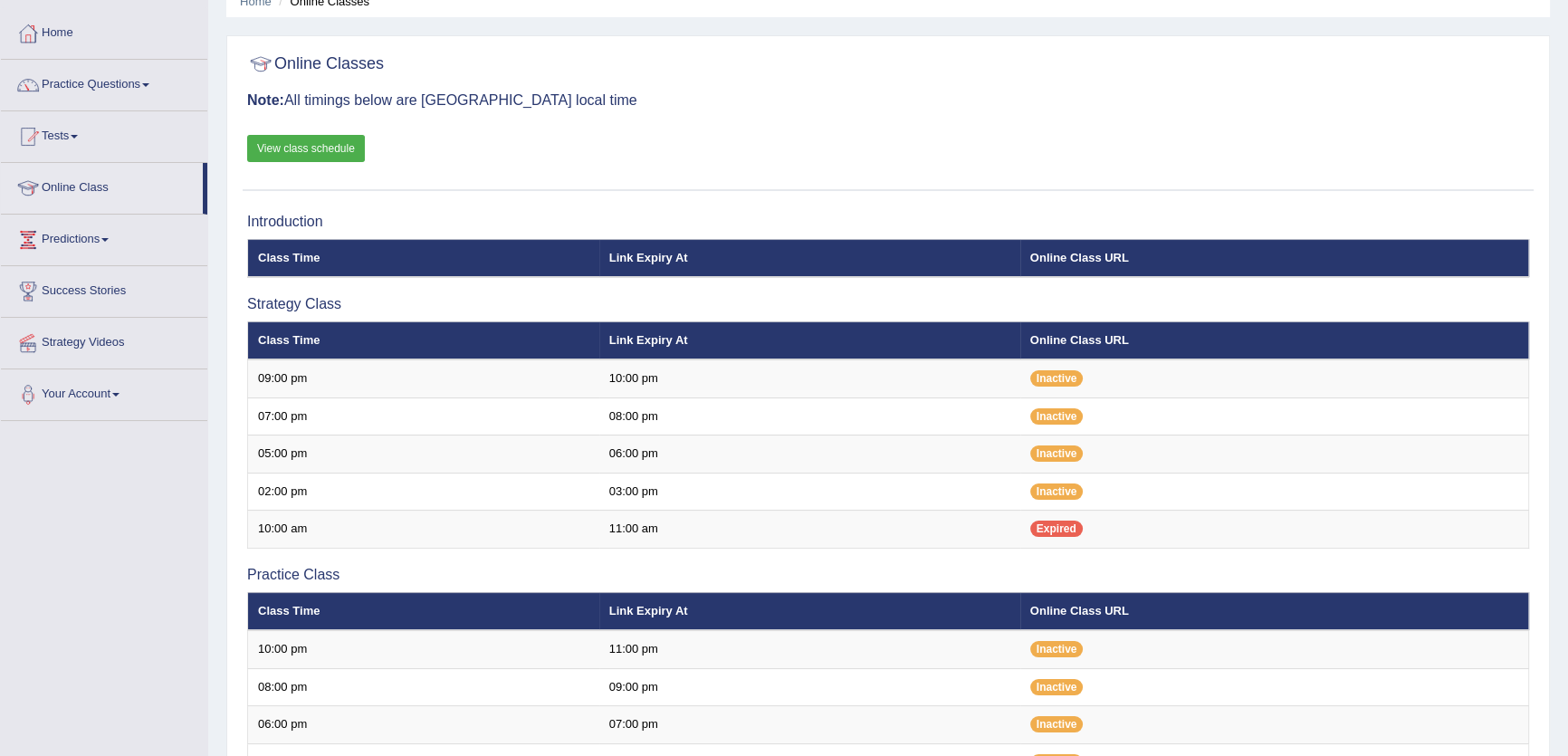
click at [297, 150] on link "View class schedule" at bounding box center [306, 149] width 118 height 27
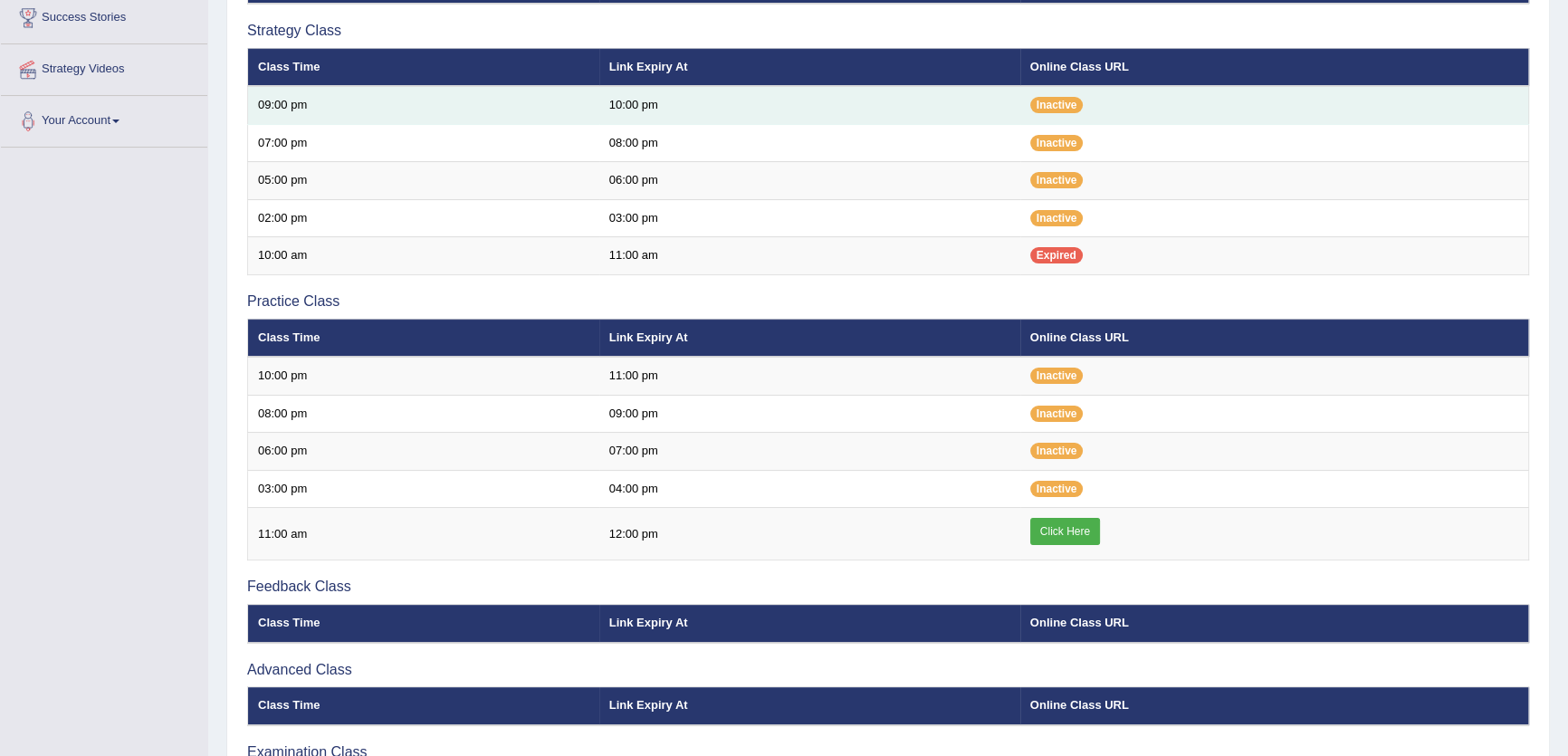
scroll to position [411, 0]
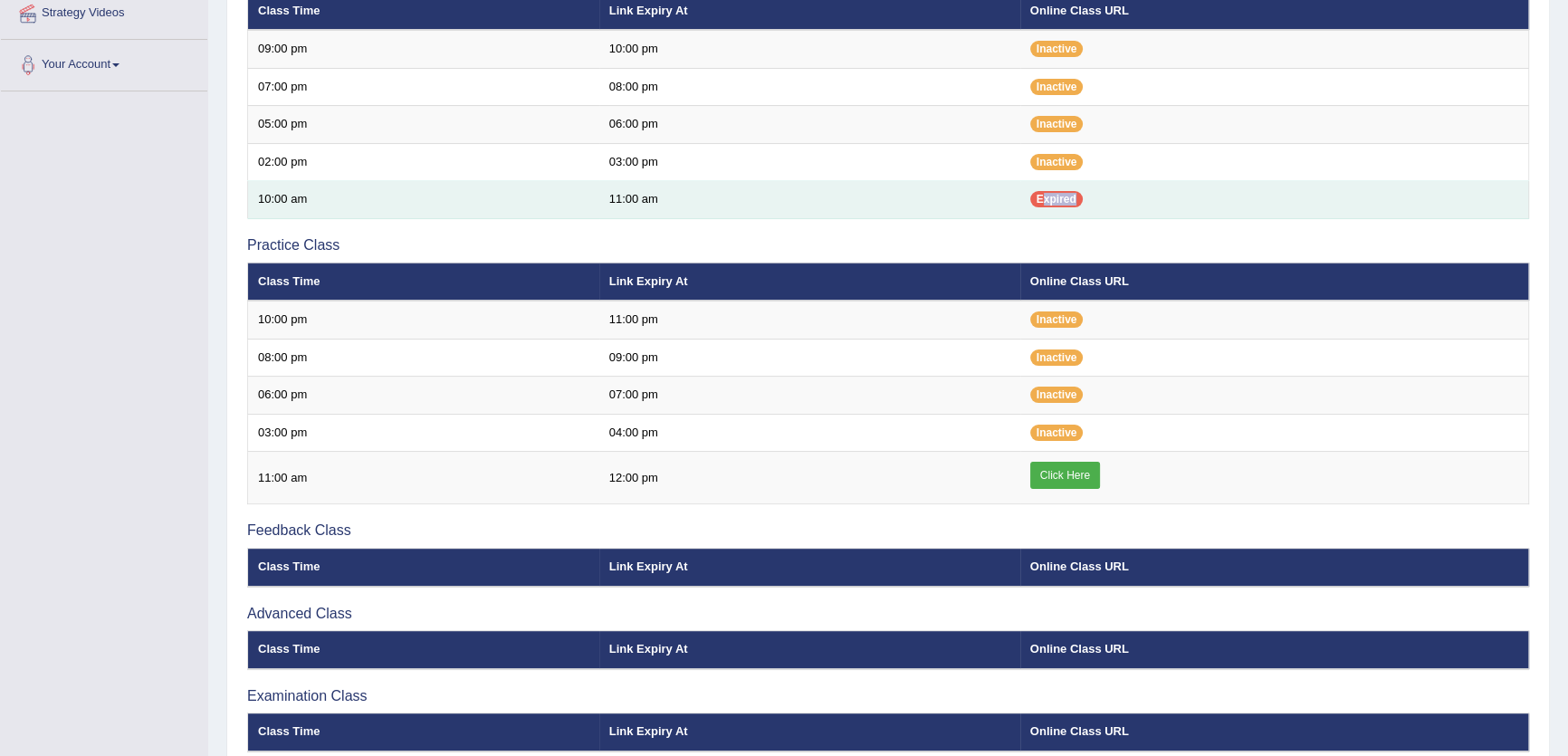
click at [1041, 207] on td "Expired" at bounding box center [1274, 200] width 509 height 38
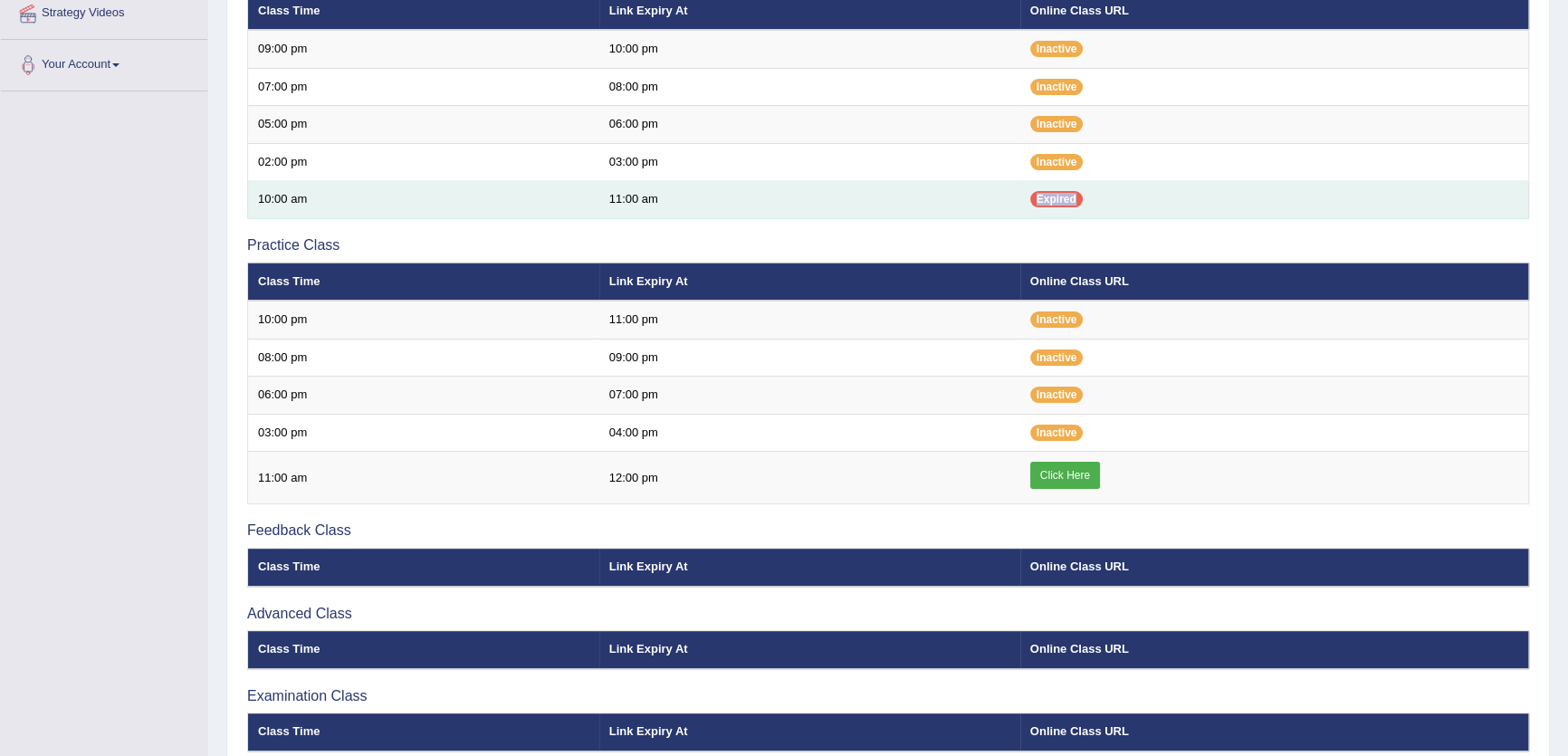
click at [1041, 207] on td "Expired" at bounding box center [1274, 200] width 509 height 38
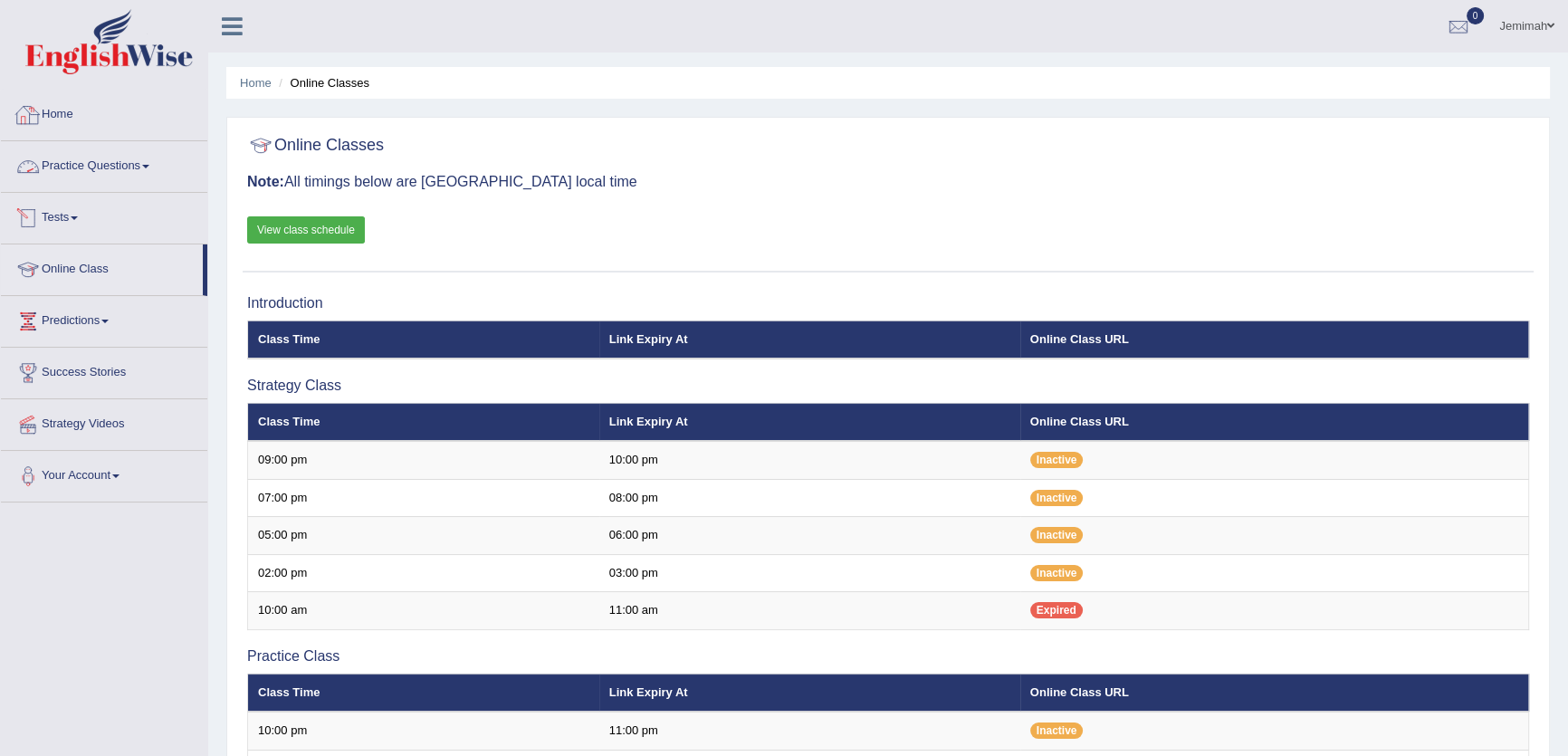
click at [66, 126] on link "Home" at bounding box center [104, 112] width 206 height 45
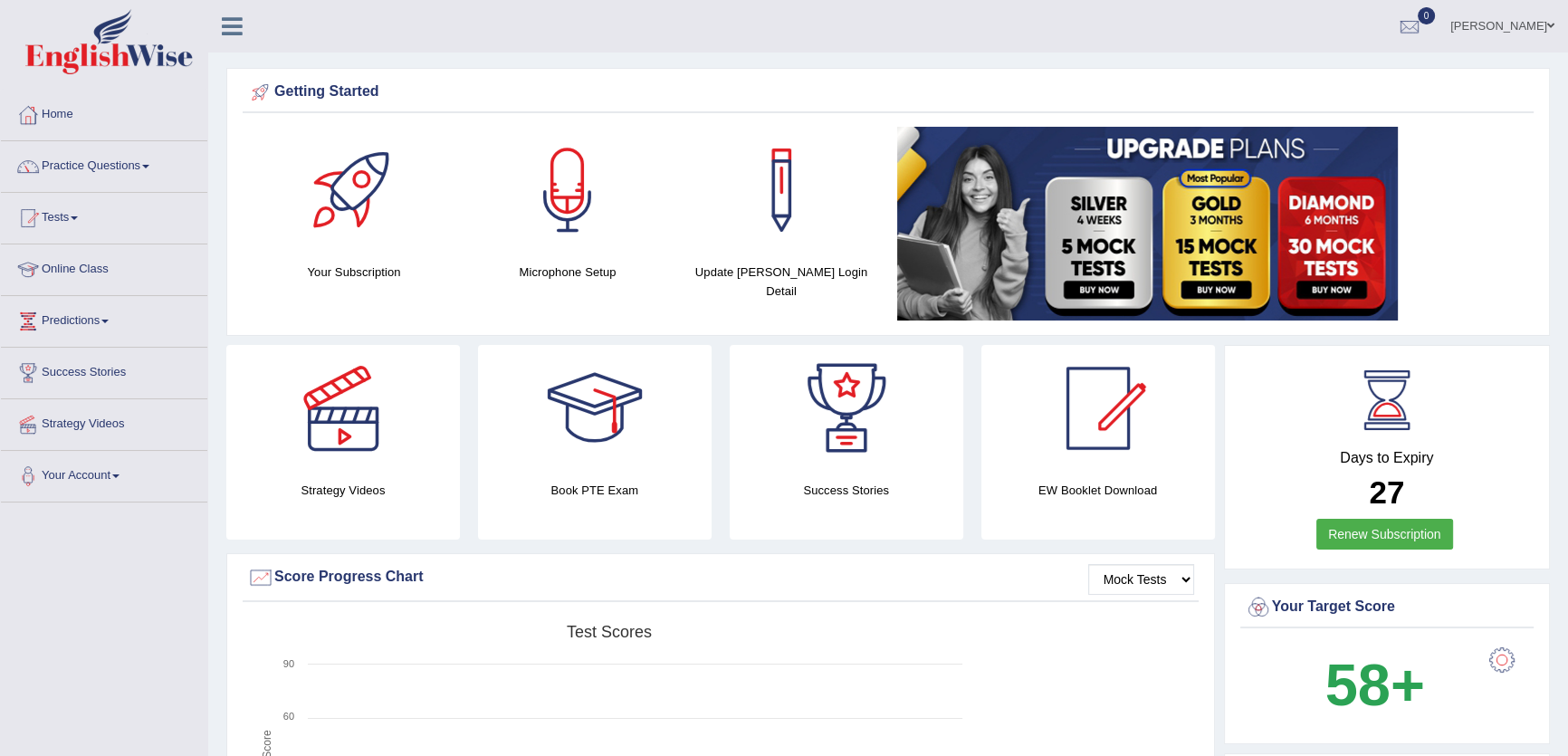
click at [1194, 706] on div "Created with Highcharts 7.1.2 Score Test scores Overall Speaking Writing Readin…" at bounding box center [720, 759] width 956 height 286
